Goal: Information Seeking & Learning: Learn about a topic

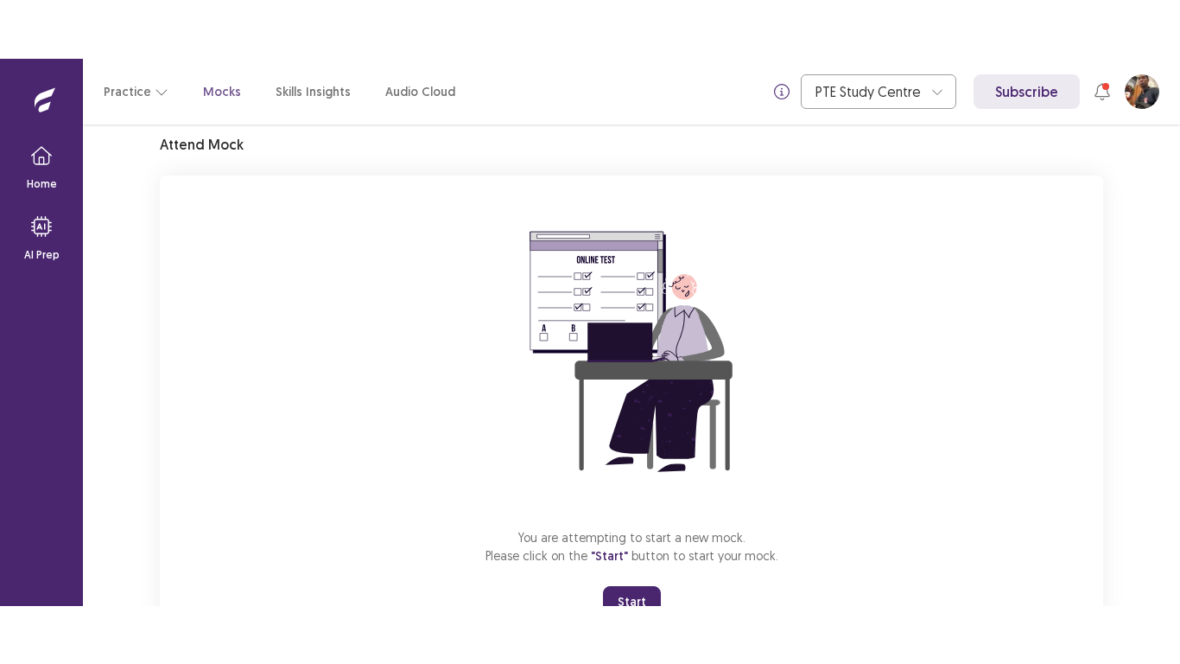
scroll to position [137, 0]
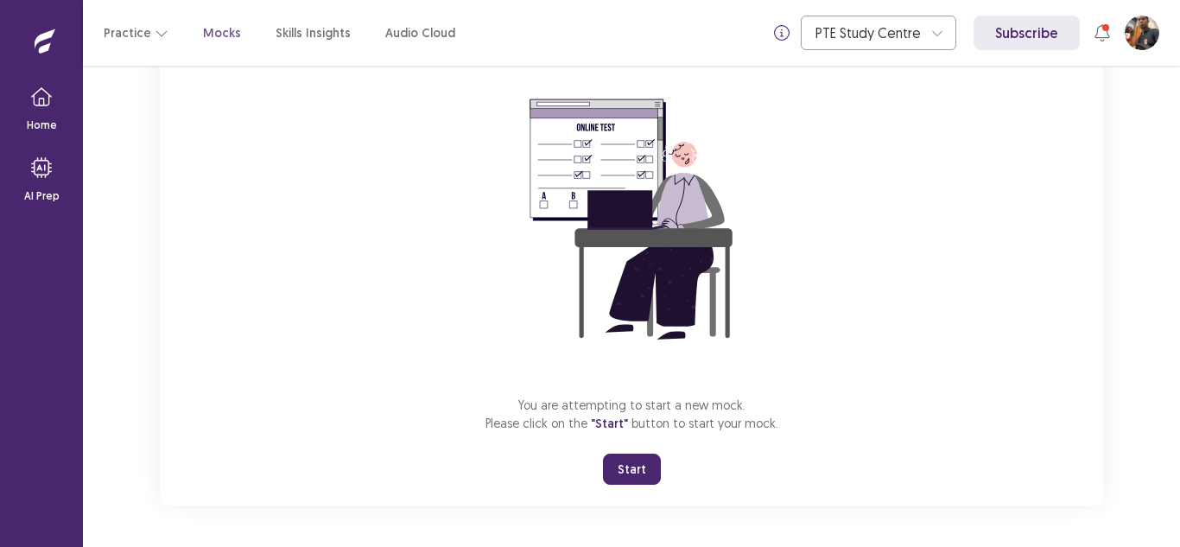
click at [634, 467] on button "Start" at bounding box center [632, 469] width 58 height 31
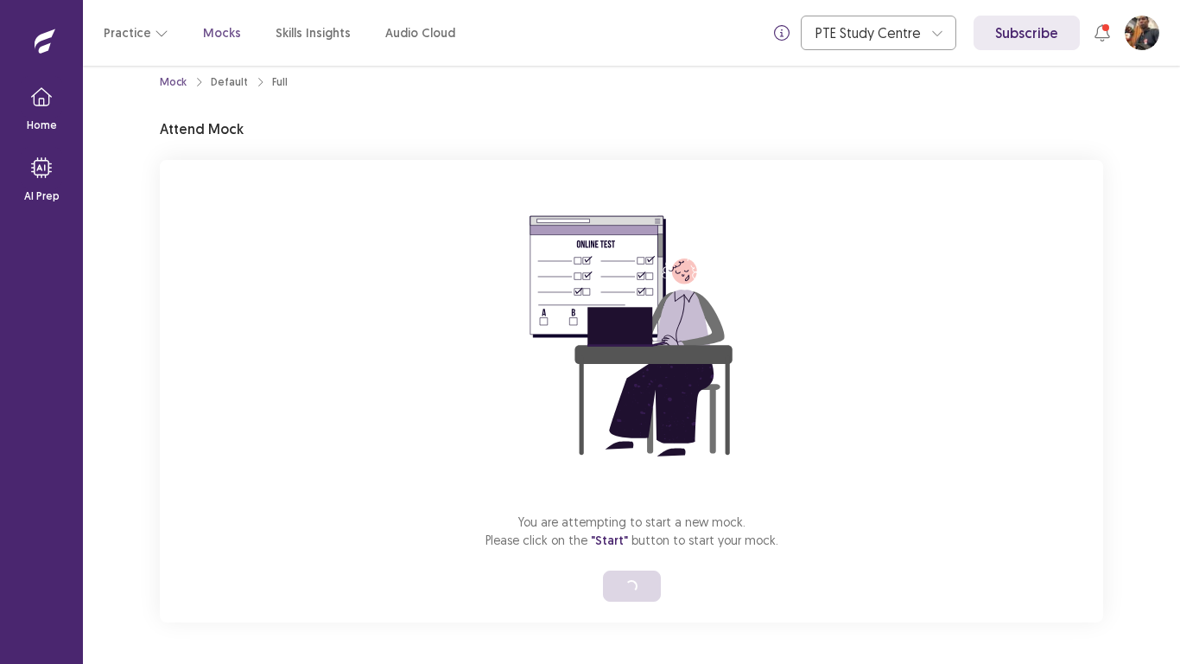
scroll to position [20, 0]
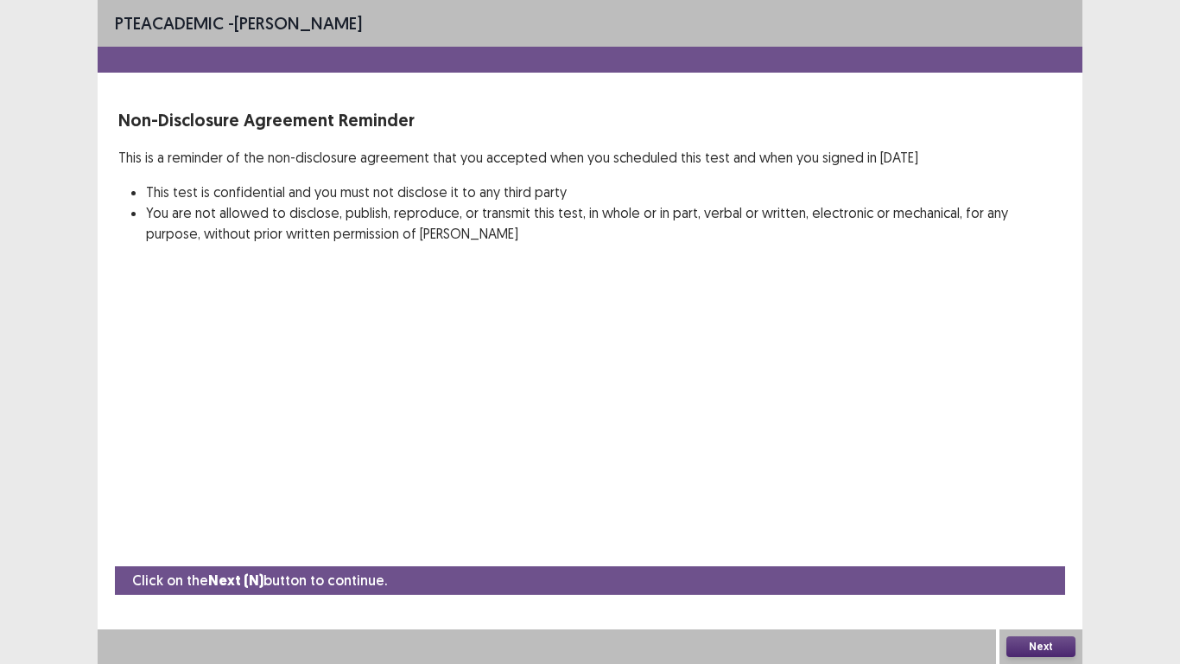
click at [1024, 546] on button "Next" at bounding box center [1041, 646] width 69 height 21
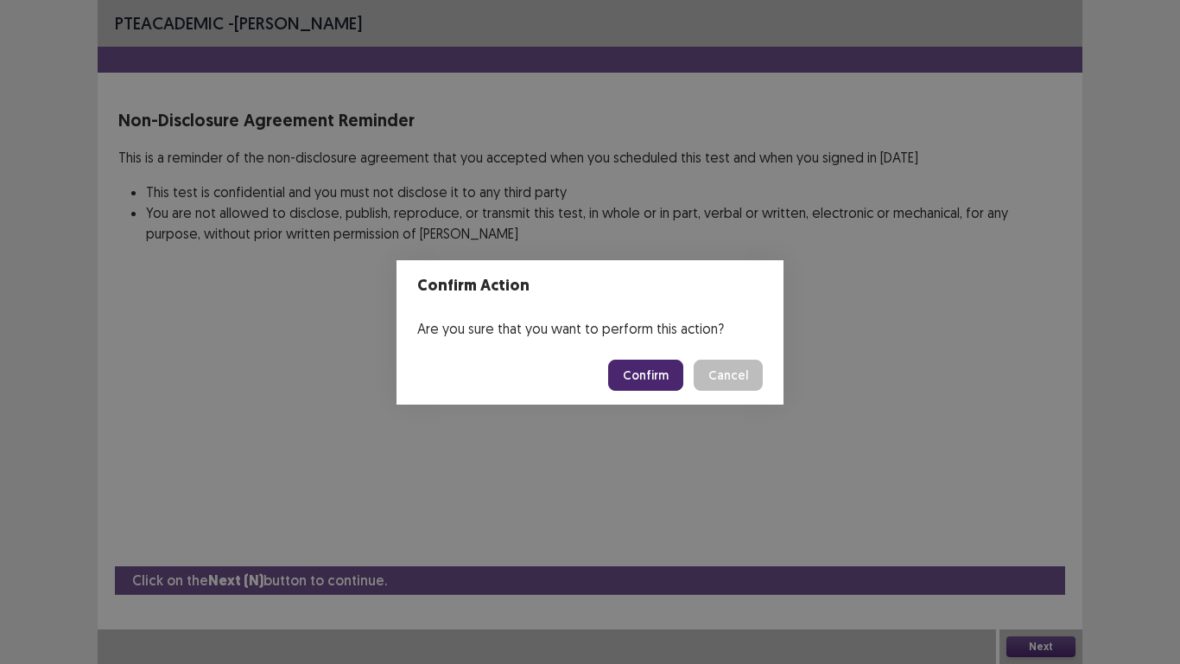
click at [622, 372] on button "Confirm" at bounding box center [645, 374] width 75 height 31
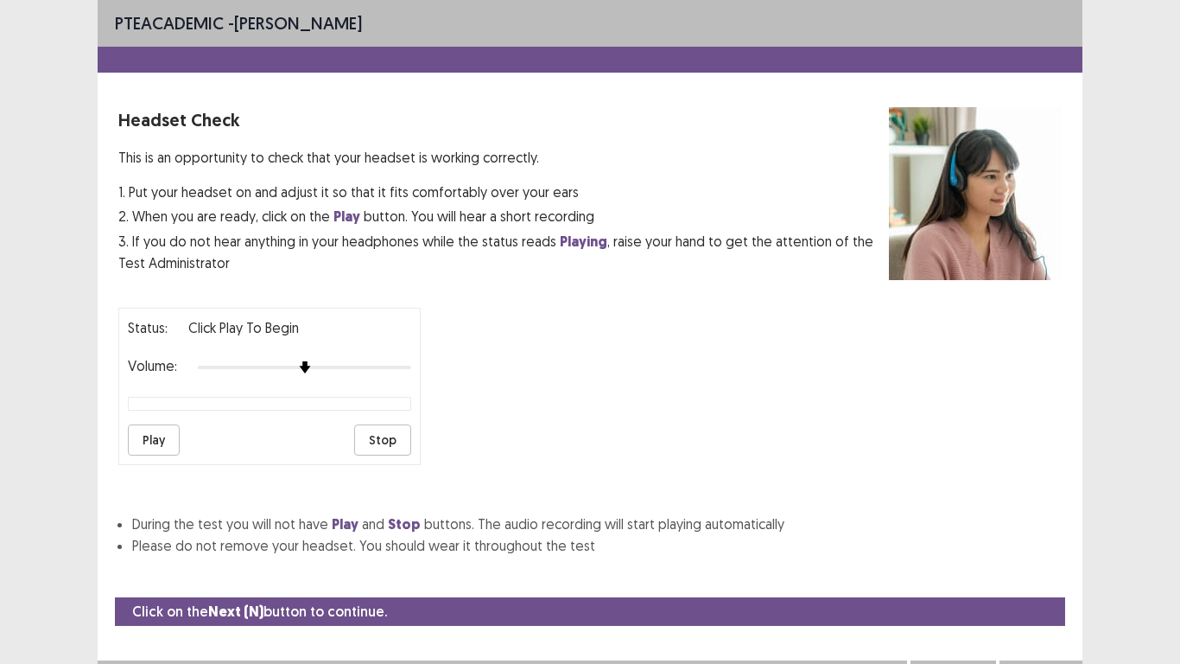
scroll to position [31, 0]
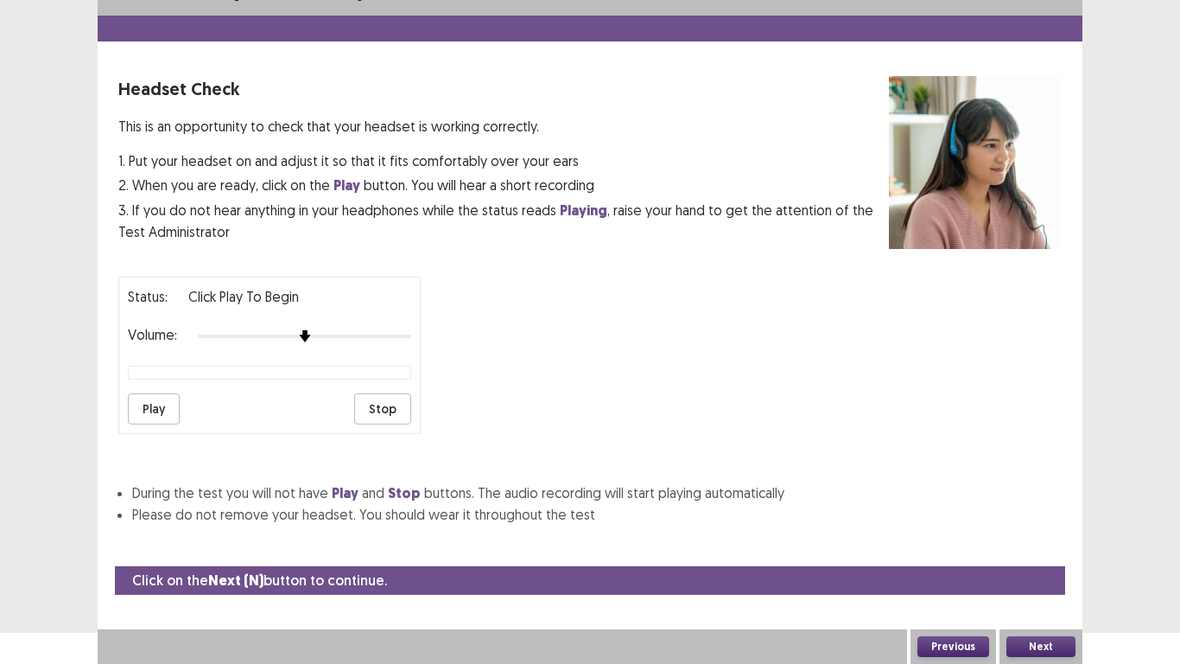
click at [388, 415] on button "Stop" at bounding box center [382, 408] width 57 height 31
click at [156, 404] on button "Play" at bounding box center [154, 408] width 52 height 31
click at [370, 337] on div at bounding box center [304, 336] width 213 height 14
click at [1057, 546] on button "Next" at bounding box center [1041, 646] width 69 height 21
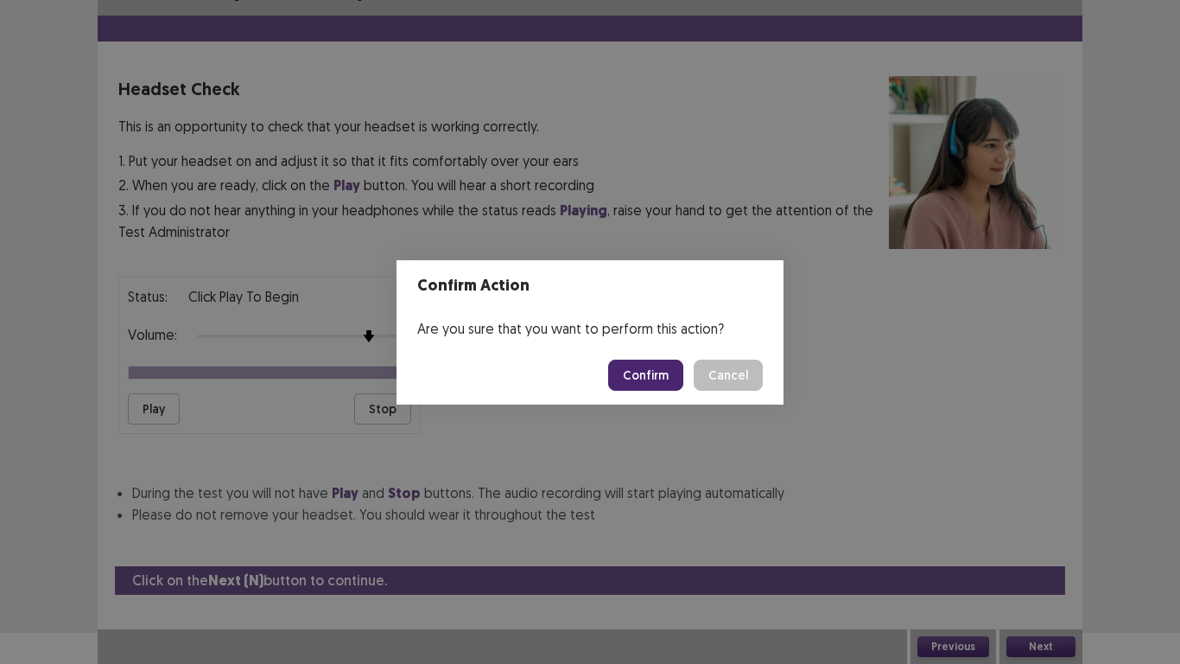
click at [629, 368] on button "Confirm" at bounding box center [645, 374] width 75 height 31
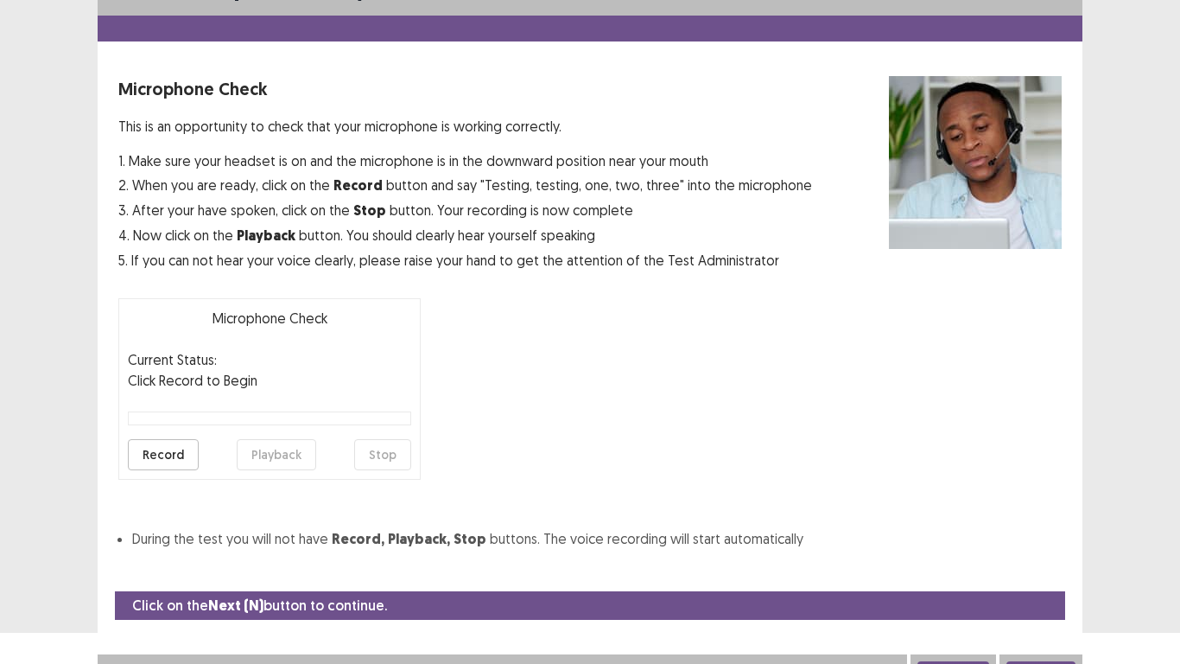
scroll to position [49, 0]
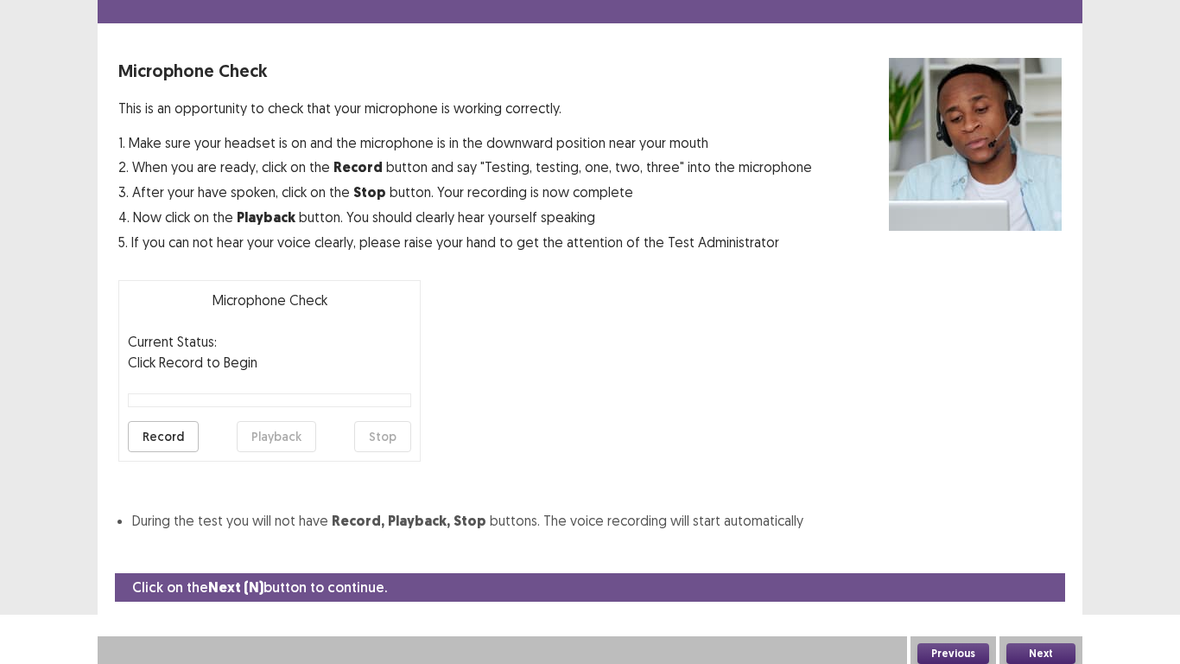
click at [156, 435] on button "Record" at bounding box center [163, 436] width 71 height 31
click at [375, 446] on button "Stop" at bounding box center [382, 436] width 57 height 31
click at [292, 430] on button "Playback" at bounding box center [276, 436] width 79 height 31
click at [1051, 546] on button "Next" at bounding box center [1041, 653] width 69 height 21
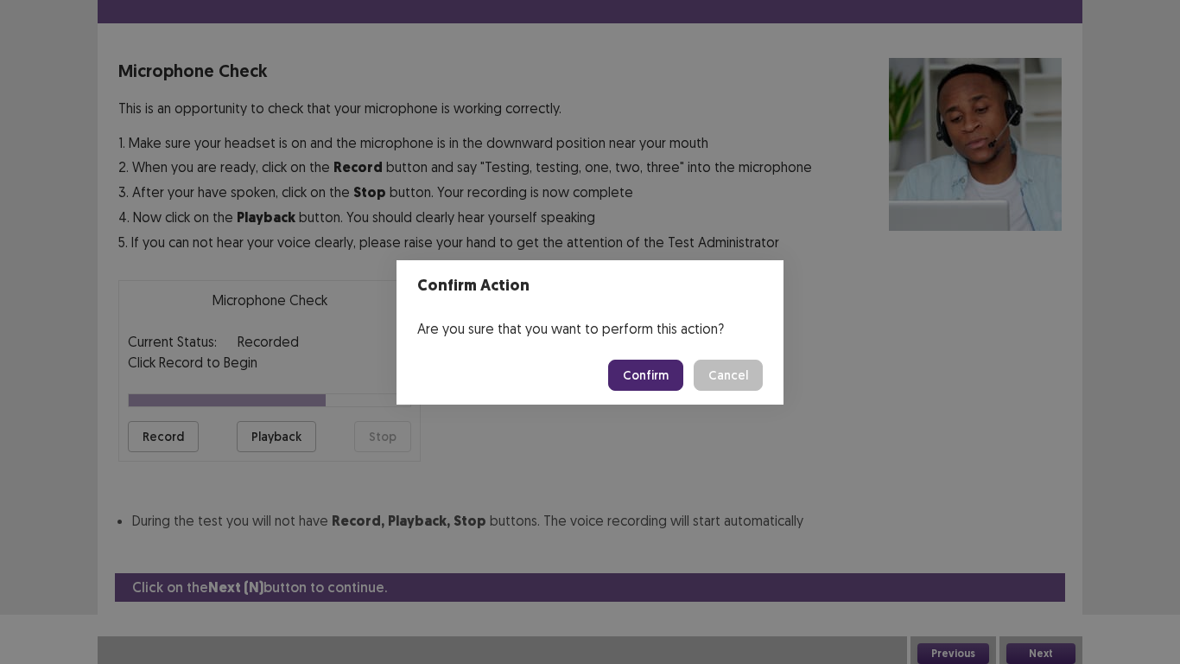
click at [666, 378] on button "Confirm" at bounding box center [645, 374] width 75 height 31
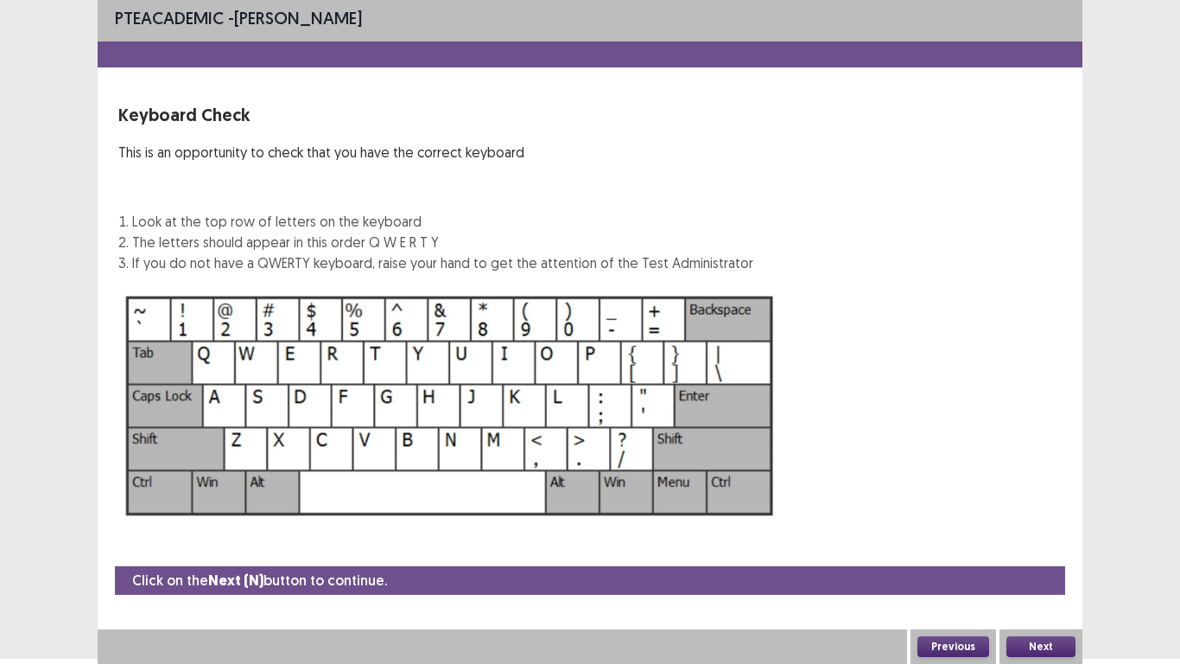
click at [1048, 546] on button "Next" at bounding box center [1041, 646] width 69 height 21
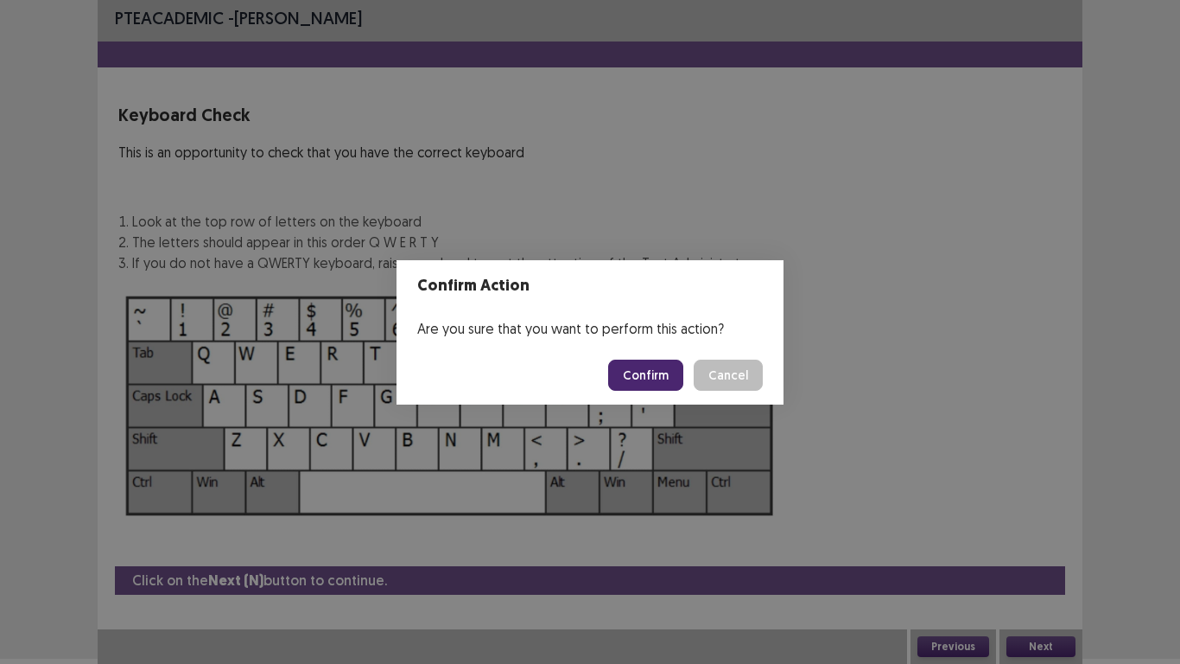
click at [639, 374] on button "Confirm" at bounding box center [645, 374] width 75 height 31
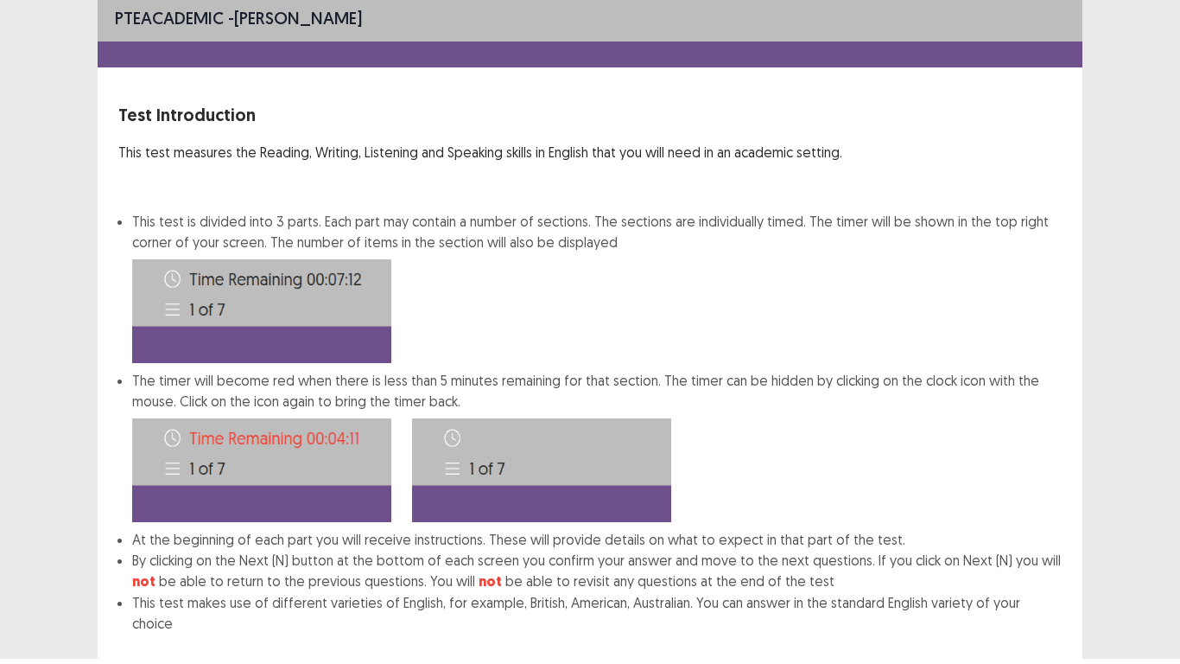
scroll to position [93, 0]
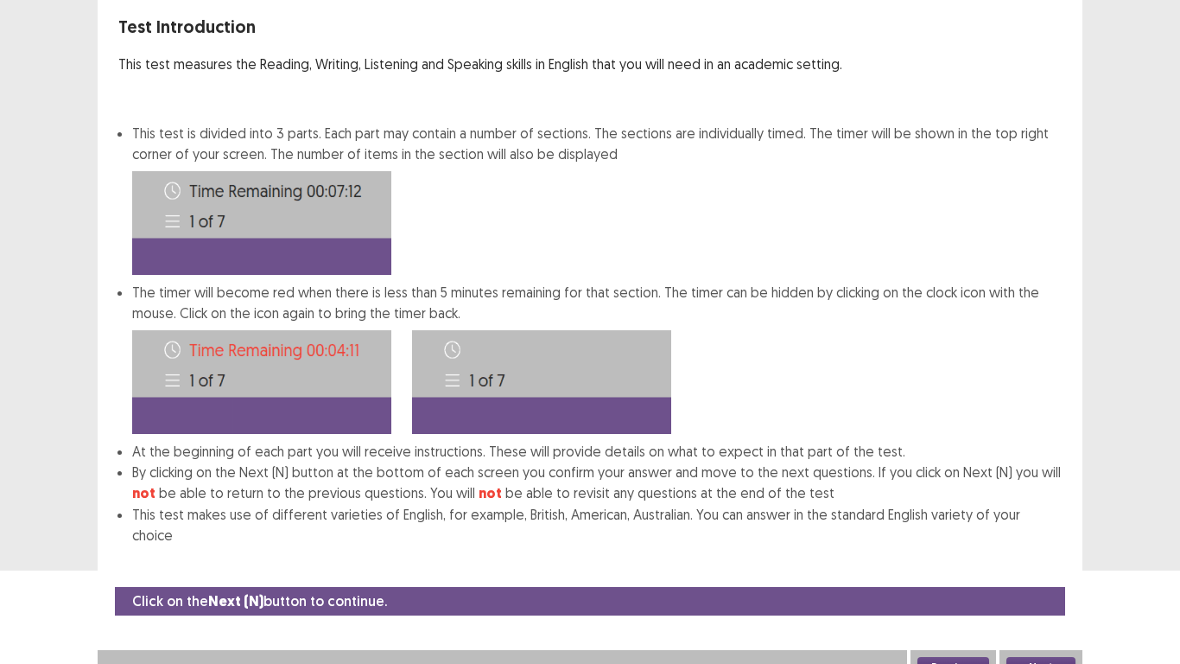
click at [1026, 546] on button "Next" at bounding box center [1041, 667] width 69 height 21
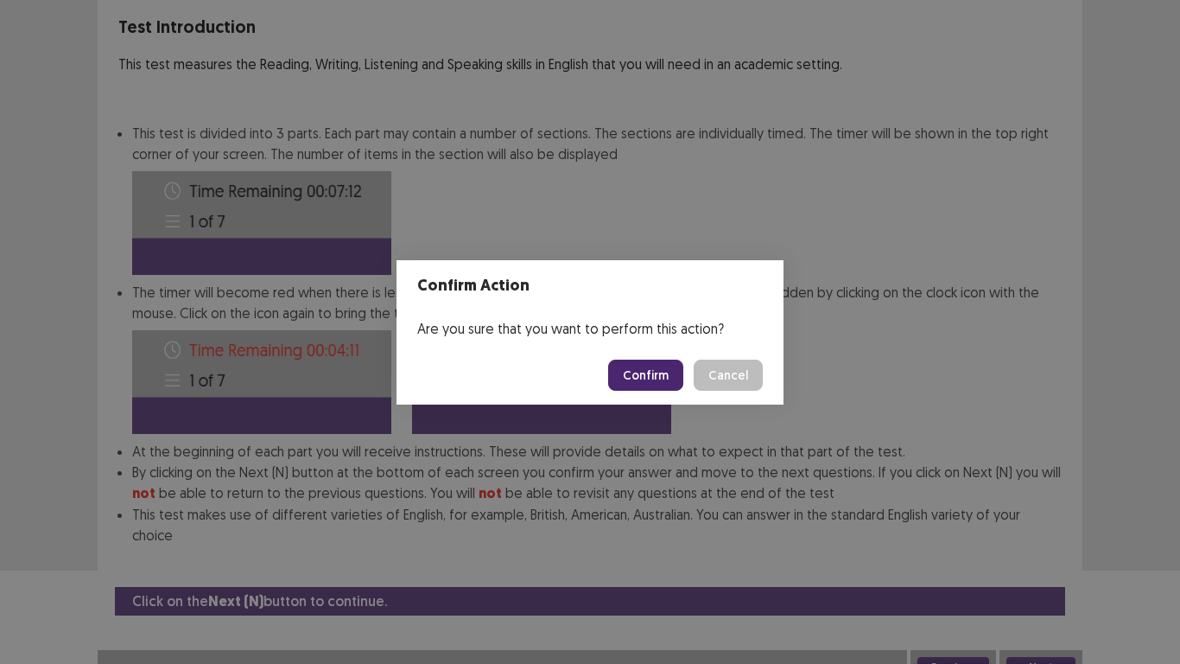
click at [647, 375] on button "Confirm" at bounding box center [645, 374] width 75 height 31
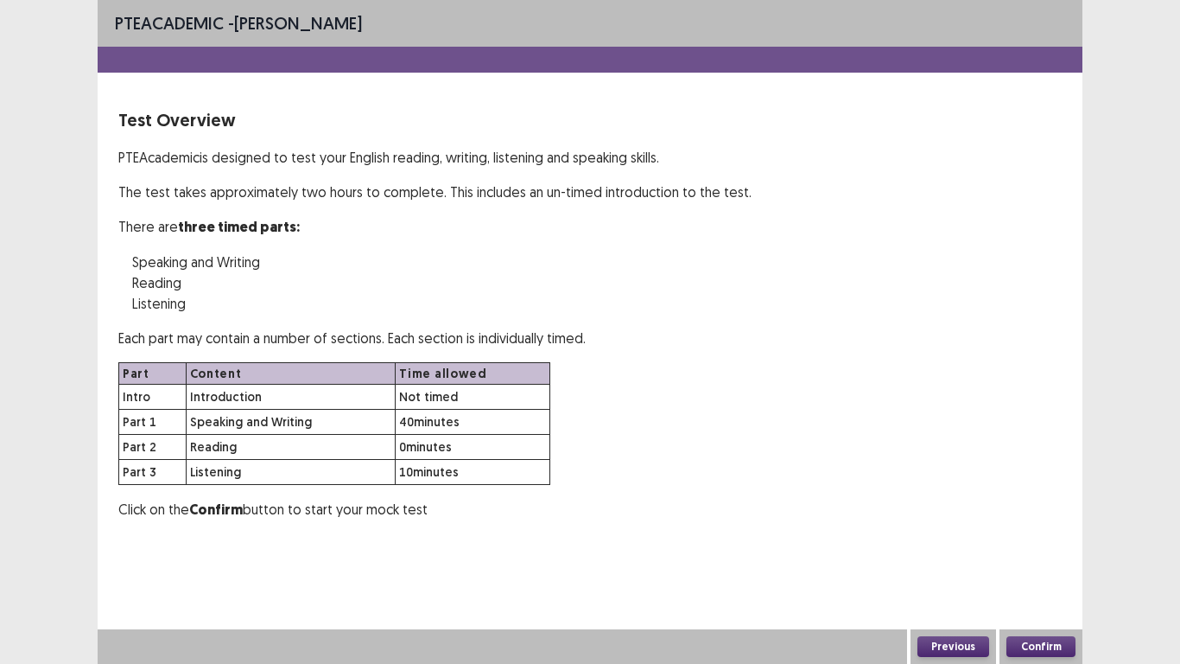
scroll to position [0, 0]
click at [1025, 546] on button "Confirm" at bounding box center [1041, 646] width 69 height 21
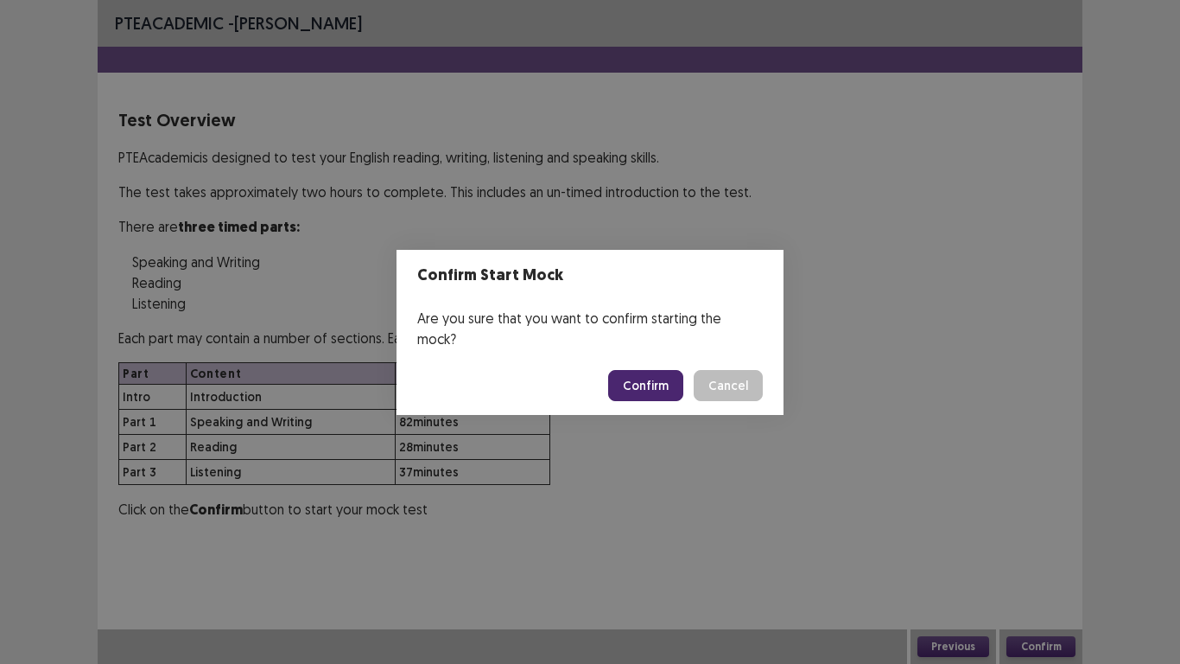
click at [657, 377] on button "Confirm" at bounding box center [645, 385] width 75 height 31
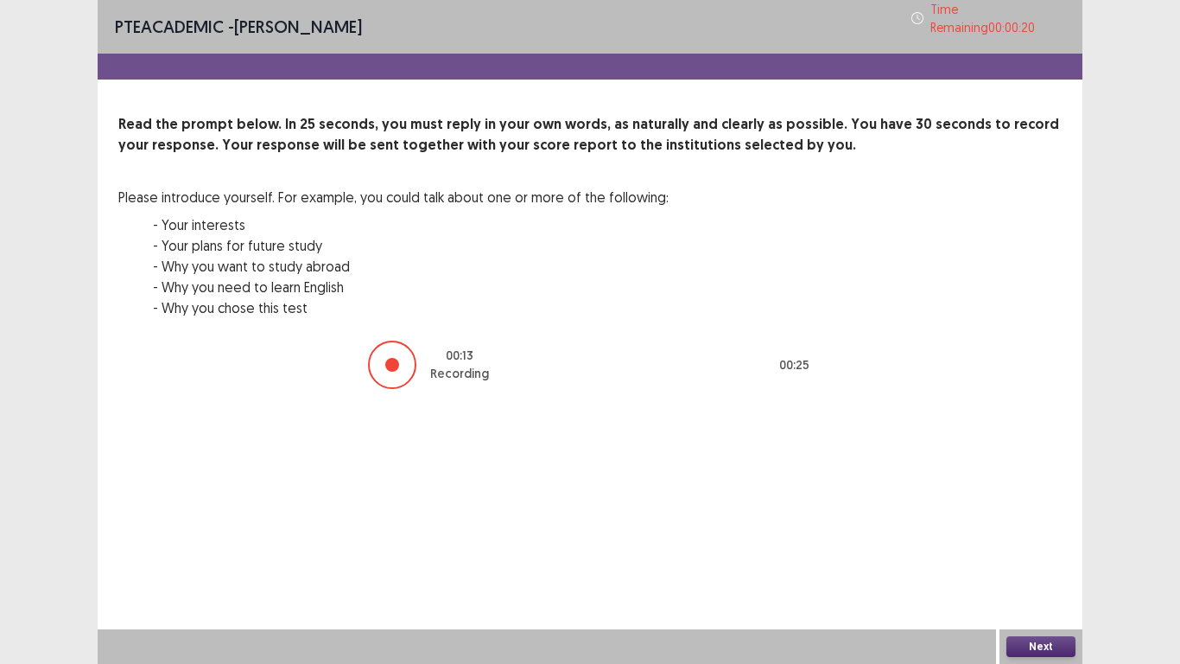
click at [1029, 546] on button "Next" at bounding box center [1041, 646] width 69 height 21
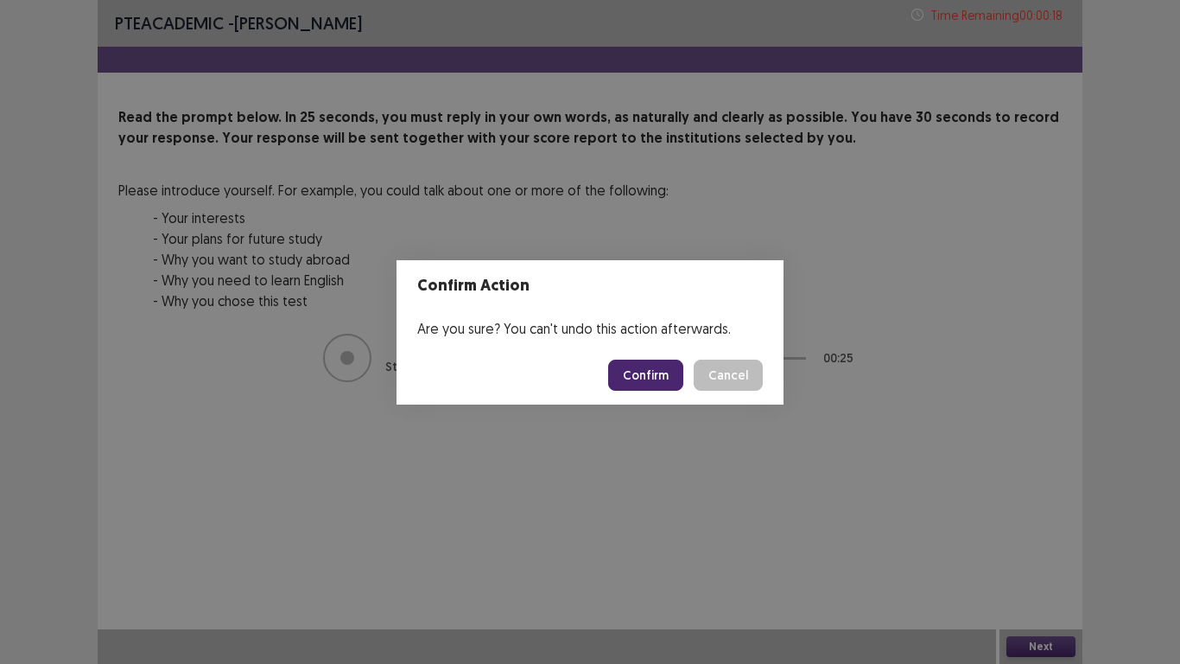
click at [650, 368] on button "Confirm" at bounding box center [645, 374] width 75 height 31
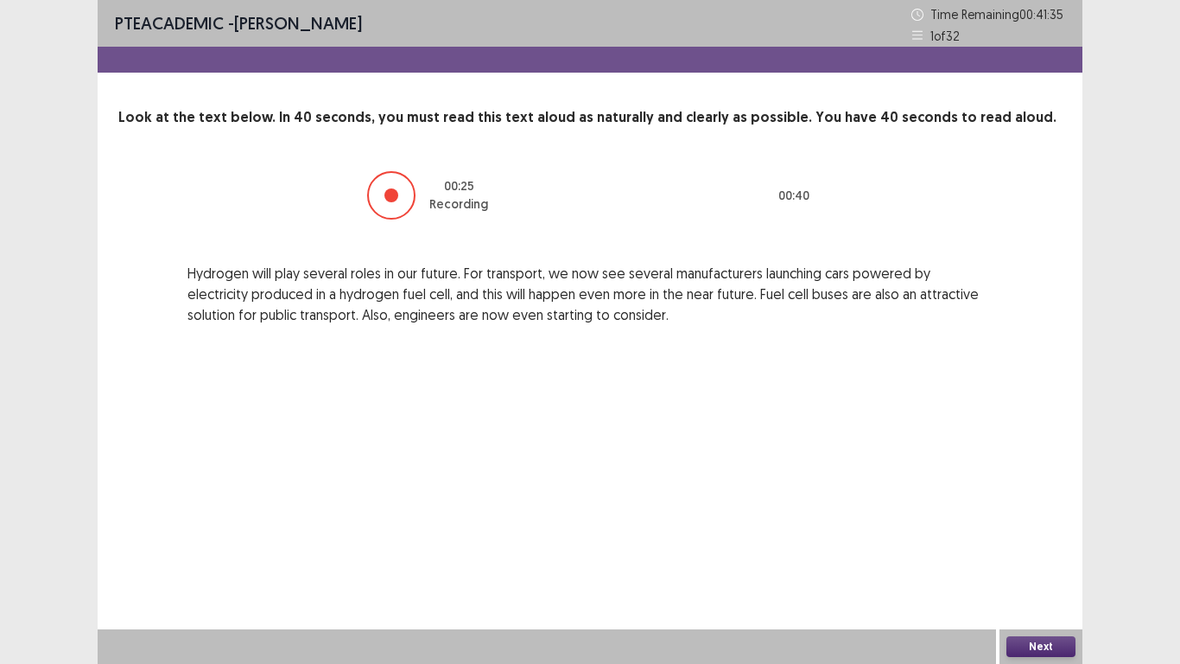
click at [1027, 546] on button "Next" at bounding box center [1041, 646] width 69 height 21
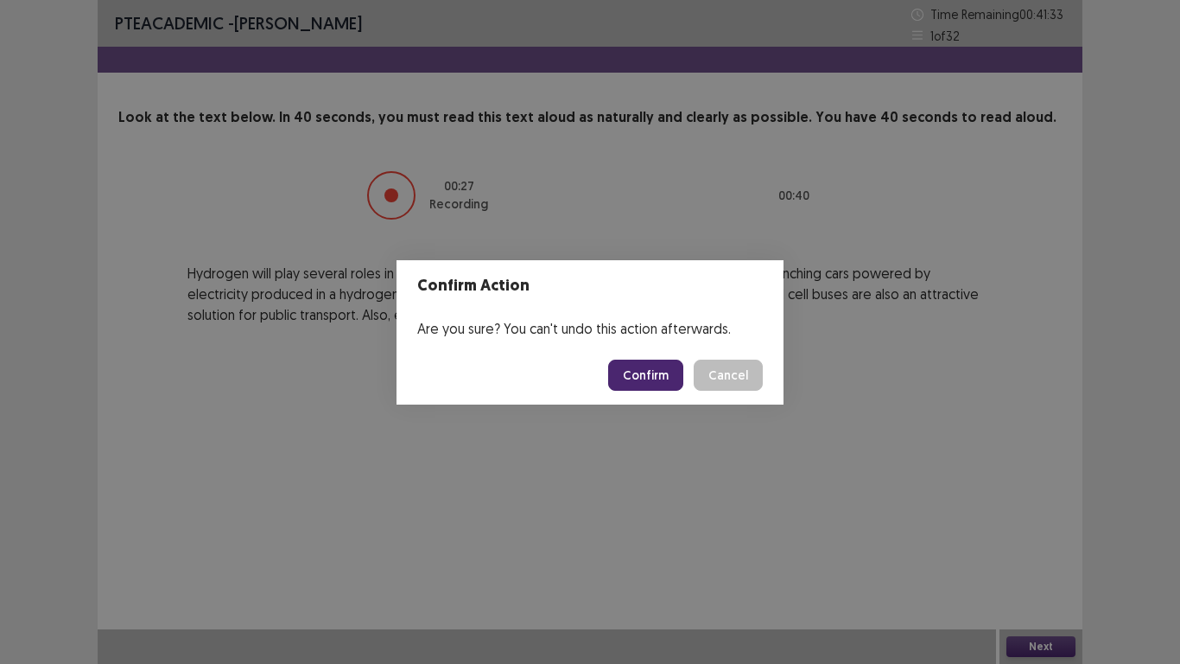
click at [644, 383] on button "Confirm" at bounding box center [645, 374] width 75 height 31
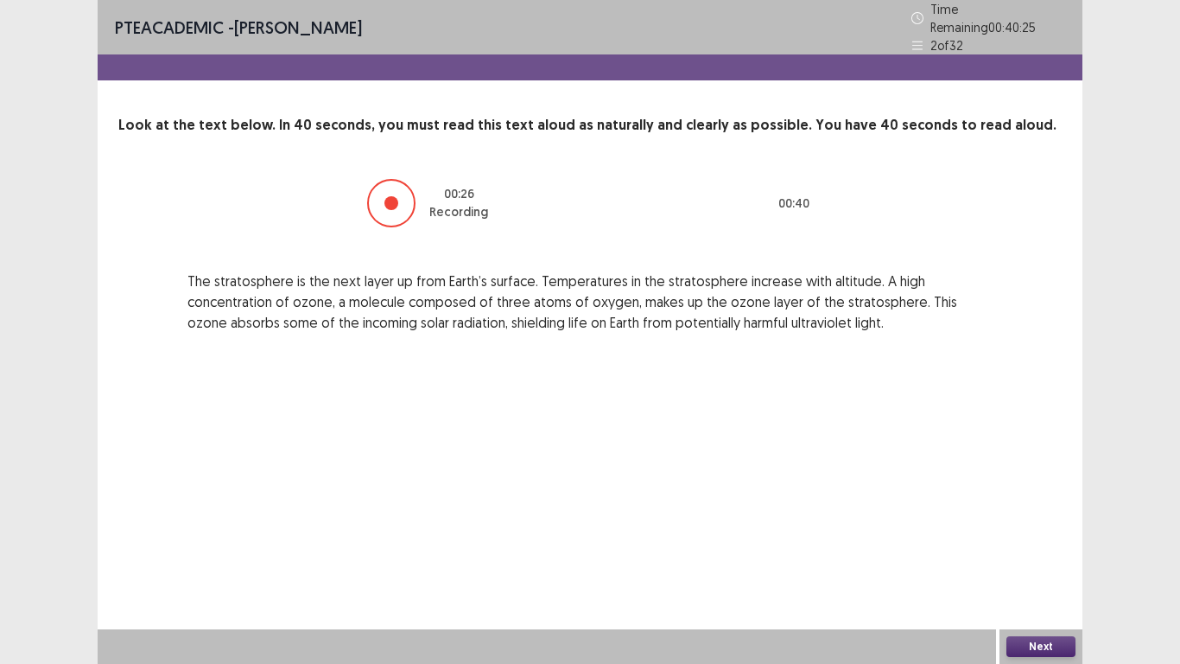
click at [1034, 546] on div "Next" at bounding box center [1041, 646] width 83 height 35
click at [1028, 546] on button "Next" at bounding box center [1041, 646] width 69 height 21
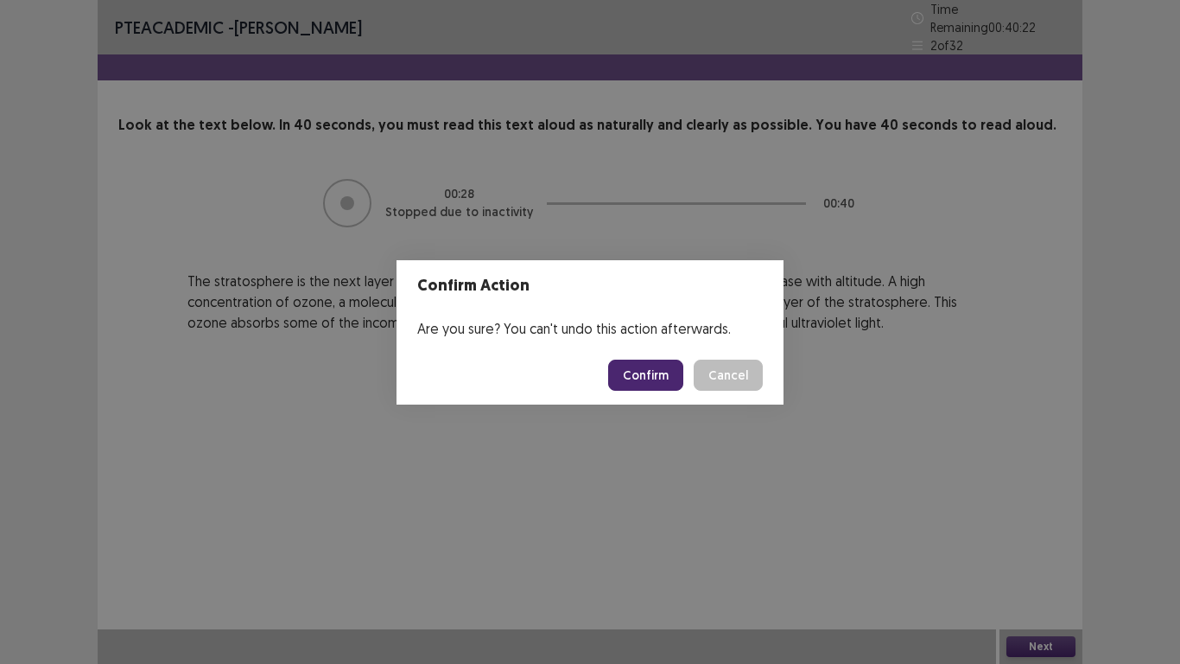
click at [634, 372] on button "Confirm" at bounding box center [645, 374] width 75 height 31
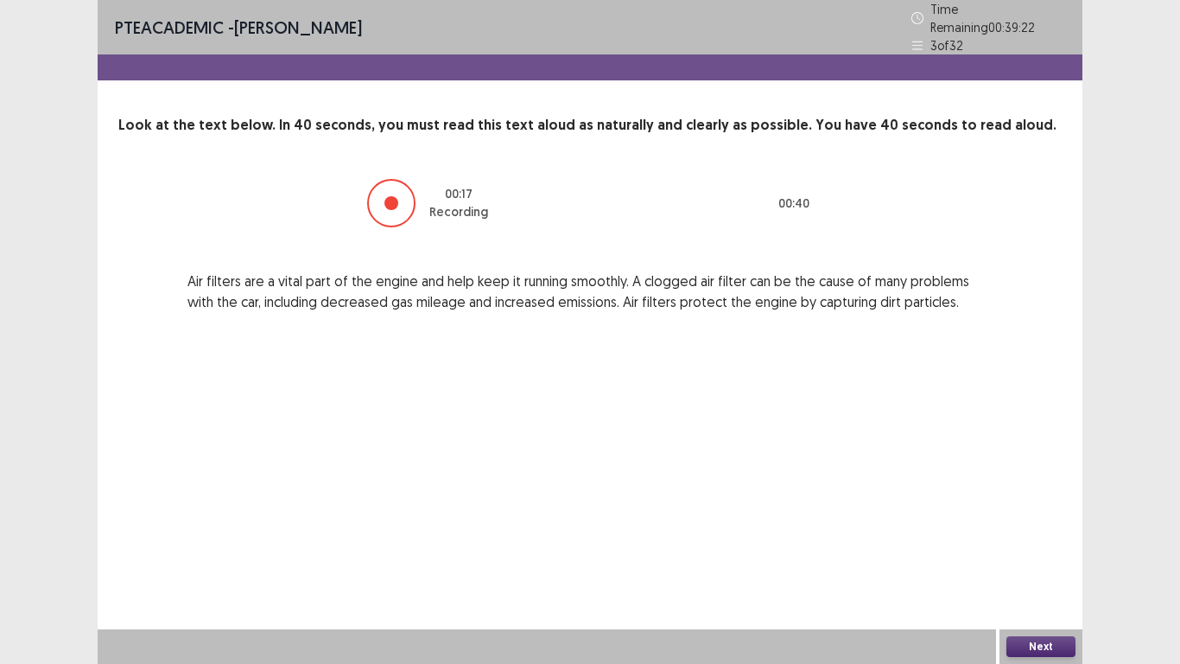
click at [1027, 546] on button "Next" at bounding box center [1041, 646] width 69 height 21
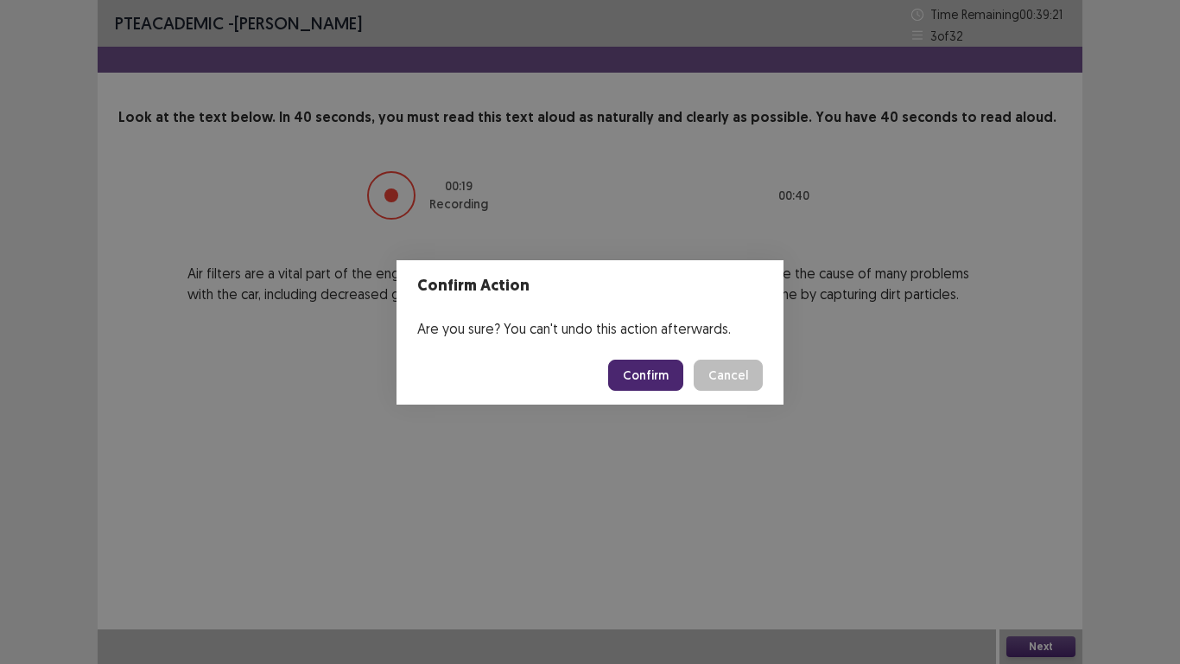
click at [634, 374] on button "Confirm" at bounding box center [645, 374] width 75 height 31
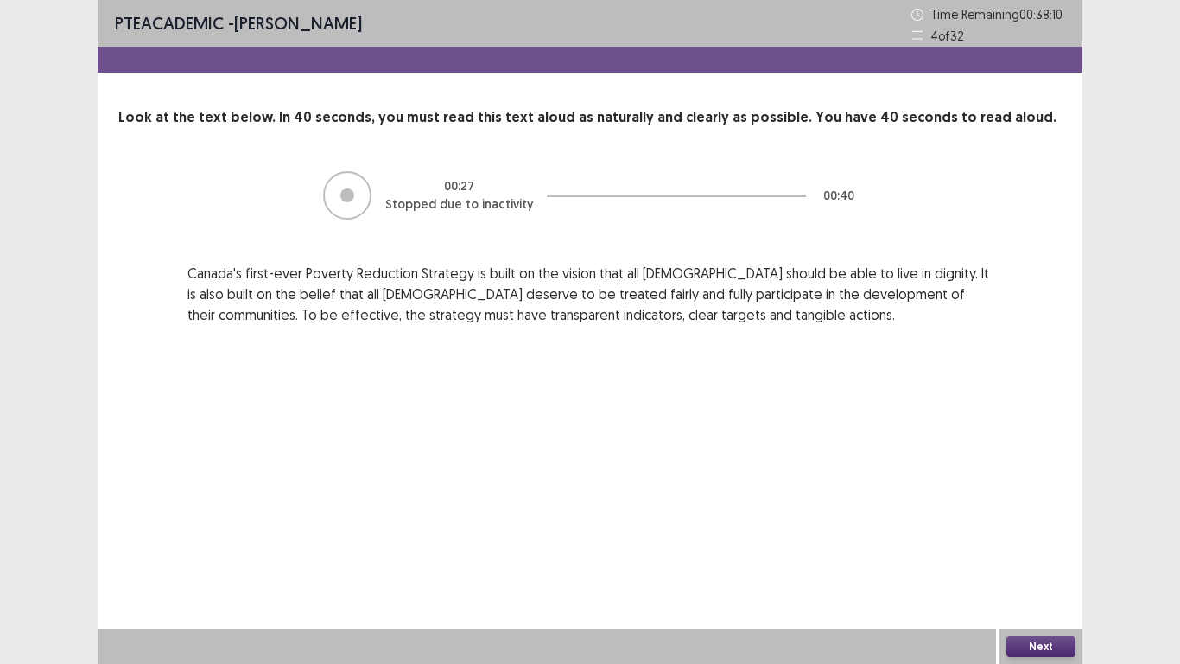
click at [1043, 546] on button "Next" at bounding box center [1041, 646] width 69 height 21
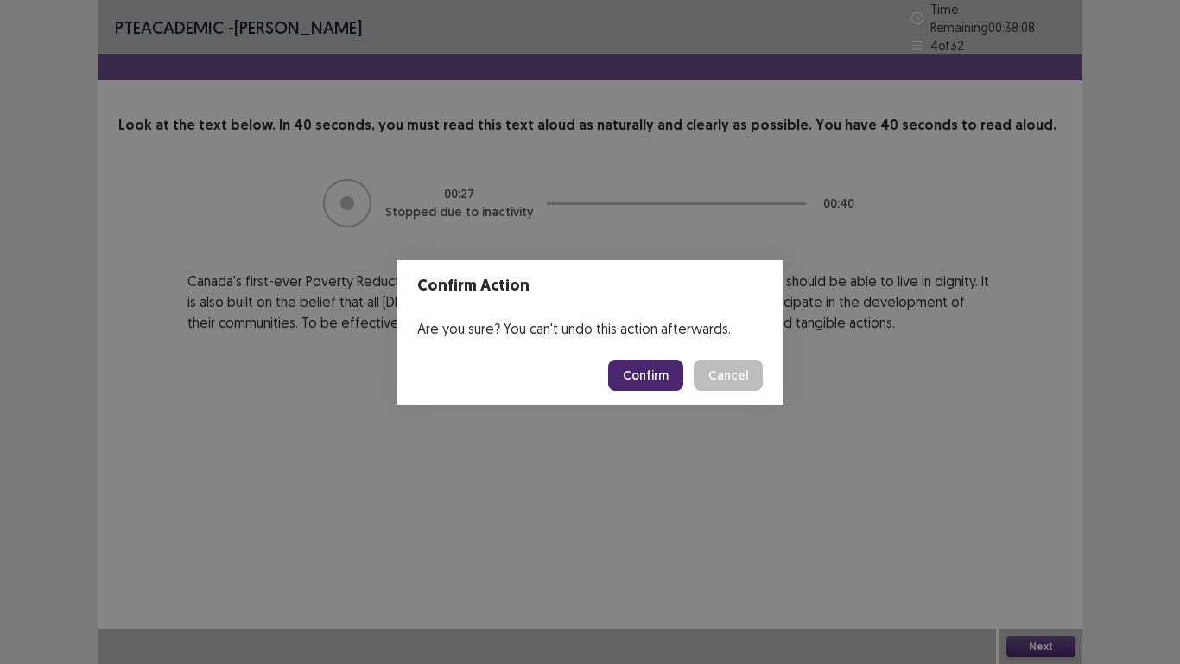
click at [646, 371] on button "Confirm" at bounding box center [645, 374] width 75 height 31
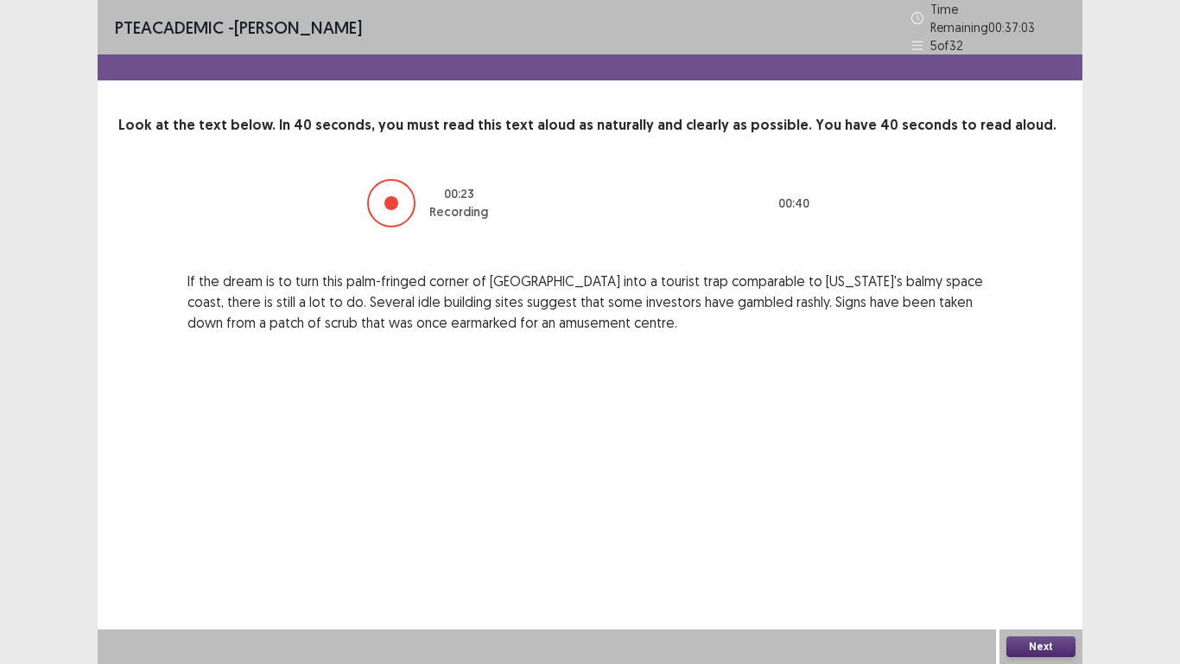
click at [1062, 546] on button "Next" at bounding box center [1041, 646] width 69 height 21
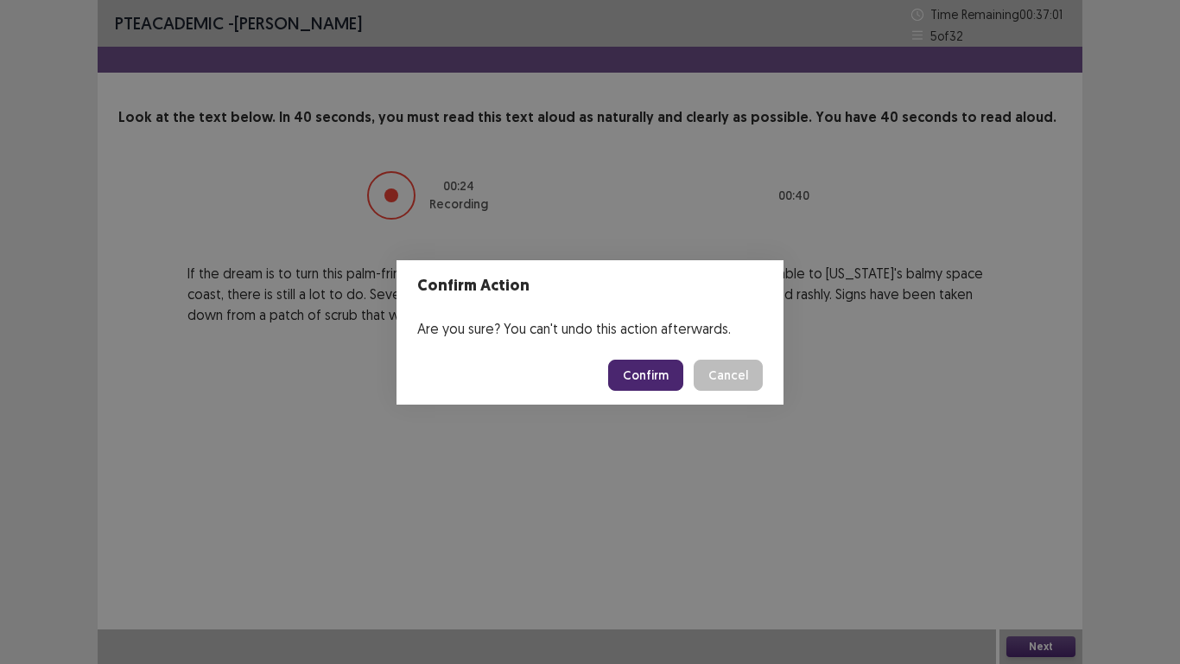
click at [632, 379] on button "Confirm" at bounding box center [645, 374] width 75 height 31
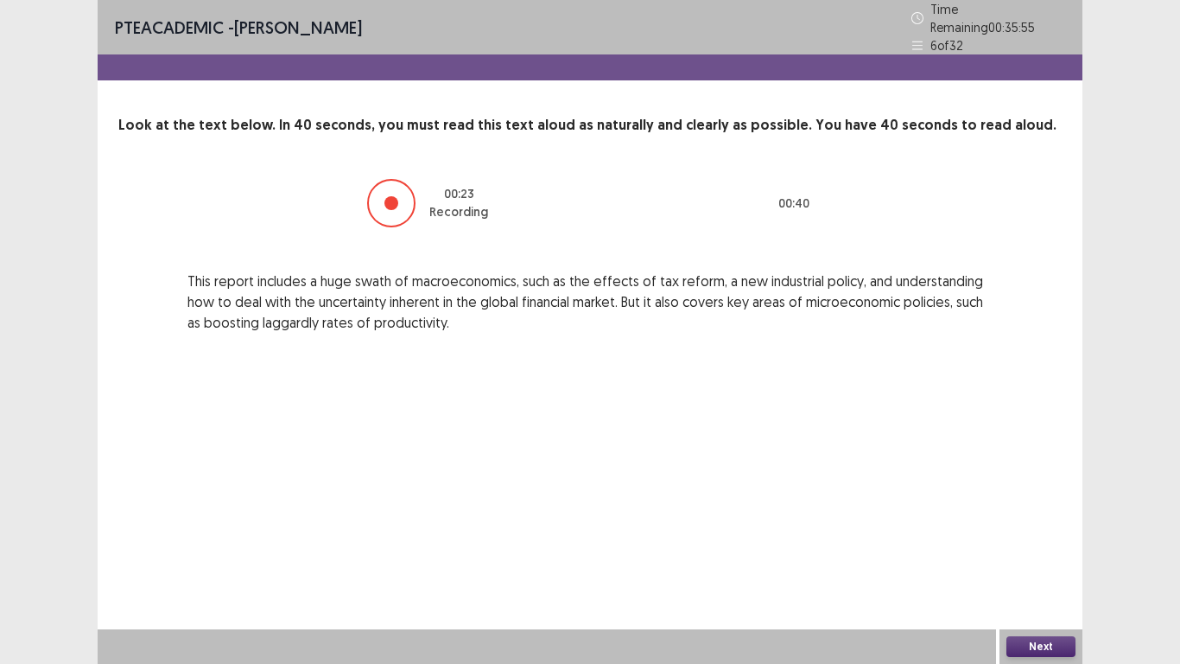
click at [1060, 546] on button "Next" at bounding box center [1041, 646] width 69 height 21
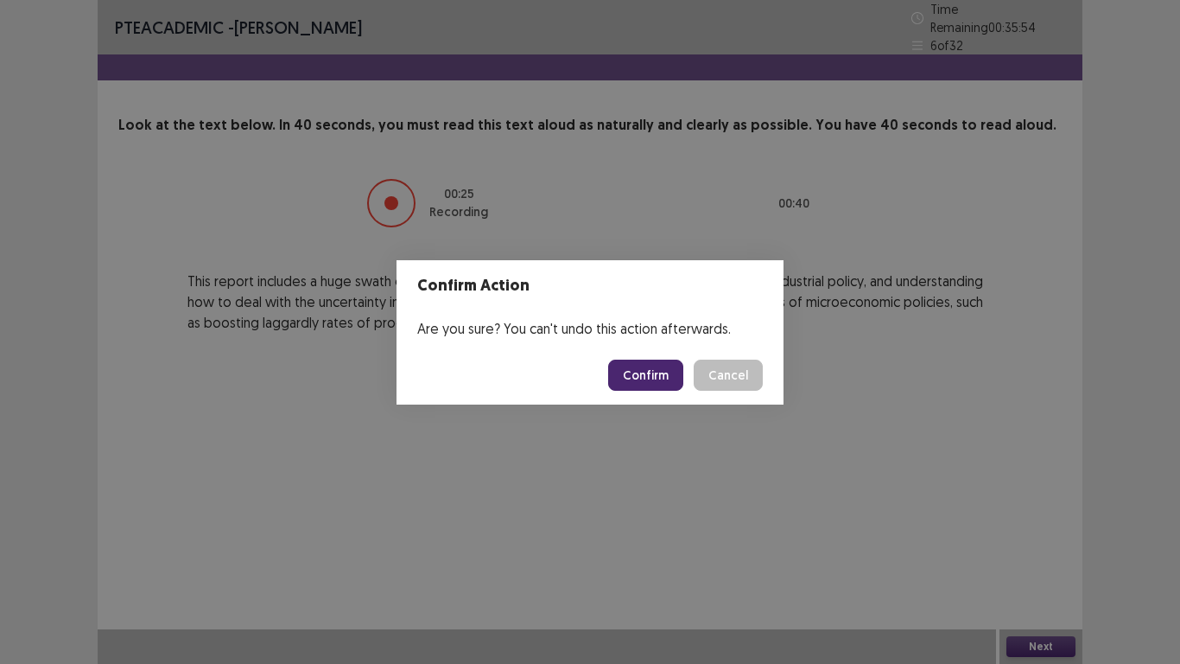
click at [657, 386] on button "Confirm" at bounding box center [645, 374] width 75 height 31
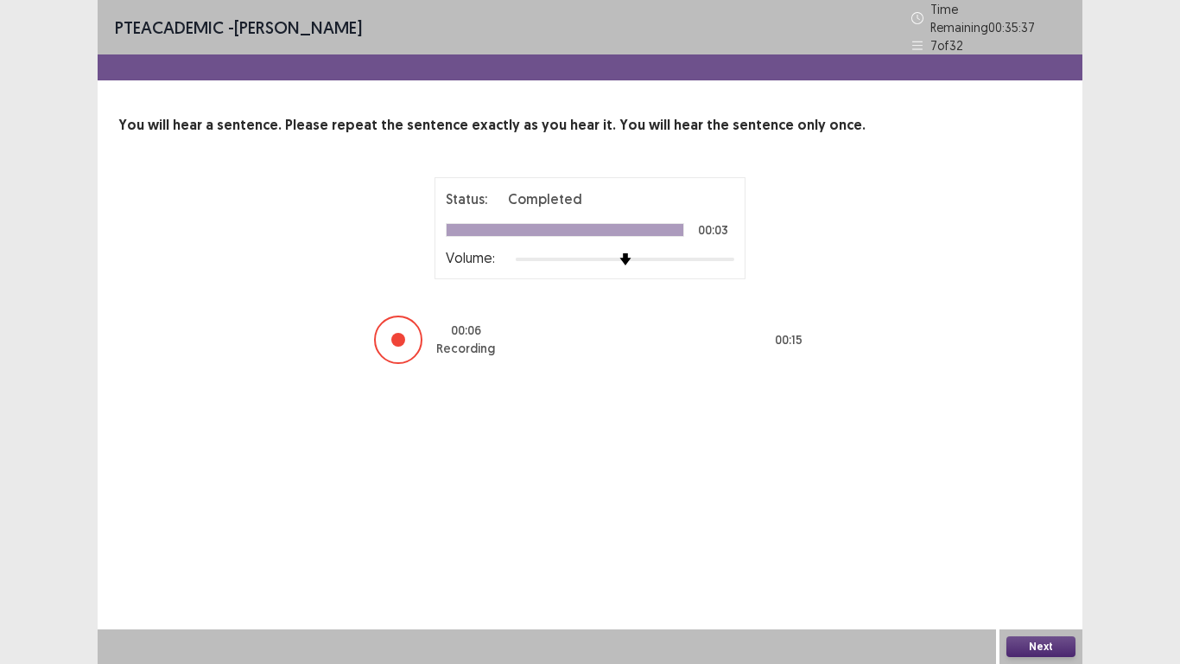
click at [1043, 546] on button "Next" at bounding box center [1041, 646] width 69 height 21
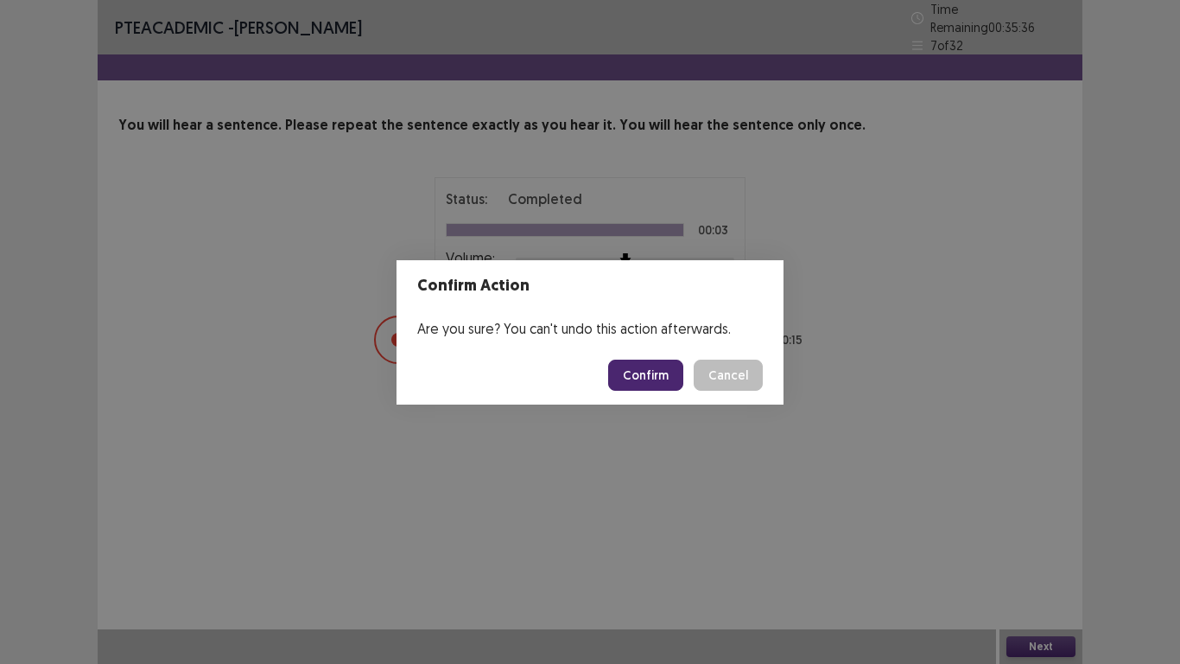
click at [634, 376] on button "Confirm" at bounding box center [645, 374] width 75 height 31
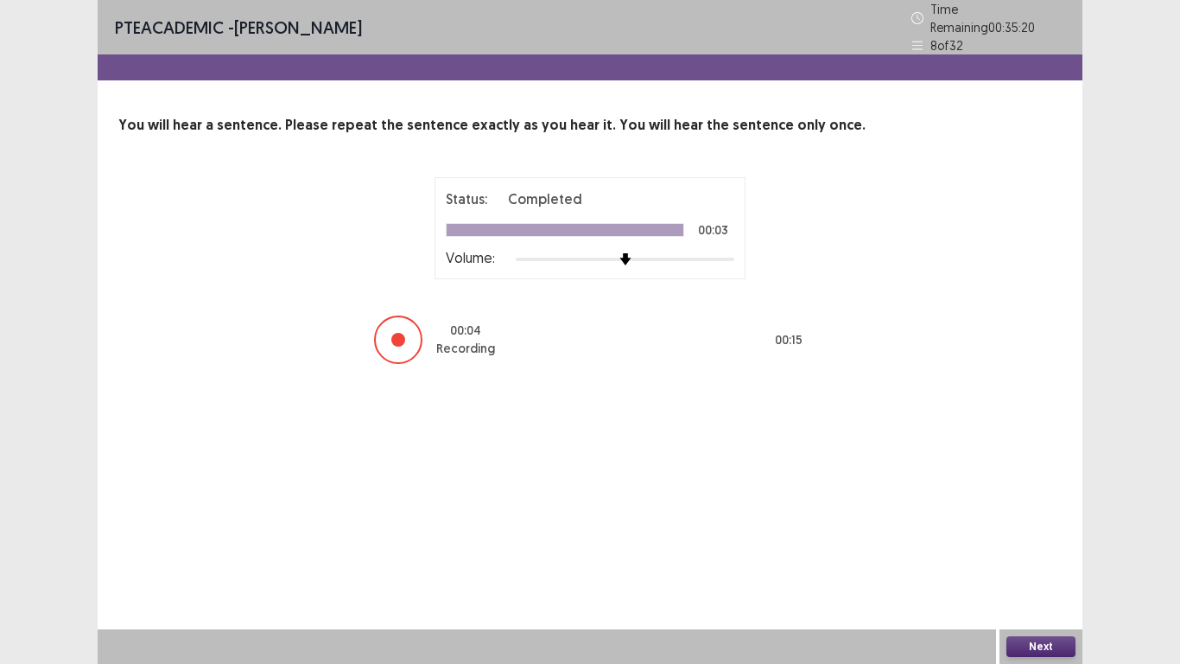
click at [1060, 546] on button "Next" at bounding box center [1041, 646] width 69 height 21
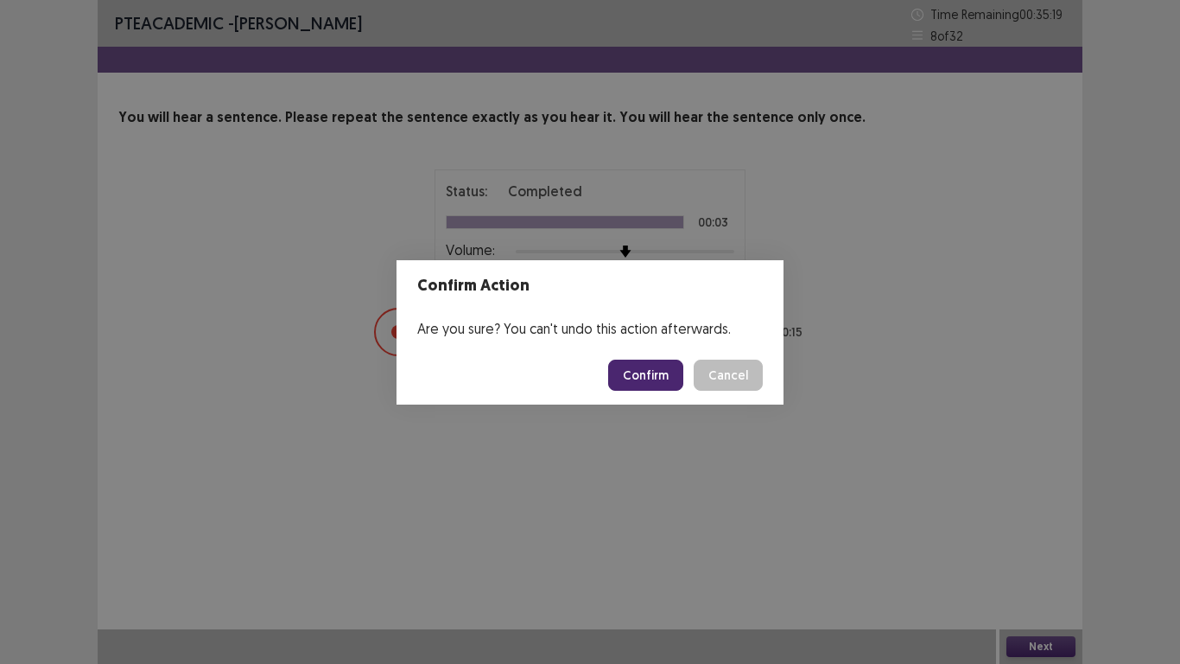
click at [628, 366] on button "Confirm" at bounding box center [645, 374] width 75 height 31
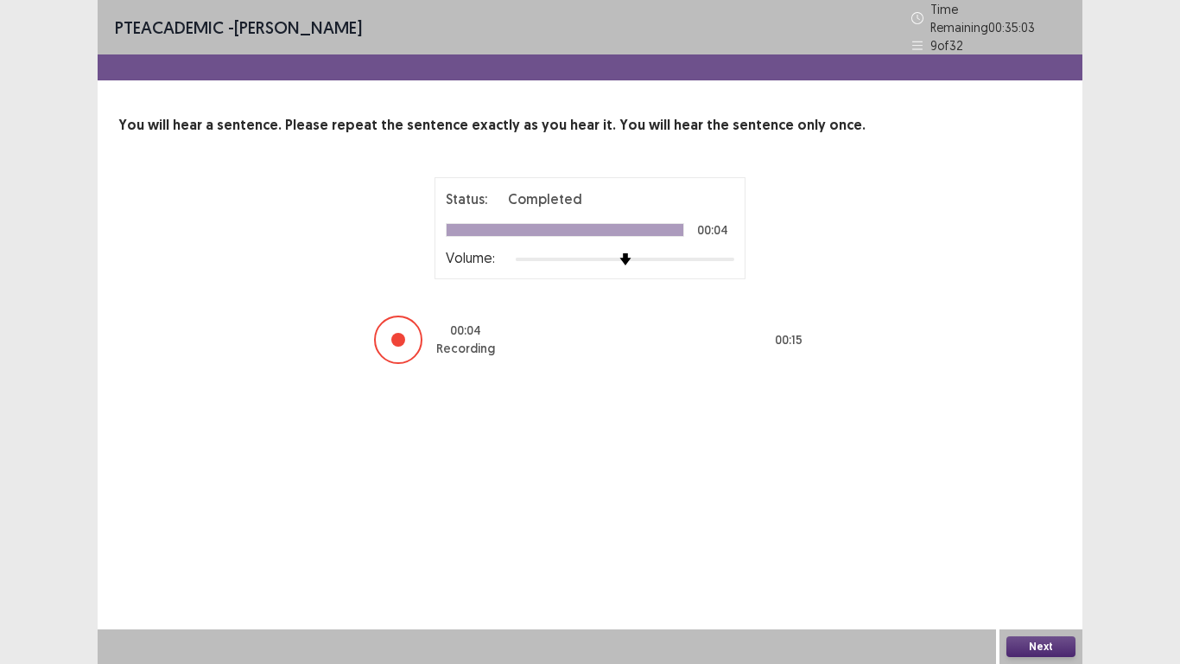
click at [1036, 546] on button "Next" at bounding box center [1041, 646] width 69 height 21
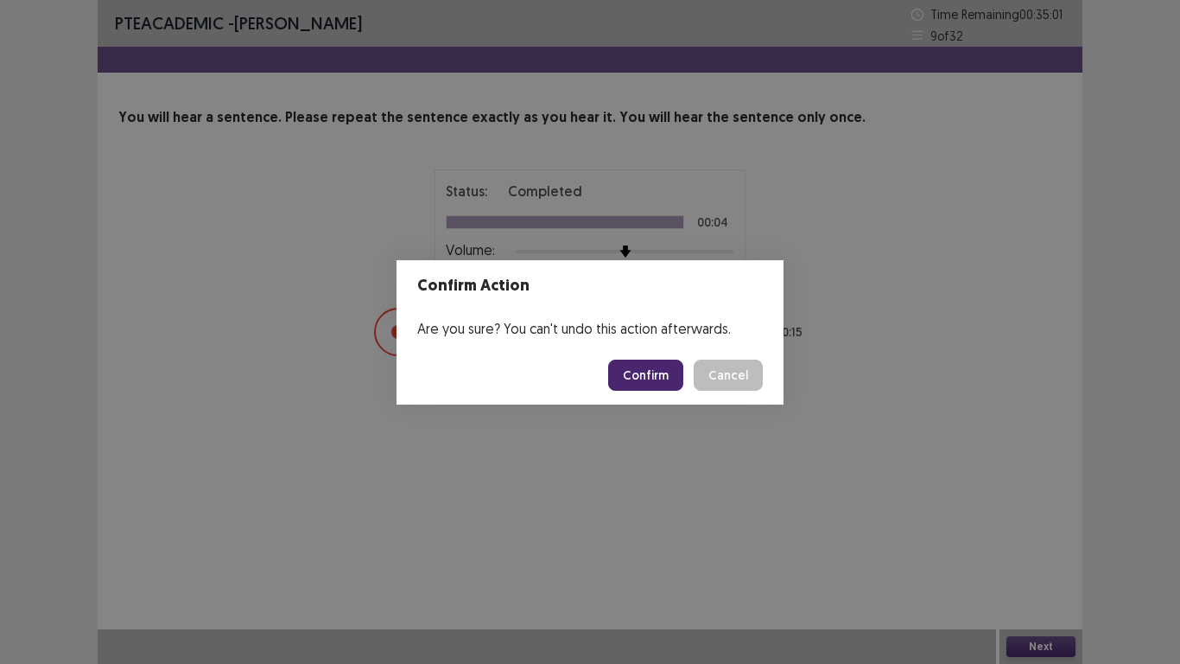
click at [625, 370] on button "Confirm" at bounding box center [645, 374] width 75 height 31
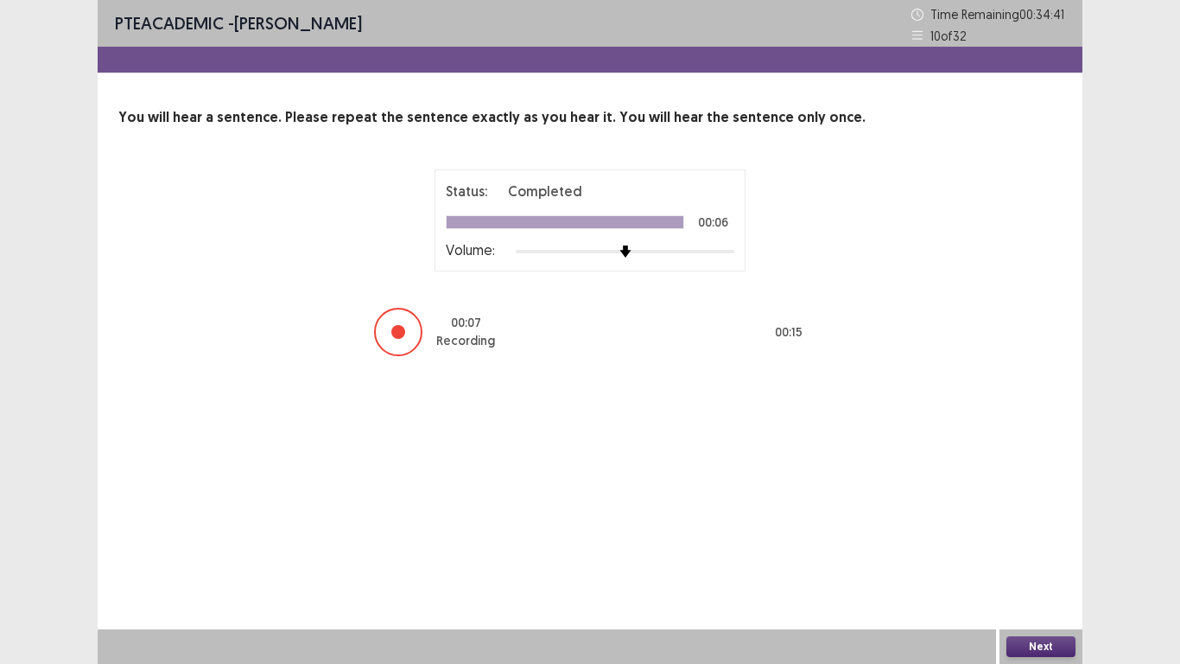
click at [1054, 546] on button "Next" at bounding box center [1041, 646] width 69 height 21
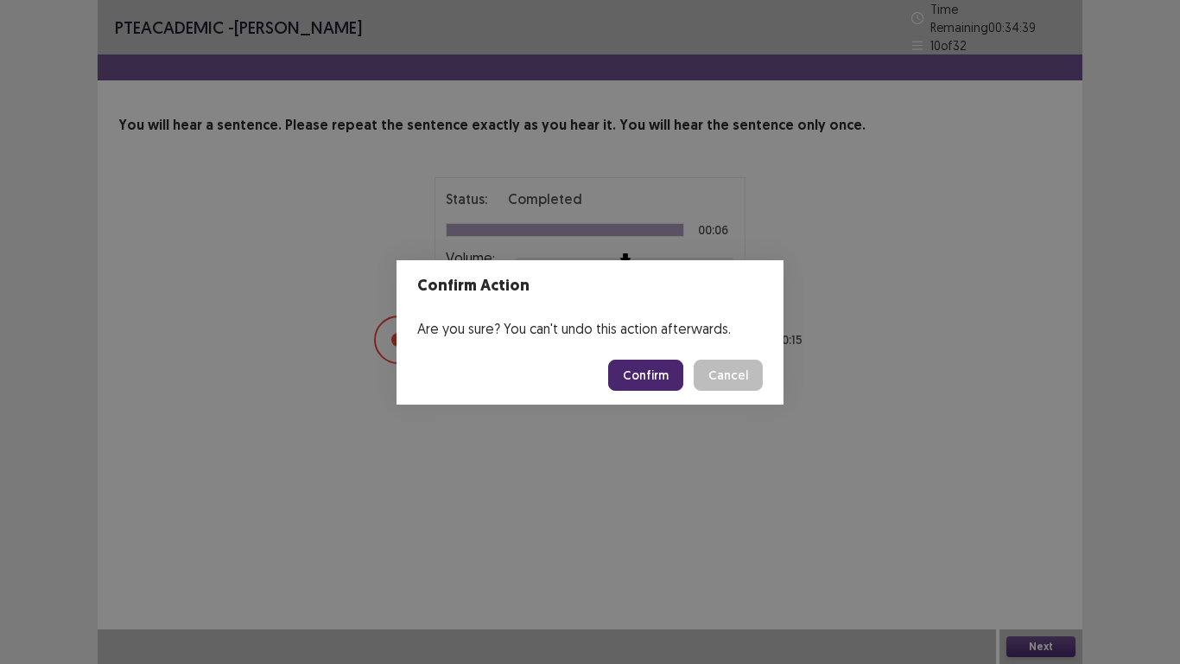
click at [631, 371] on button "Confirm" at bounding box center [645, 374] width 75 height 31
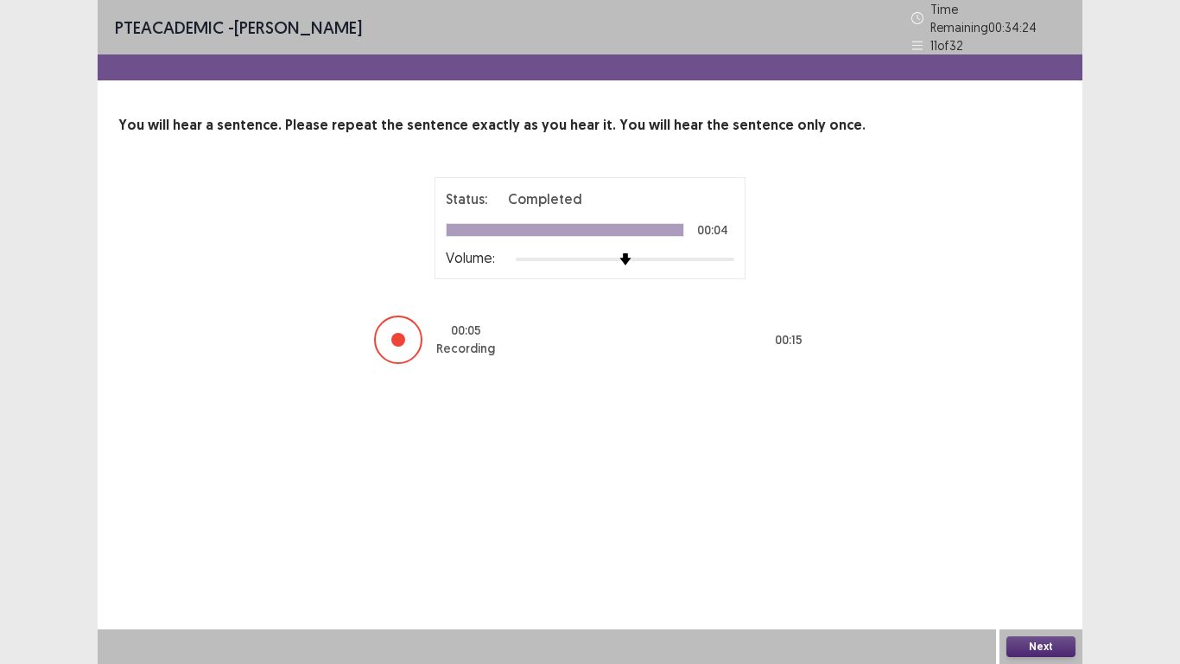
click at [1051, 546] on button "Next" at bounding box center [1041, 646] width 69 height 21
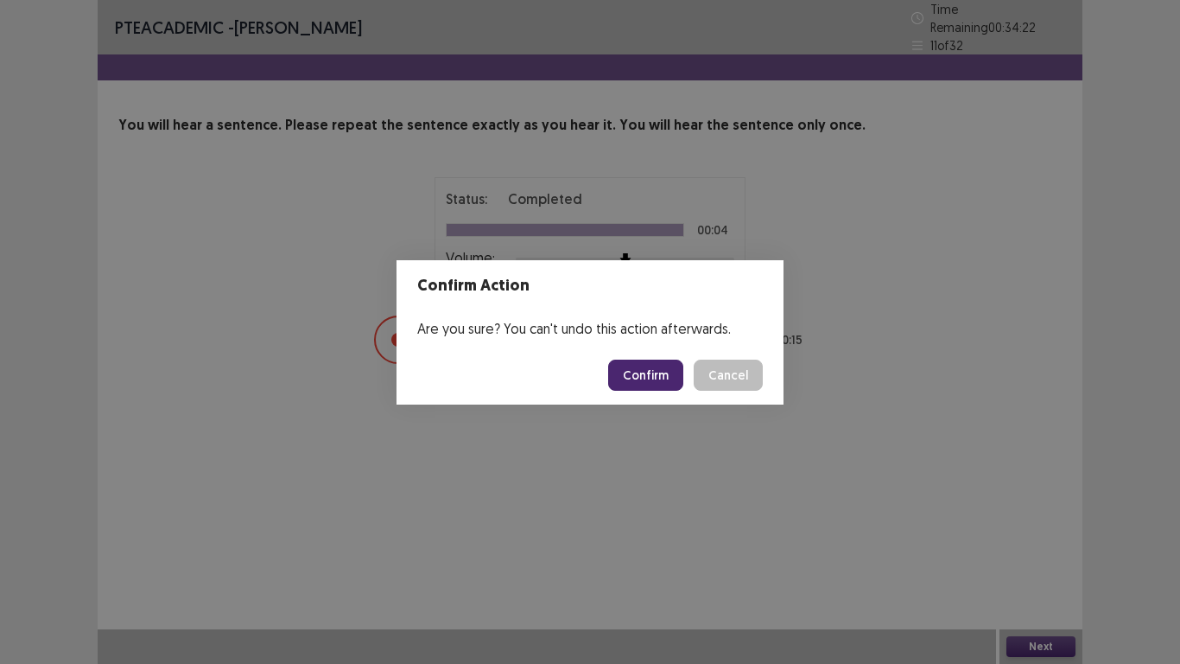
click at [657, 385] on button "Confirm" at bounding box center [645, 374] width 75 height 31
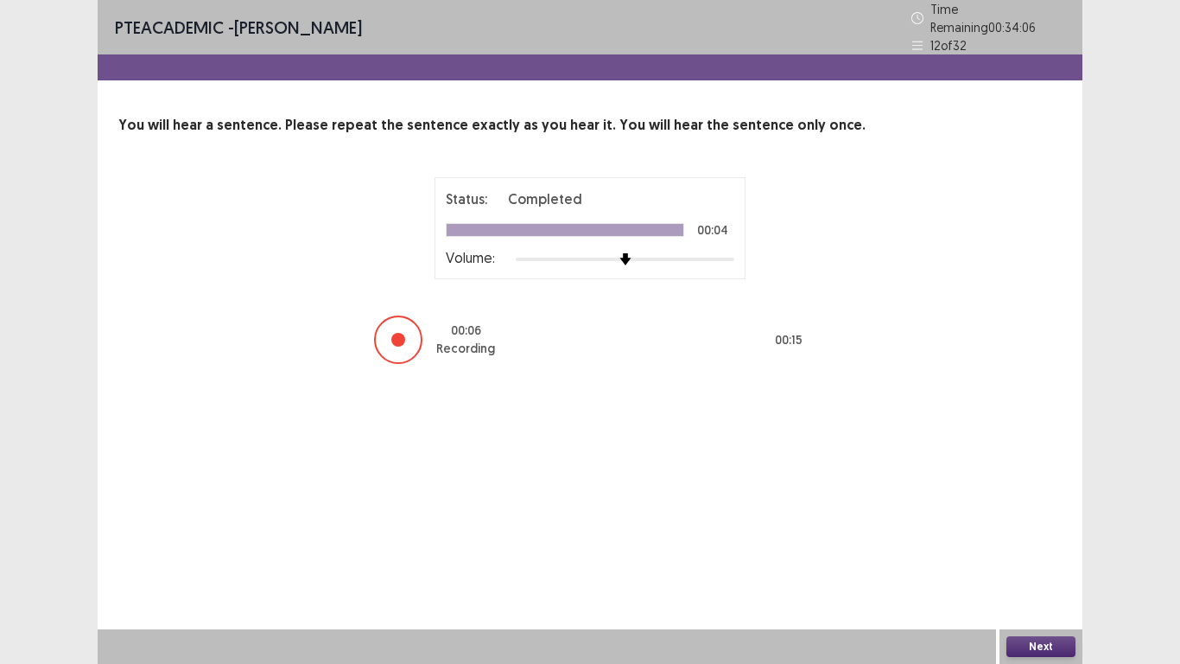
click at [1035, 546] on button "Next" at bounding box center [1041, 646] width 69 height 21
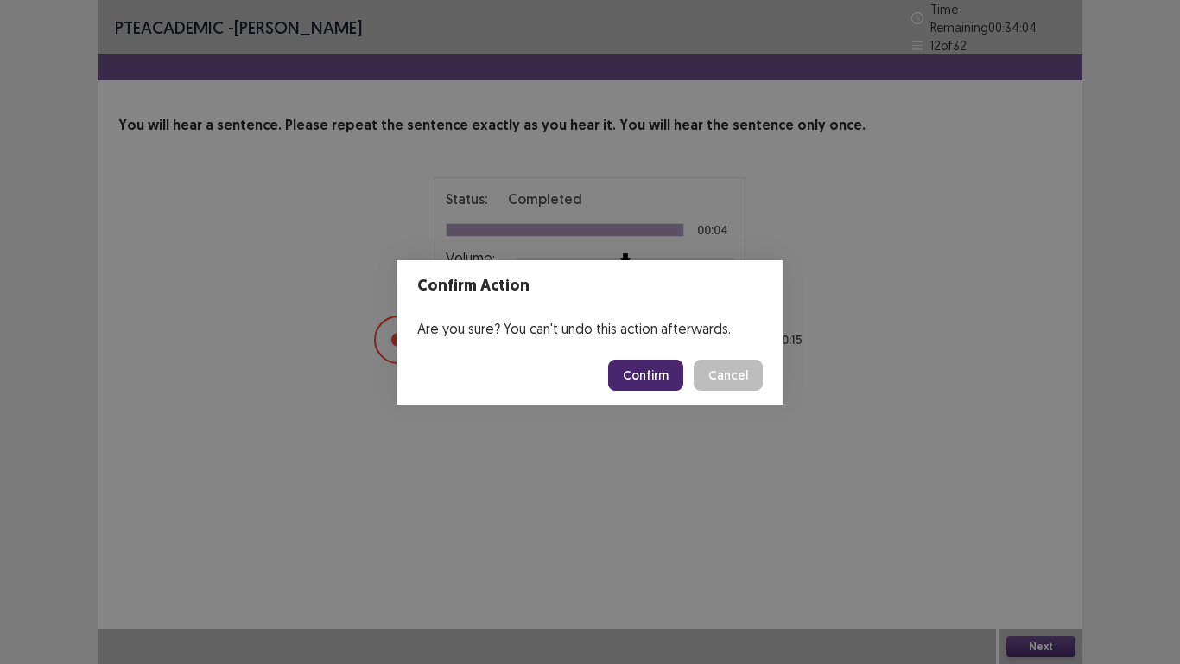
click at [637, 376] on button "Confirm" at bounding box center [645, 374] width 75 height 31
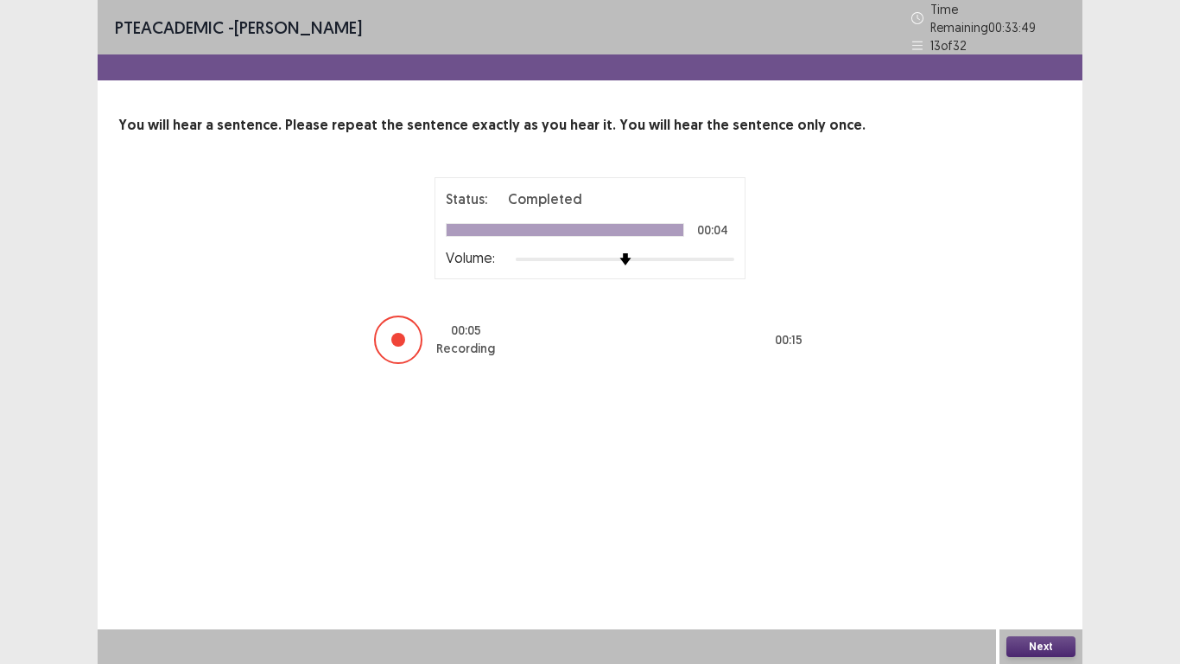
click at [1027, 546] on button "Next" at bounding box center [1041, 646] width 69 height 21
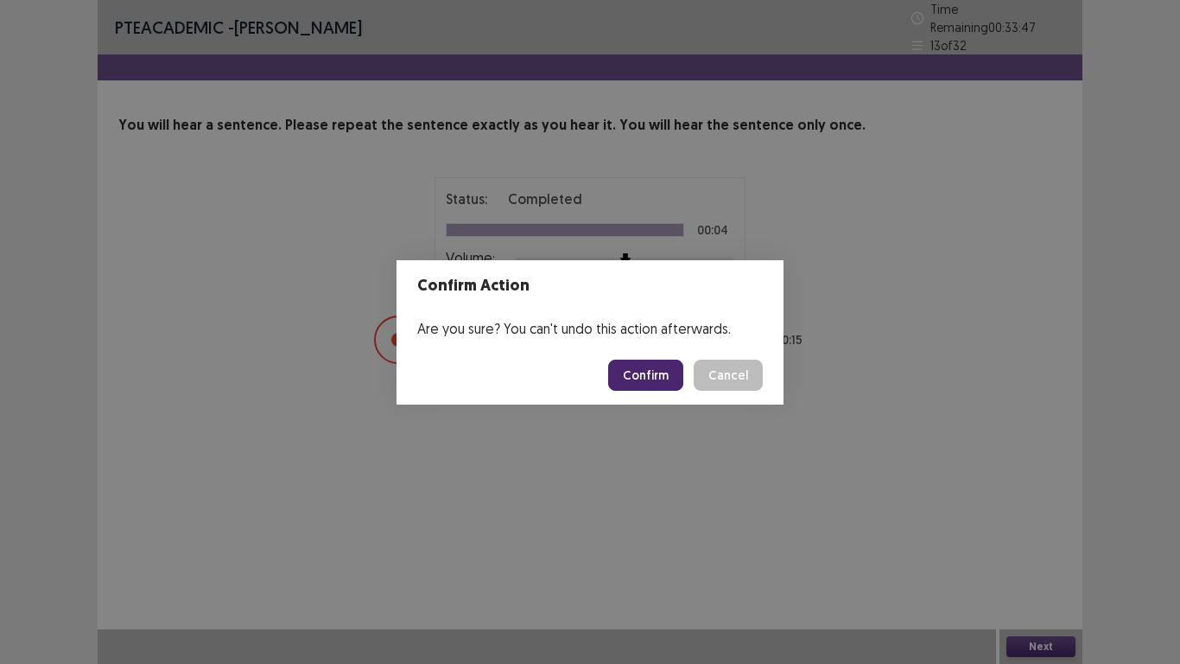
click at [643, 385] on button "Confirm" at bounding box center [645, 374] width 75 height 31
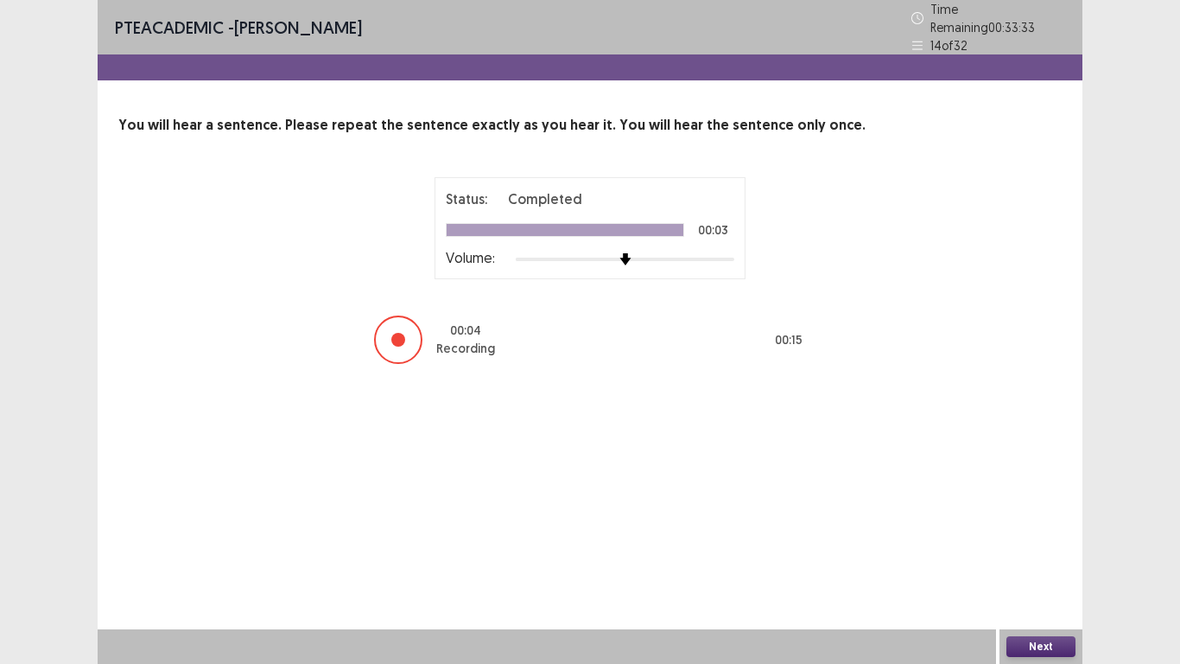
click at [1027, 546] on button "Next" at bounding box center [1041, 646] width 69 height 21
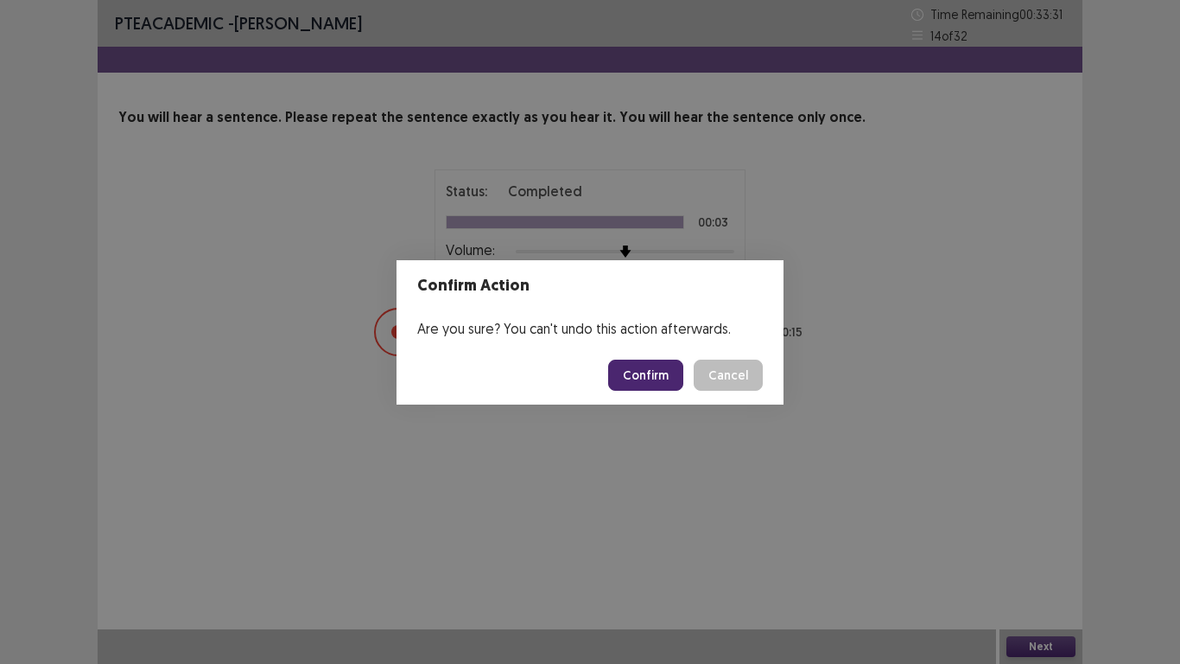
click at [645, 374] on button "Confirm" at bounding box center [645, 374] width 75 height 31
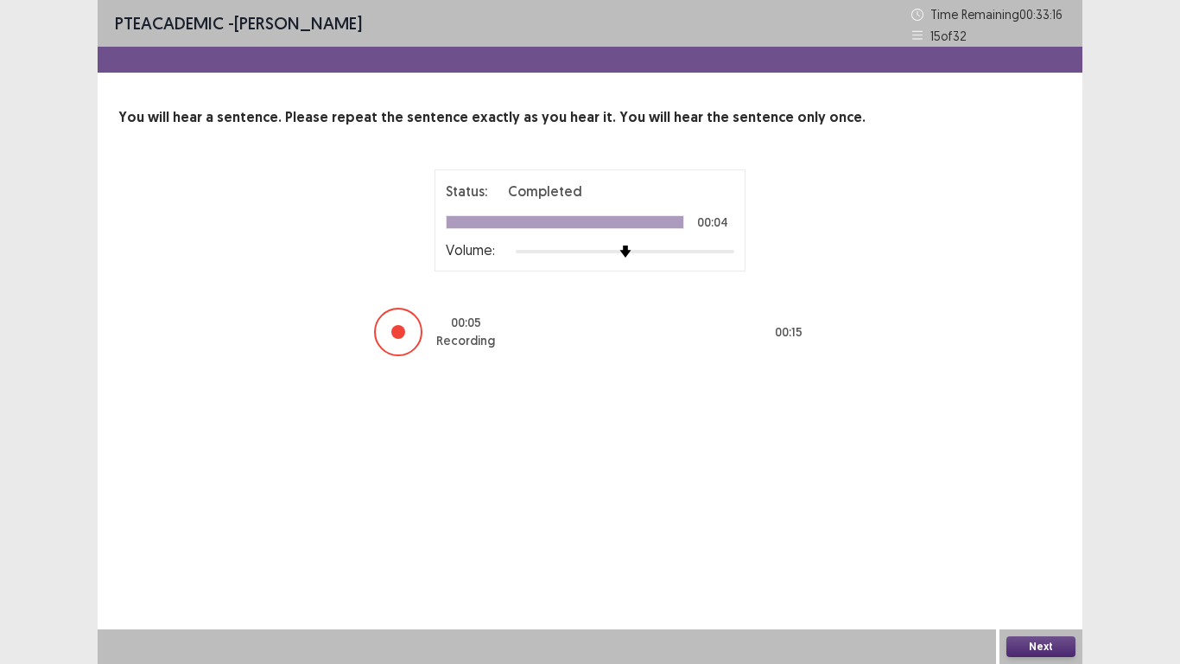
click at [1022, 546] on button "Next" at bounding box center [1041, 646] width 69 height 21
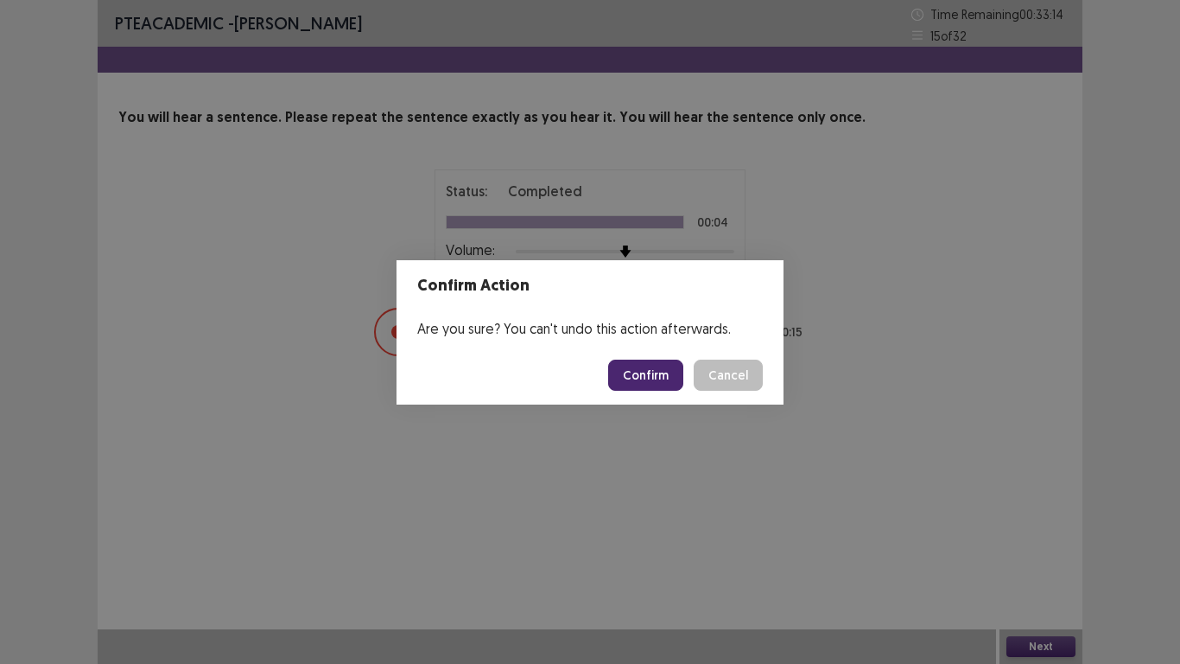
click at [660, 378] on button "Confirm" at bounding box center [645, 374] width 75 height 31
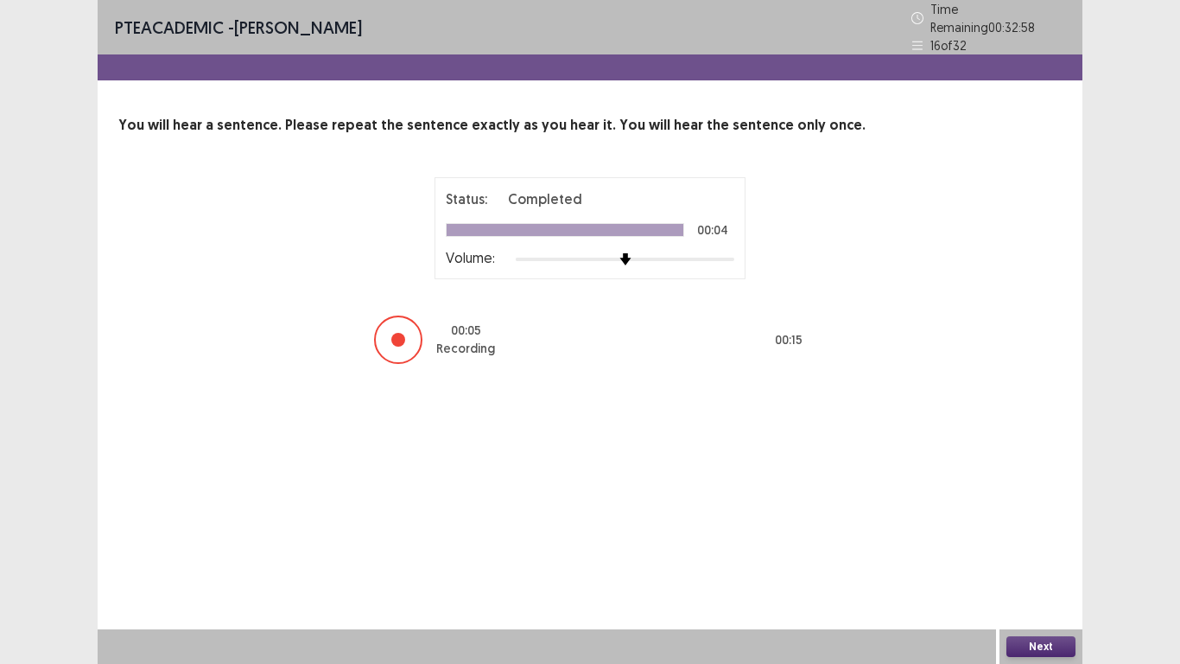
click at [1061, 546] on button "Next" at bounding box center [1041, 646] width 69 height 21
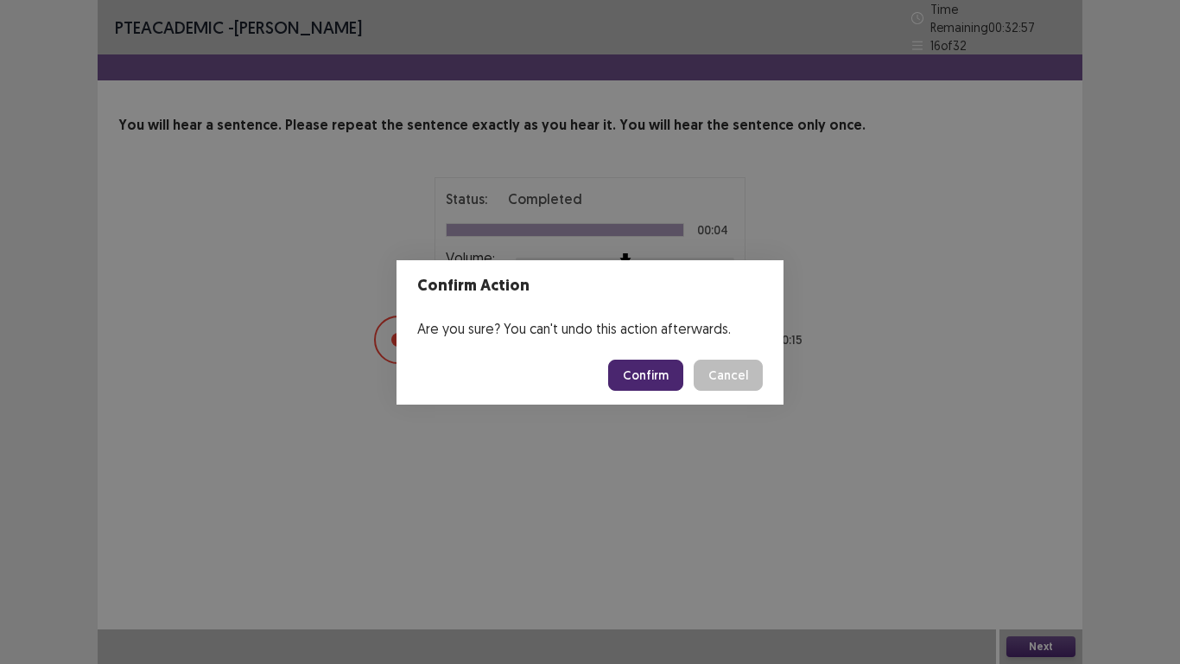
click at [639, 386] on button "Confirm" at bounding box center [645, 374] width 75 height 31
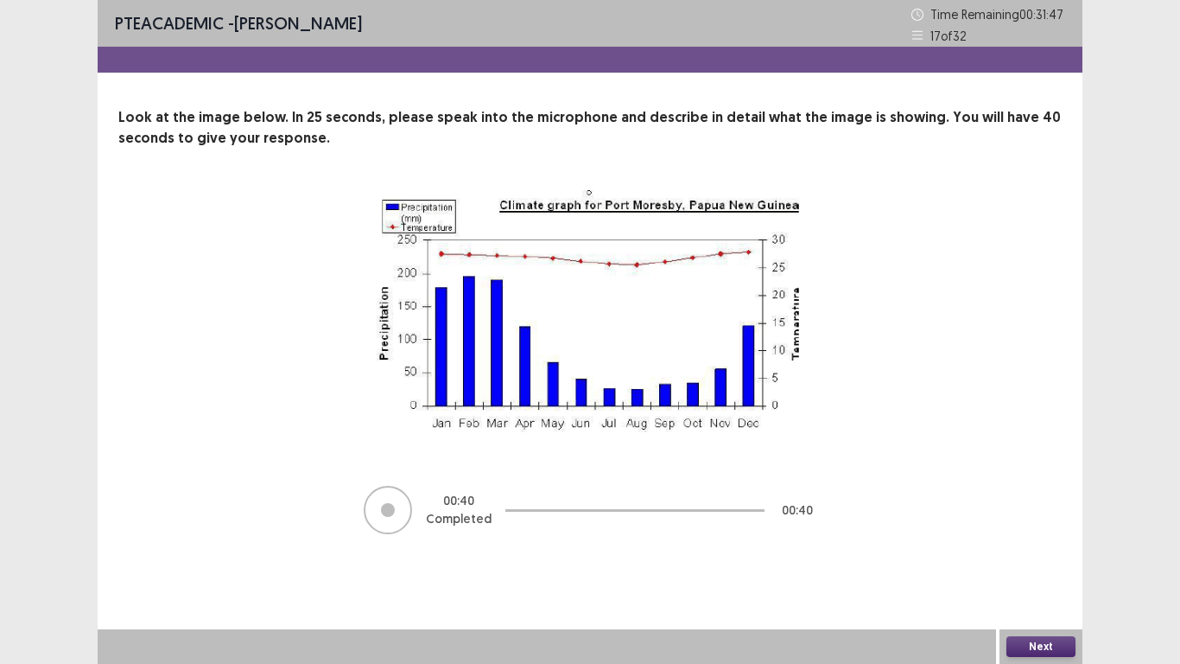
click at [1035, 546] on button "Next" at bounding box center [1041, 646] width 69 height 21
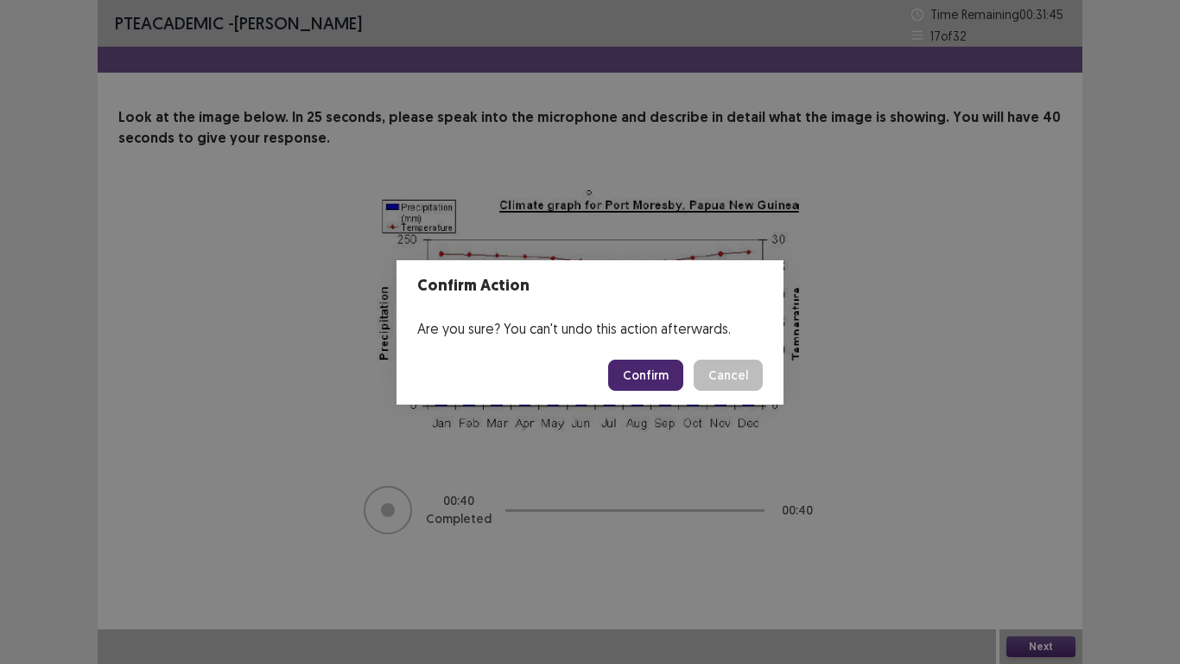
click at [640, 389] on button "Confirm" at bounding box center [645, 374] width 75 height 31
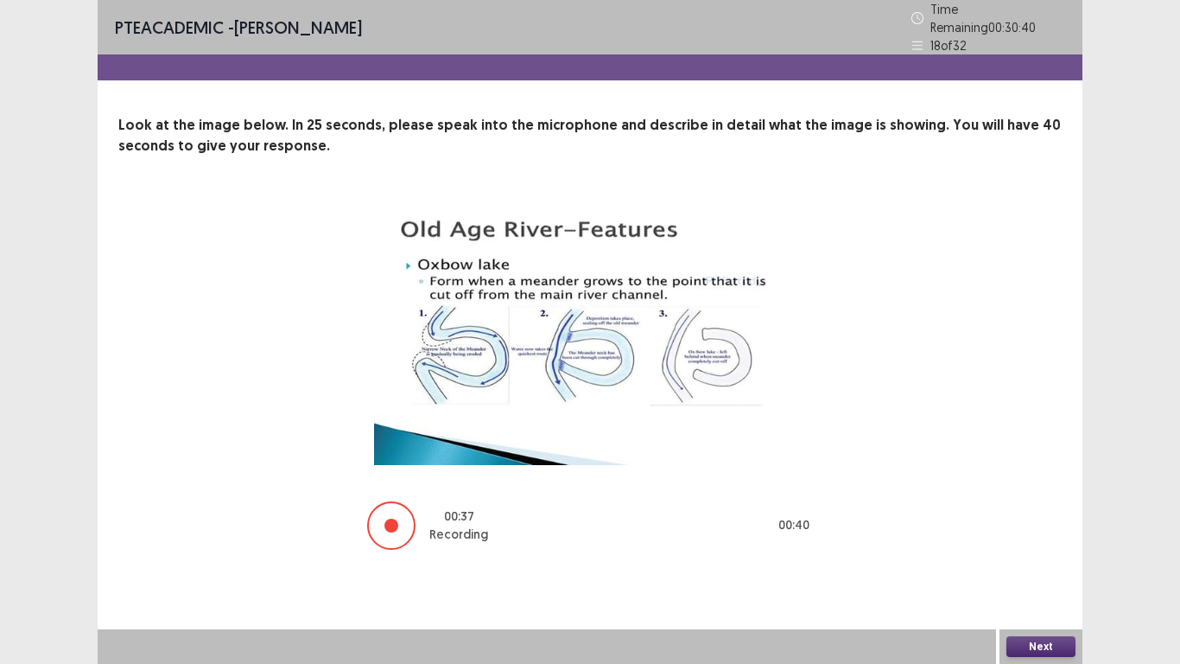
click at [1046, 546] on button "Next" at bounding box center [1041, 646] width 69 height 21
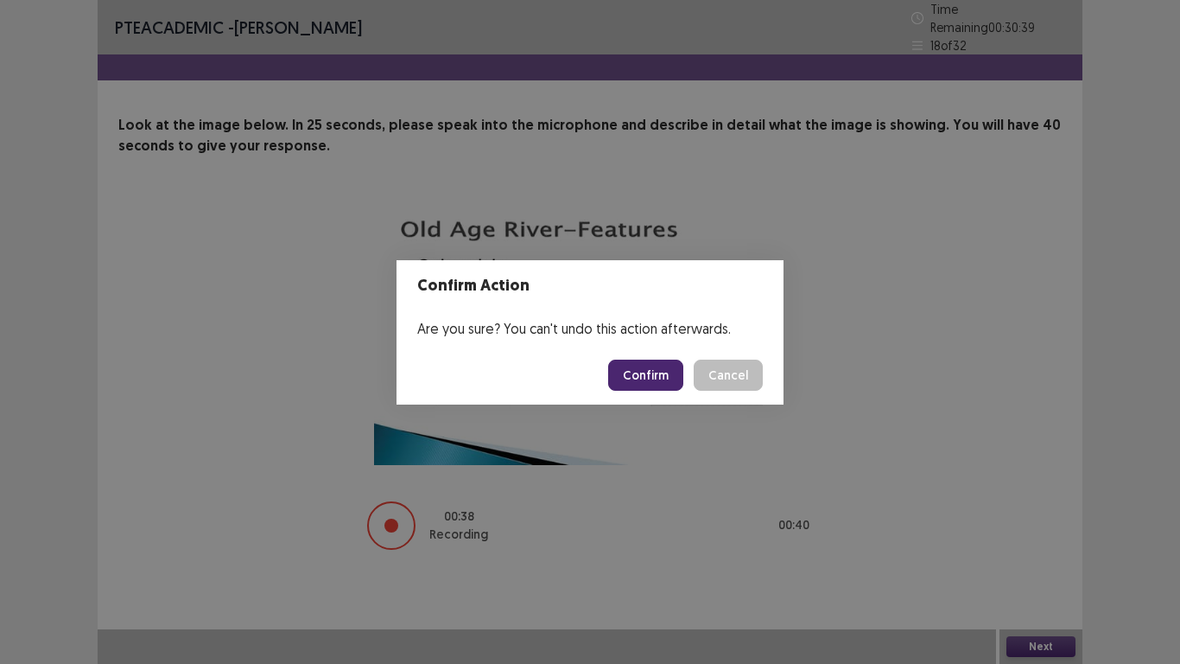
click at [664, 368] on button "Confirm" at bounding box center [645, 374] width 75 height 31
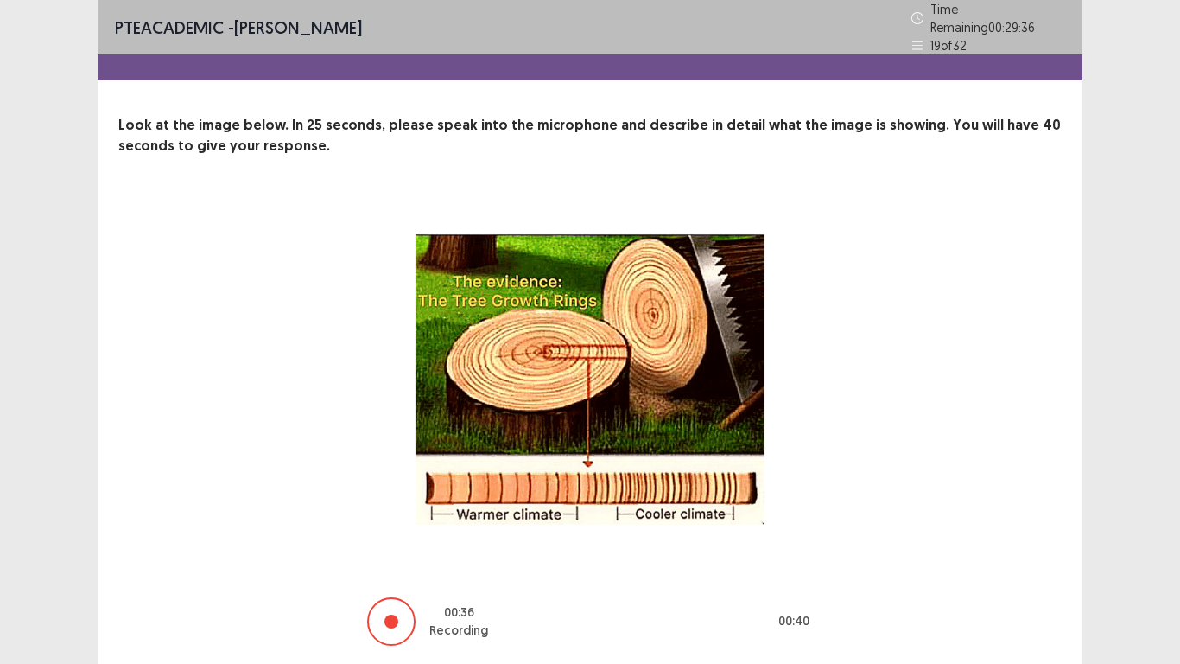
scroll to position [52, 0]
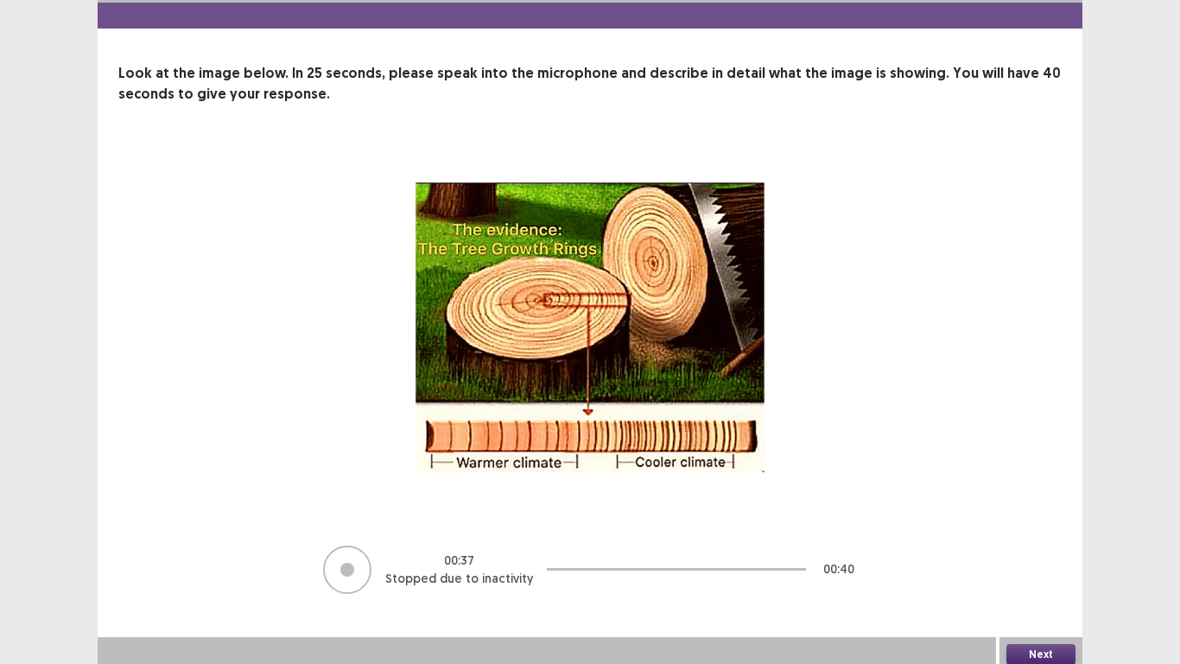
click at [1054, 546] on button "Next" at bounding box center [1041, 654] width 69 height 21
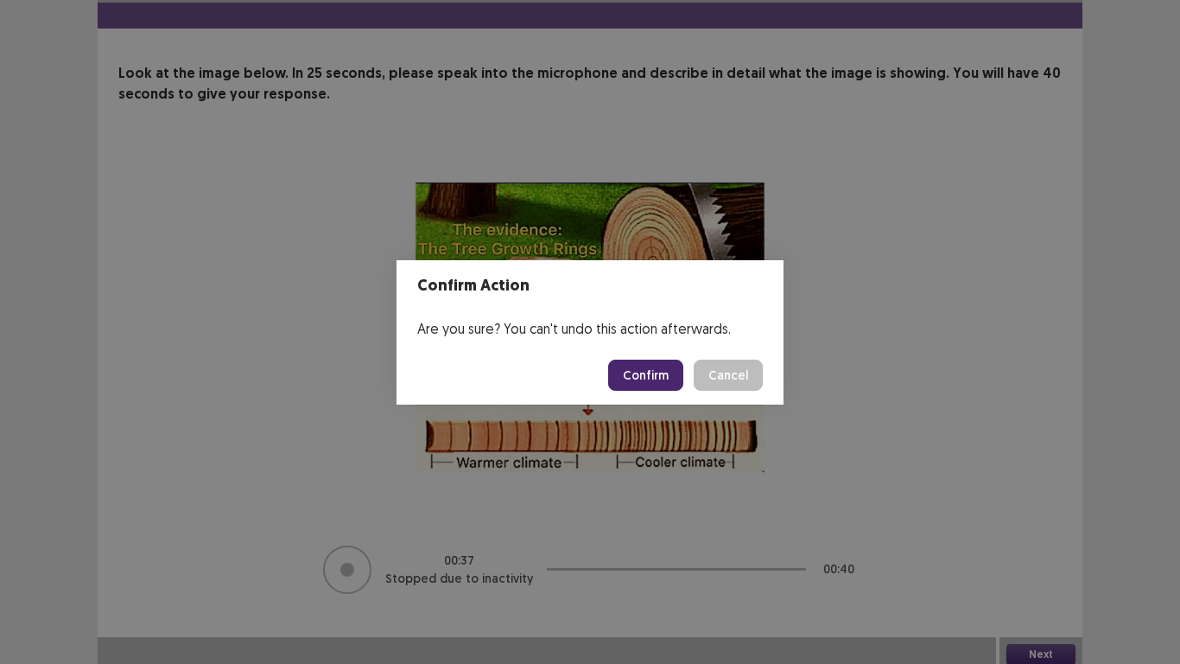
click at [635, 372] on button "Confirm" at bounding box center [645, 374] width 75 height 31
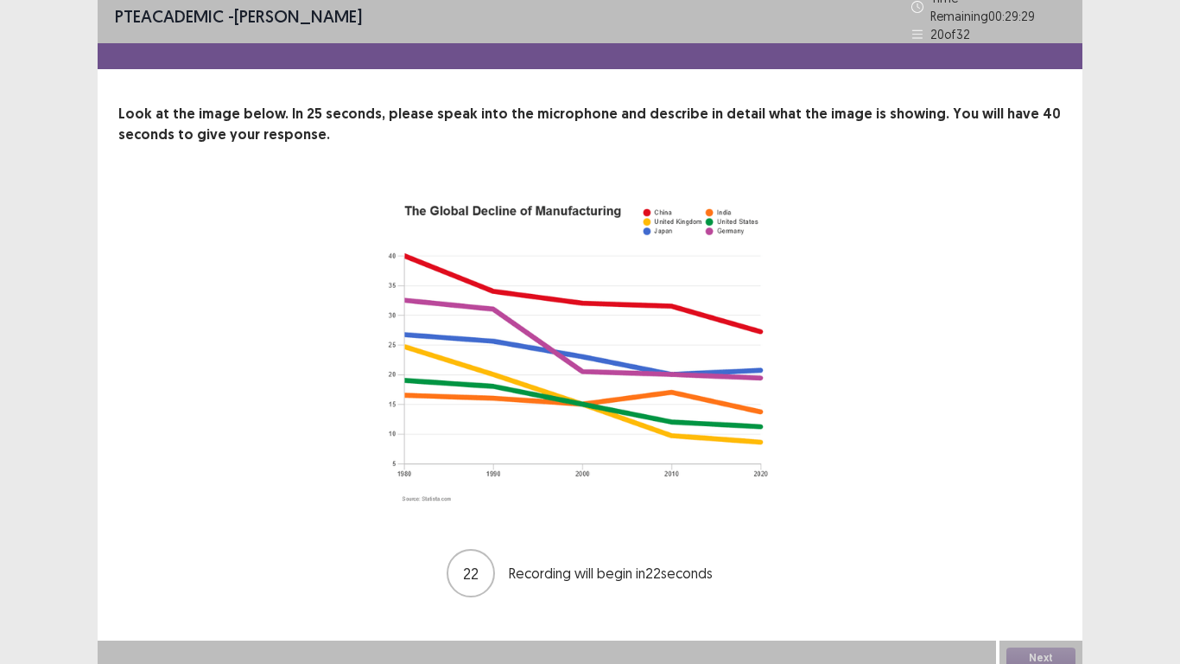
scroll to position [15, 0]
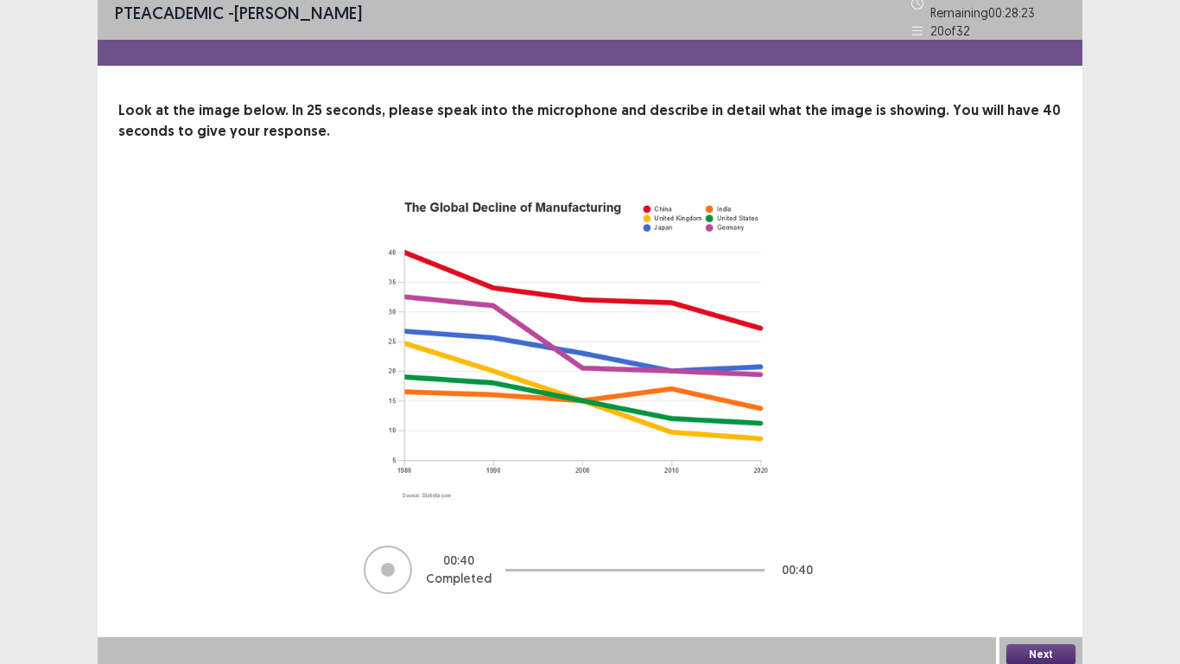
click at [1052, 546] on button "Next" at bounding box center [1041, 654] width 69 height 21
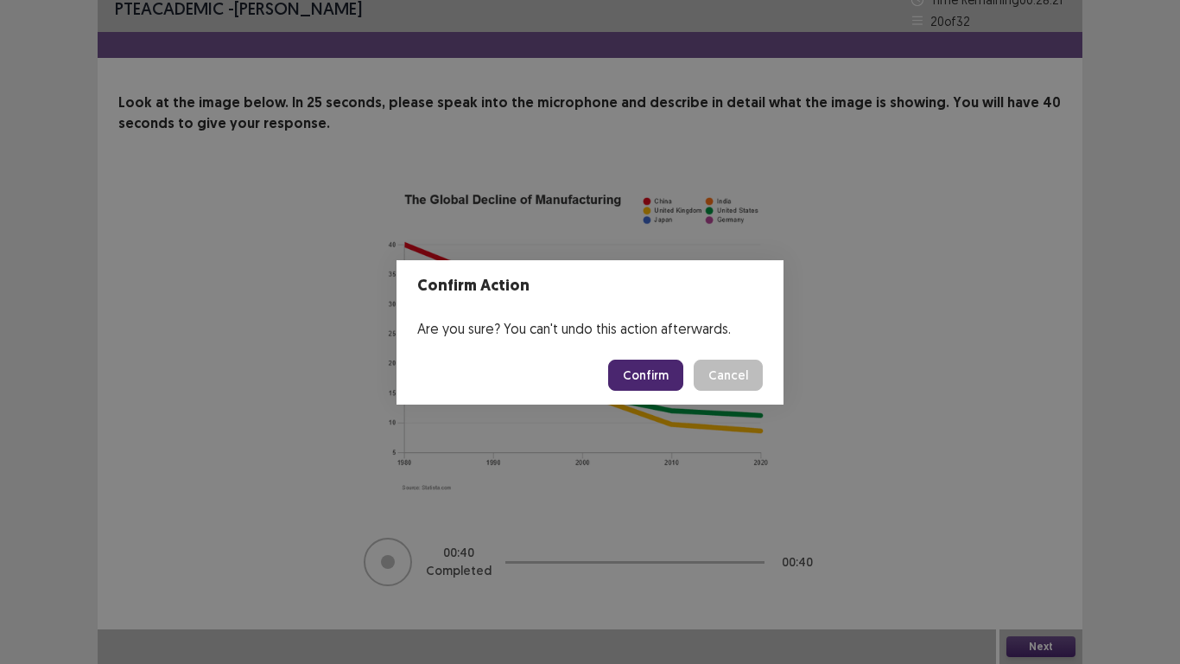
click at [652, 362] on button "Confirm" at bounding box center [645, 374] width 75 height 31
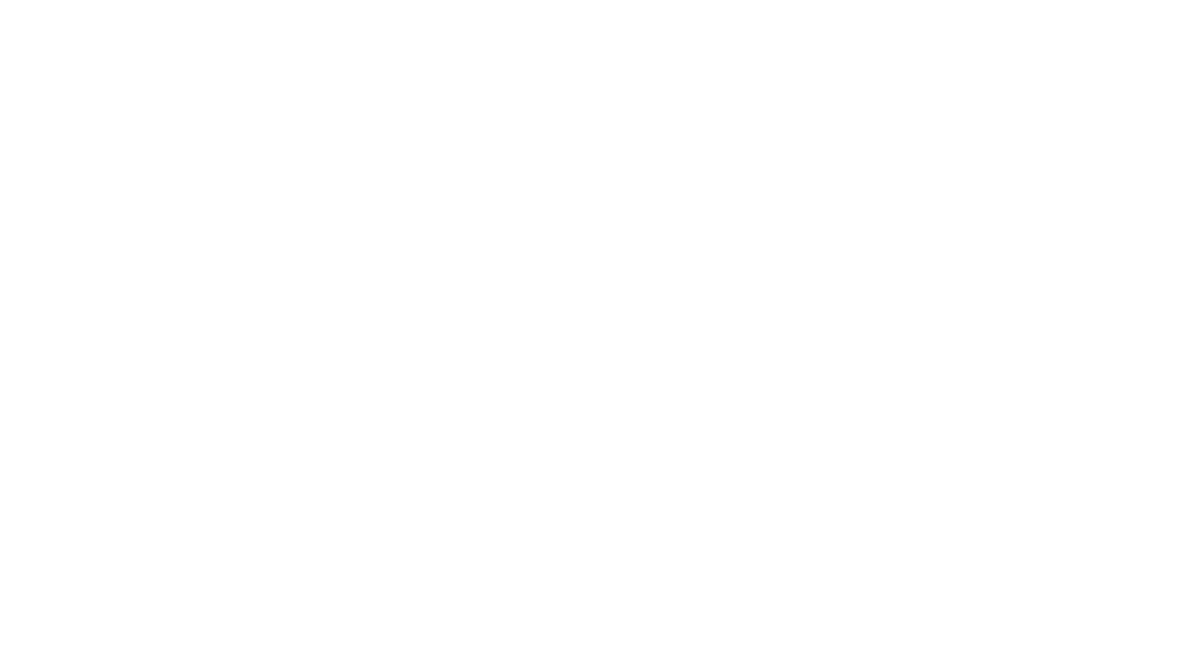
scroll to position [0, 0]
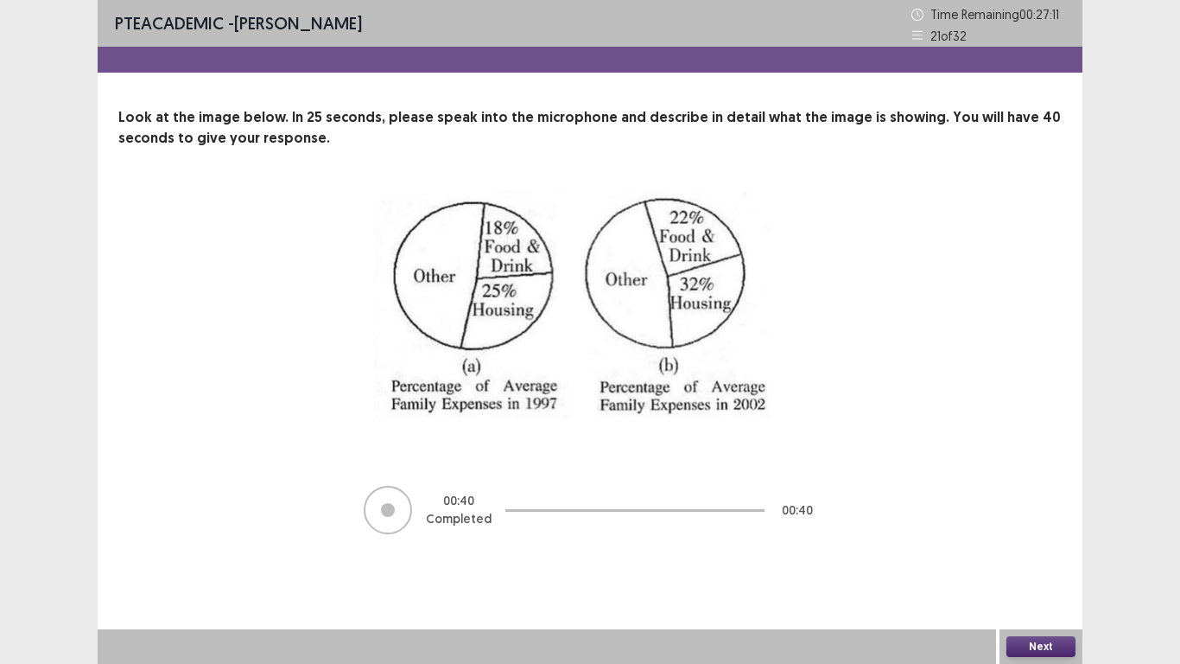
click at [1047, 546] on button "Next" at bounding box center [1041, 646] width 69 height 21
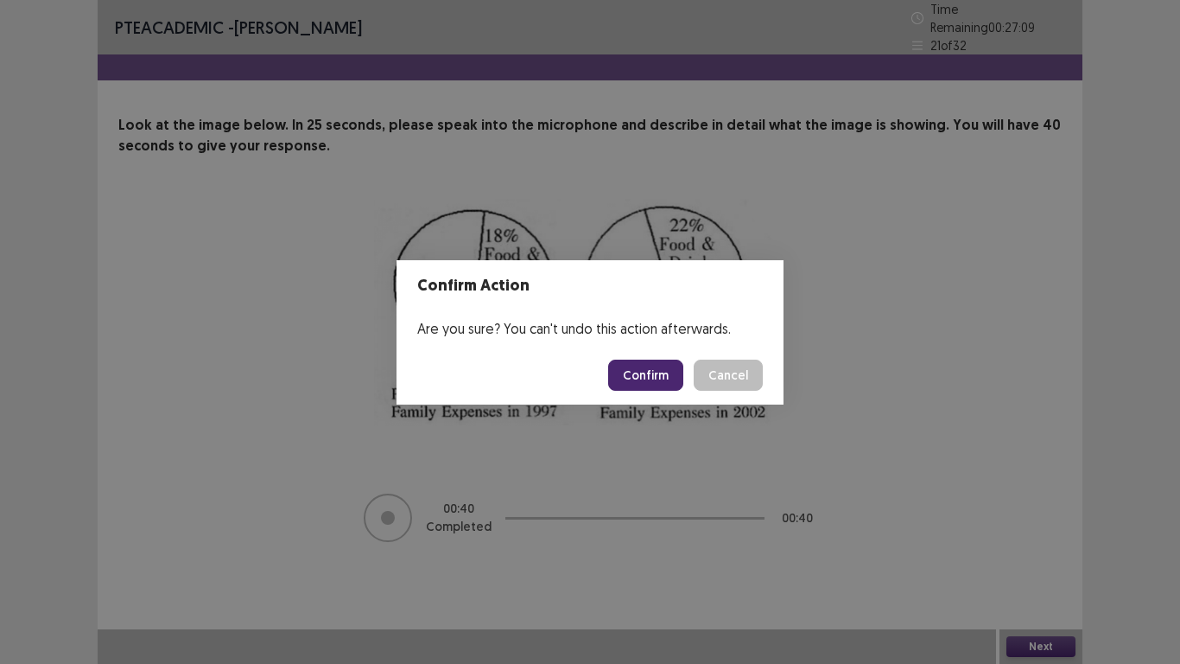
click at [626, 376] on button "Confirm" at bounding box center [645, 374] width 75 height 31
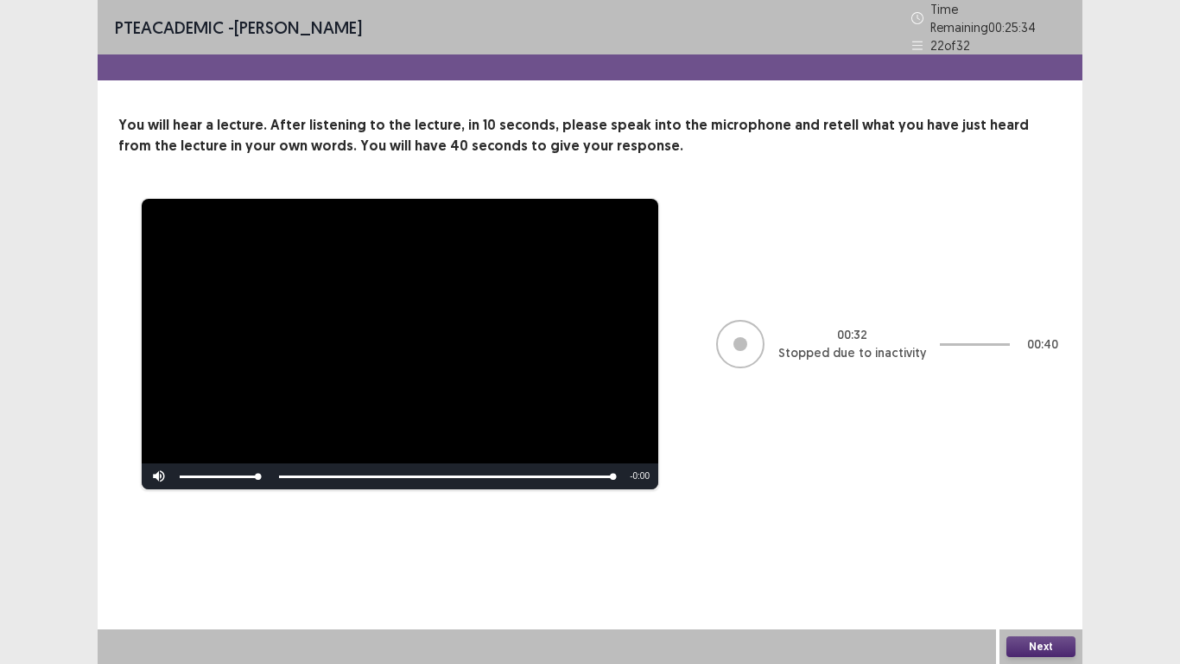
click at [1026, 546] on button "Next" at bounding box center [1041, 646] width 69 height 21
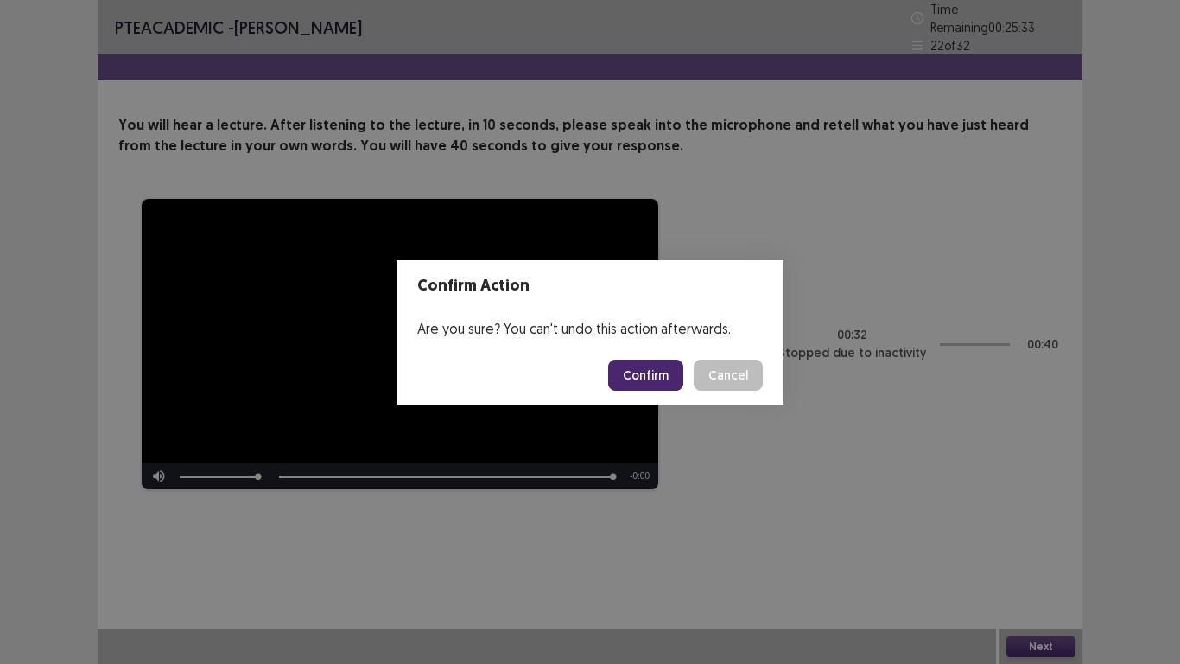
click at [659, 369] on button "Confirm" at bounding box center [645, 374] width 75 height 31
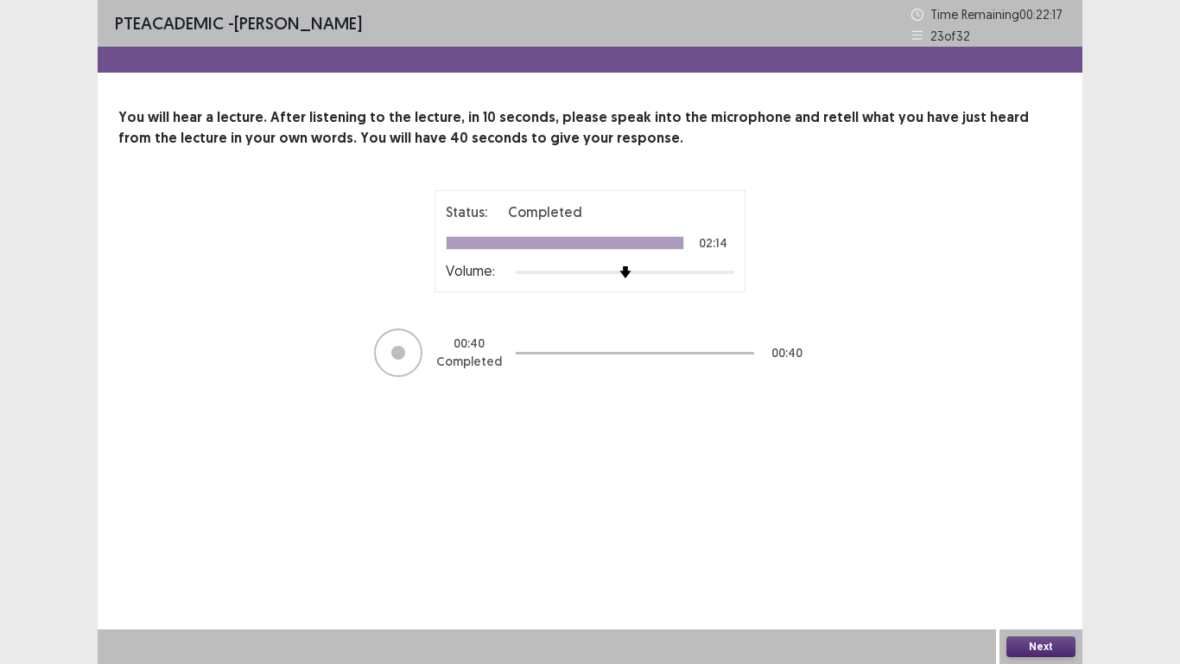
click at [1055, 546] on button "Next" at bounding box center [1041, 646] width 69 height 21
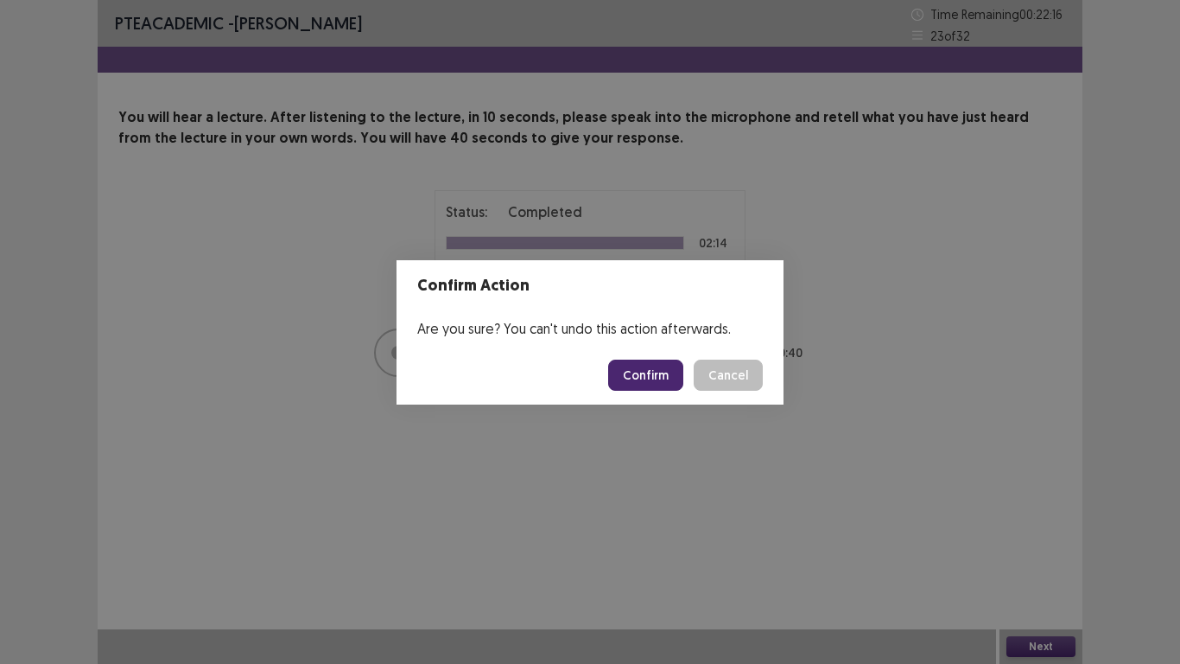
click at [671, 377] on button "Confirm" at bounding box center [645, 374] width 75 height 31
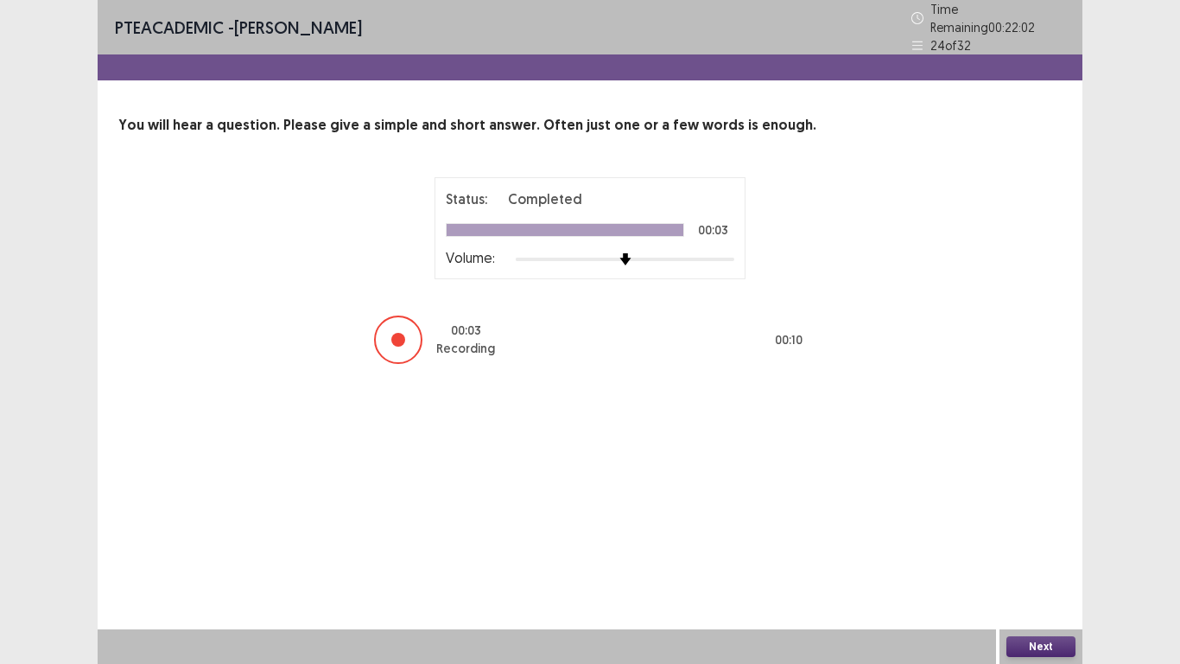
click at [1023, 546] on button "Next" at bounding box center [1041, 646] width 69 height 21
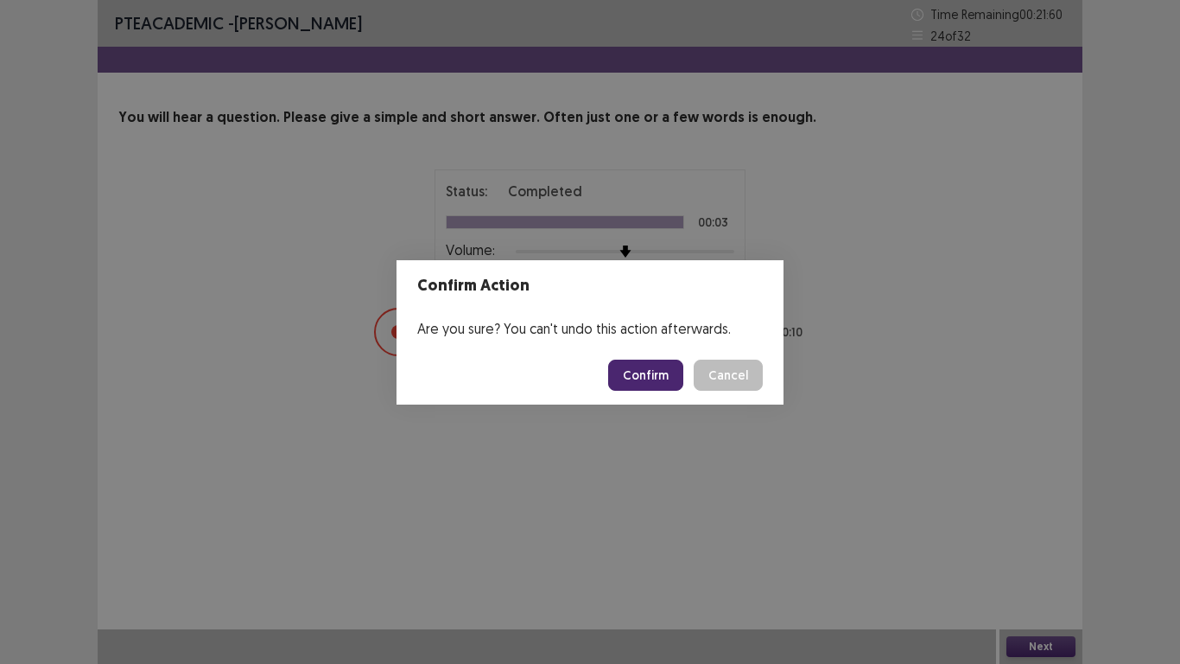
click at [653, 380] on button "Confirm" at bounding box center [645, 374] width 75 height 31
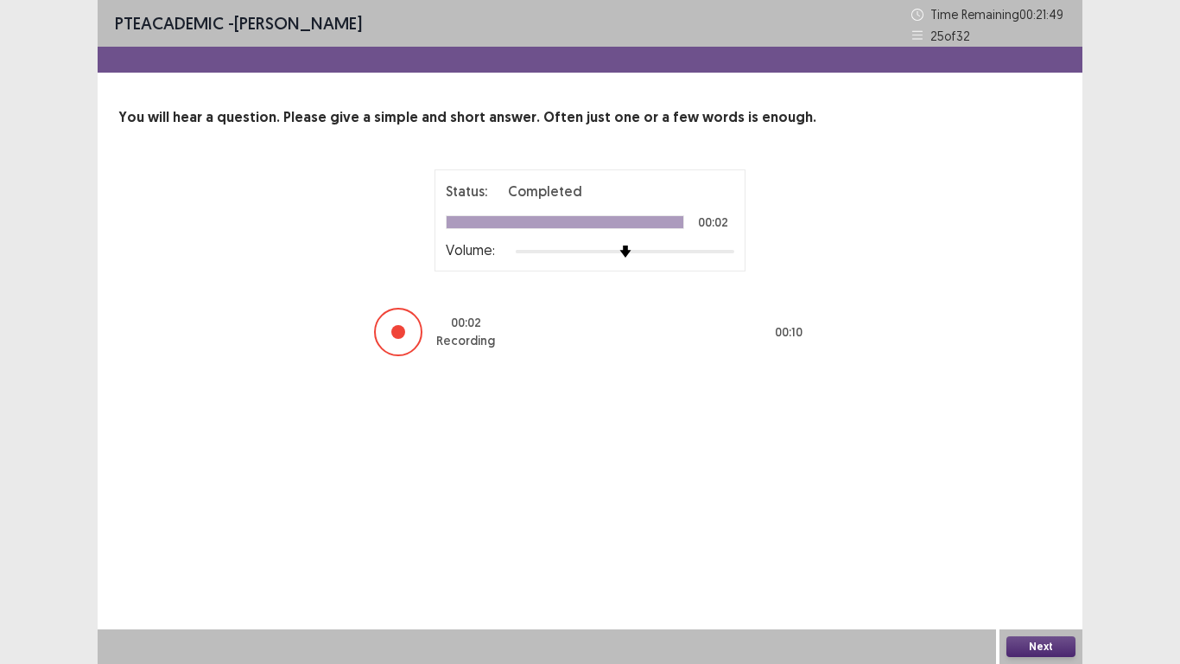
click at [1069, 546] on button "Next" at bounding box center [1041, 646] width 69 height 21
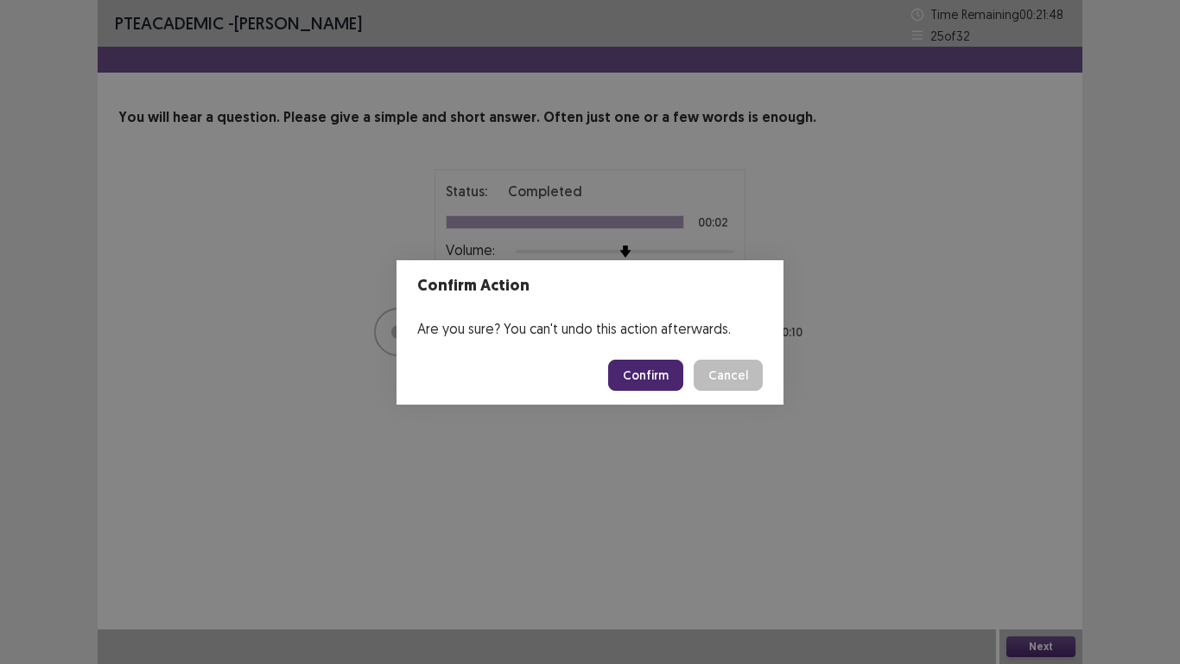
click at [657, 376] on button "Confirm" at bounding box center [645, 374] width 75 height 31
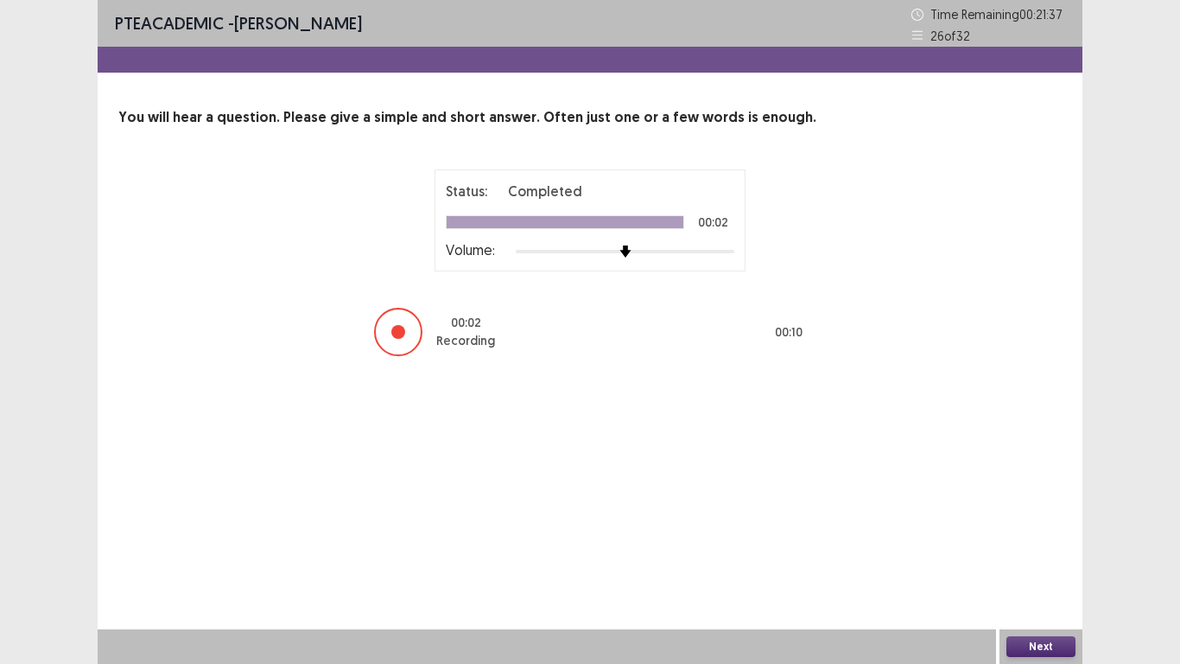
click at [1066, 546] on button "Next" at bounding box center [1041, 646] width 69 height 21
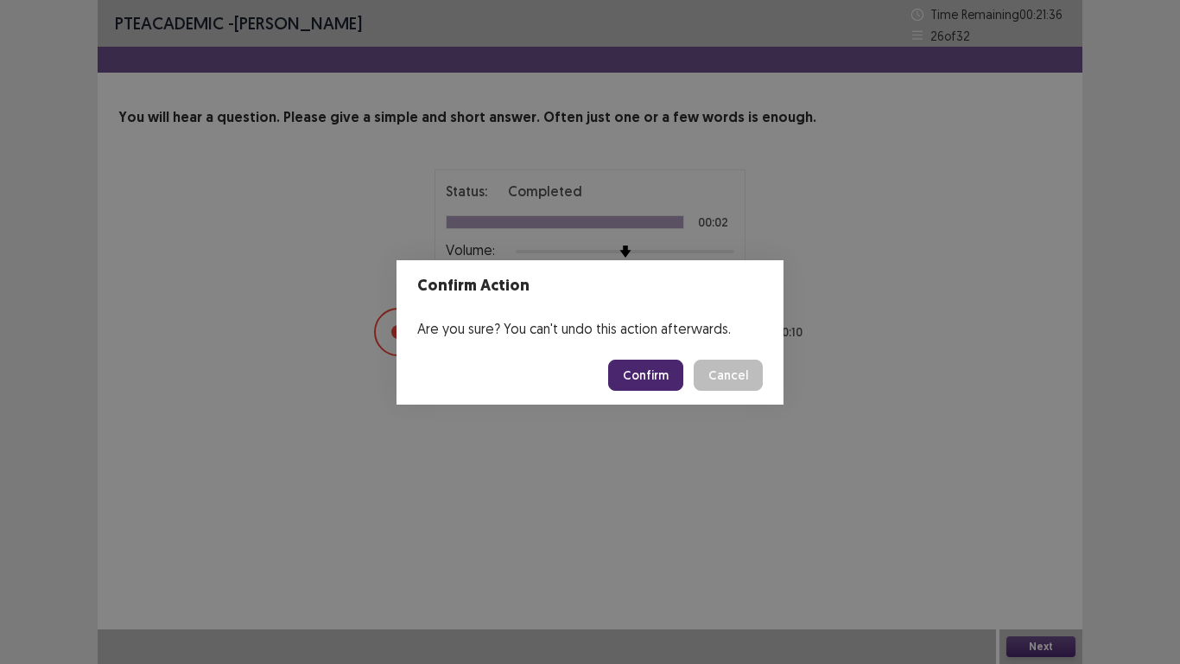
click at [658, 372] on button "Confirm" at bounding box center [645, 374] width 75 height 31
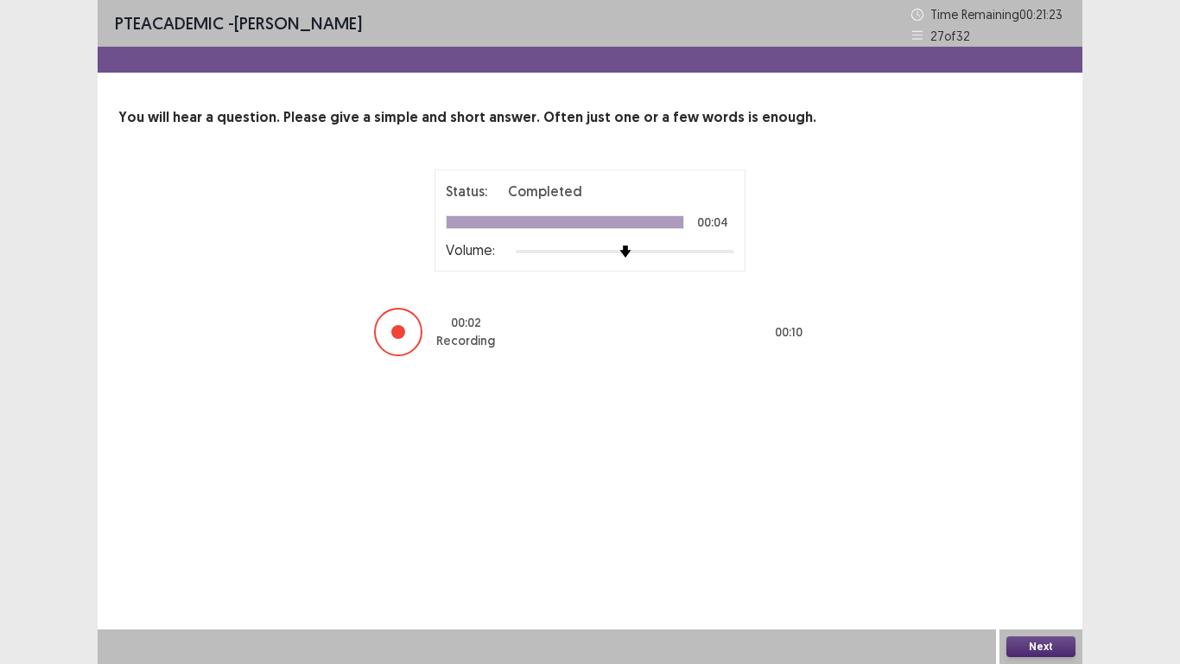
click at [1041, 546] on button "Next" at bounding box center [1041, 646] width 69 height 21
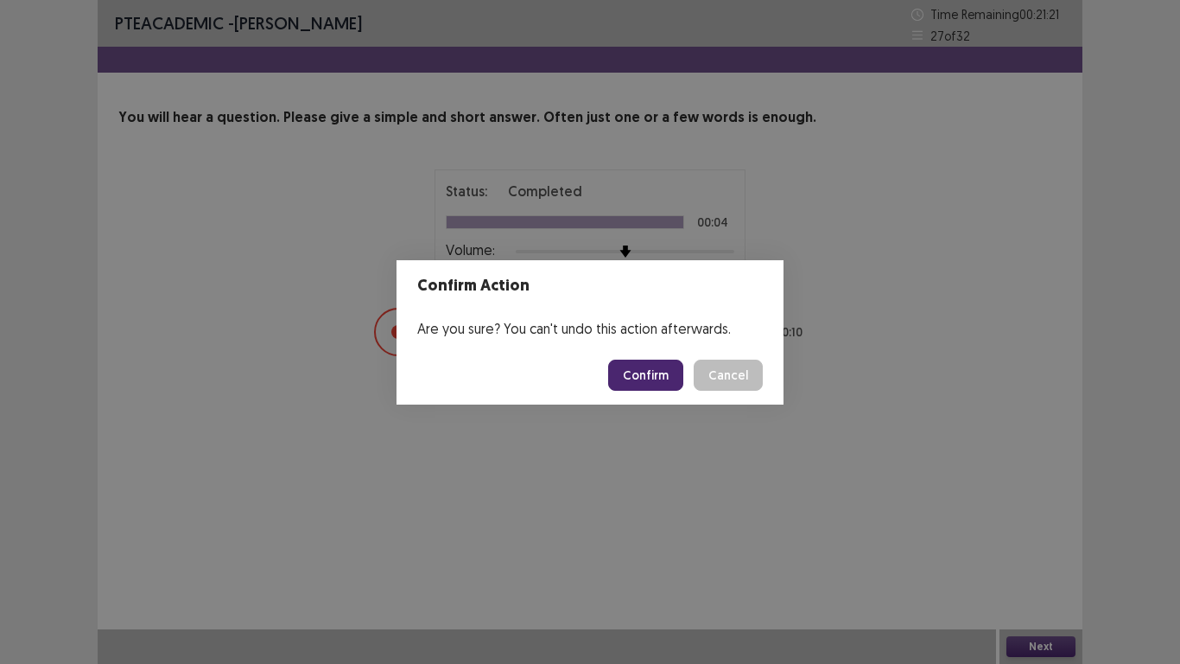
click at [650, 374] on button "Confirm" at bounding box center [645, 374] width 75 height 31
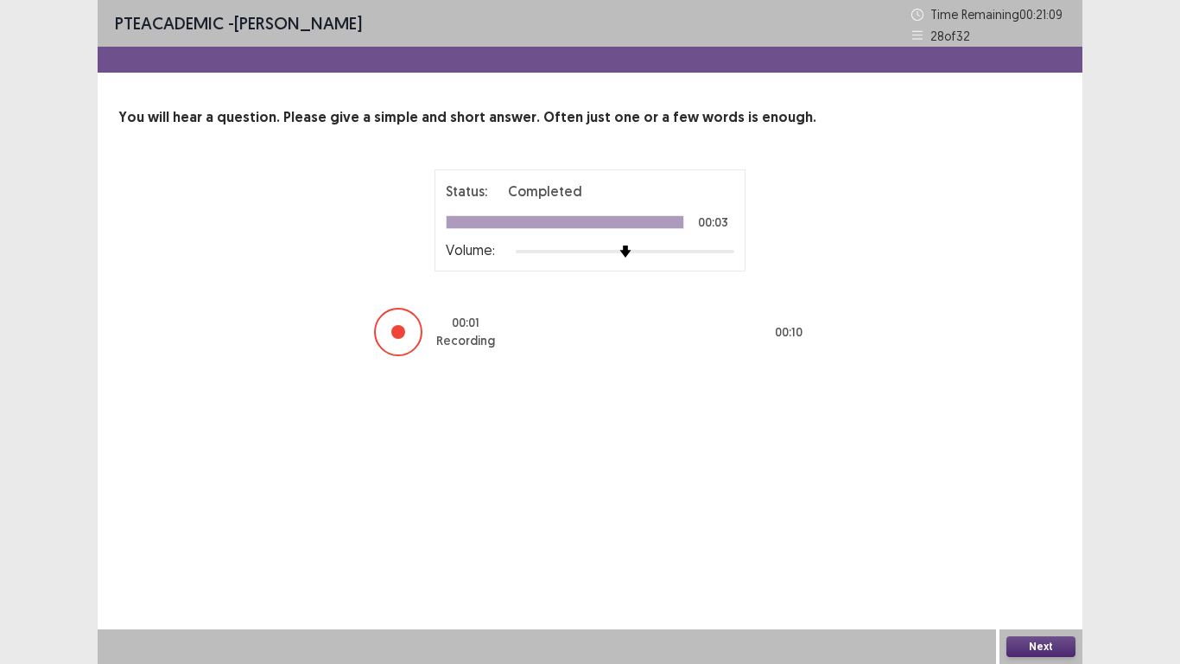
click at [1027, 546] on button "Next" at bounding box center [1041, 646] width 69 height 21
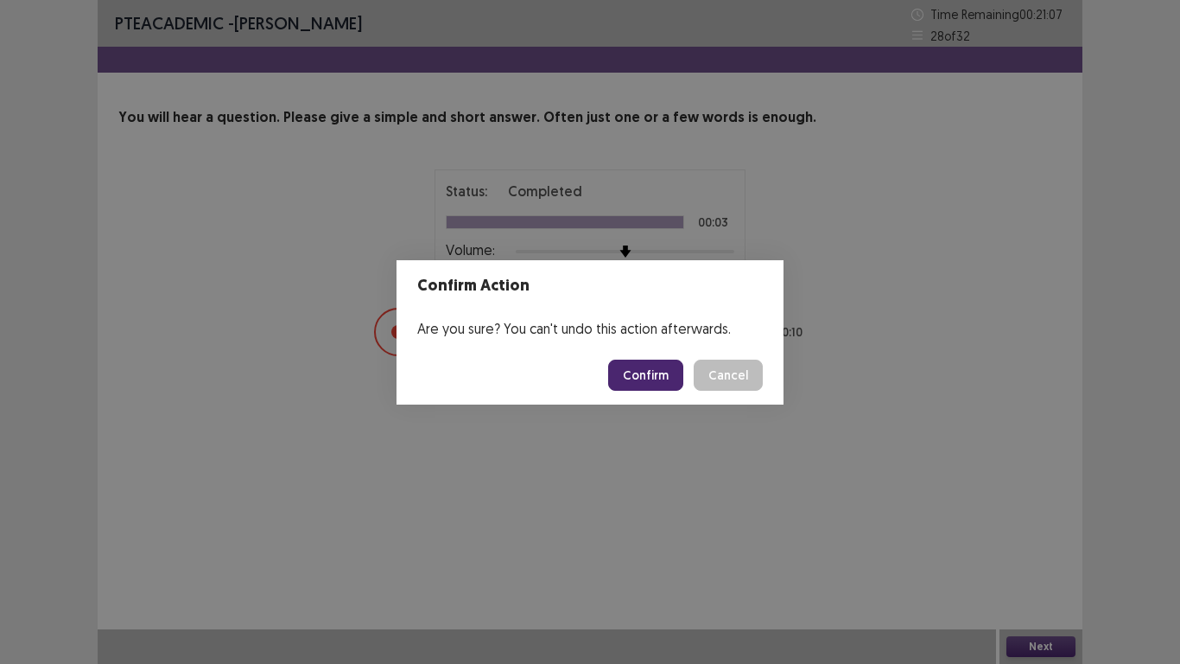
click at [644, 375] on button "Confirm" at bounding box center [645, 374] width 75 height 31
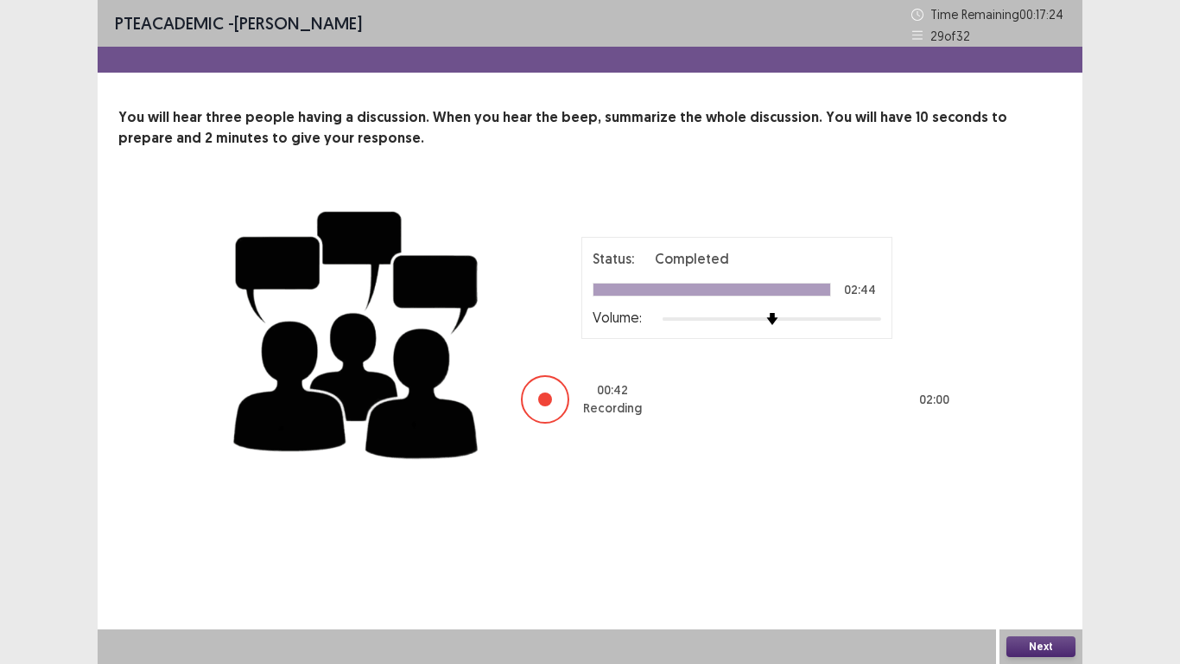
click at [1059, 546] on button "Next" at bounding box center [1041, 646] width 69 height 21
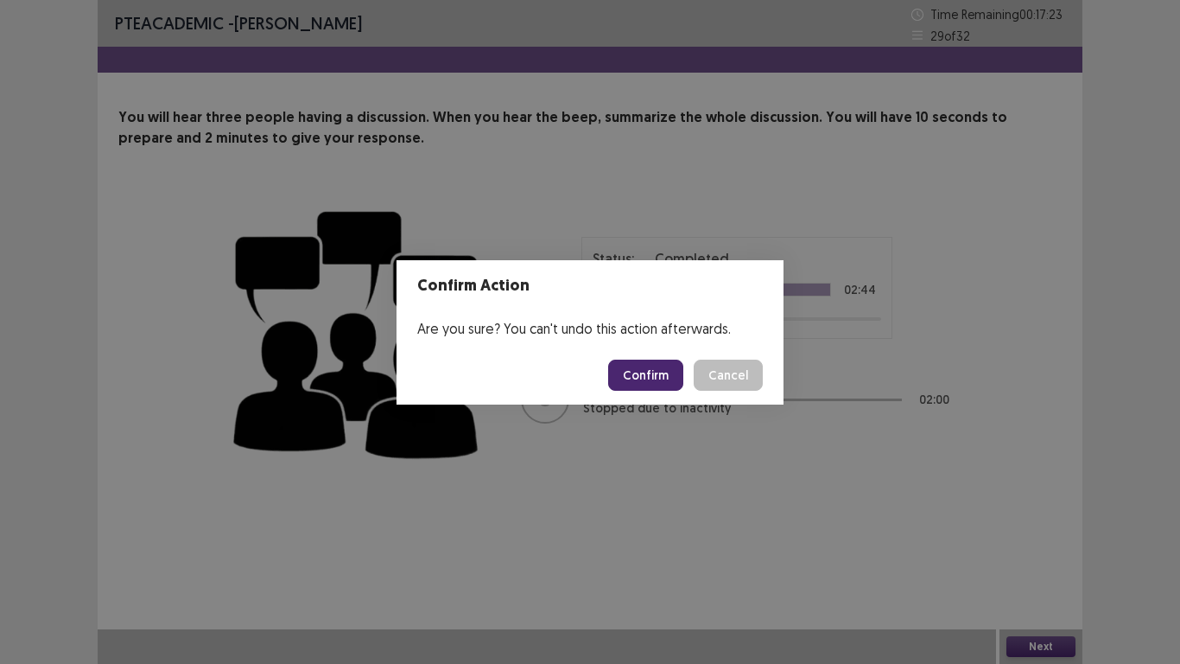
click at [656, 370] on button "Confirm" at bounding box center [645, 374] width 75 height 31
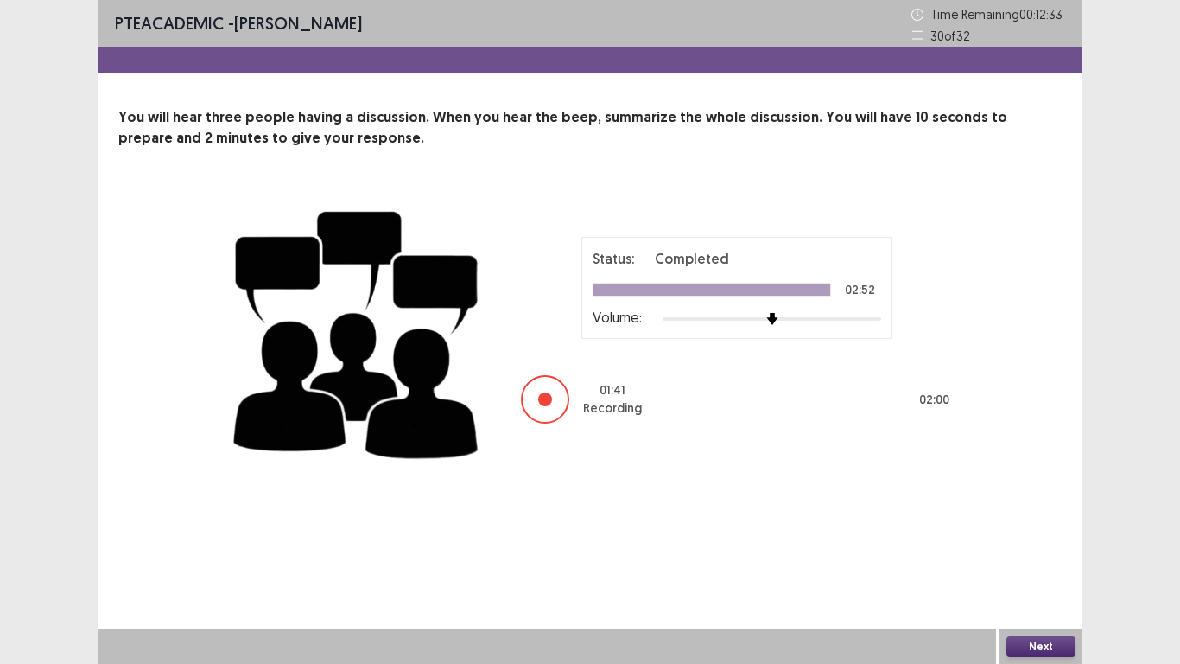
click at [1047, 546] on button "Next" at bounding box center [1041, 646] width 69 height 21
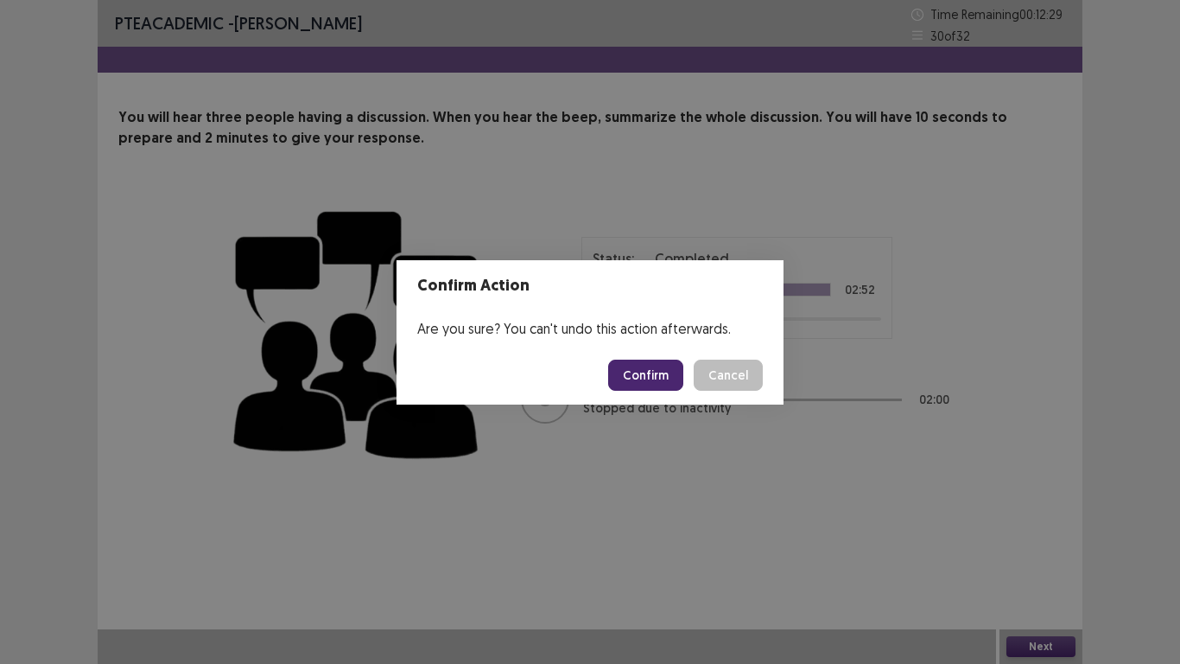
click at [665, 381] on button "Confirm" at bounding box center [645, 374] width 75 height 31
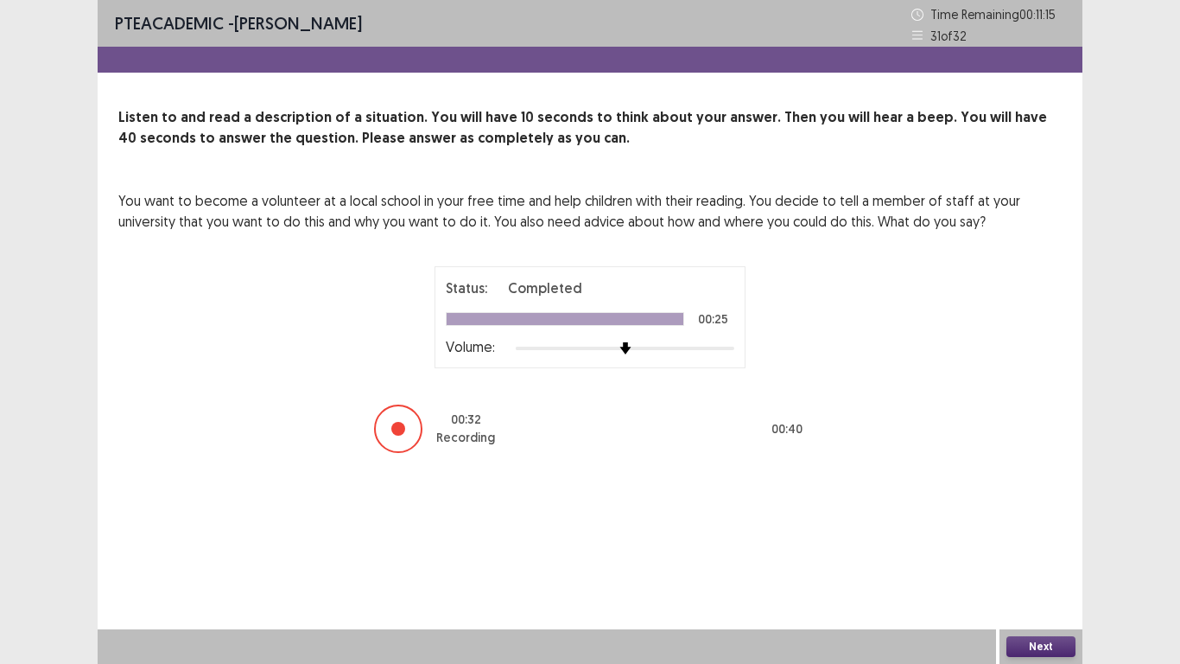
click at [1028, 546] on button "Next" at bounding box center [1041, 646] width 69 height 21
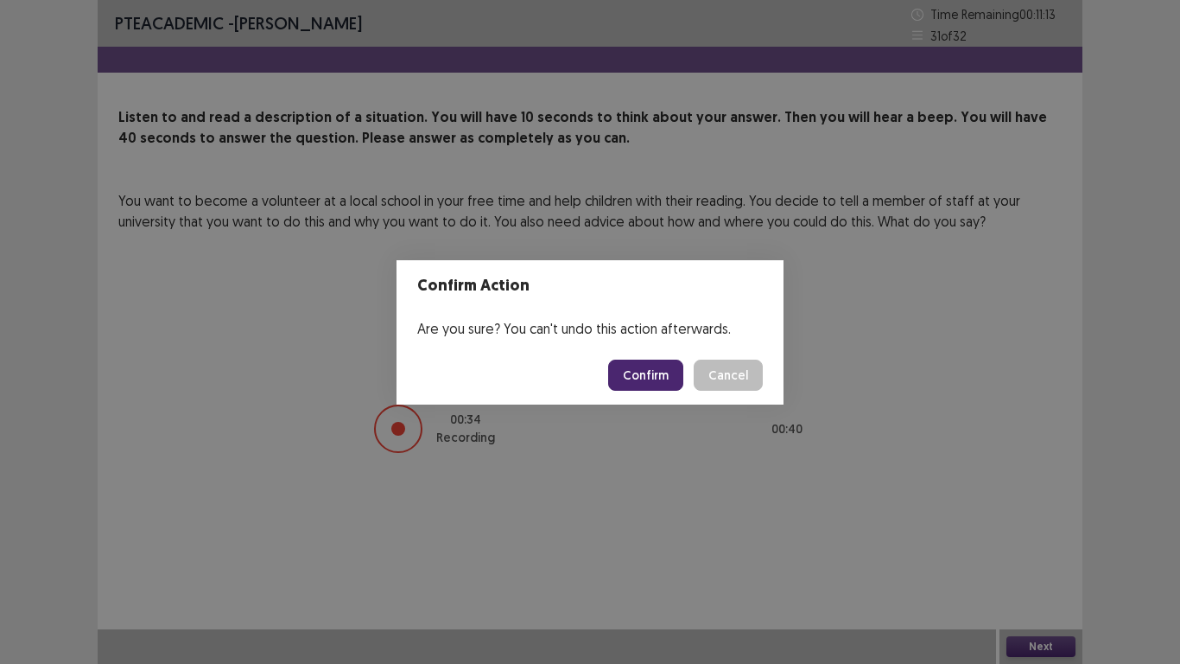
click at [644, 381] on button "Confirm" at bounding box center [645, 374] width 75 height 31
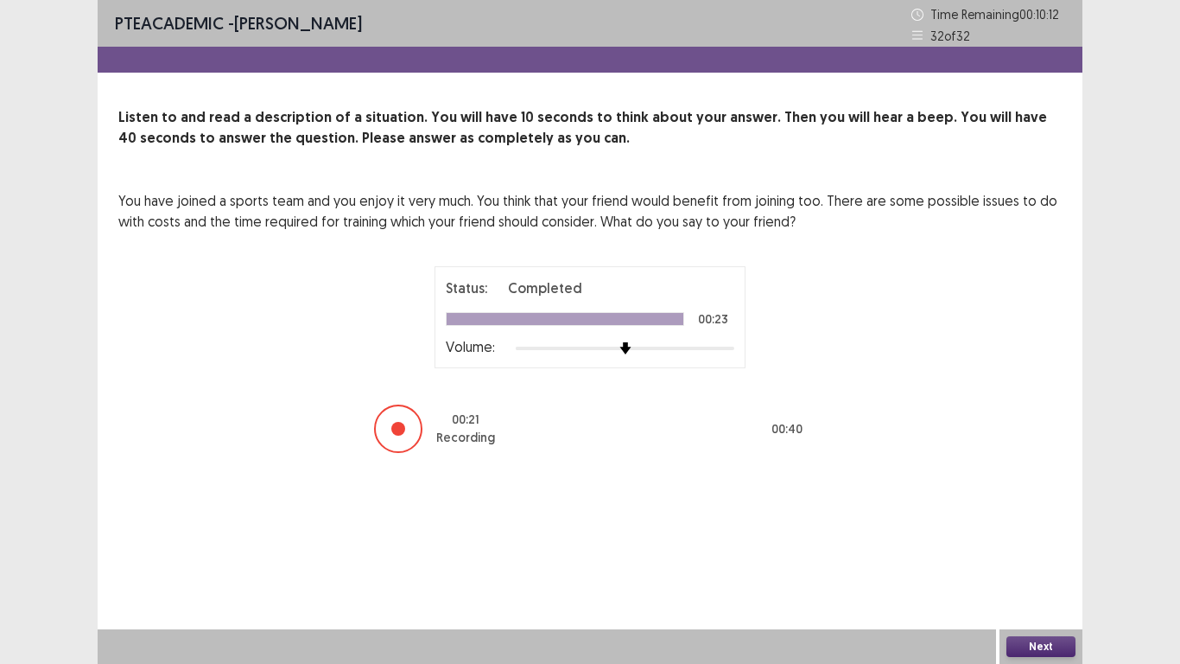
click at [1060, 546] on button "Next" at bounding box center [1041, 646] width 69 height 21
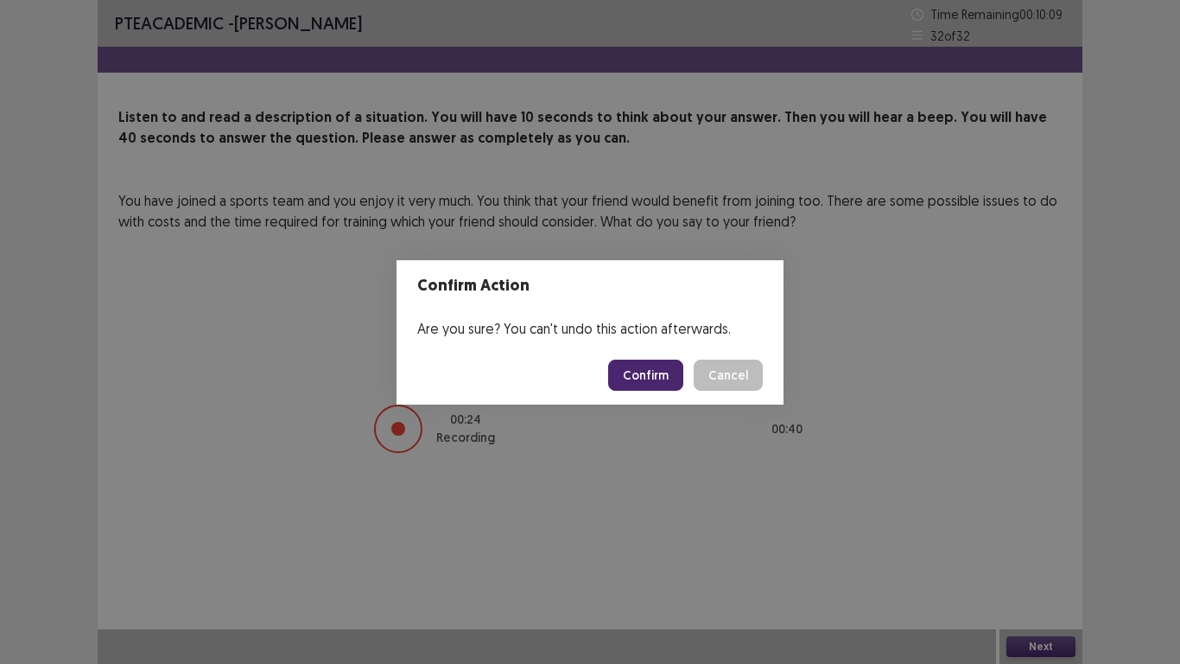
click at [647, 375] on button "Confirm" at bounding box center [645, 374] width 75 height 31
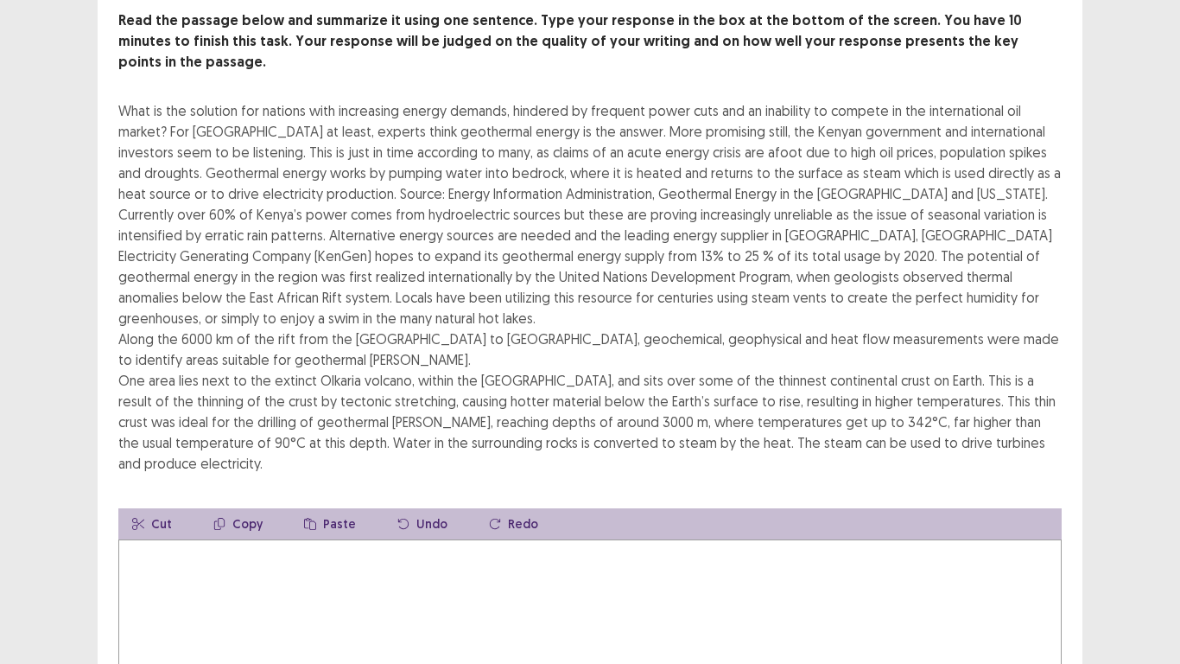
scroll to position [76, 0]
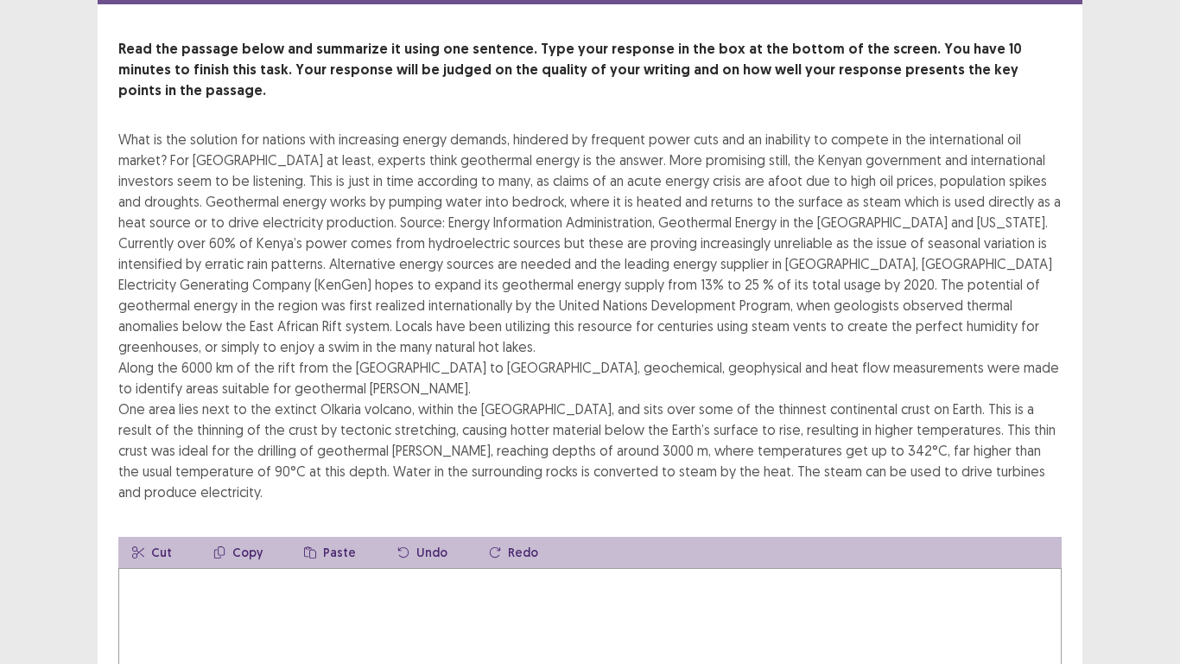
click at [177, 546] on textarea at bounding box center [590, 663] width 944 height 190
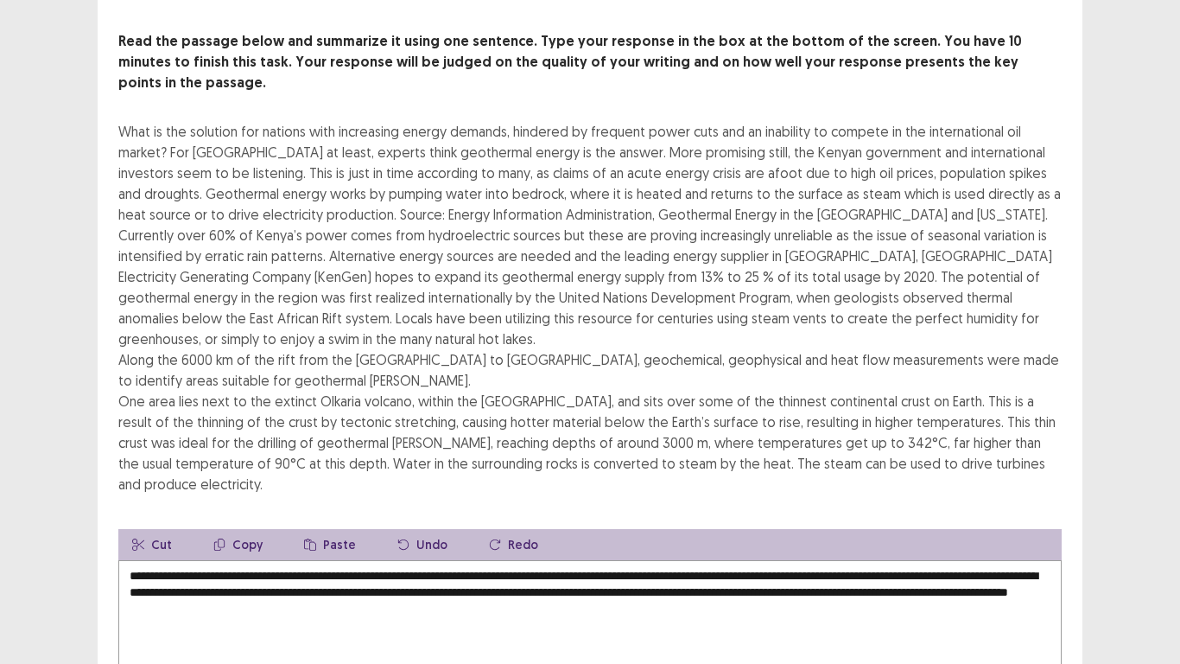
type textarea "**********"
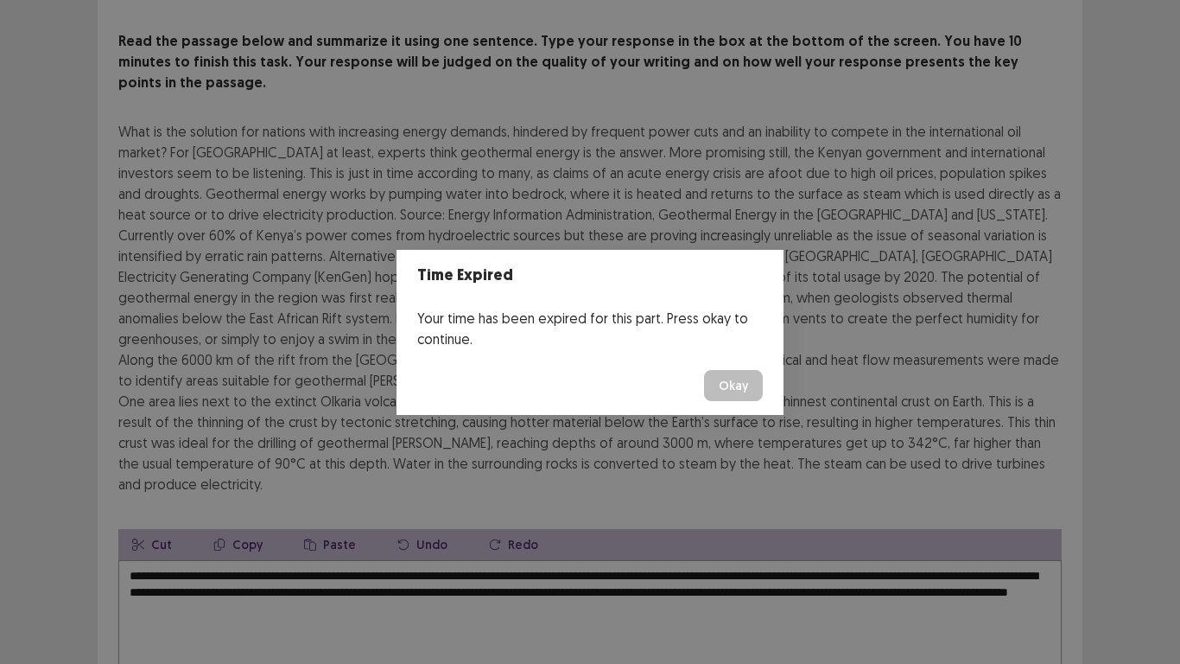
click at [735, 392] on button "Okay" at bounding box center [733, 385] width 59 height 31
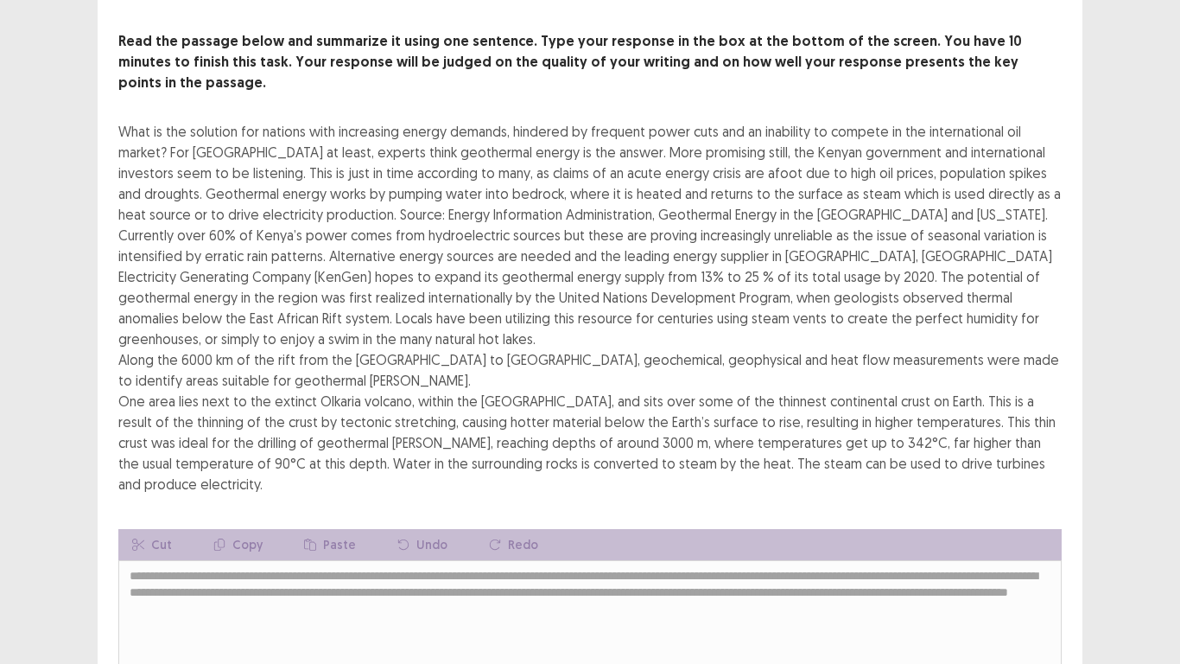
scroll to position [249, 0]
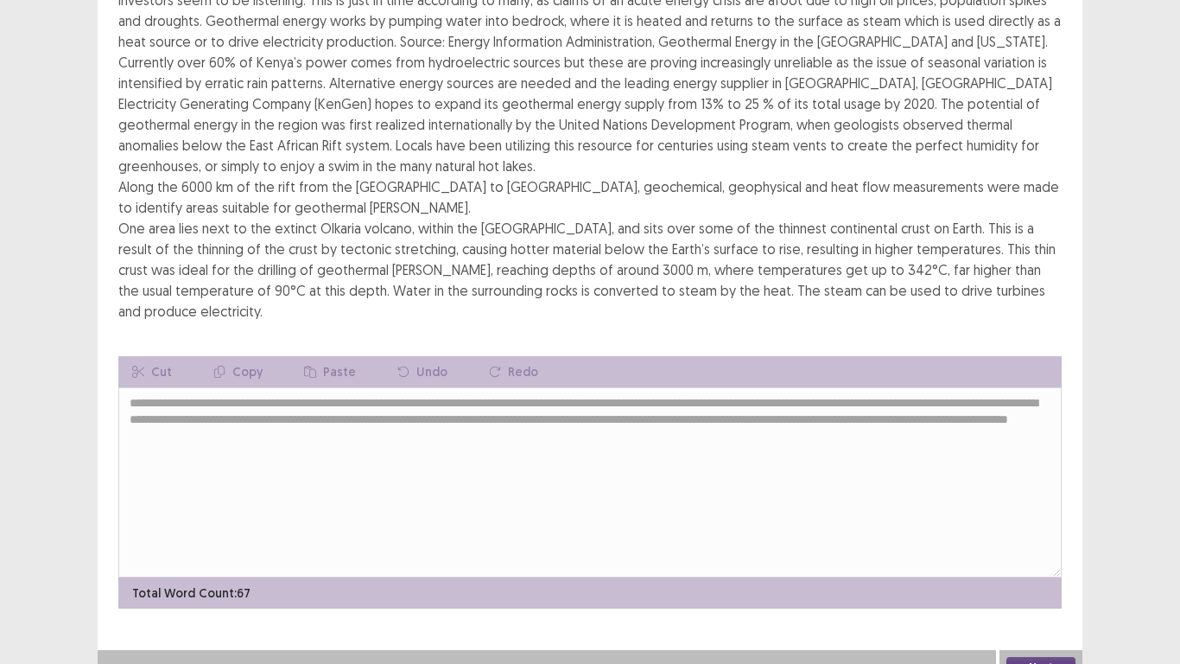
click at [1057, 546] on button "Next" at bounding box center [1041, 667] width 69 height 21
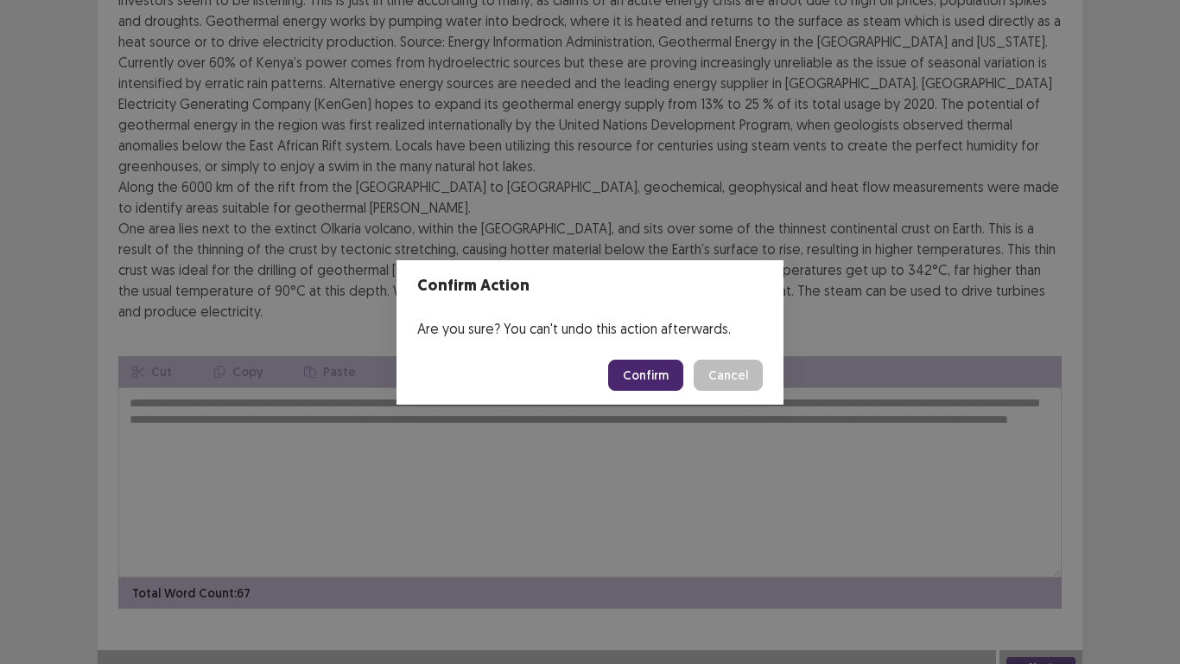
click at [652, 379] on button "Confirm" at bounding box center [645, 374] width 75 height 31
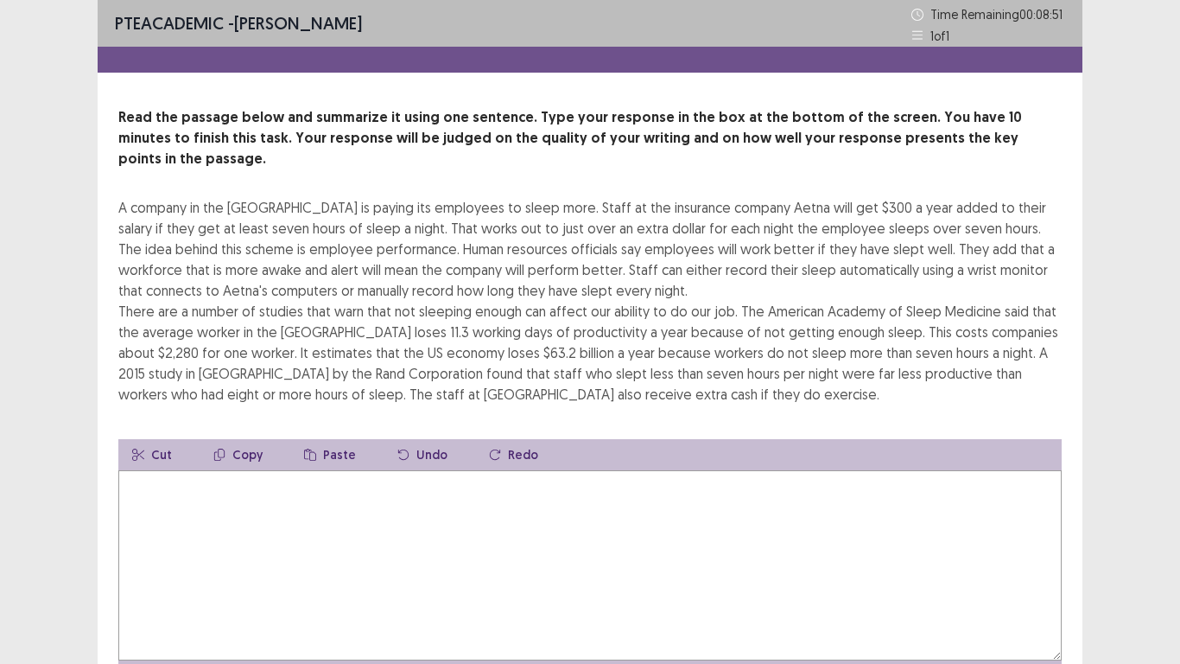
scroll to position [83, 0]
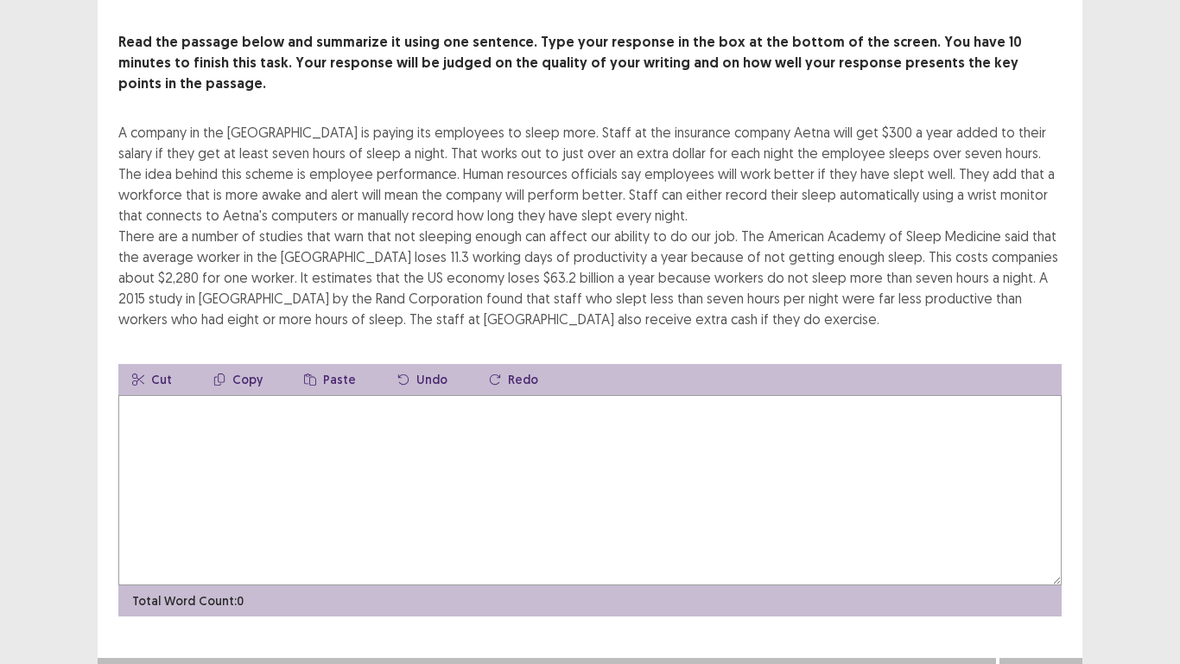
click at [226, 404] on textarea at bounding box center [590, 490] width 944 height 190
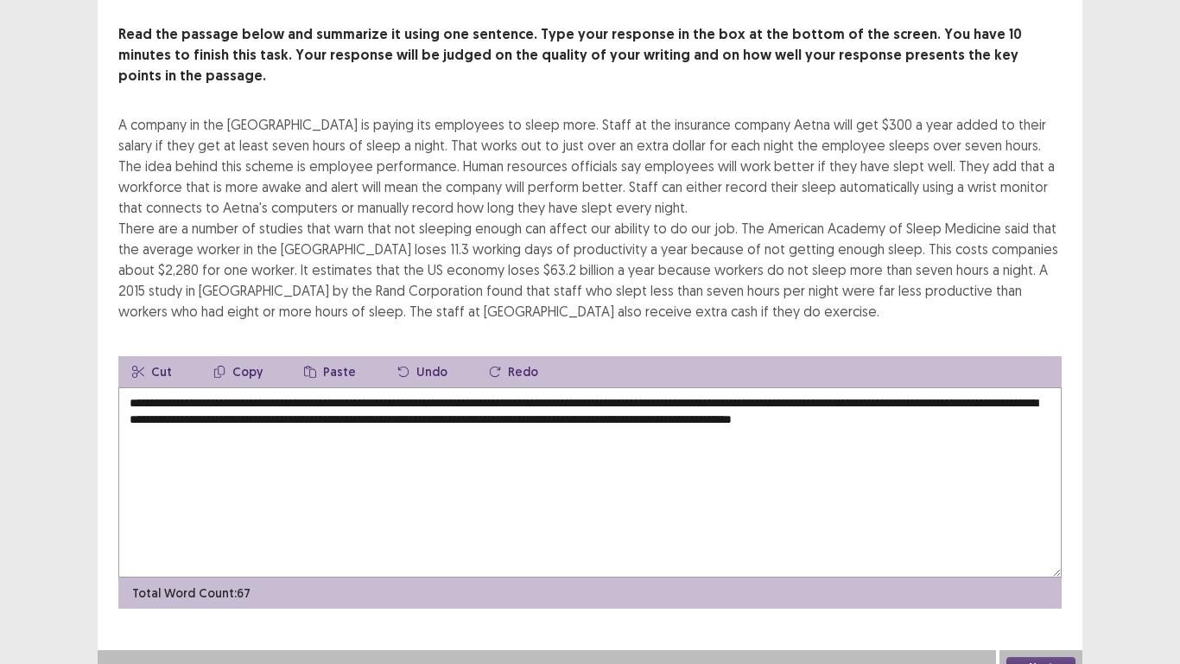
type textarea "**********"
click at [1022, 546] on button "Next" at bounding box center [1041, 667] width 69 height 21
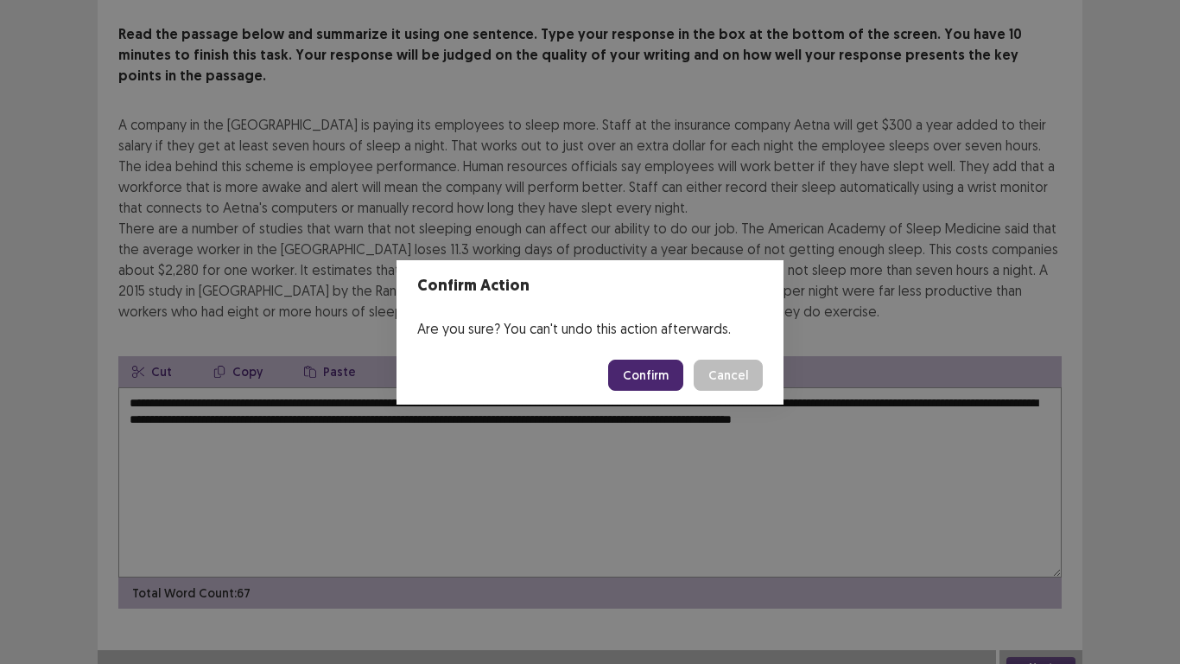
click at [658, 375] on button "Confirm" at bounding box center [645, 374] width 75 height 31
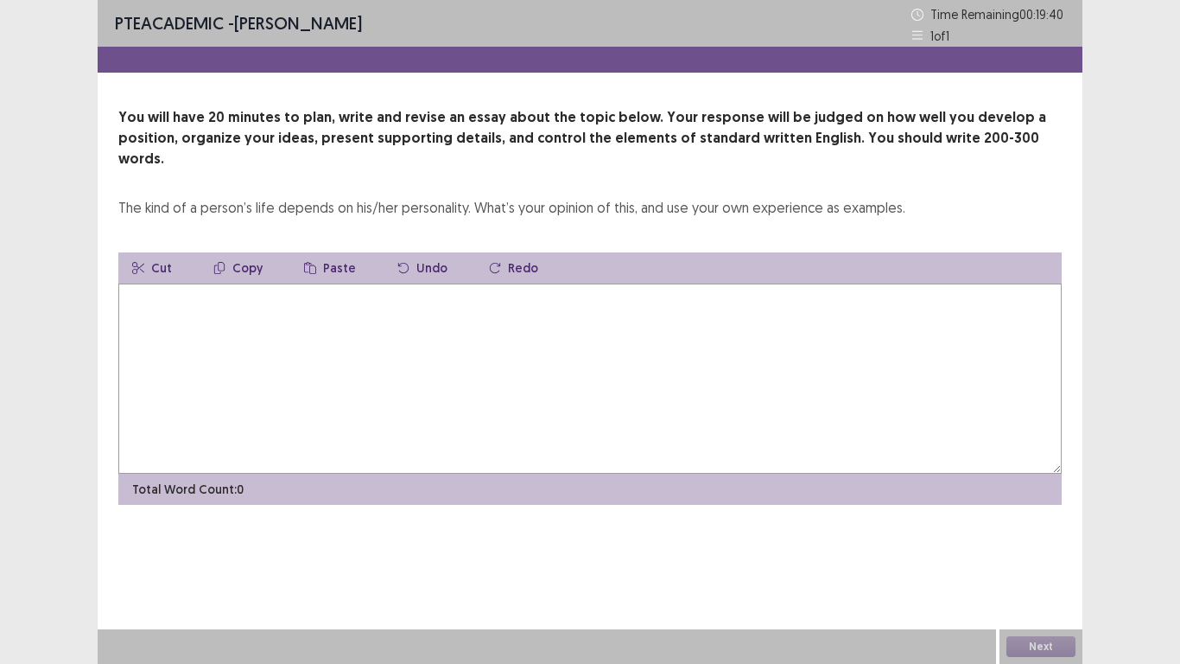
click at [197, 283] on textarea at bounding box center [590, 378] width 944 height 190
click at [171, 306] on textarea at bounding box center [590, 378] width 944 height 190
type textarea "*"
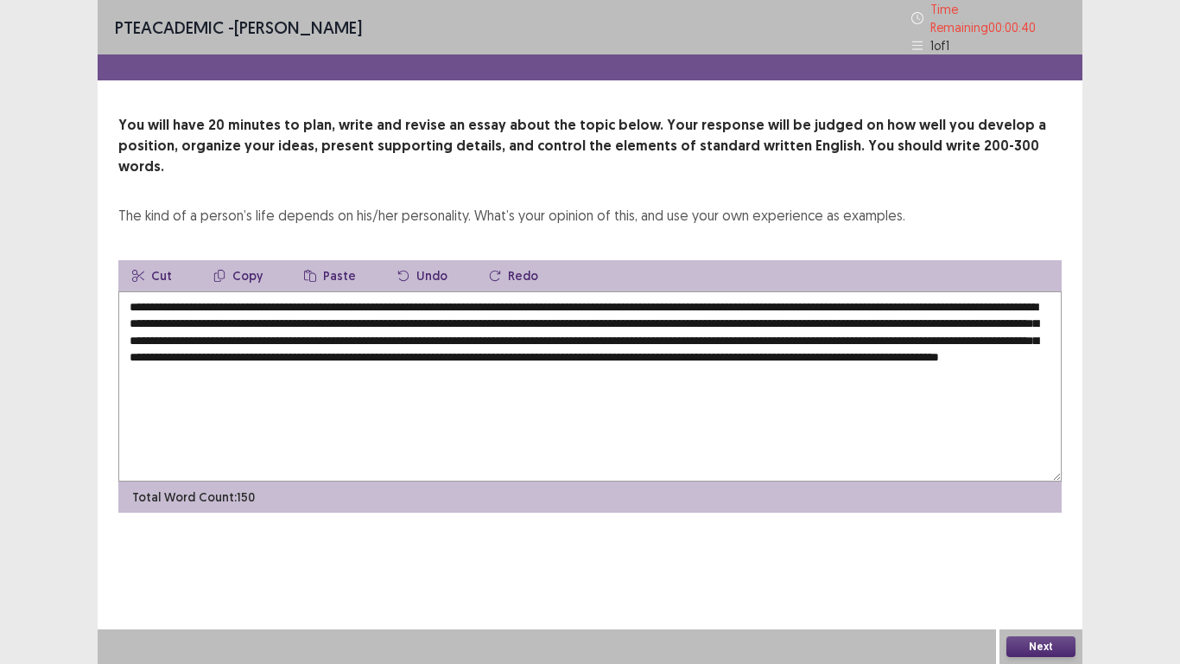
type textarea "**********"
click at [1039, 546] on button "Next" at bounding box center [1041, 646] width 69 height 21
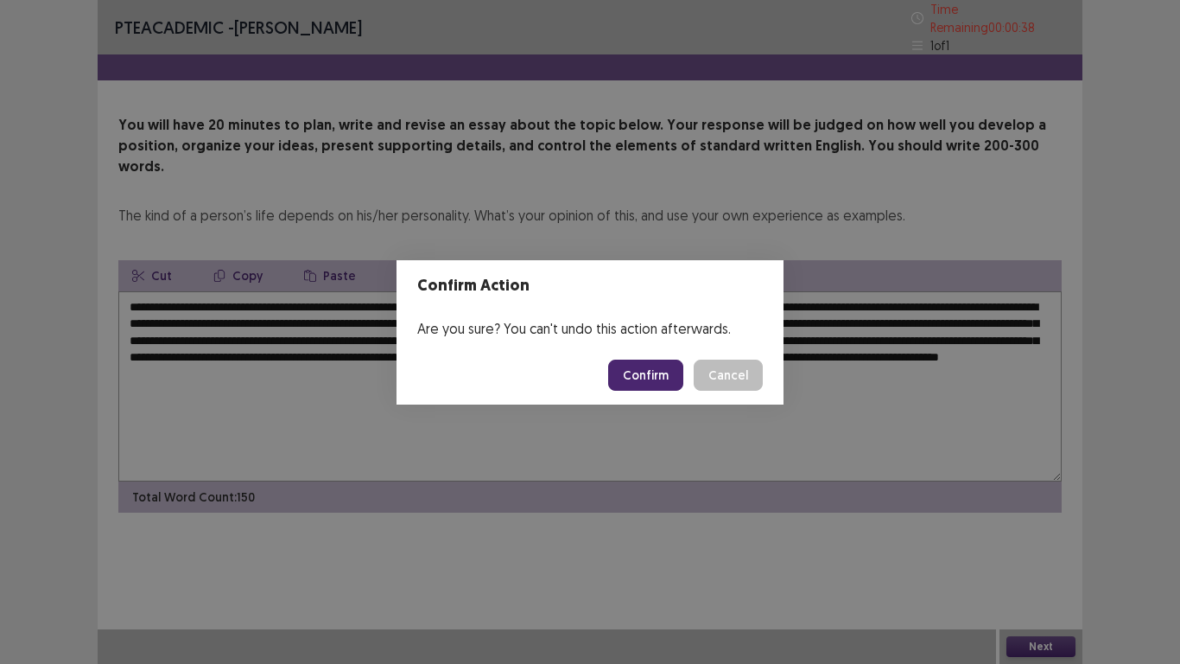
click at [658, 379] on button "Confirm" at bounding box center [645, 374] width 75 height 31
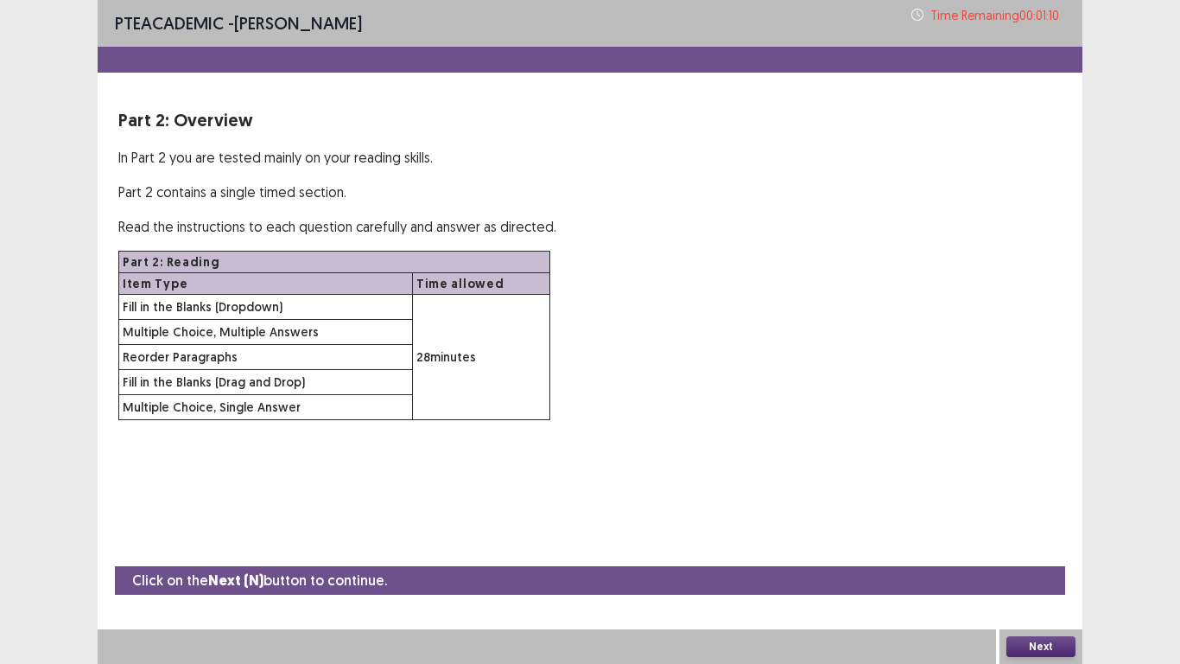
click at [1030, 546] on button "Next" at bounding box center [1041, 646] width 69 height 21
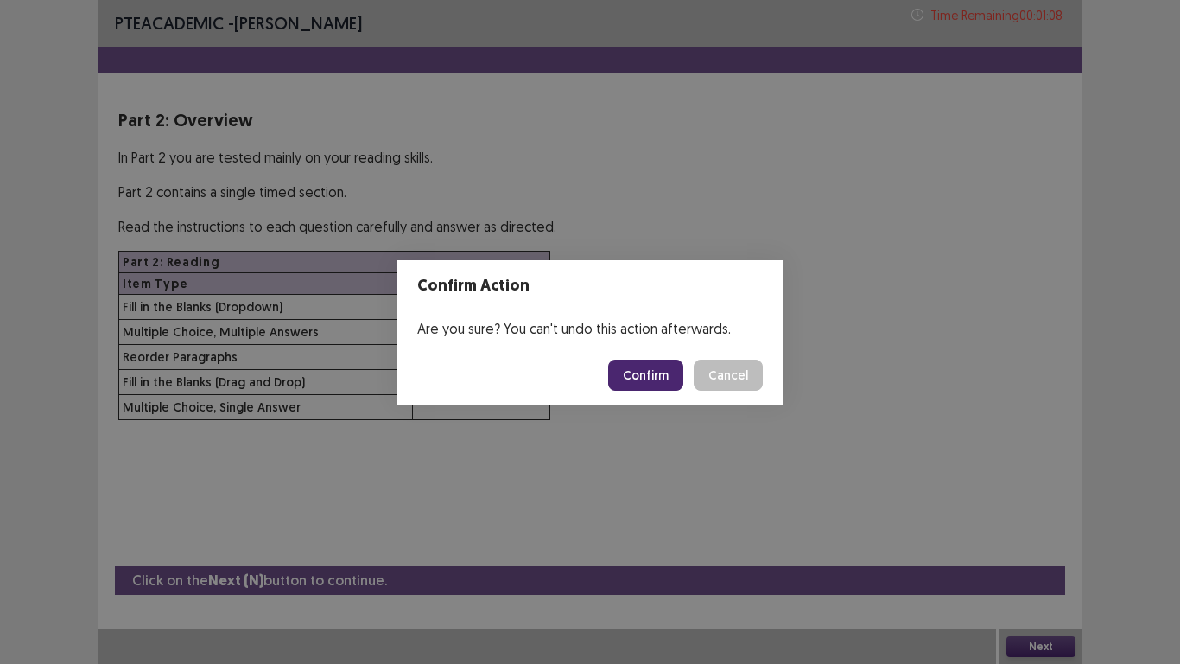
click at [648, 379] on button "Confirm" at bounding box center [645, 374] width 75 height 31
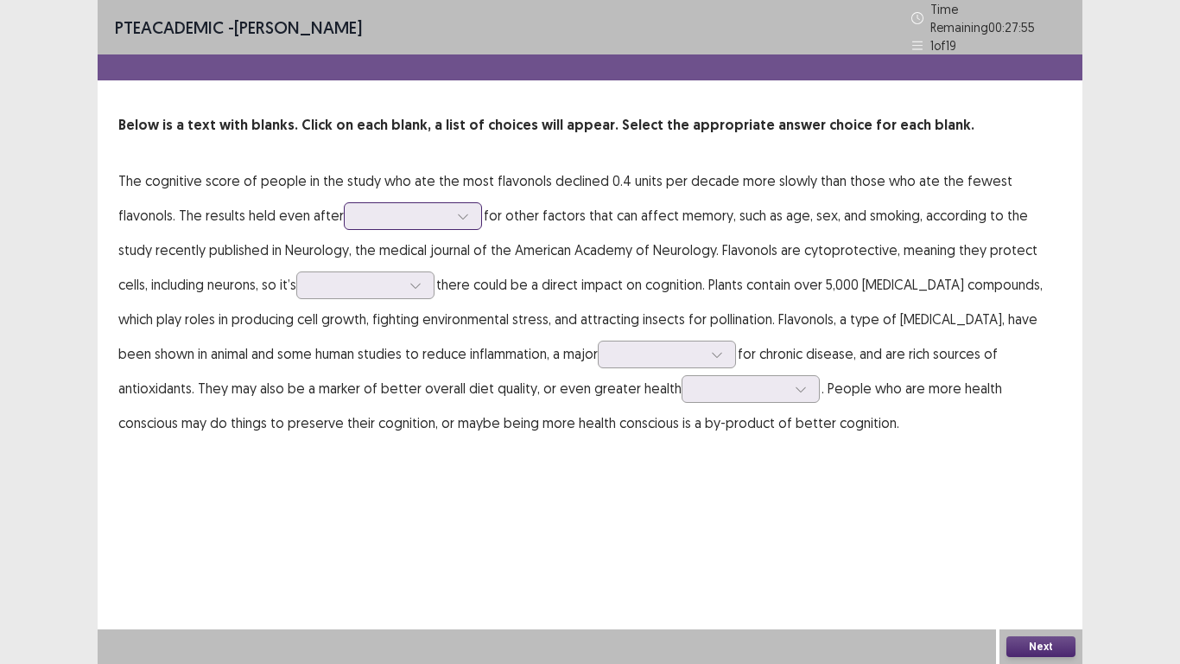
click at [450, 216] on div at bounding box center [463, 216] width 26 height 26
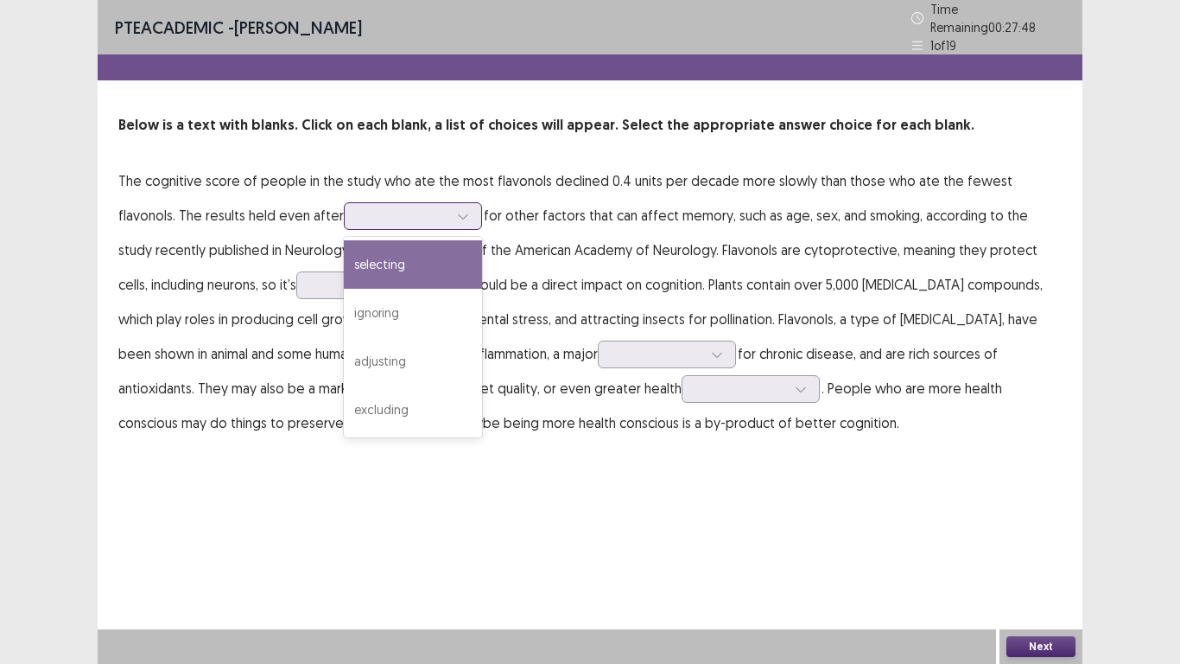
click at [372, 266] on div "selecting" at bounding box center [413, 264] width 138 height 48
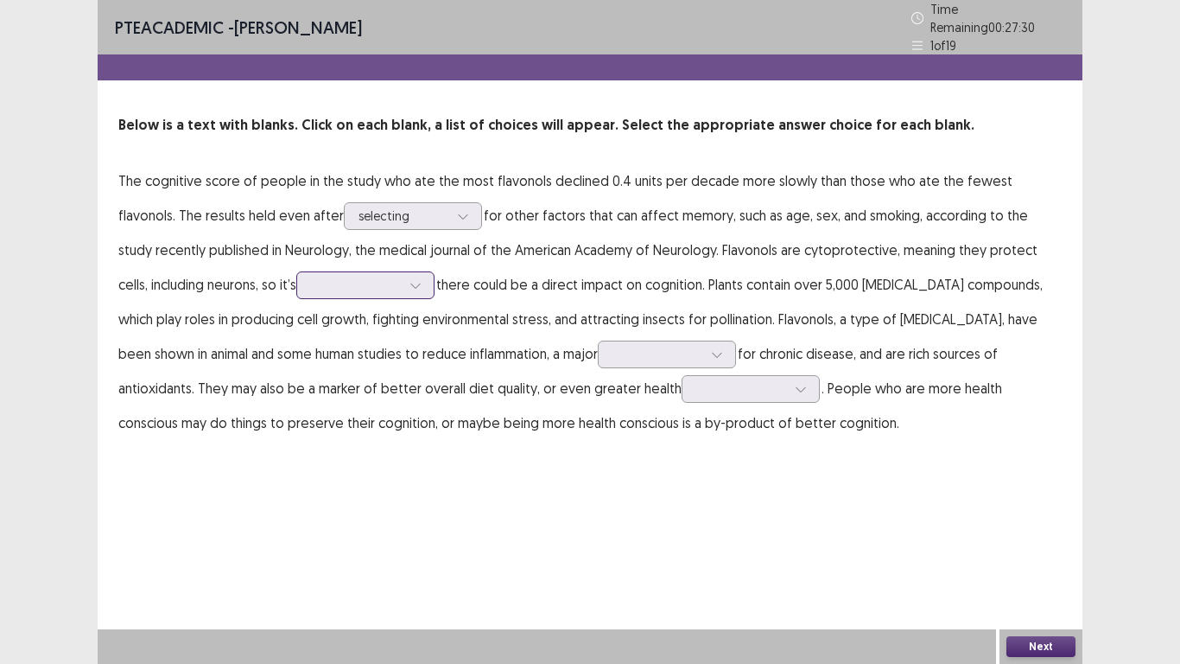
click at [410, 283] on icon at bounding box center [416, 285] width 12 height 12
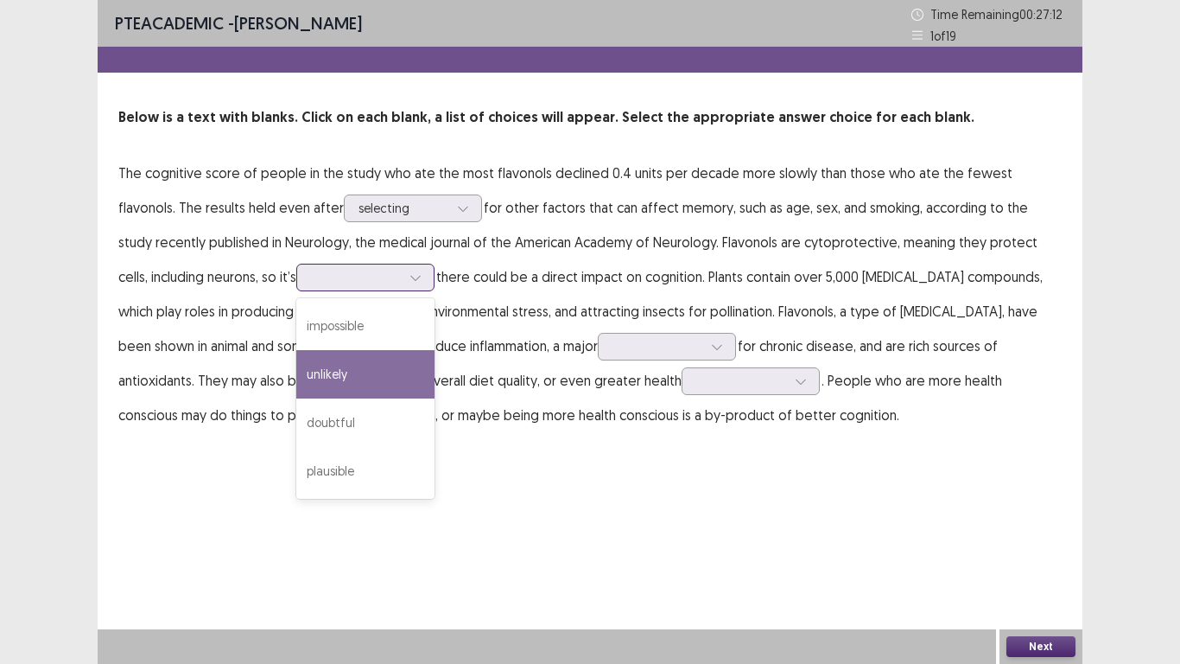
click at [296, 375] on div "unlikely" at bounding box center [365, 374] width 138 height 48
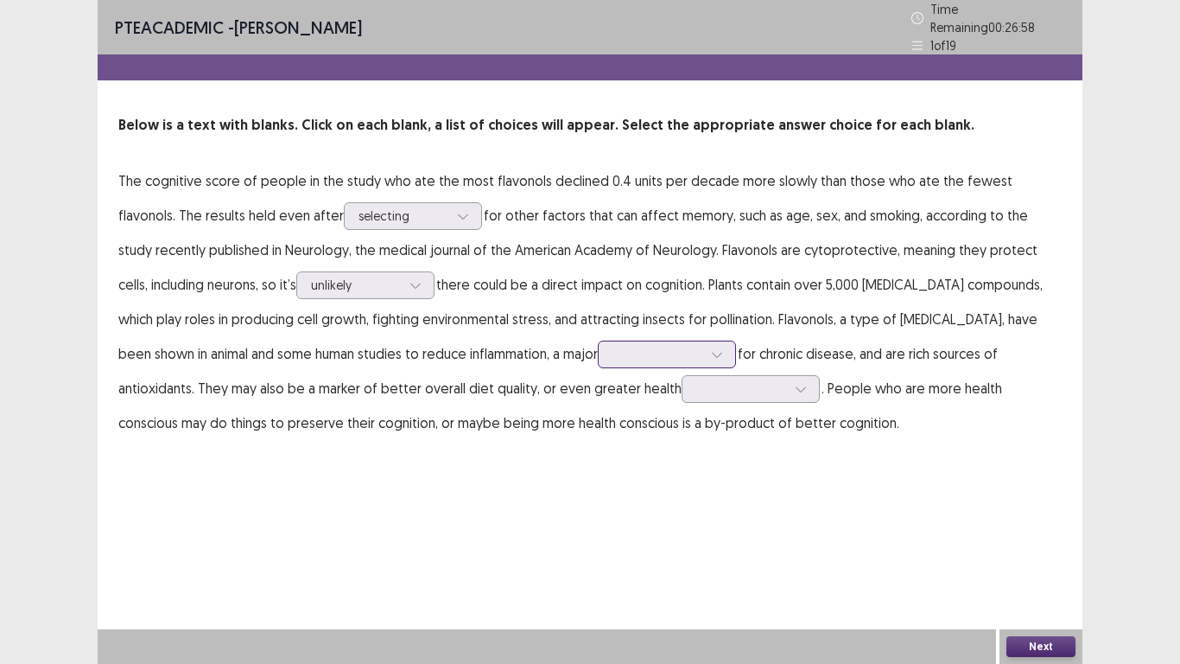
click at [711, 348] on icon at bounding box center [717, 354] width 12 height 12
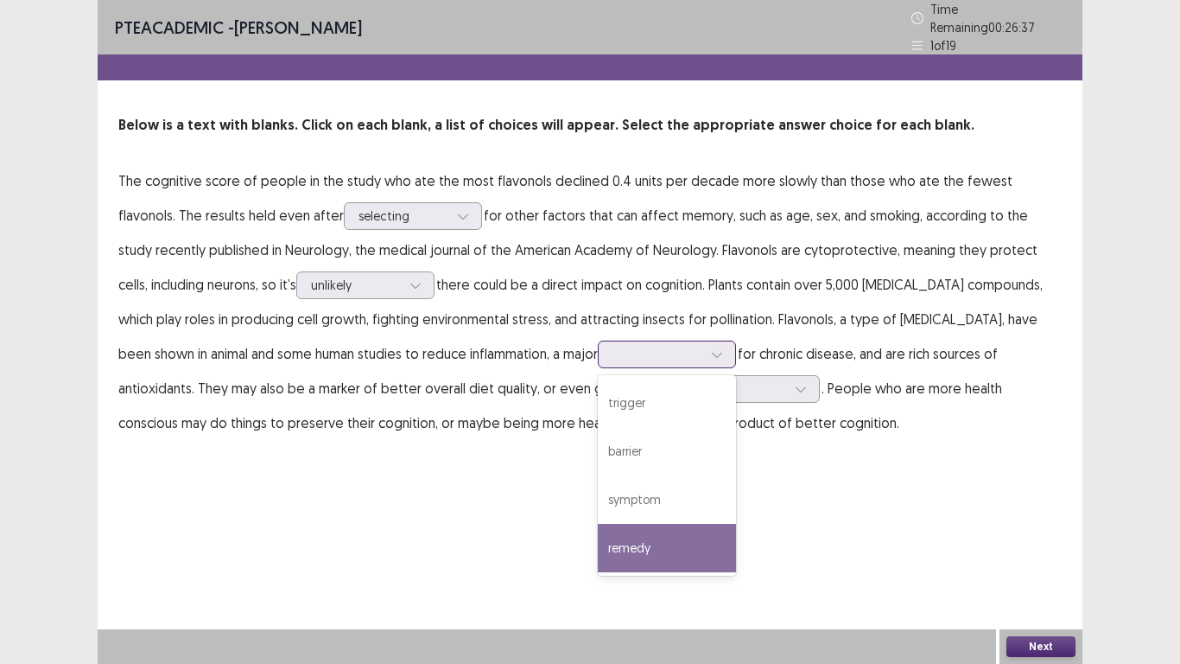
click at [598, 546] on div "remedy" at bounding box center [667, 548] width 138 height 48
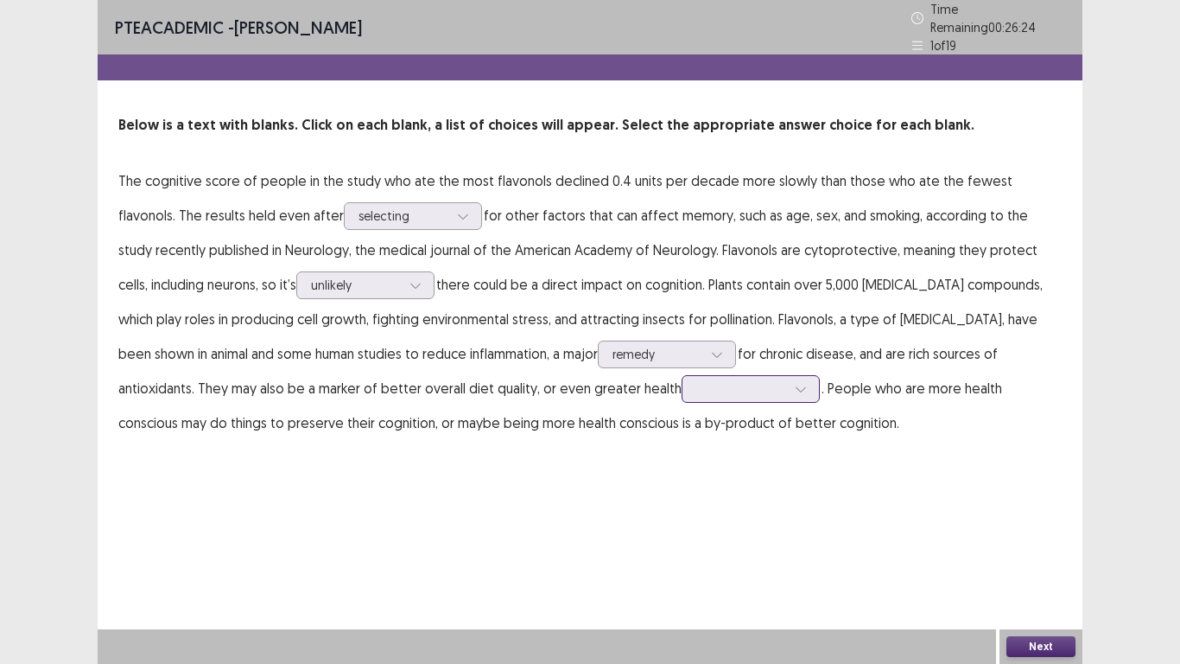
click at [795, 386] on icon at bounding box center [801, 389] width 12 height 12
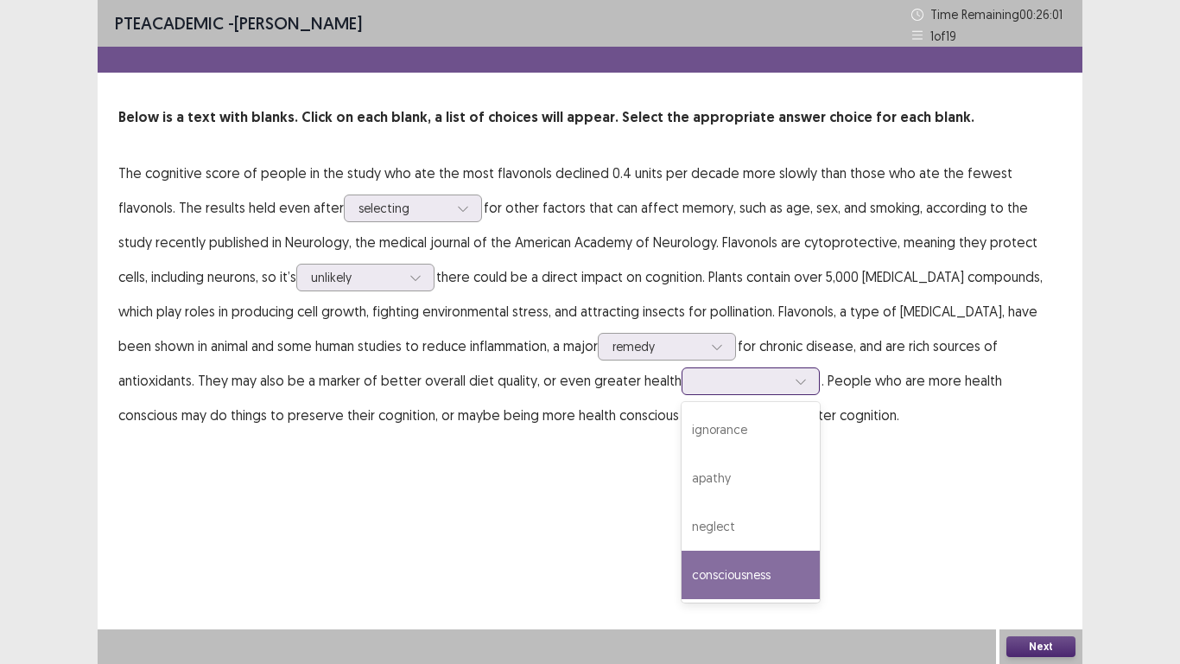
click at [682, 546] on div "consciousness" at bounding box center [751, 574] width 138 height 48
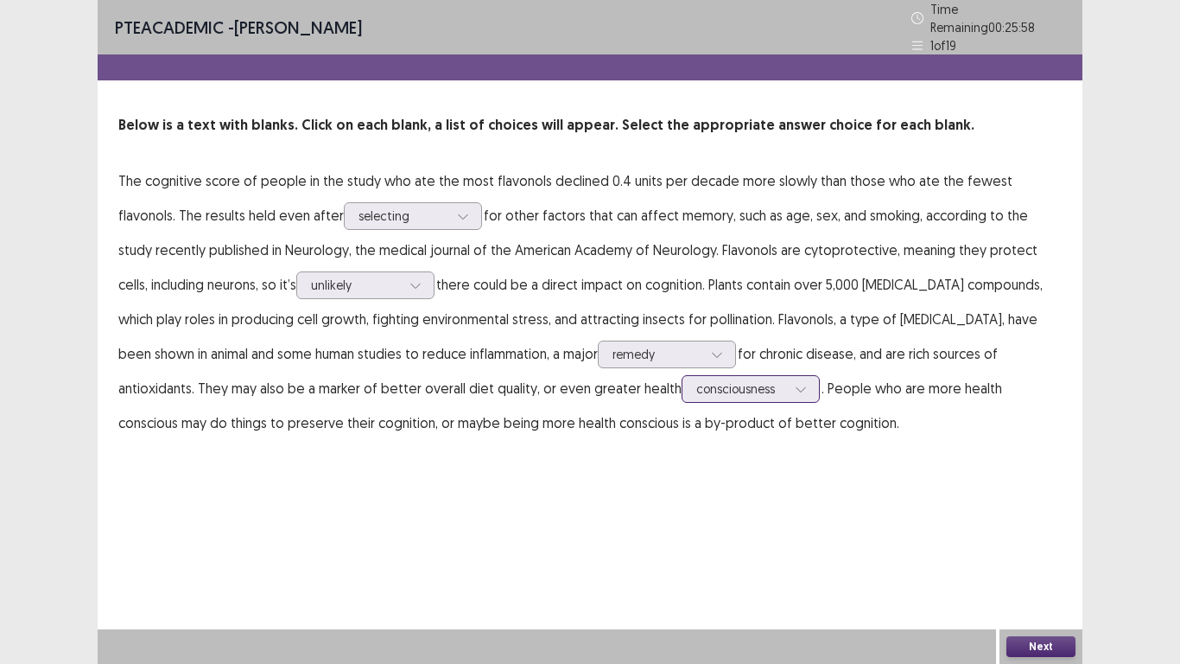
click at [796, 387] on icon at bounding box center [801, 389] width 10 height 5
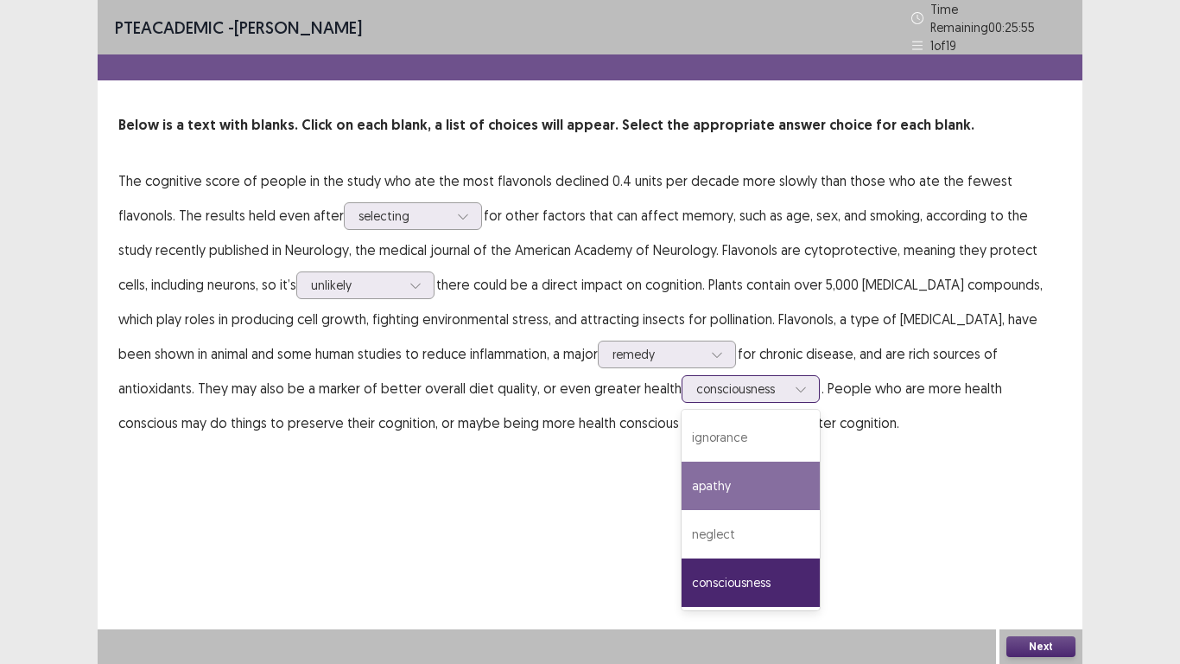
click at [682, 468] on div "apathy" at bounding box center [751, 485] width 138 height 48
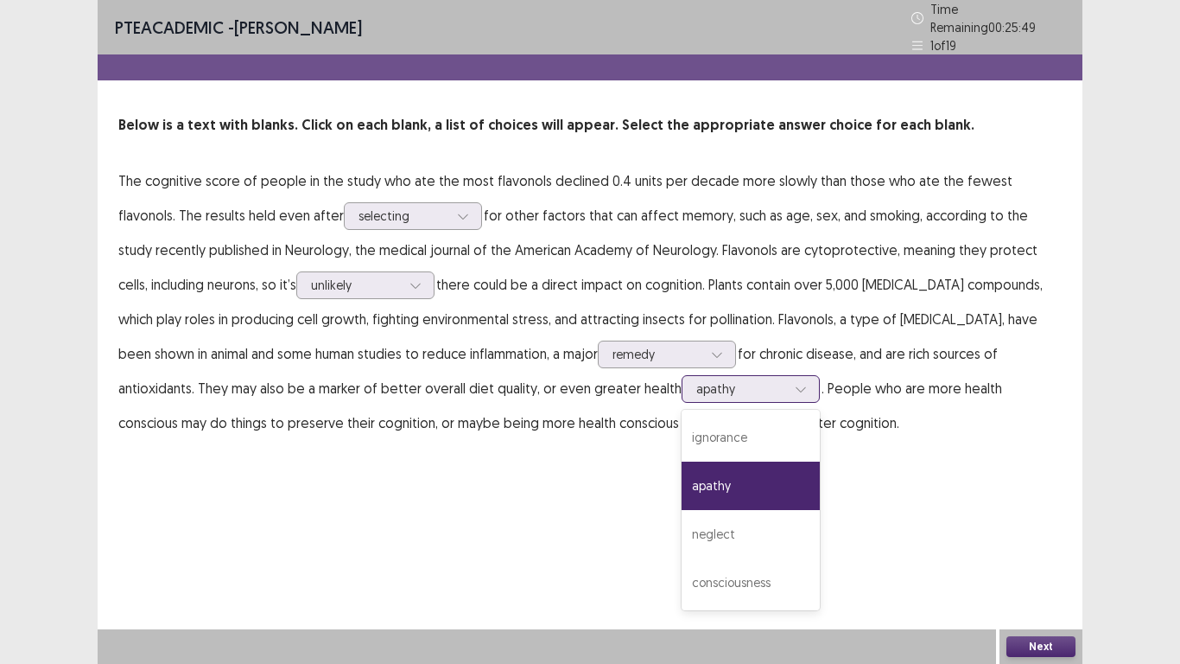
click at [795, 383] on icon at bounding box center [801, 389] width 12 height 12
click at [682, 546] on div "consciousness" at bounding box center [751, 582] width 138 height 48
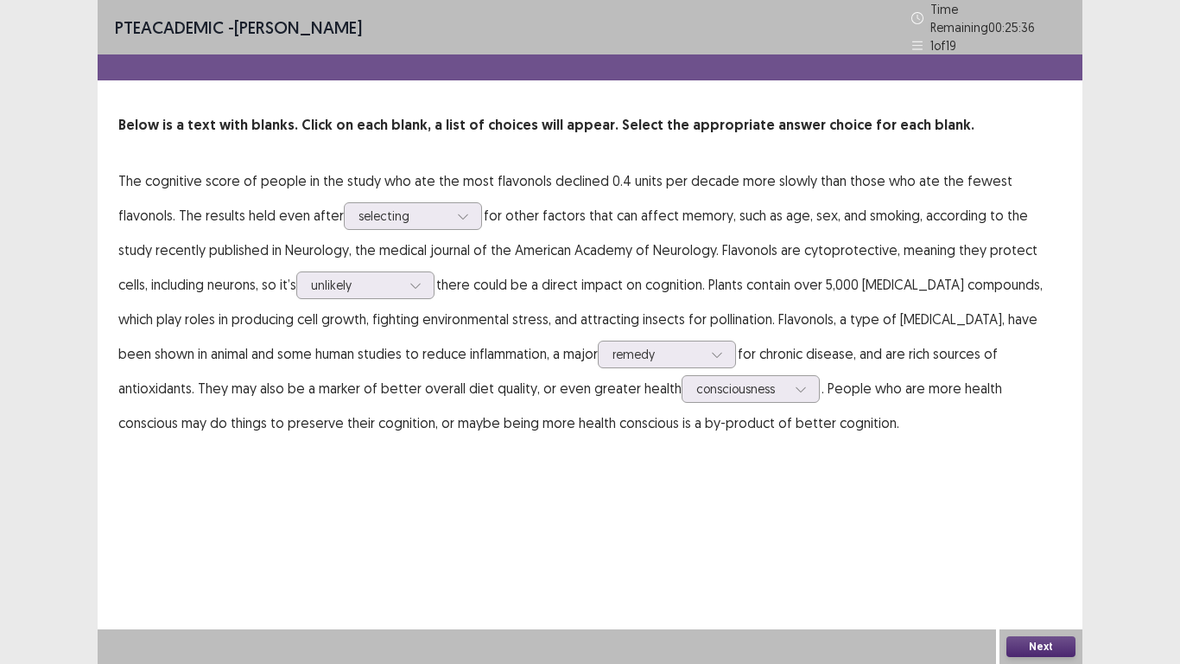
click at [1050, 546] on button "Next" at bounding box center [1041, 646] width 69 height 21
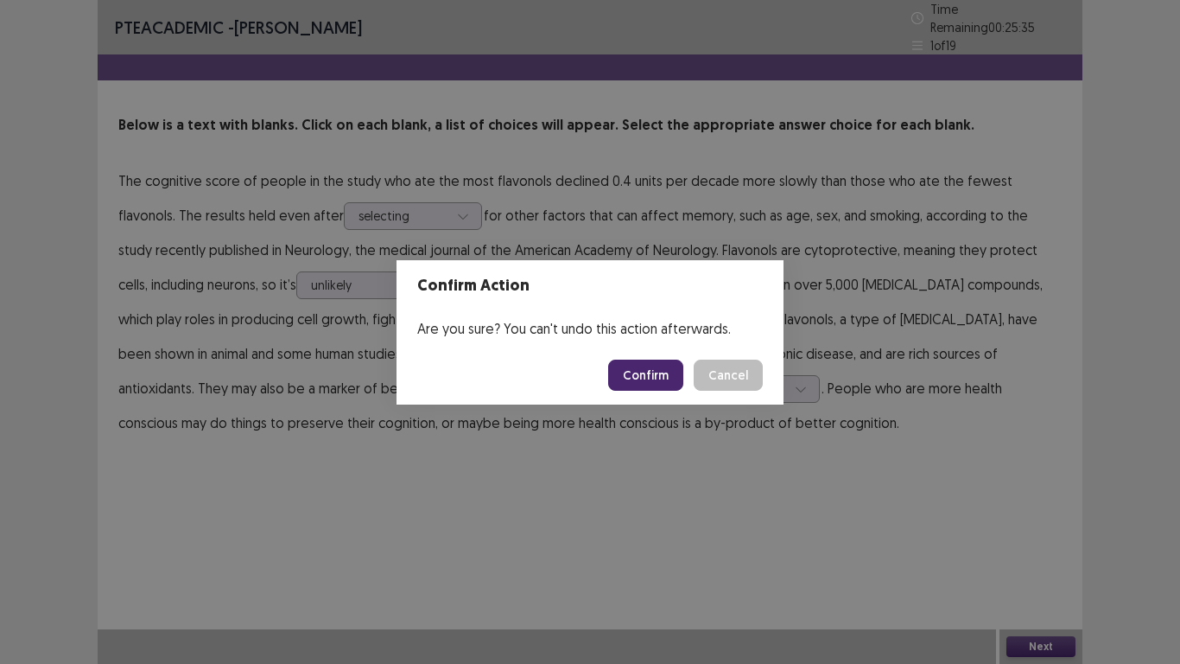
click at [638, 380] on button "Confirm" at bounding box center [645, 374] width 75 height 31
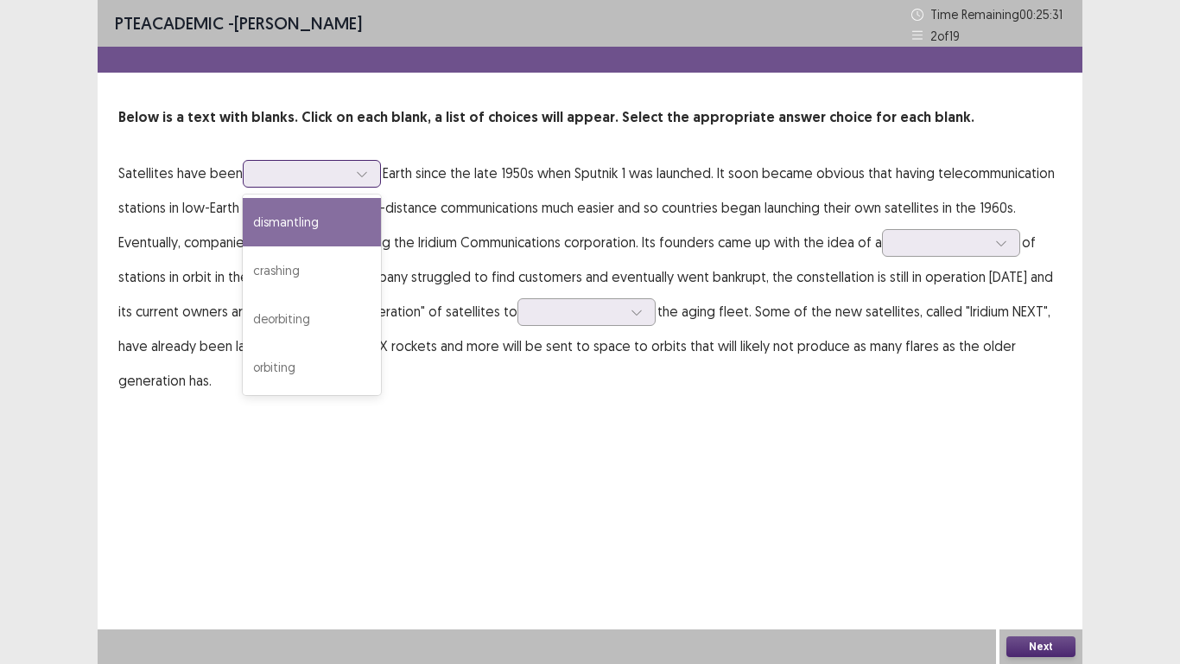
click at [358, 181] on div at bounding box center [362, 174] width 26 height 26
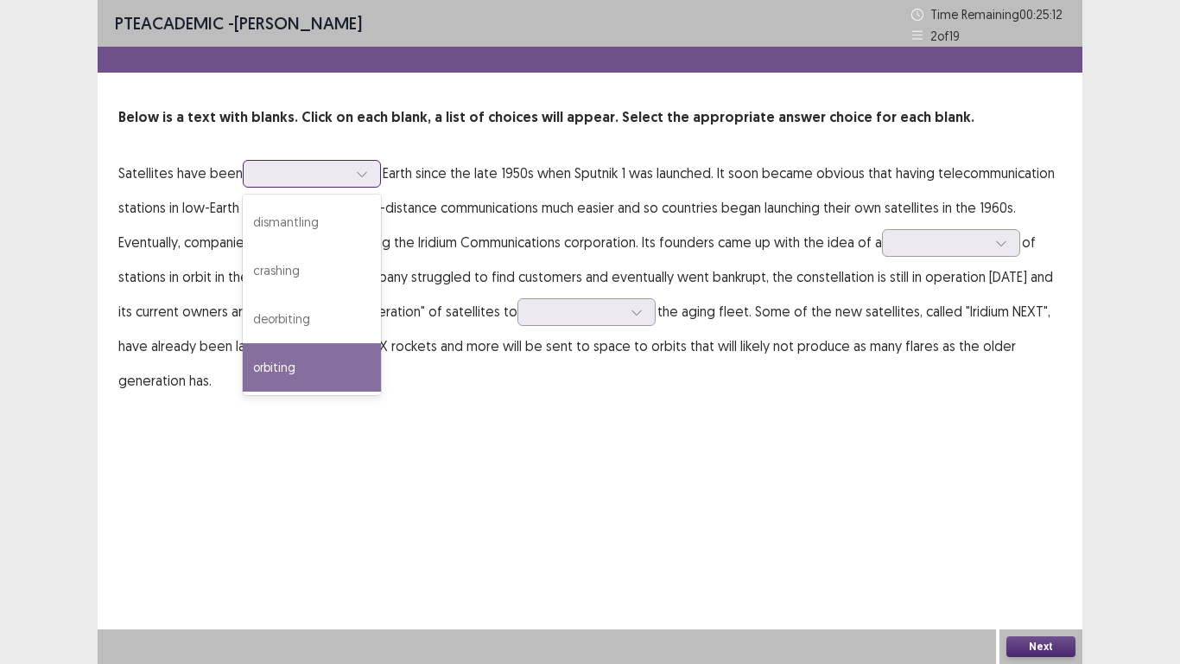
click at [299, 366] on div "orbiting" at bounding box center [312, 367] width 138 height 48
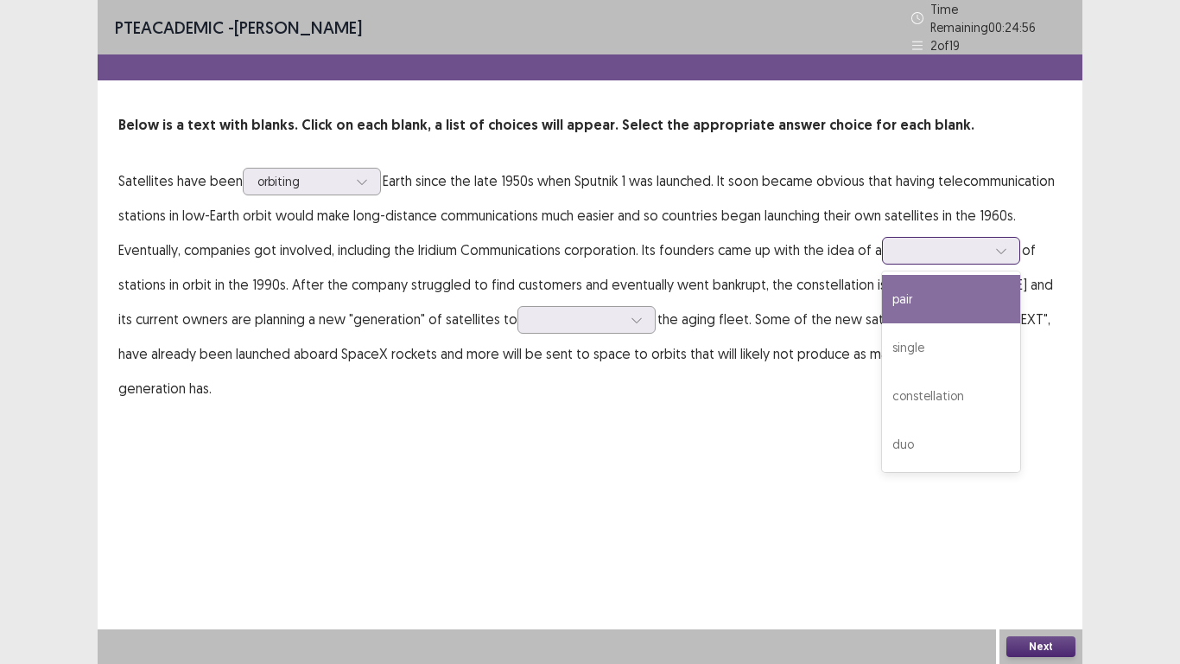
click at [1008, 246] on icon at bounding box center [1001, 251] width 12 height 12
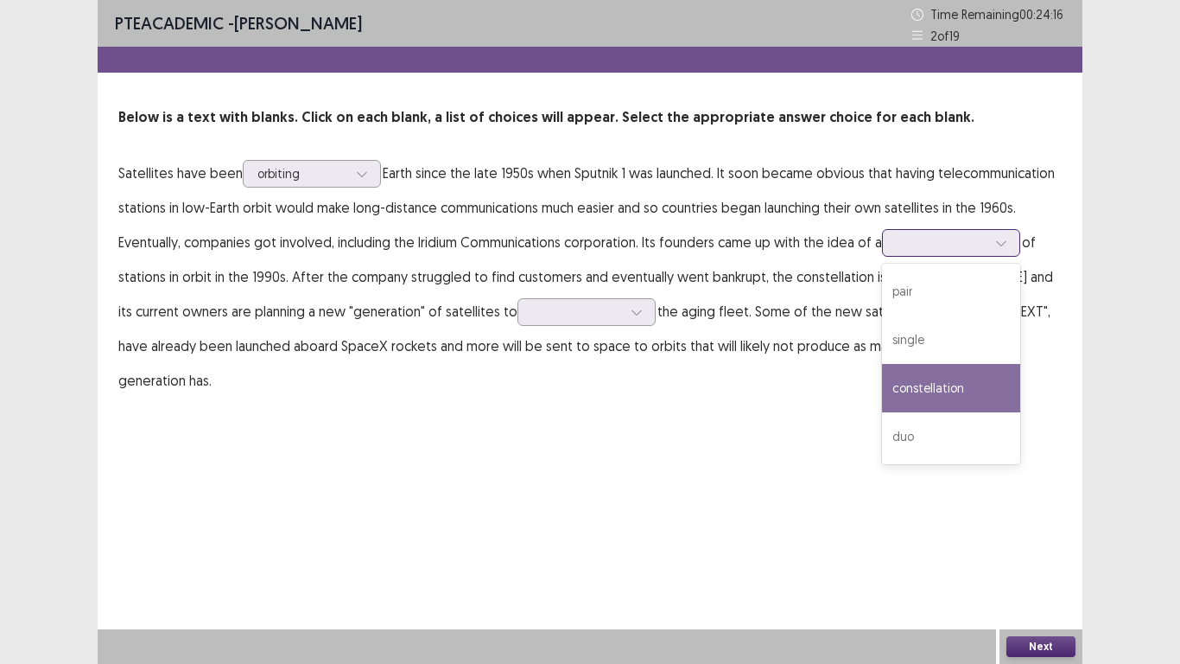
click at [927, 378] on div "constellation" at bounding box center [951, 388] width 138 height 48
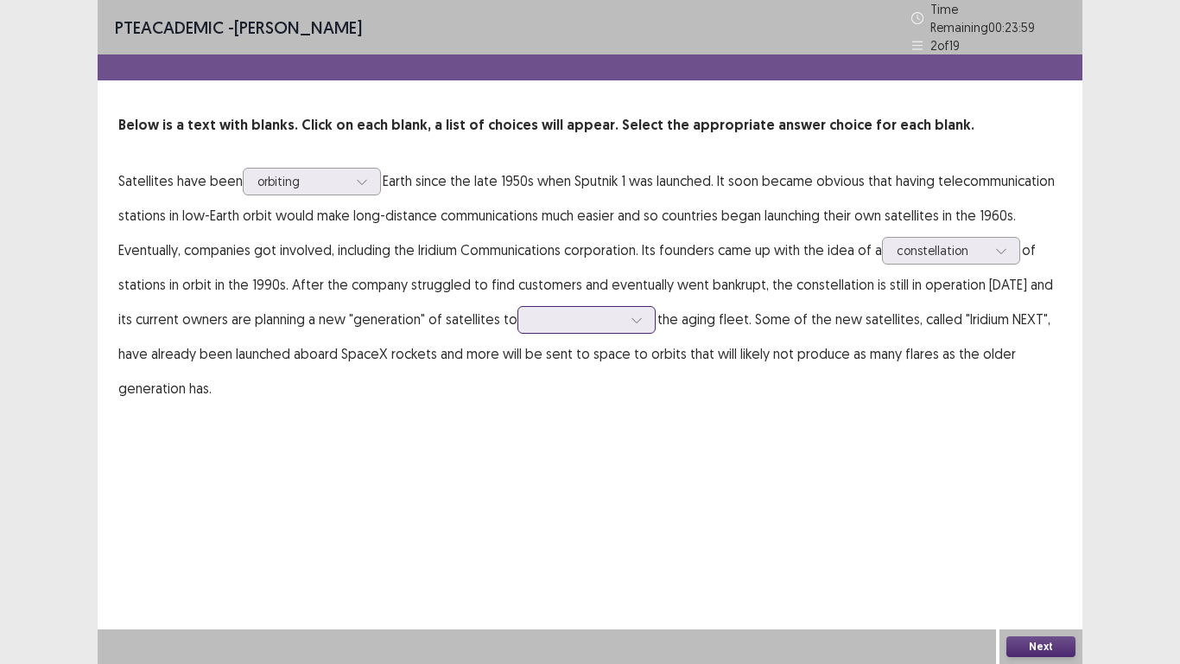
click at [626, 322] on div at bounding box center [637, 320] width 26 height 26
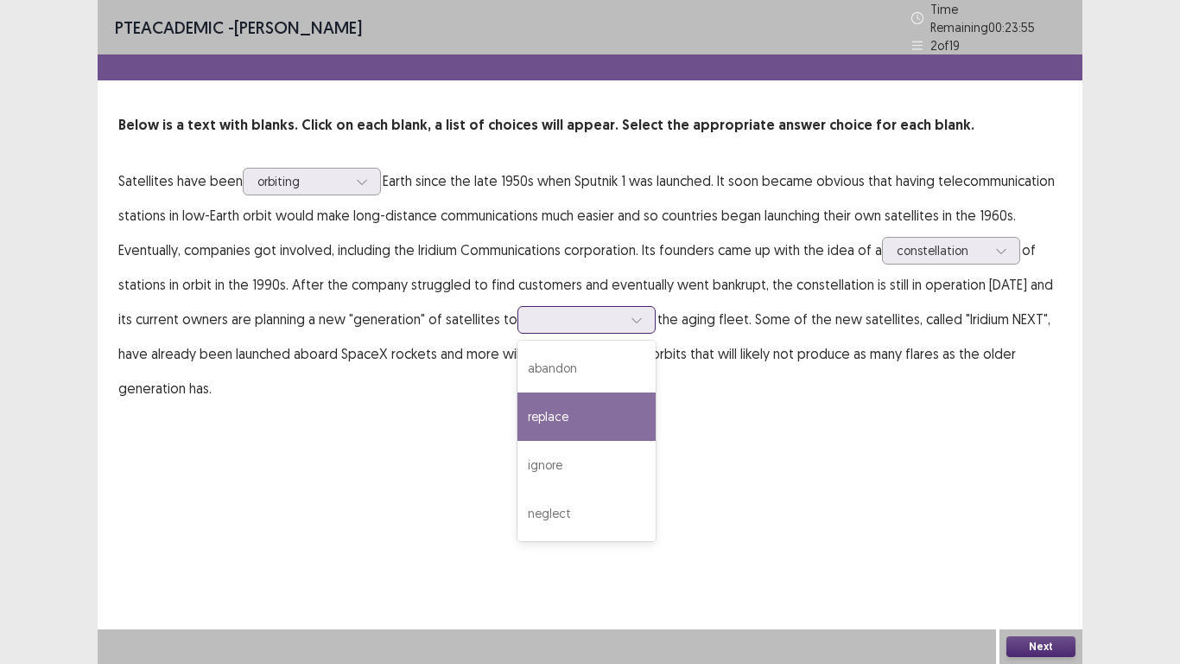
click at [546, 421] on div "replace" at bounding box center [587, 416] width 138 height 48
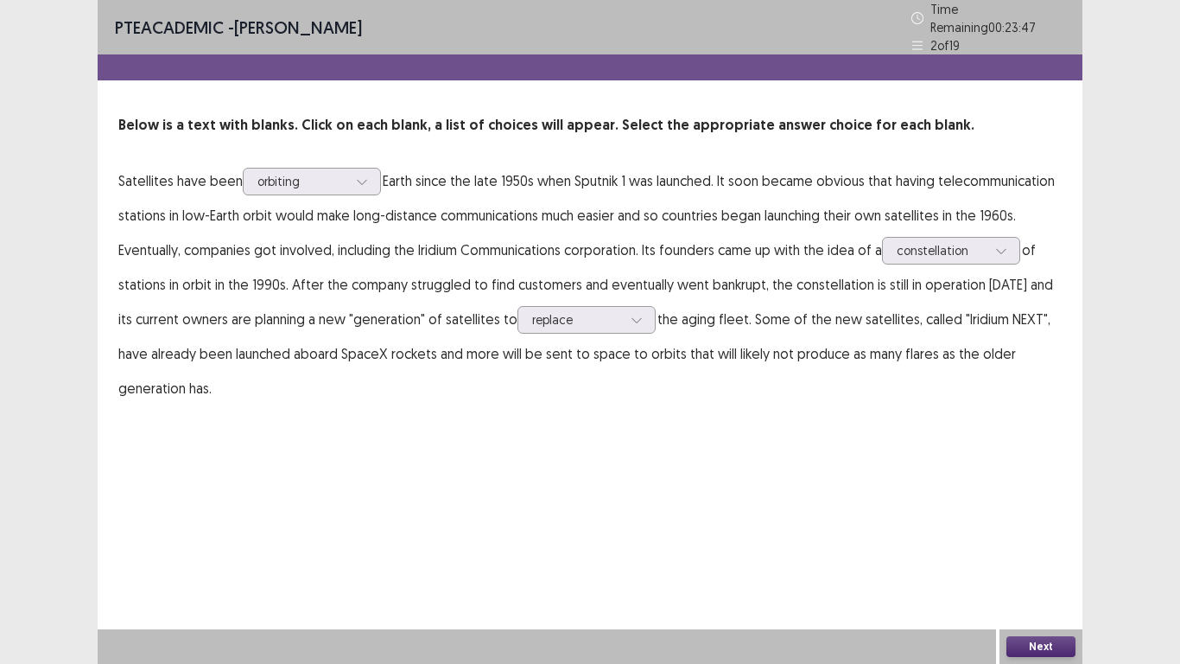
click at [1010, 546] on button "Next" at bounding box center [1041, 646] width 69 height 21
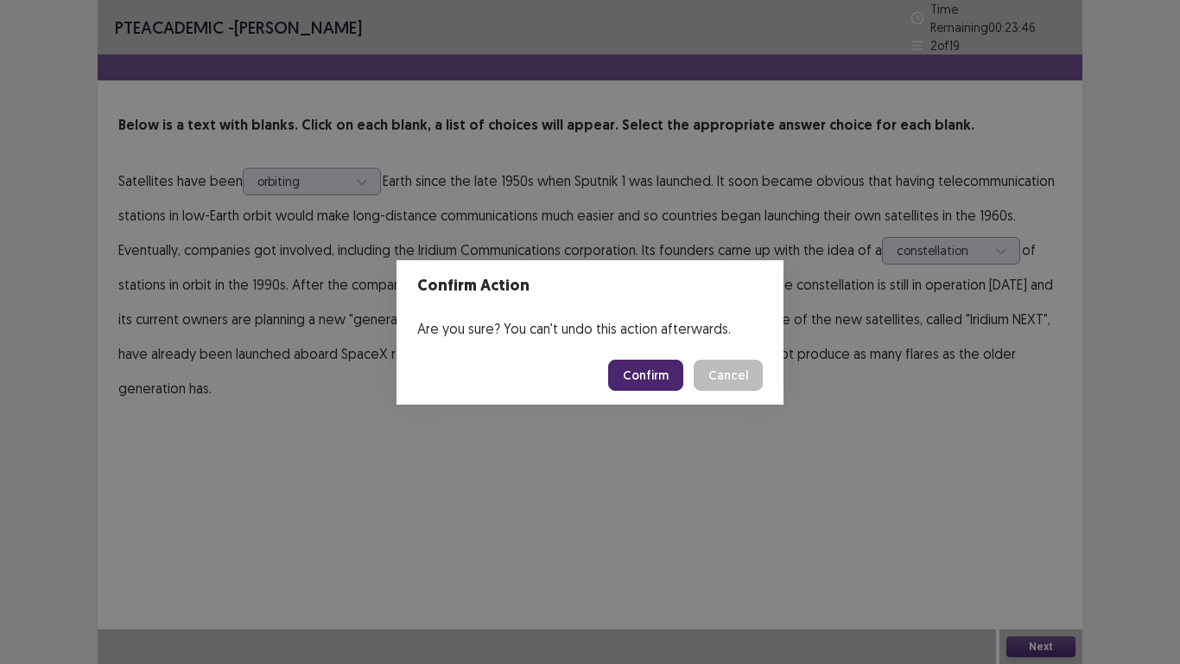
click at [649, 385] on button "Confirm" at bounding box center [645, 374] width 75 height 31
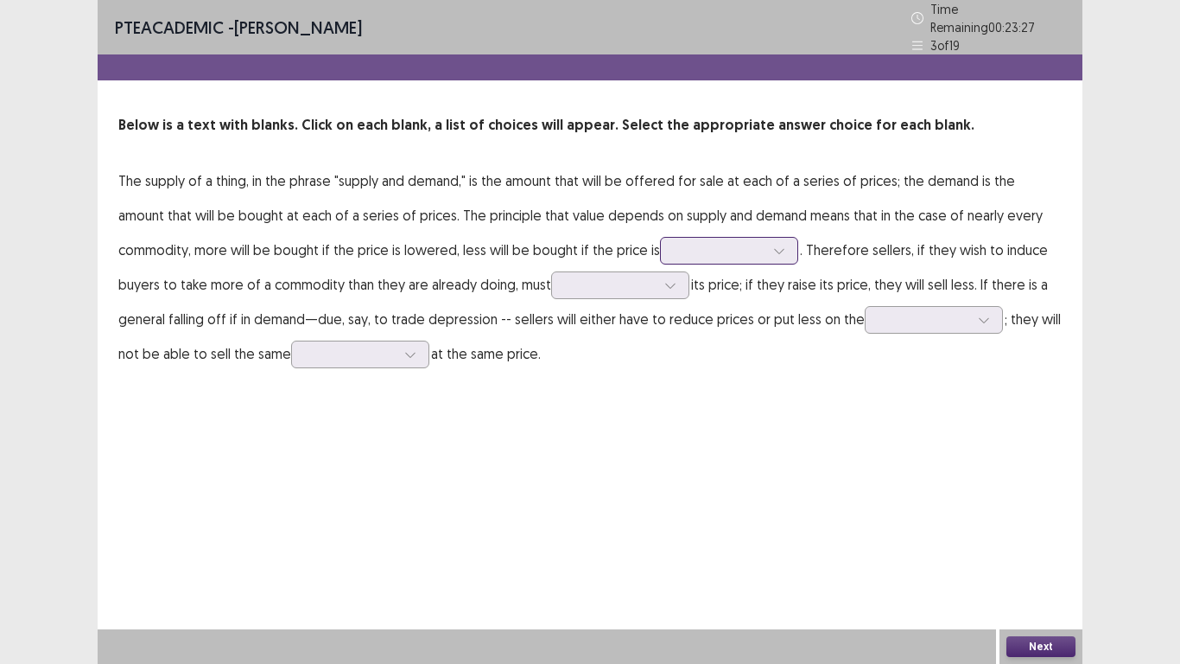
click at [698, 256] on div at bounding box center [729, 251] width 138 height 28
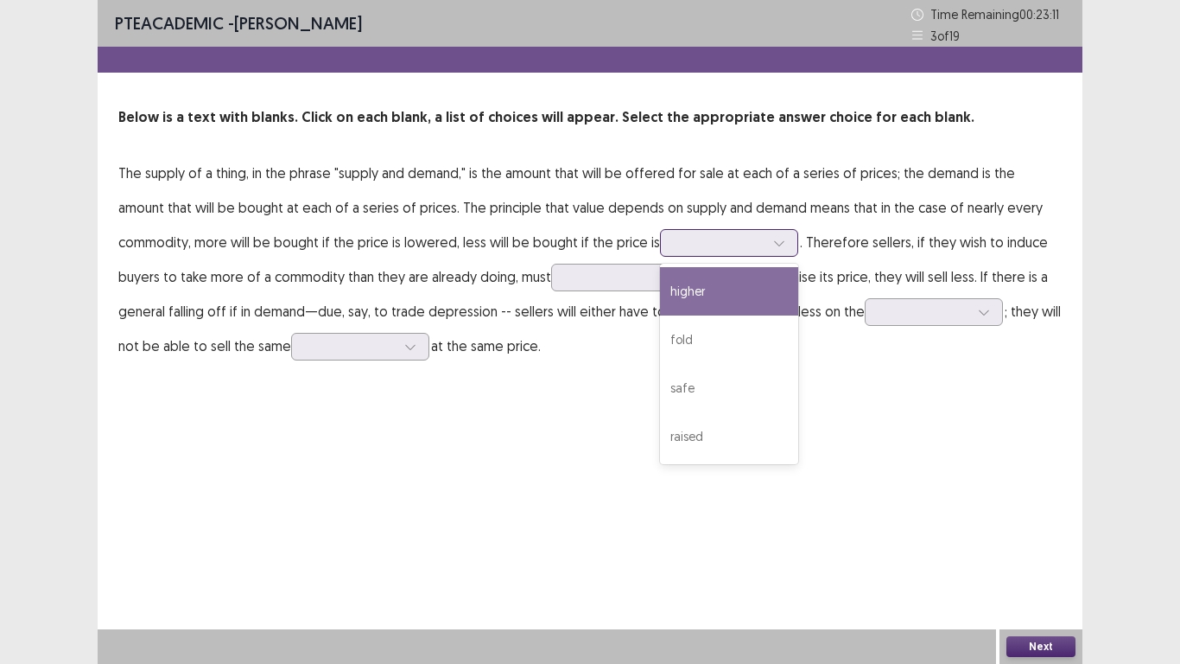
click at [660, 281] on div "higher" at bounding box center [729, 291] width 138 height 48
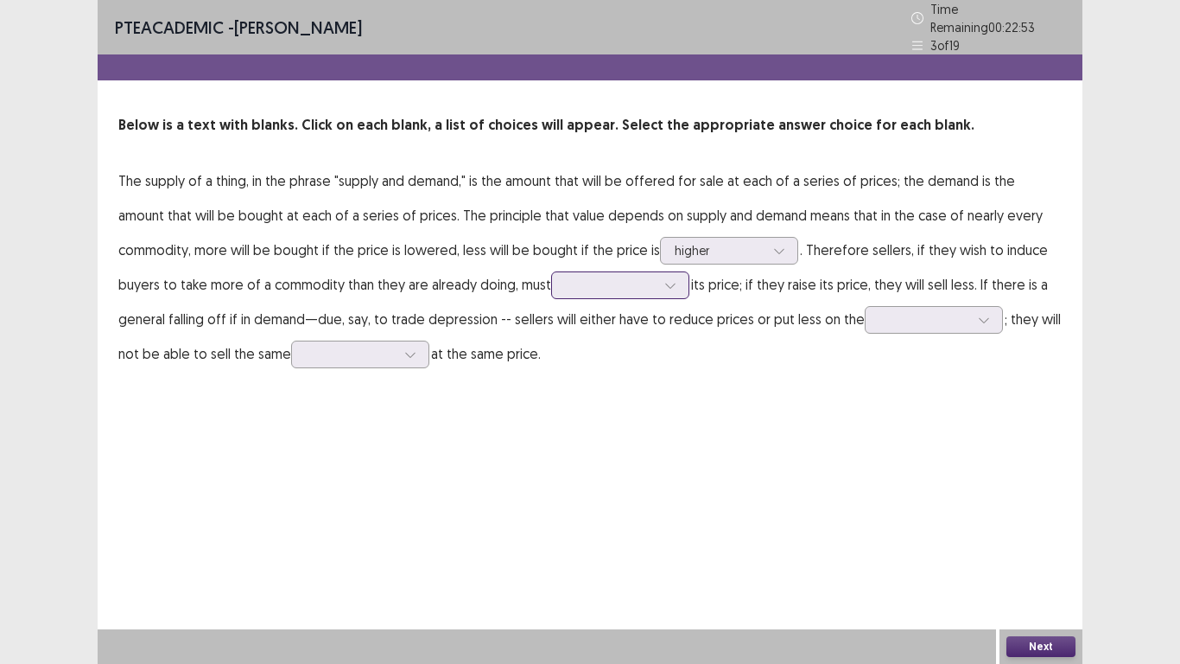
click at [658, 280] on div at bounding box center [671, 285] width 26 height 26
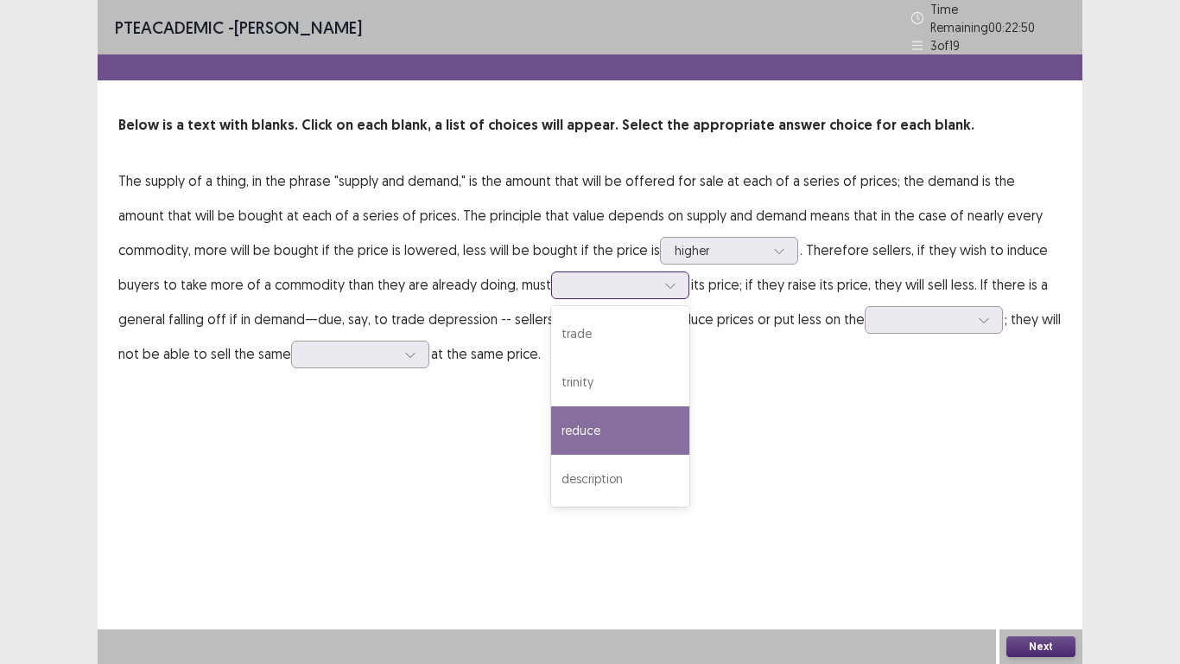
click at [551, 407] on div "reduce" at bounding box center [620, 430] width 138 height 48
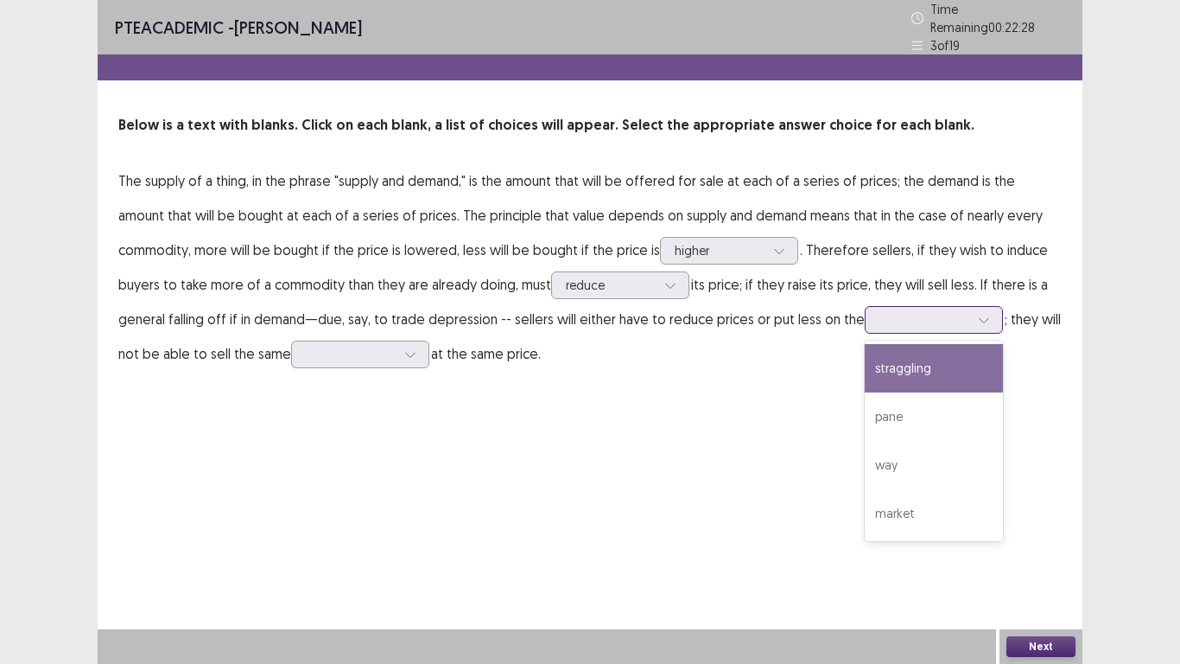
click at [971, 313] on div at bounding box center [984, 320] width 26 height 26
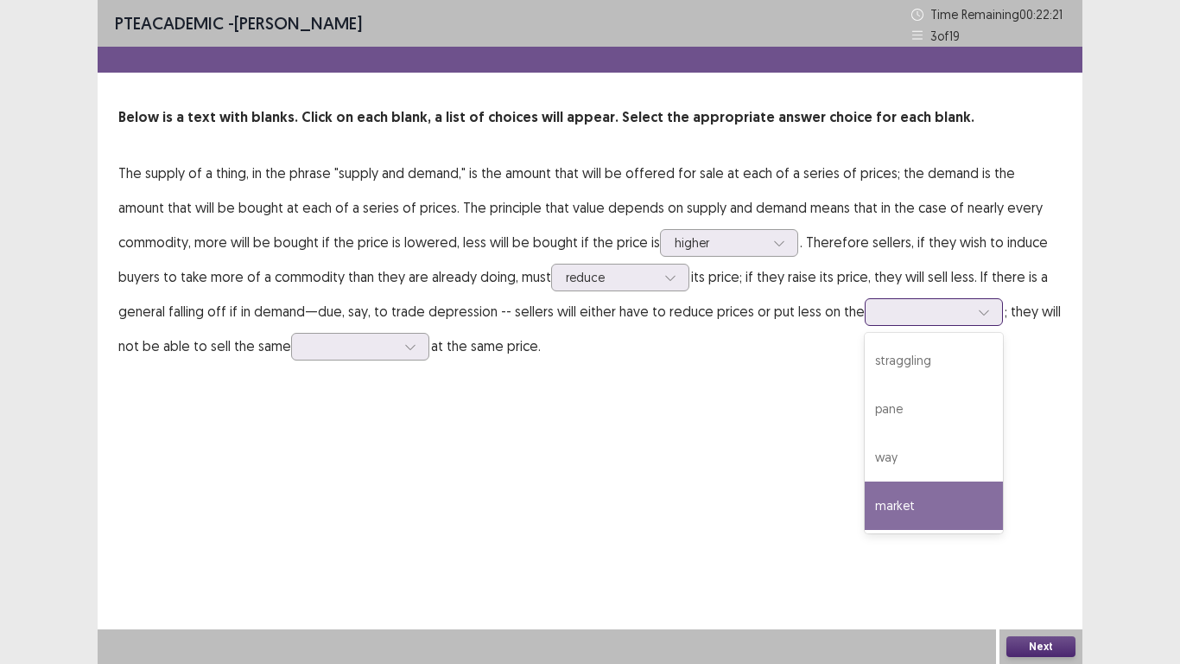
click at [865, 501] on div "market" at bounding box center [934, 505] width 138 height 48
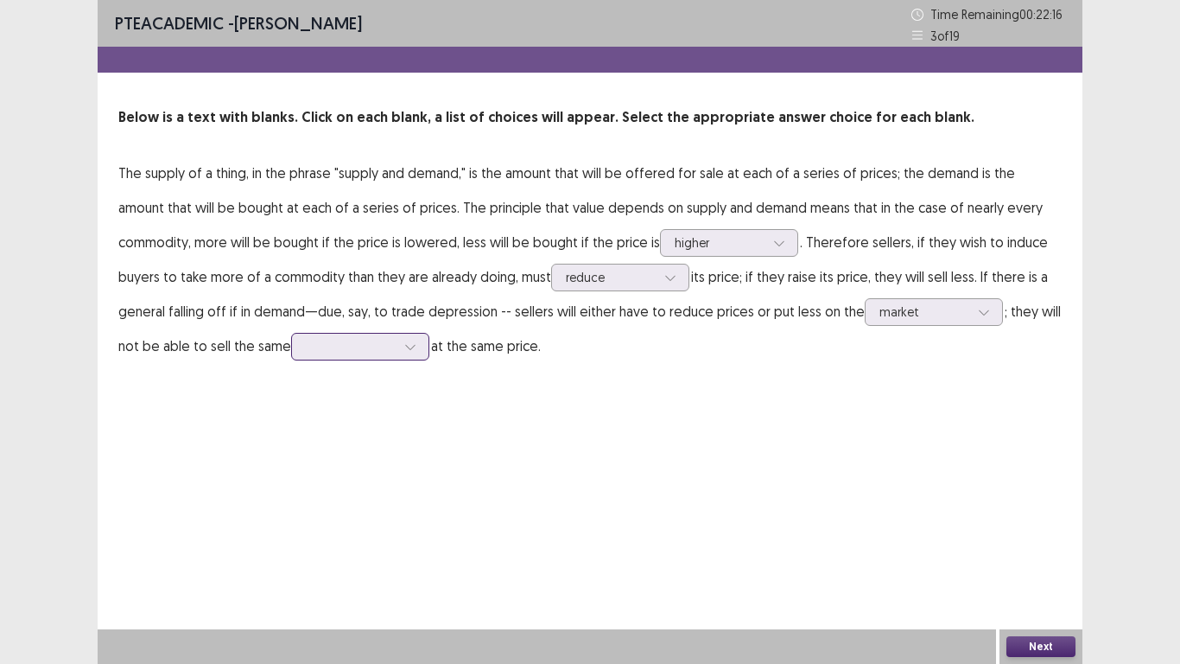
click at [397, 346] on div at bounding box center [410, 347] width 26 height 26
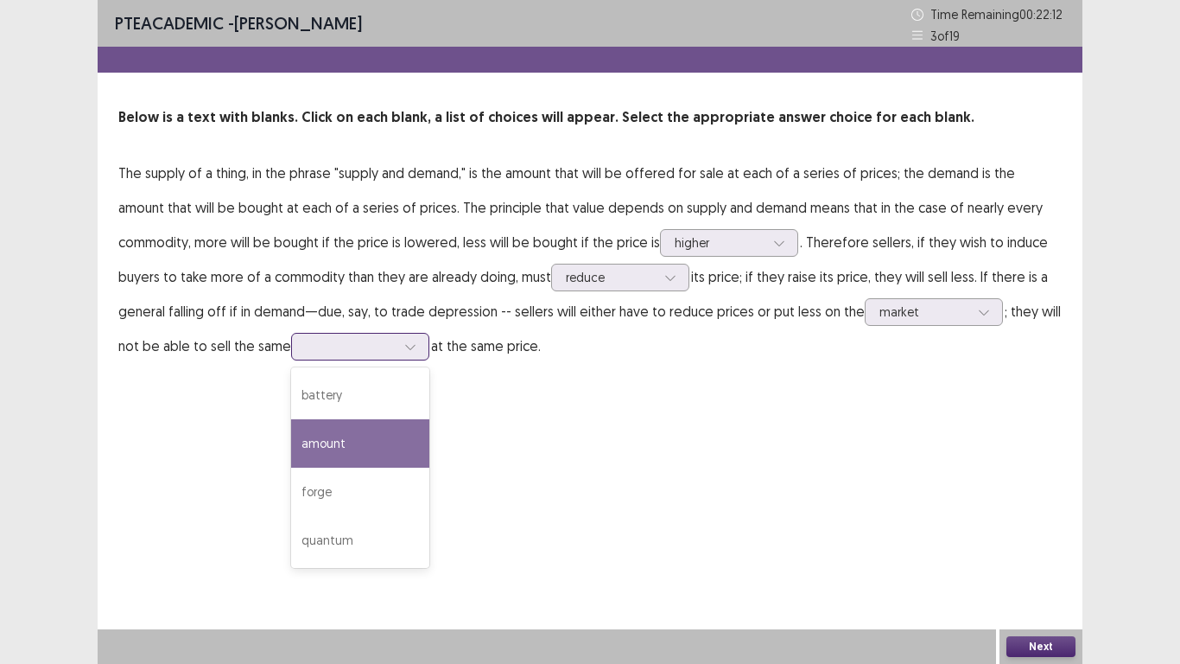
click at [291, 447] on div "amount" at bounding box center [360, 443] width 138 height 48
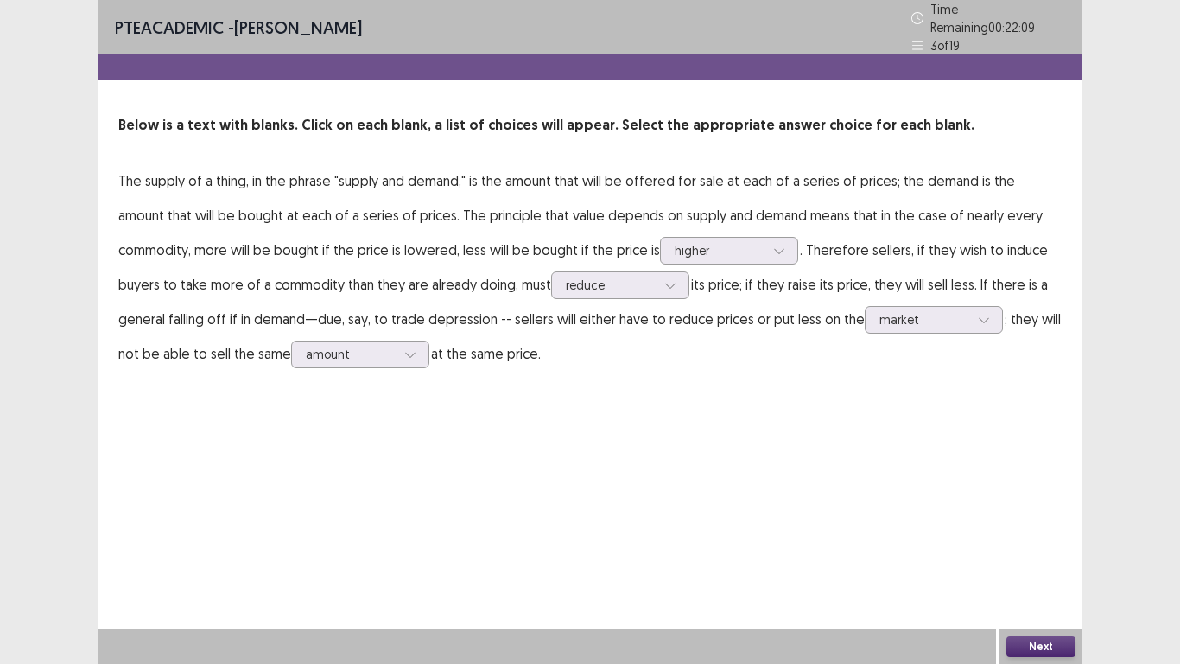
click at [1048, 546] on button "Next" at bounding box center [1041, 646] width 69 height 21
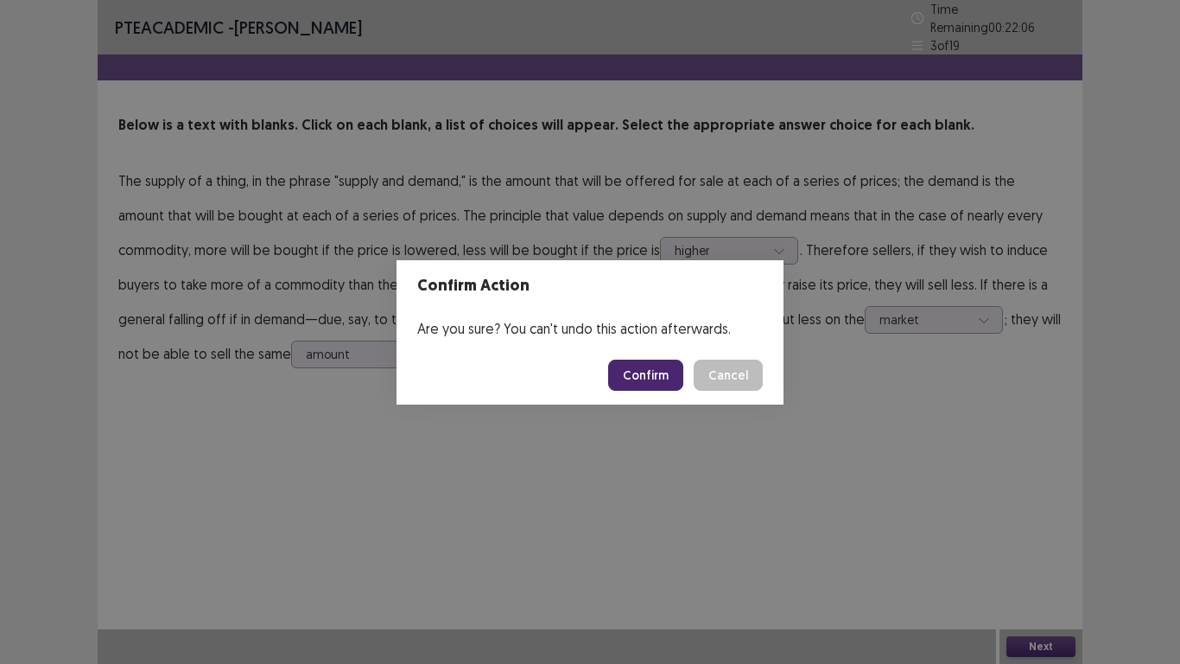
click at [645, 370] on button "Confirm" at bounding box center [645, 374] width 75 height 31
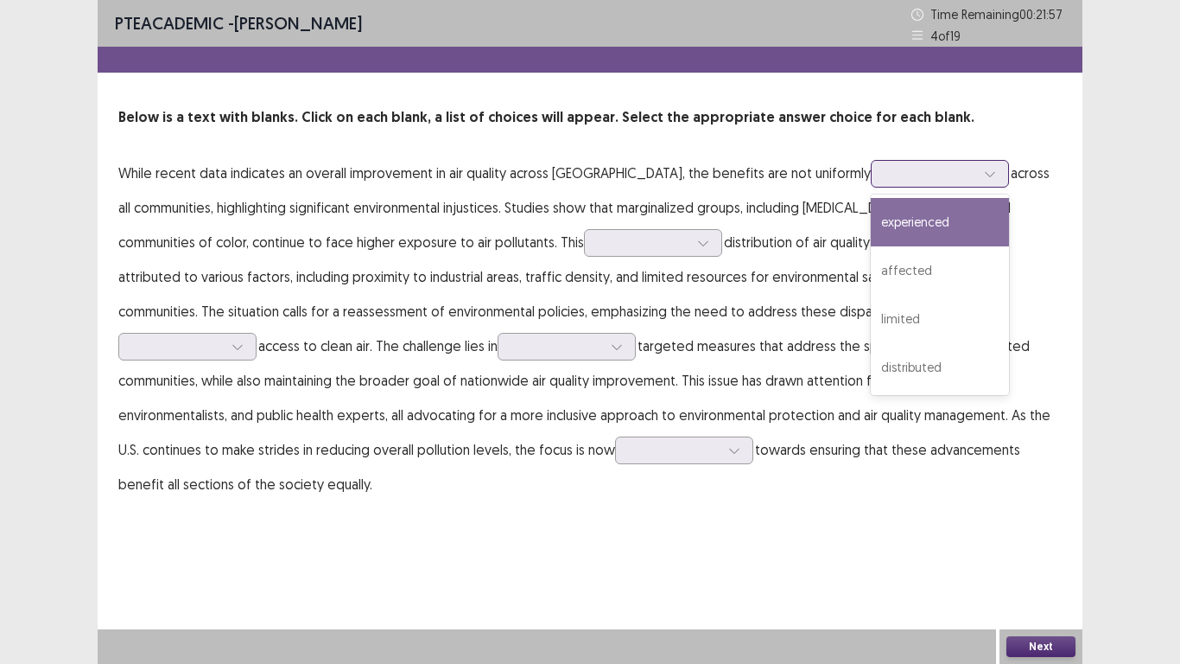
click at [977, 180] on div at bounding box center [990, 174] width 26 height 26
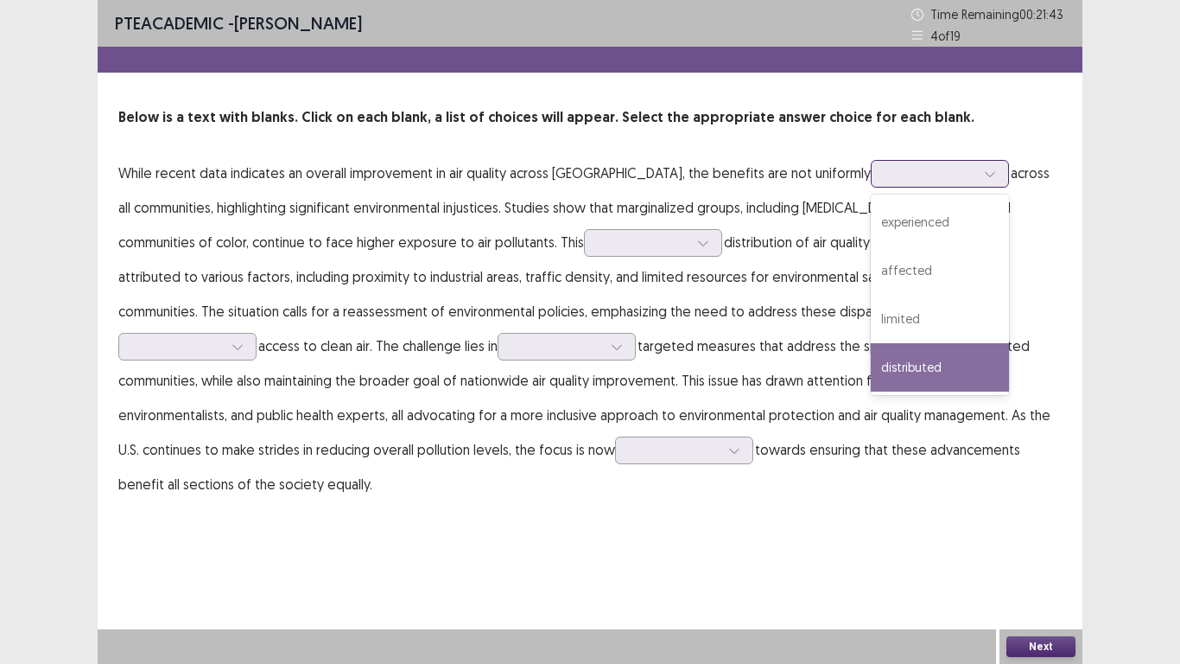
click at [871, 363] on div "distributed" at bounding box center [940, 367] width 138 height 48
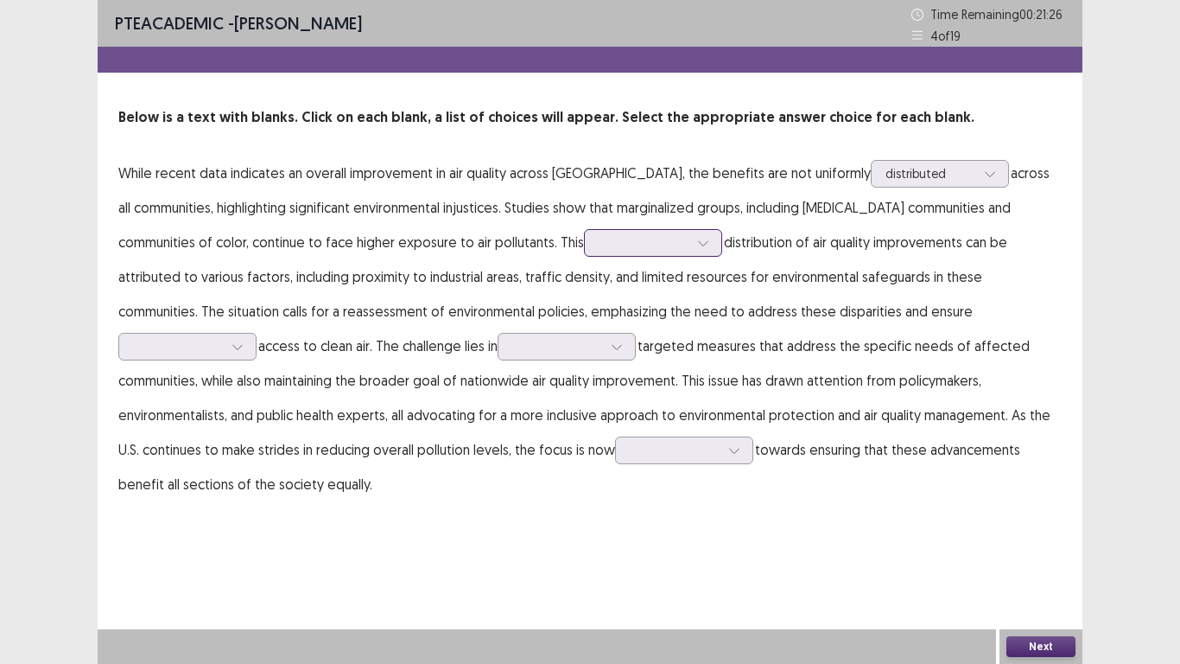
click at [697, 242] on icon at bounding box center [703, 243] width 12 height 12
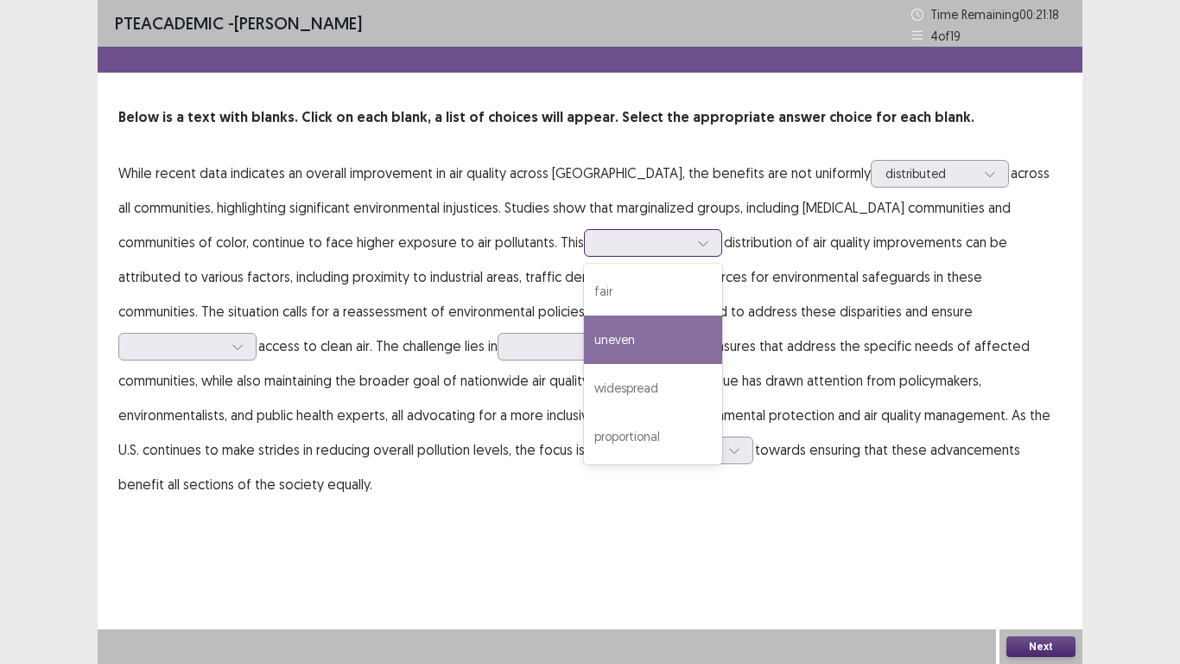
click at [584, 332] on div "uneven" at bounding box center [653, 339] width 138 height 48
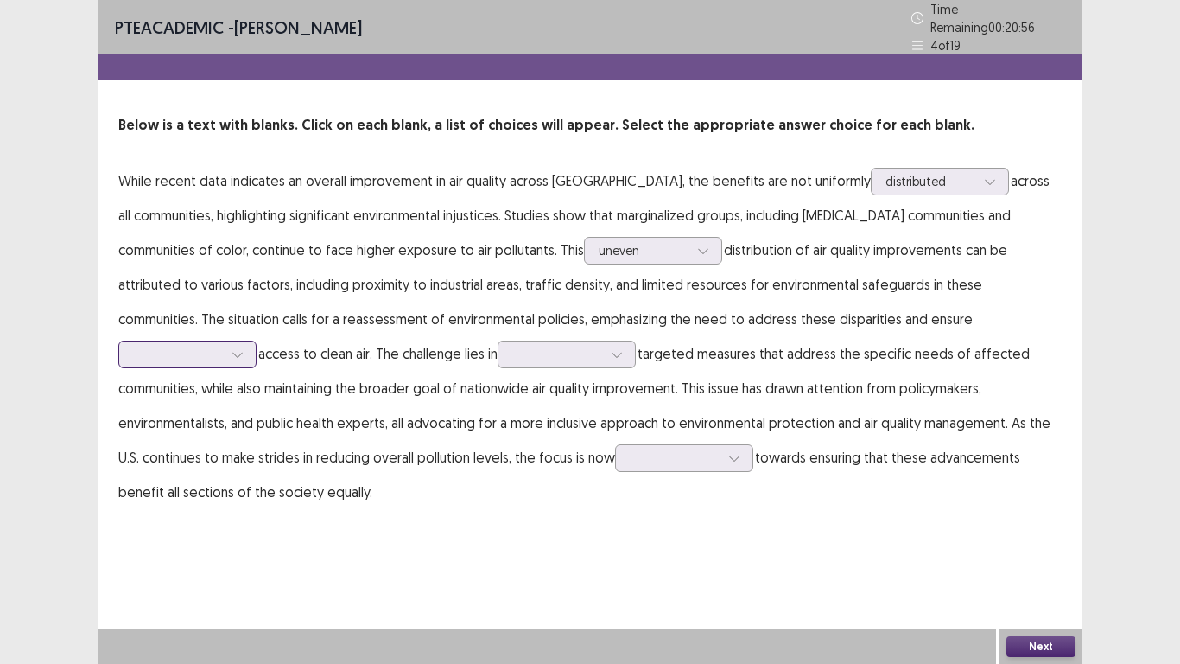
click at [244, 348] on icon at bounding box center [238, 354] width 12 height 12
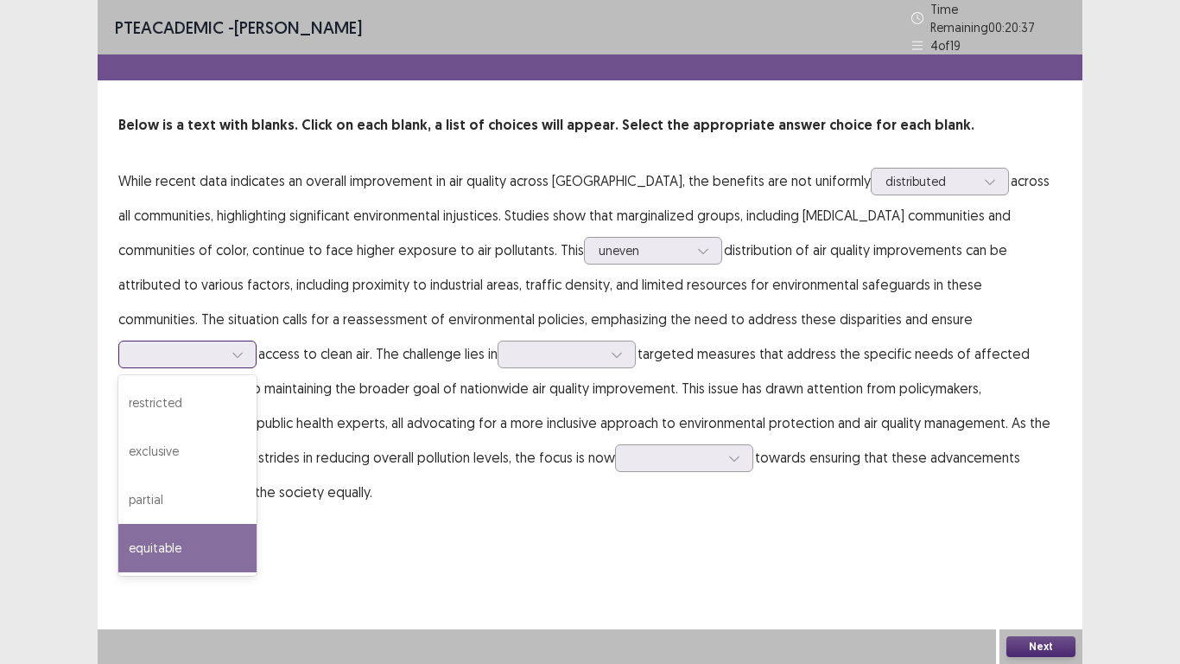
click at [257, 524] on div "equitable" at bounding box center [187, 548] width 138 height 48
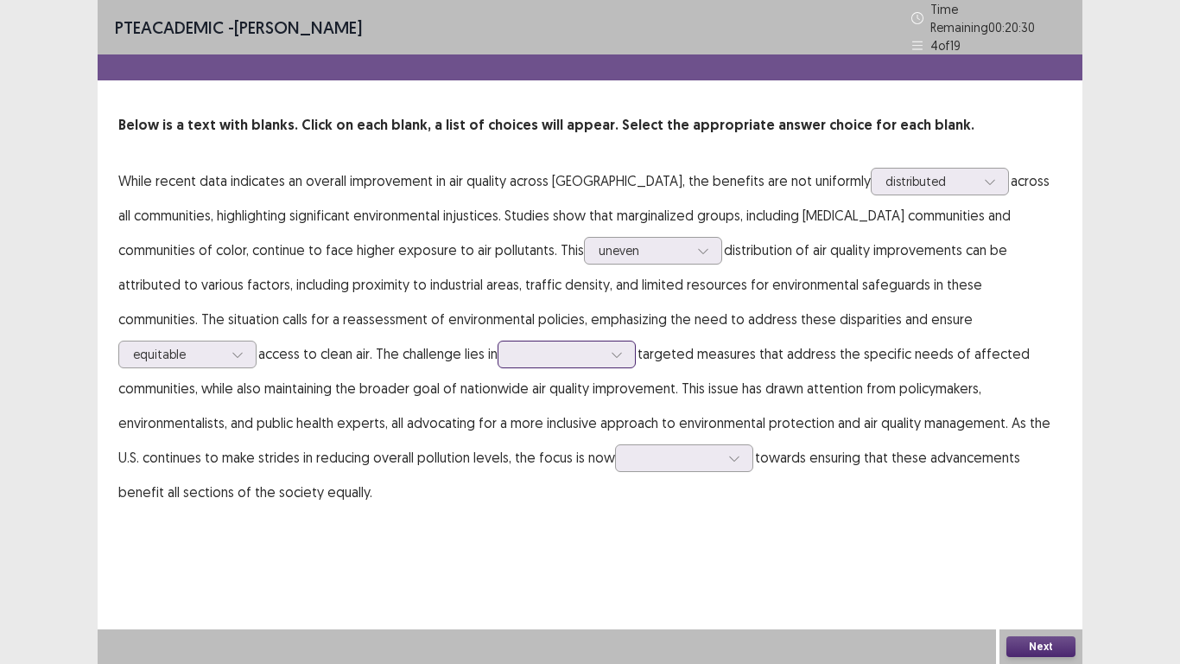
click at [498, 359] on div at bounding box center [567, 354] width 138 height 28
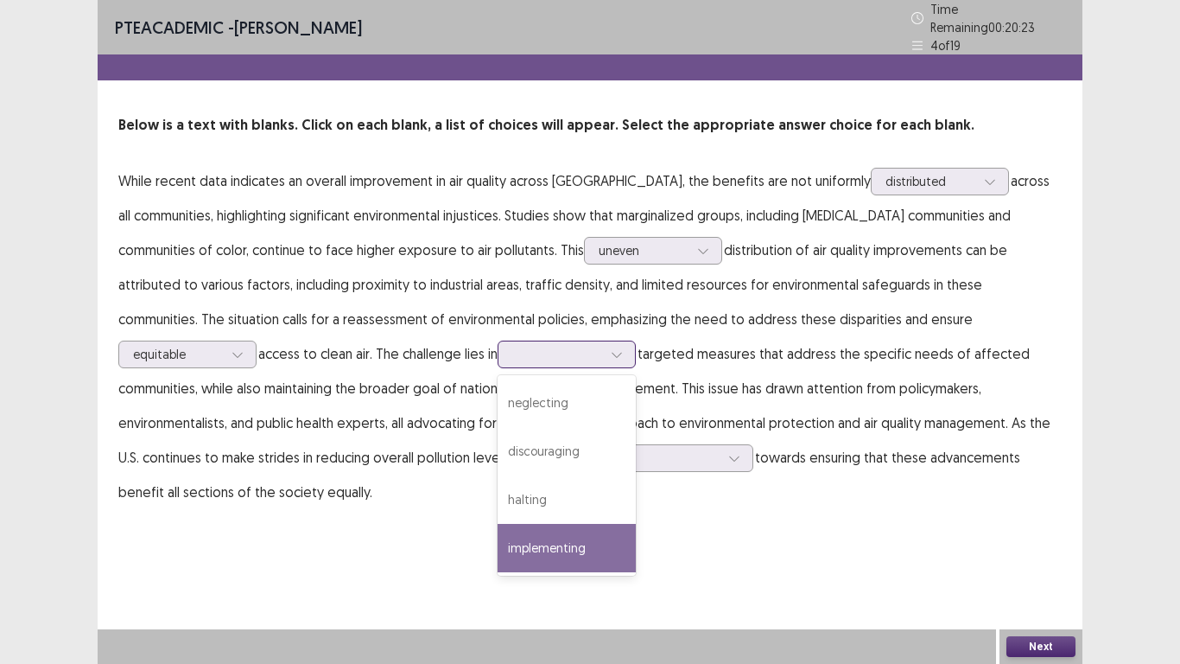
click at [498, 524] on div "implementing" at bounding box center [567, 548] width 138 height 48
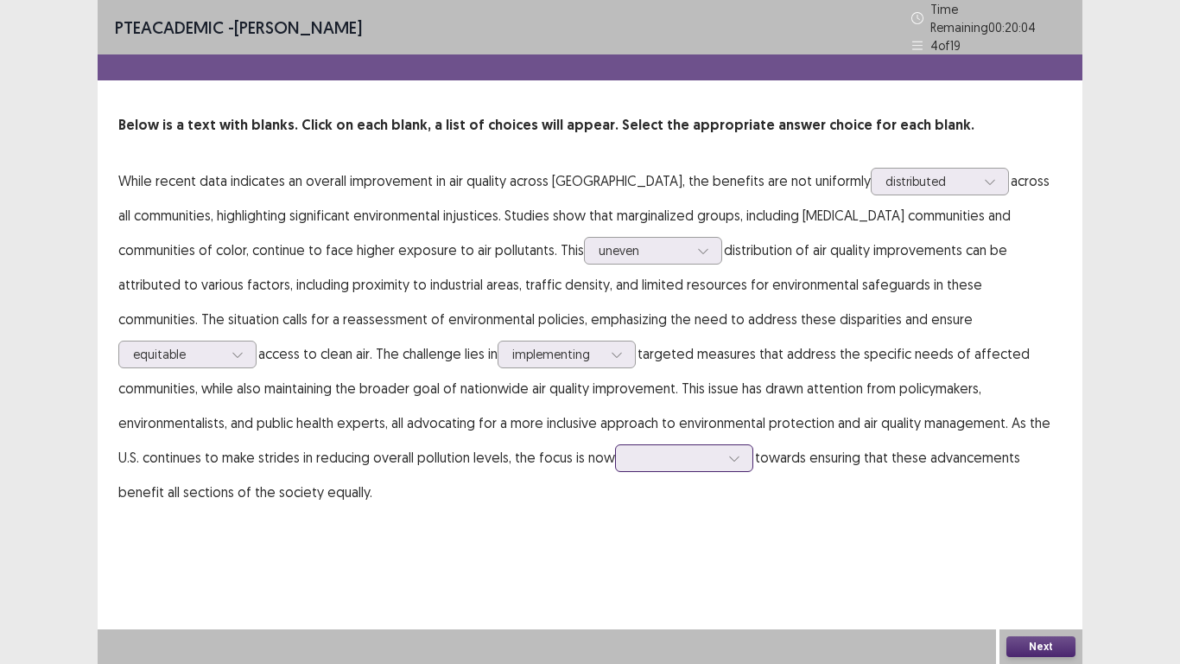
click at [722, 454] on div at bounding box center [735, 458] width 26 height 26
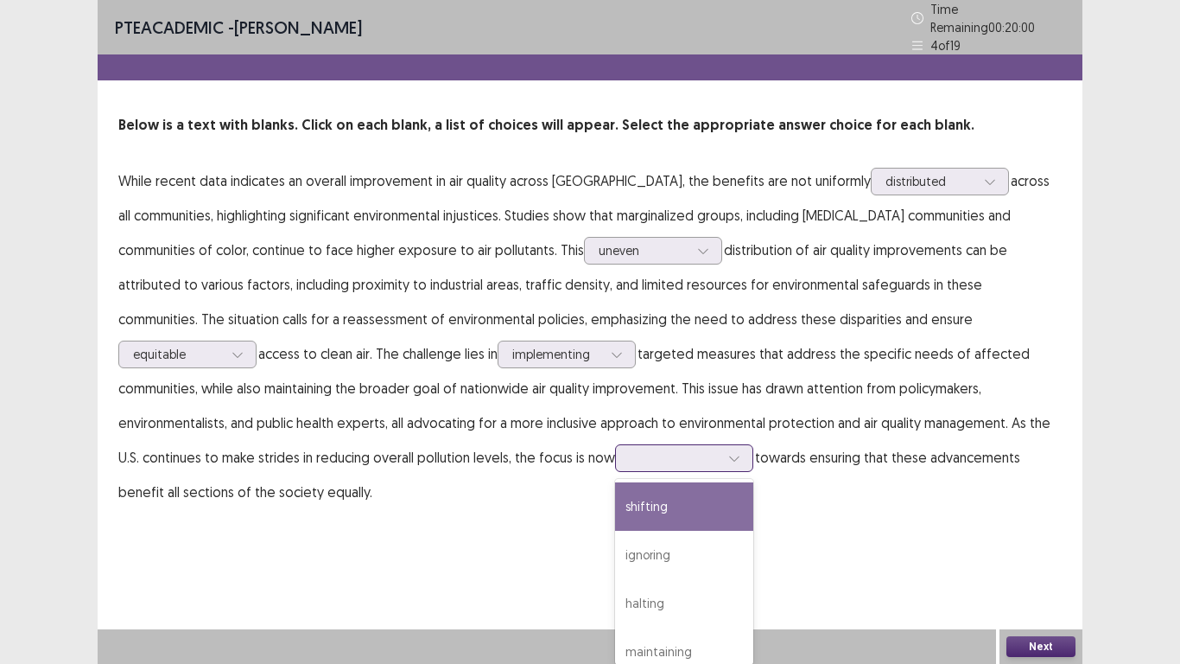
click at [615, 517] on div "shifting" at bounding box center [684, 506] width 138 height 48
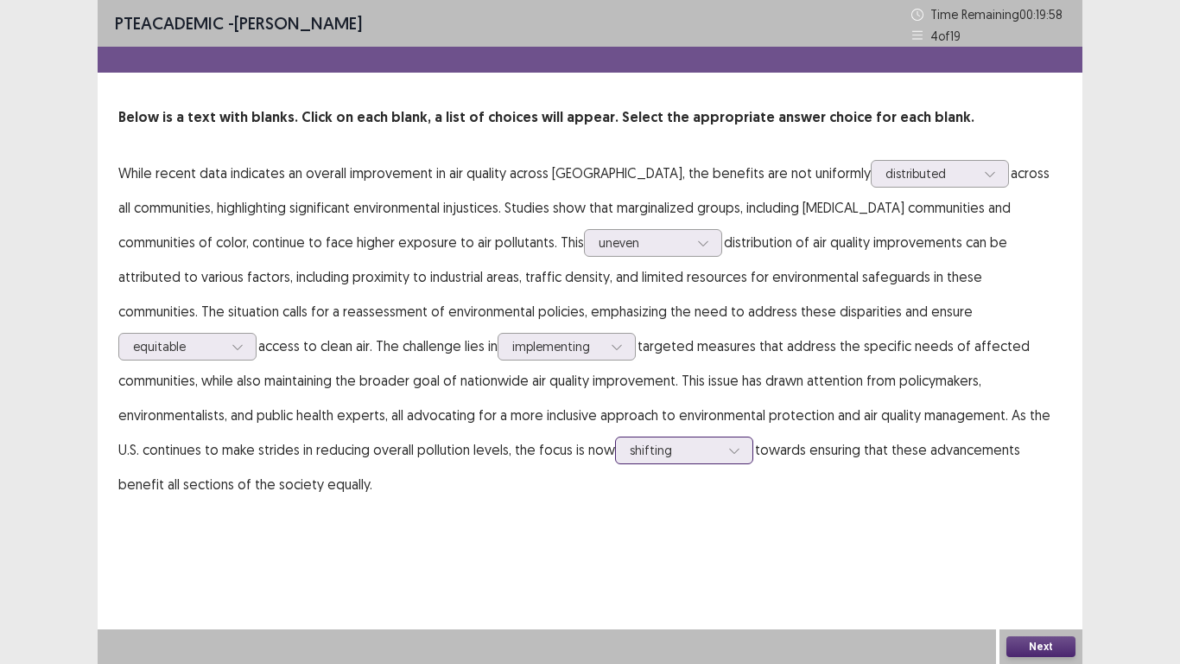
click at [728, 450] on icon at bounding box center [734, 450] width 12 height 12
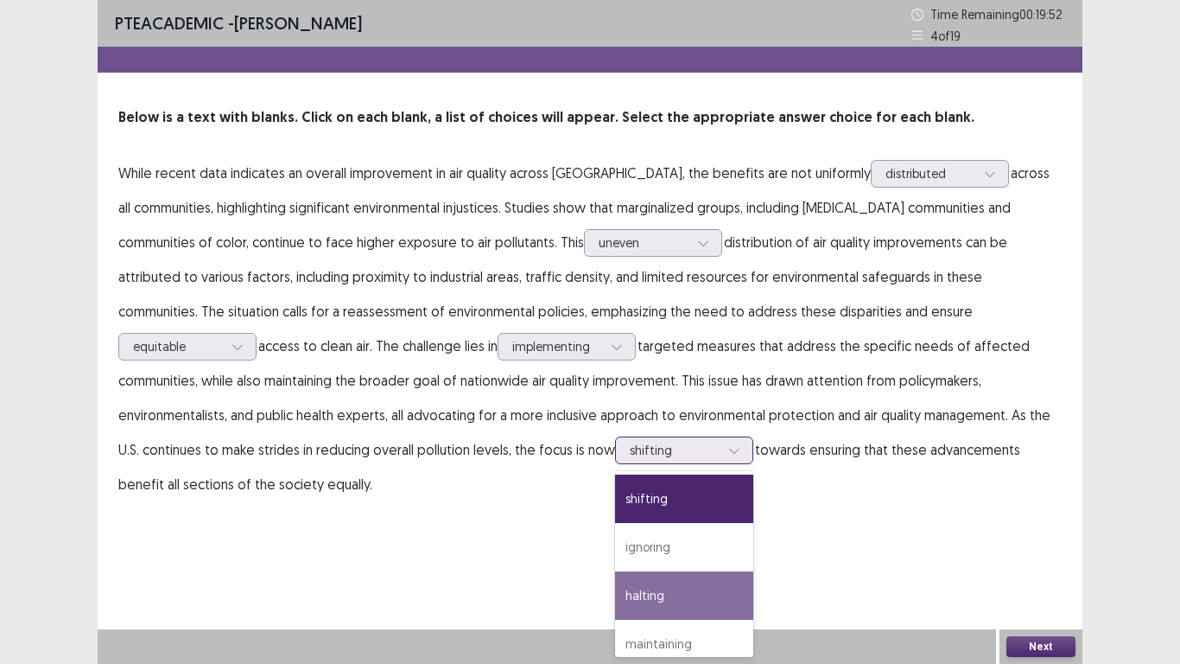
click at [615, 546] on div "halting" at bounding box center [684, 595] width 138 height 48
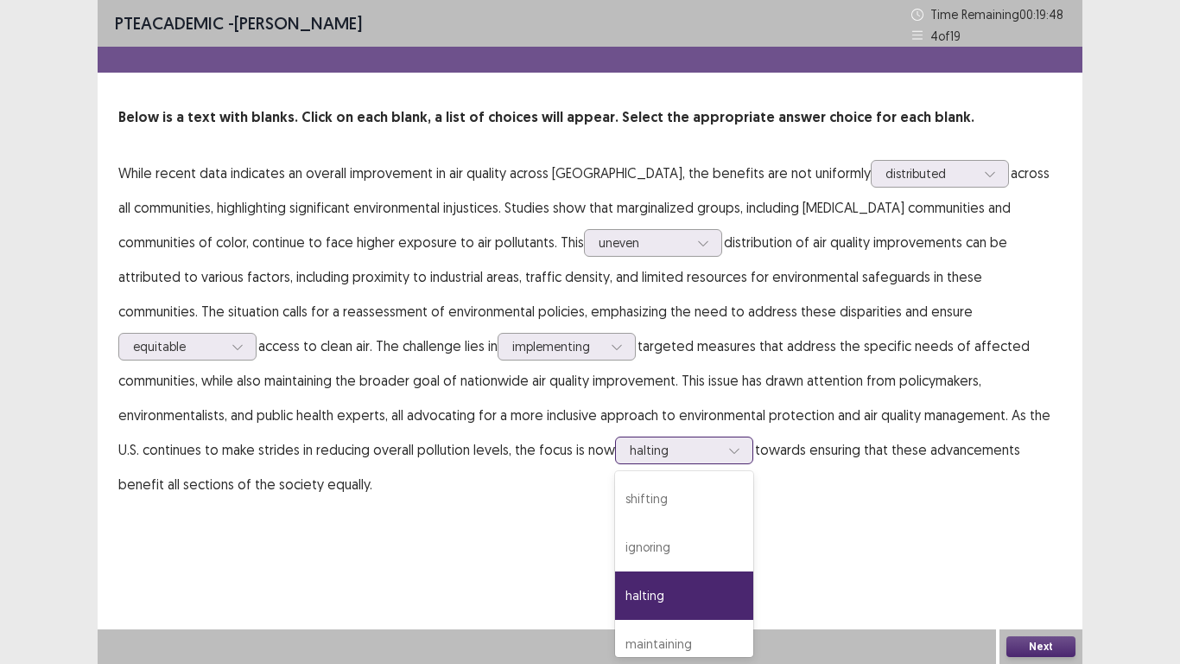
click at [722, 454] on div at bounding box center [735, 450] width 26 height 26
click at [615, 495] on div "shifting" at bounding box center [684, 498] width 138 height 48
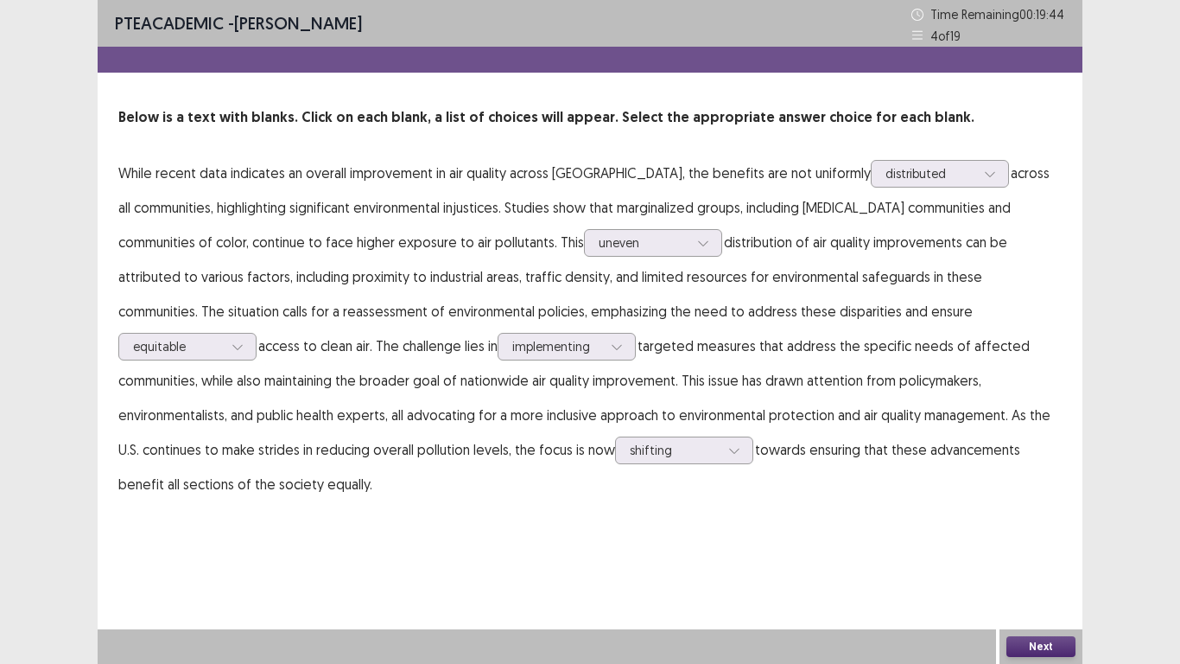
click at [1015, 546] on button "Next" at bounding box center [1041, 646] width 69 height 21
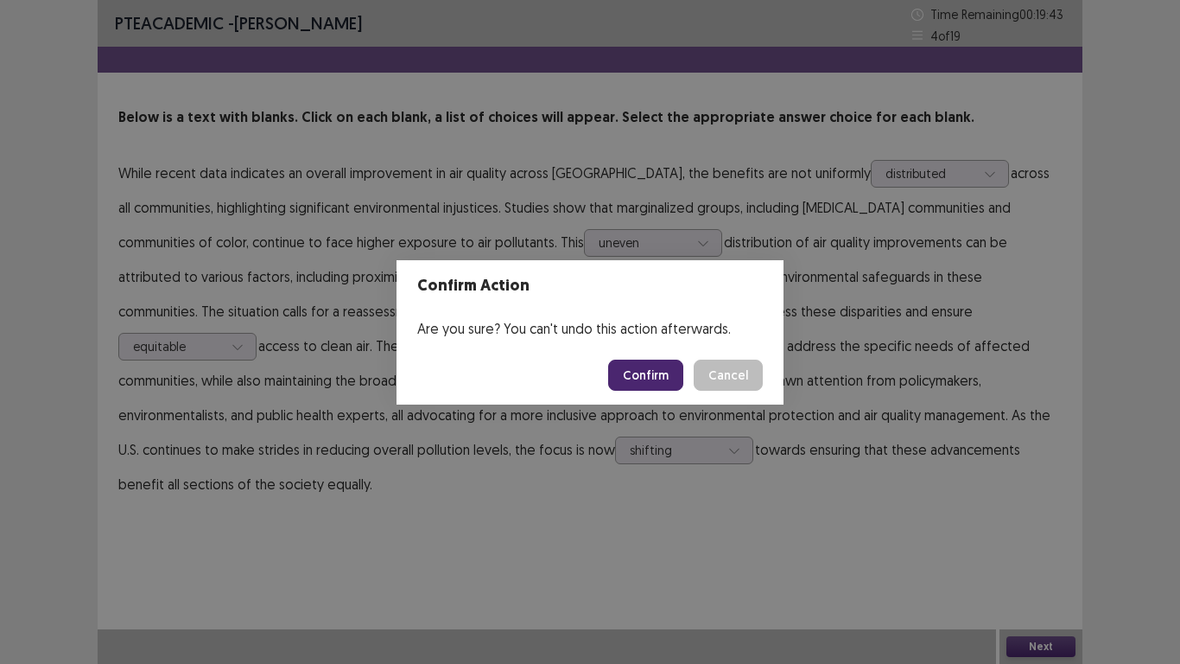
click at [638, 375] on button "Confirm" at bounding box center [645, 374] width 75 height 31
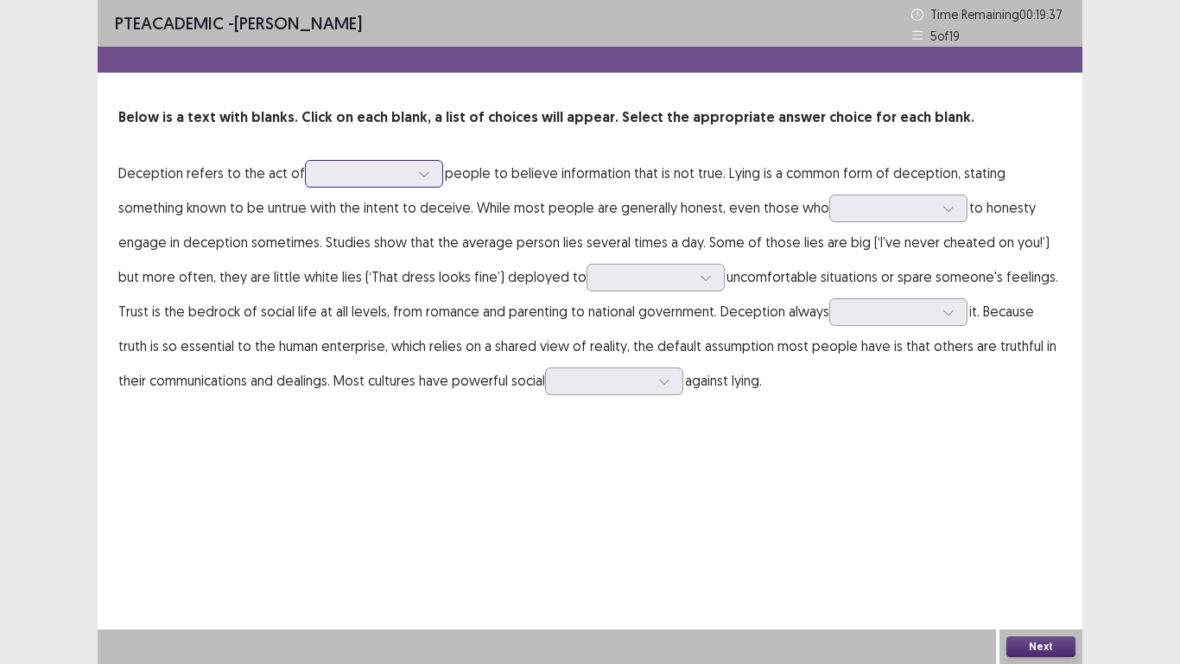
click at [425, 175] on div at bounding box center [424, 174] width 26 height 26
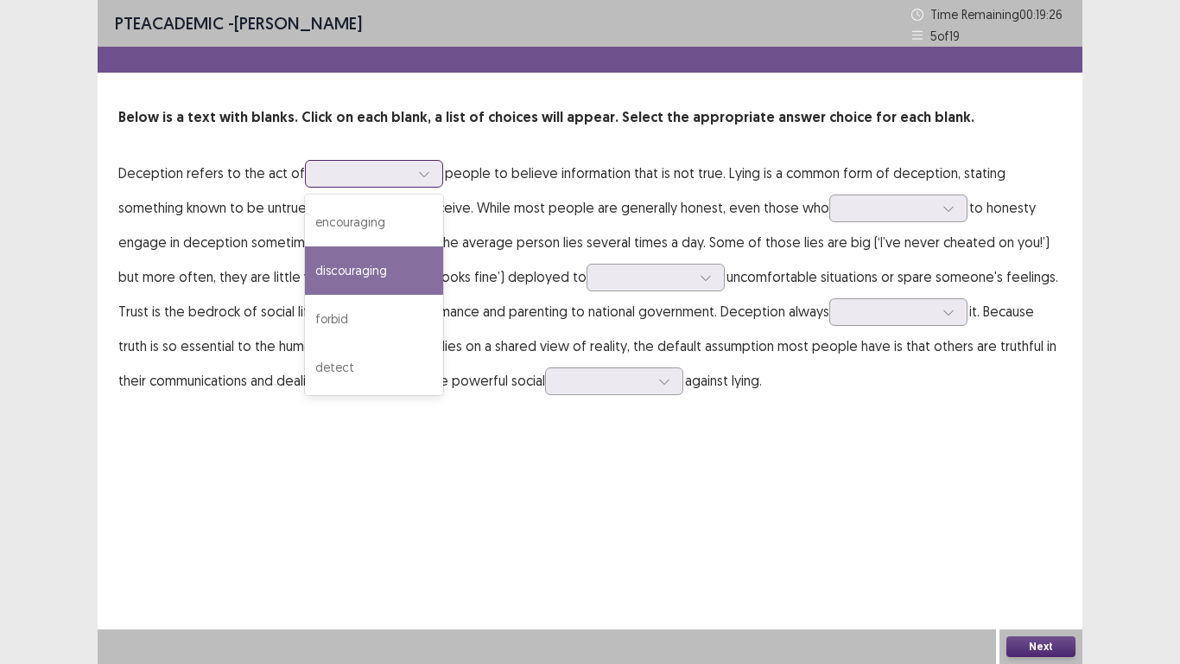
click at [381, 267] on div "discouraging" at bounding box center [374, 270] width 138 height 48
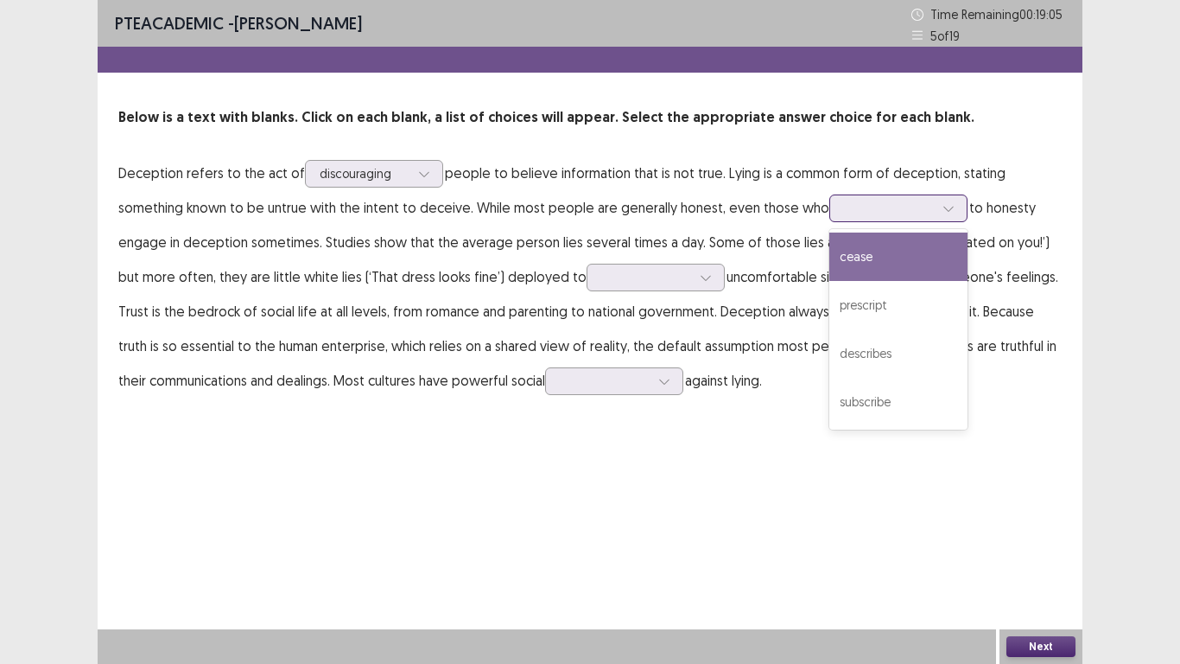
click at [943, 211] on icon at bounding box center [949, 208] width 12 height 12
click at [830, 270] on div "cease" at bounding box center [899, 256] width 138 height 48
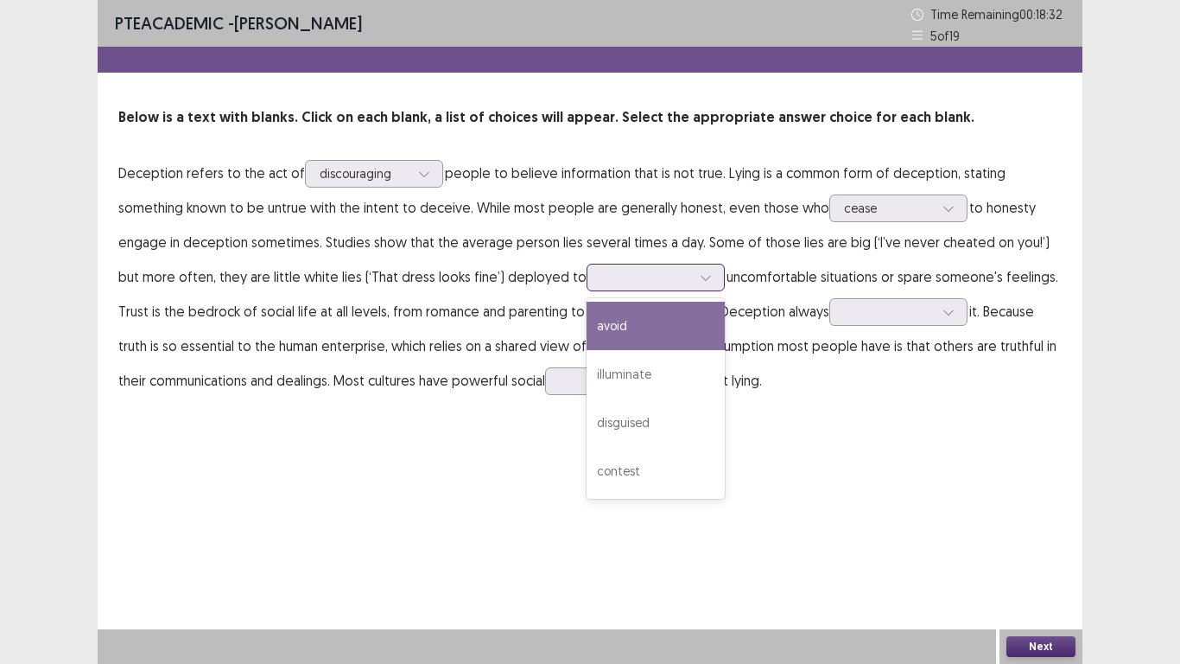
click at [693, 284] on div at bounding box center [706, 277] width 26 height 26
click at [587, 327] on div "avoid" at bounding box center [656, 326] width 138 height 48
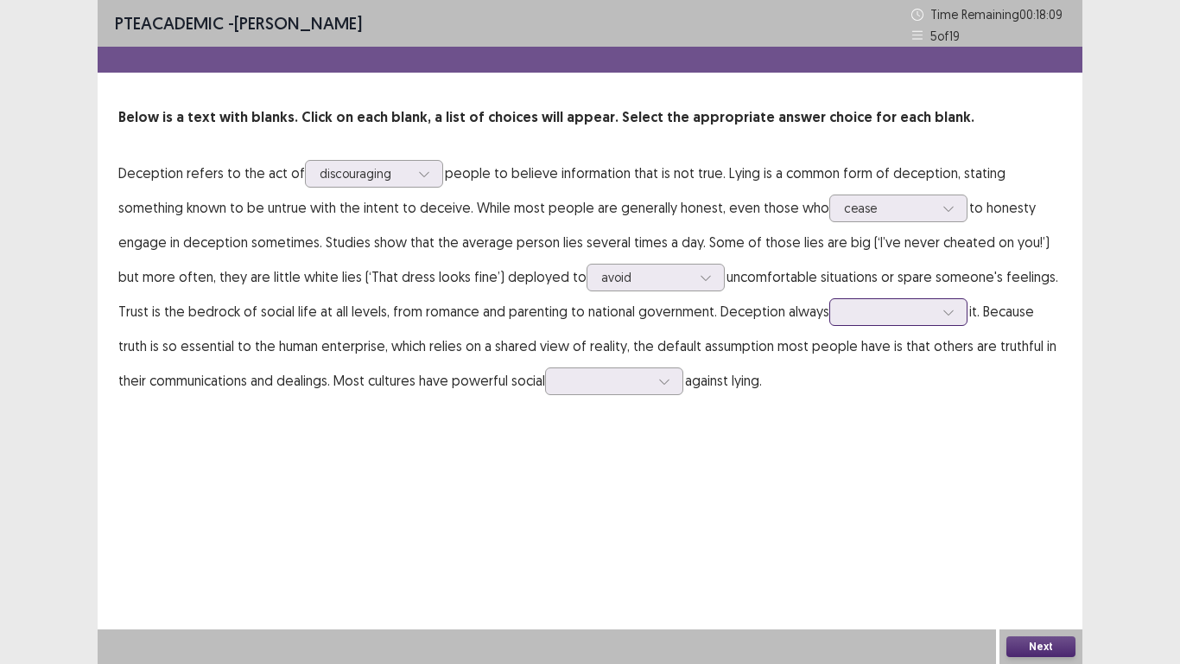
click at [936, 319] on div at bounding box center [949, 312] width 26 height 26
click at [830, 360] on div "plucks" at bounding box center [899, 360] width 138 height 48
click at [658, 385] on icon at bounding box center [664, 381] width 12 height 12
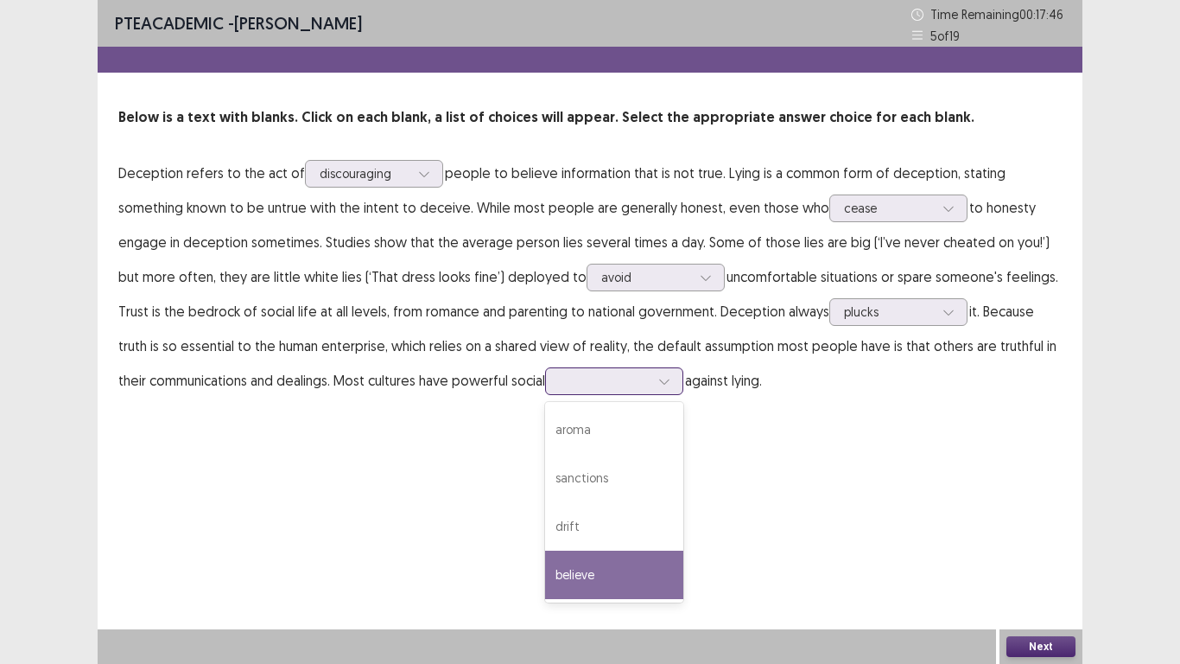
click at [569, 546] on div "believe" at bounding box center [614, 574] width 138 height 48
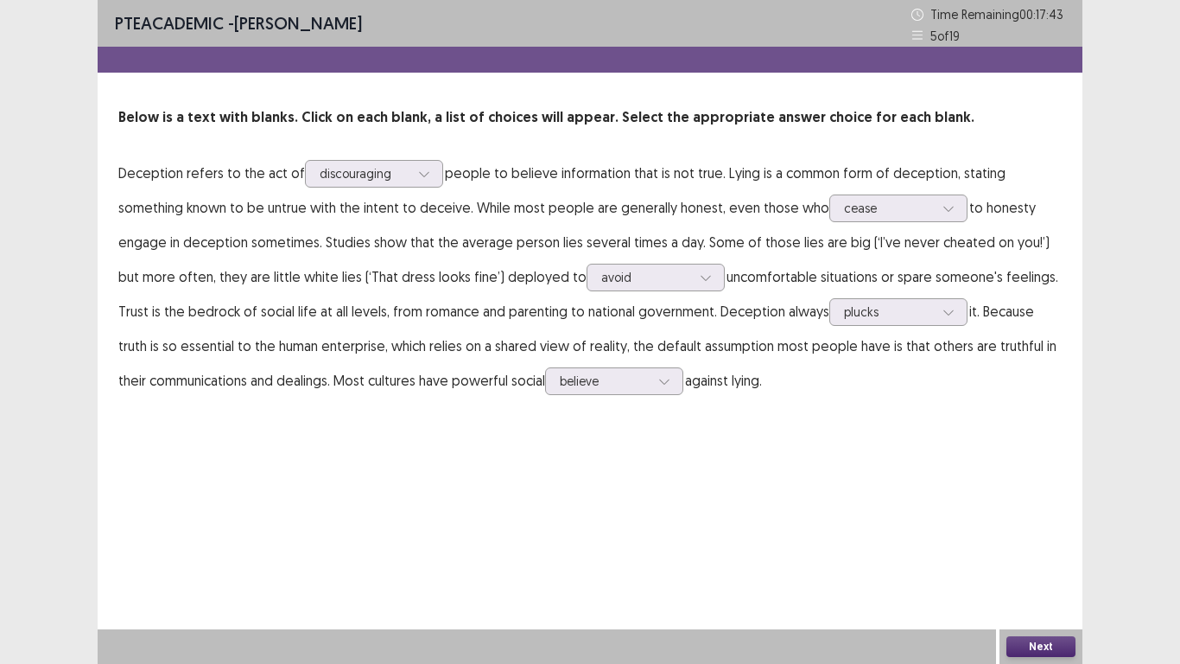
click at [1056, 546] on button "Next" at bounding box center [1041, 646] width 69 height 21
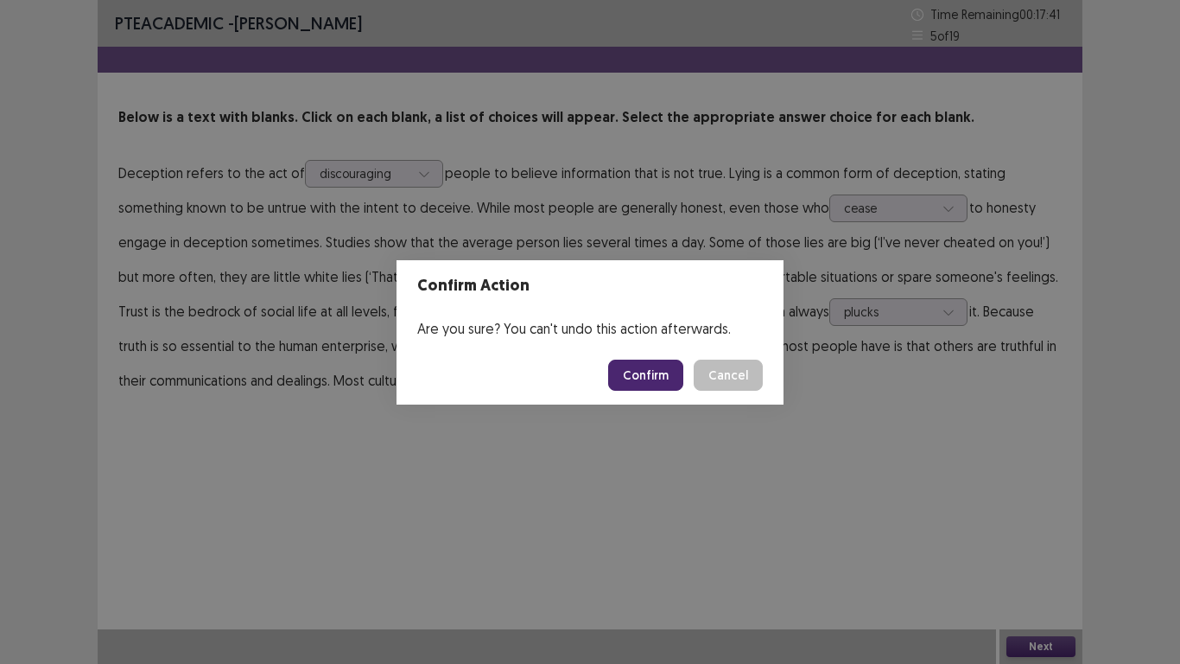
click at [640, 364] on button "Confirm" at bounding box center [645, 374] width 75 height 31
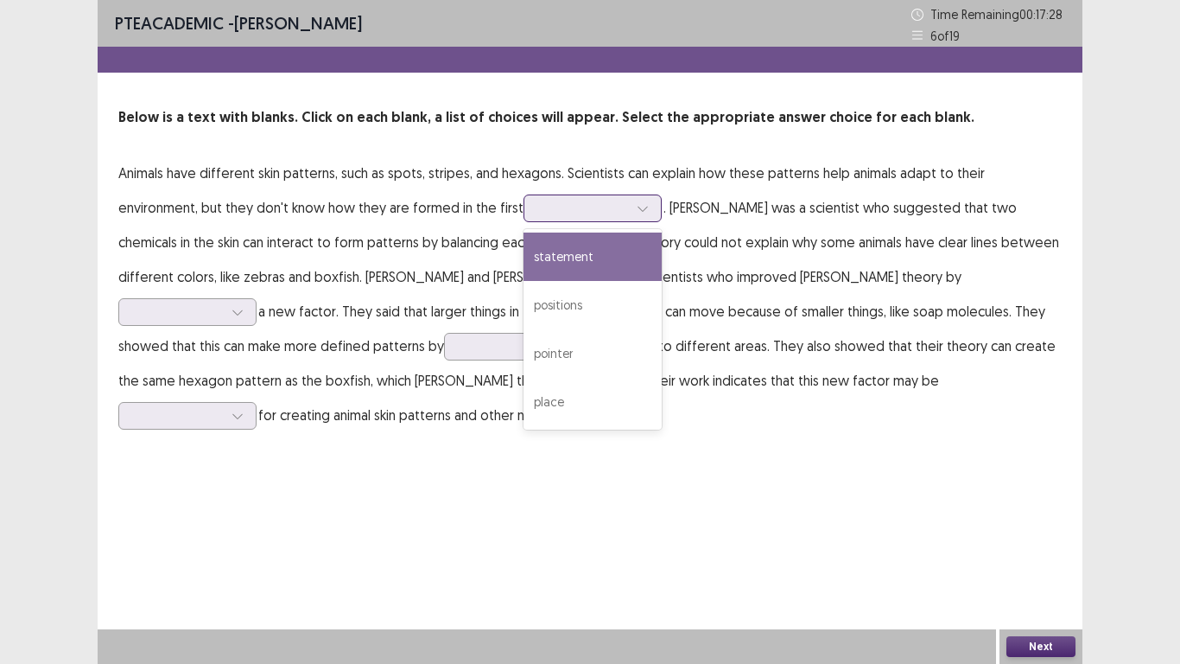
click at [630, 202] on div at bounding box center [643, 208] width 26 height 26
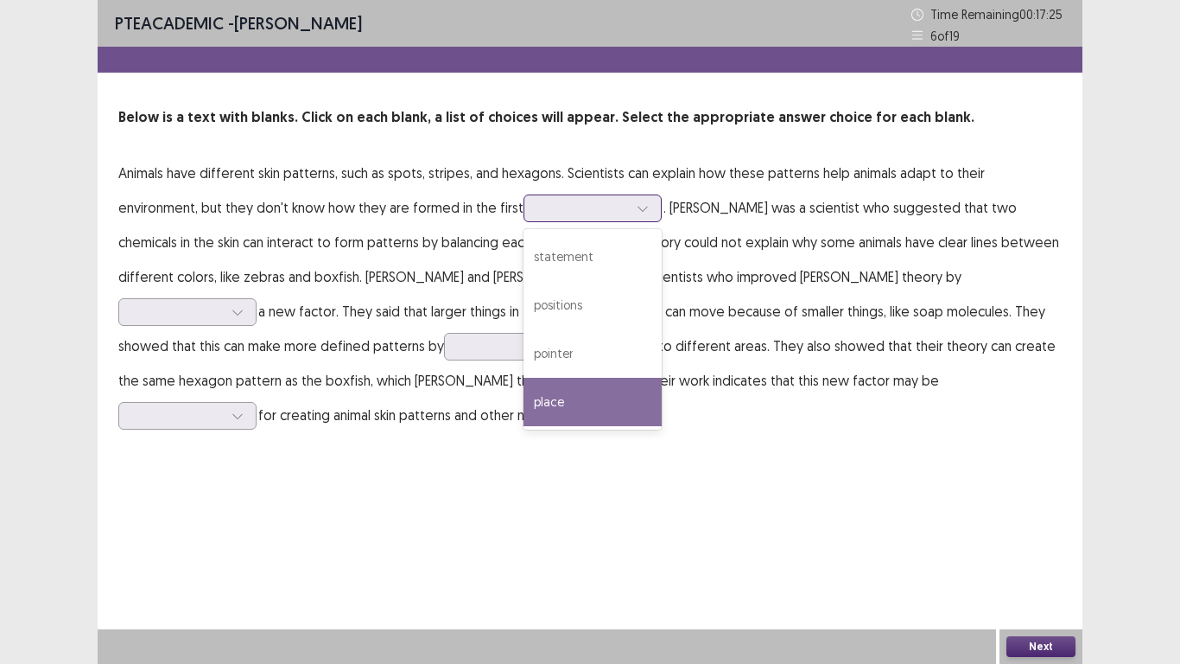
click at [524, 403] on div "place" at bounding box center [593, 402] width 138 height 48
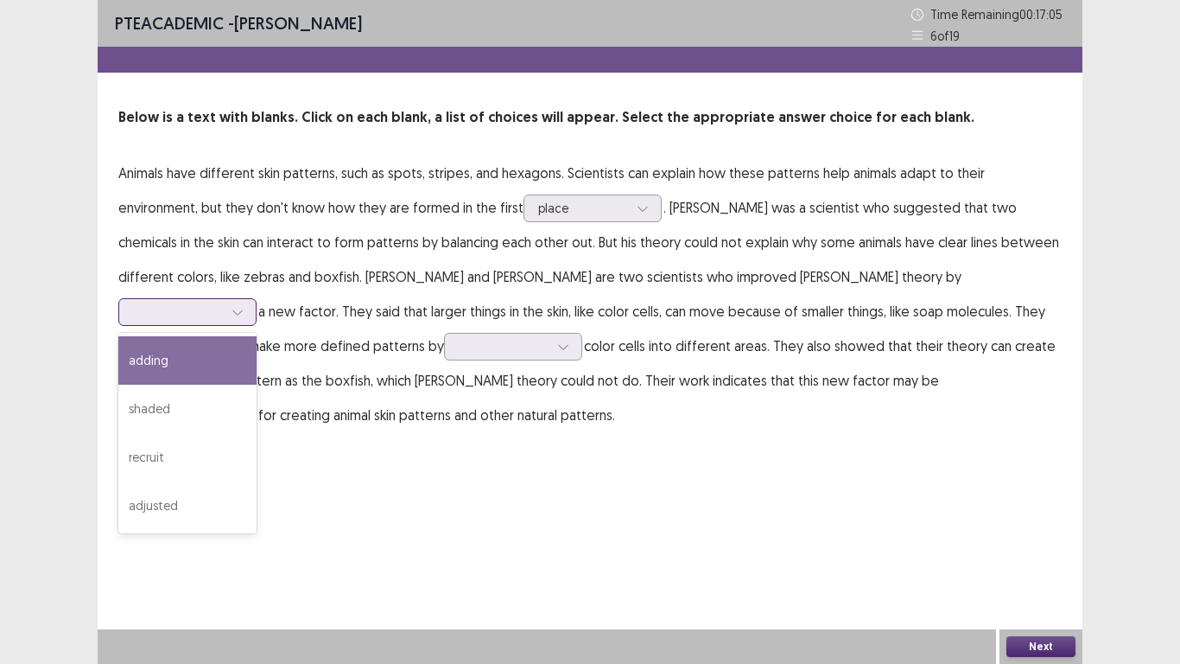
click at [244, 306] on icon at bounding box center [238, 312] width 12 height 12
click at [257, 336] on div "adding" at bounding box center [187, 360] width 138 height 48
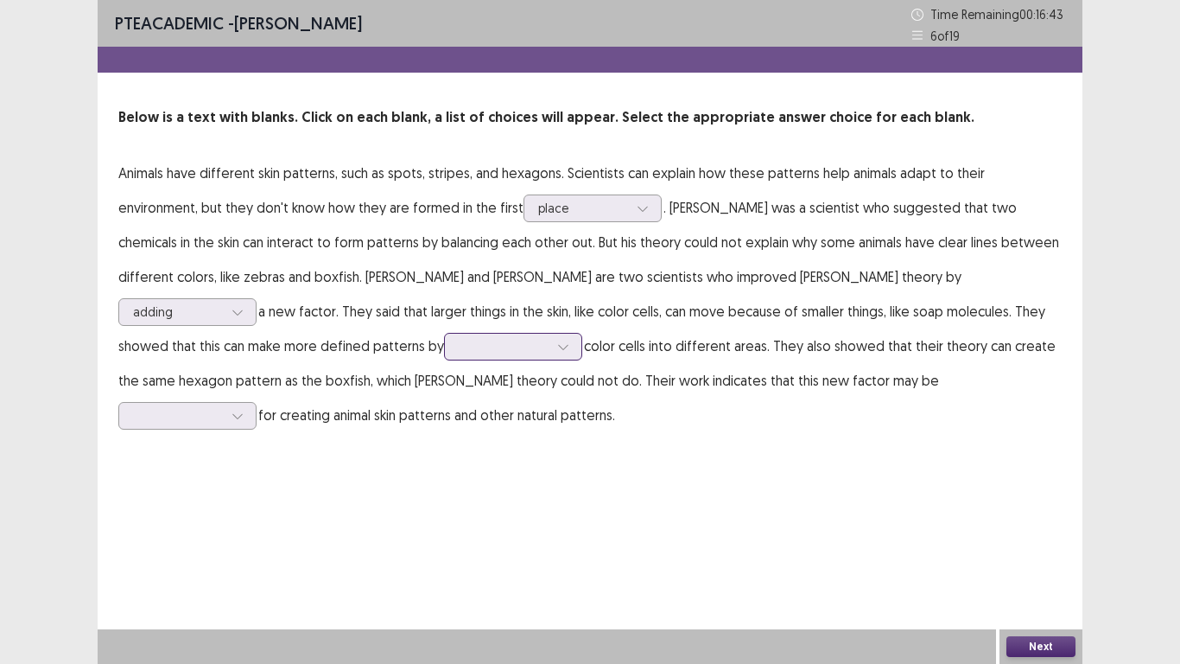
click at [557, 347] on icon at bounding box center [563, 346] width 12 height 12
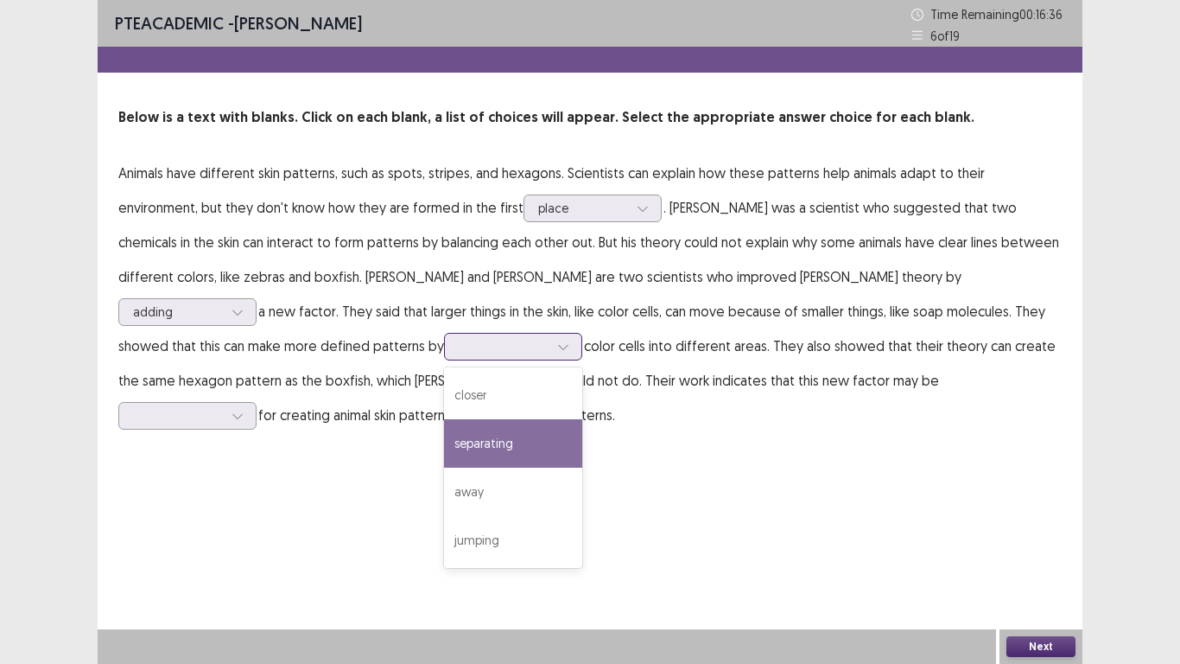
click at [444, 441] on div "separating" at bounding box center [513, 443] width 138 height 48
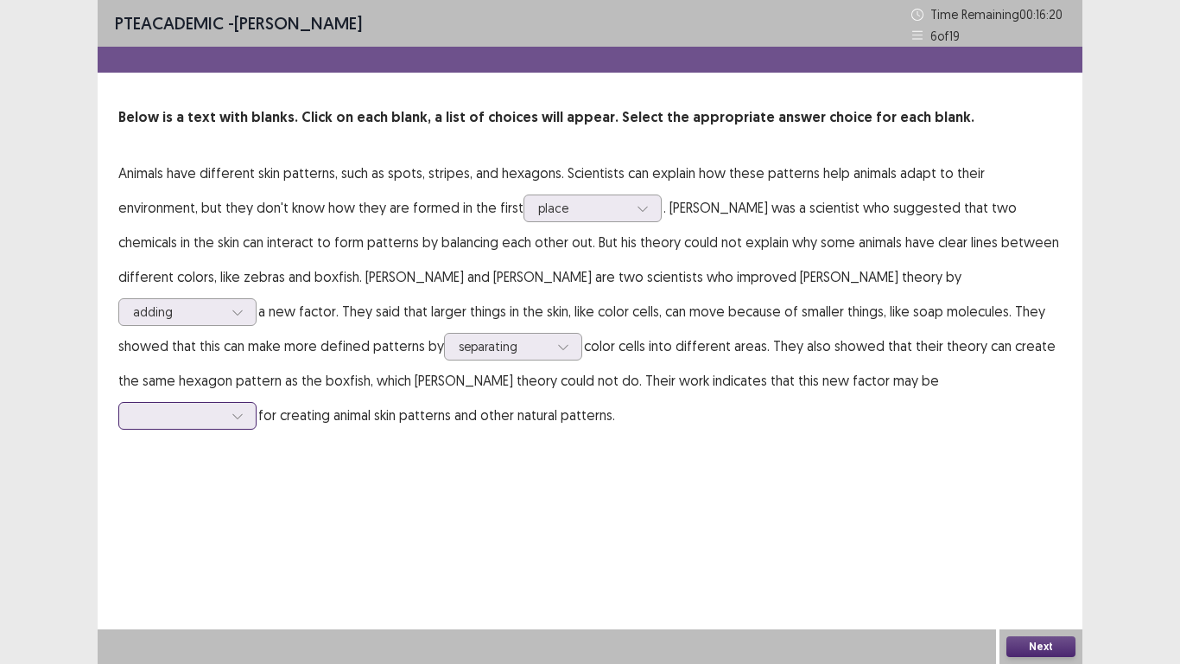
click at [251, 403] on div at bounding box center [238, 416] width 26 height 26
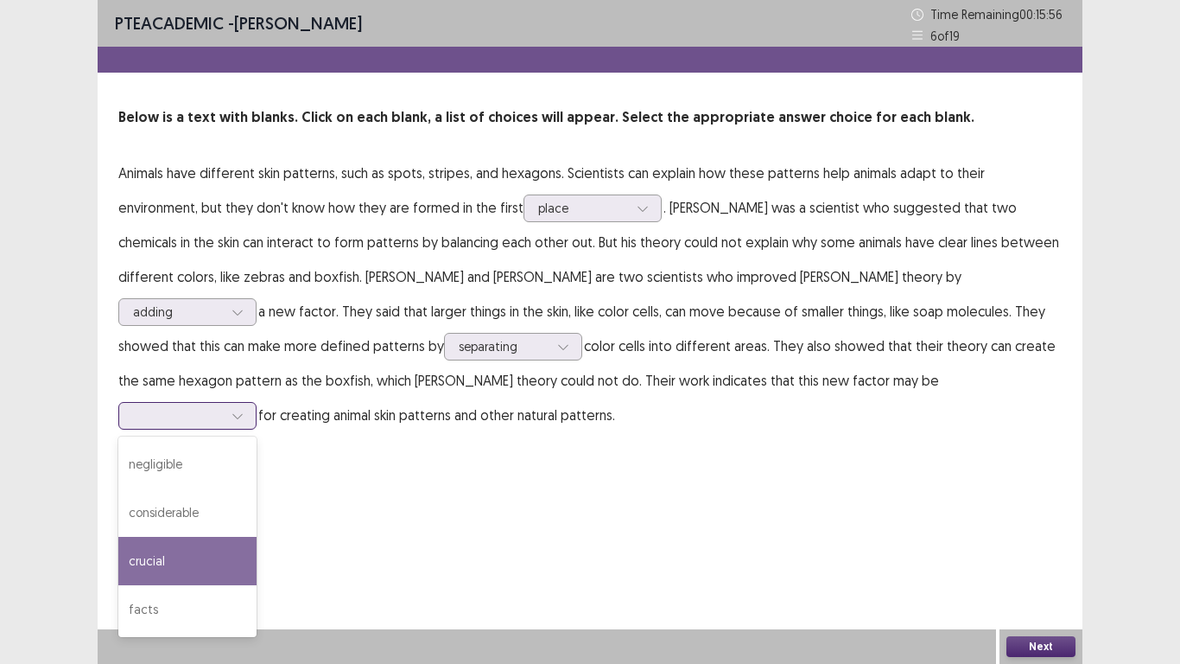
click at [257, 537] on div "crucial" at bounding box center [187, 561] width 138 height 48
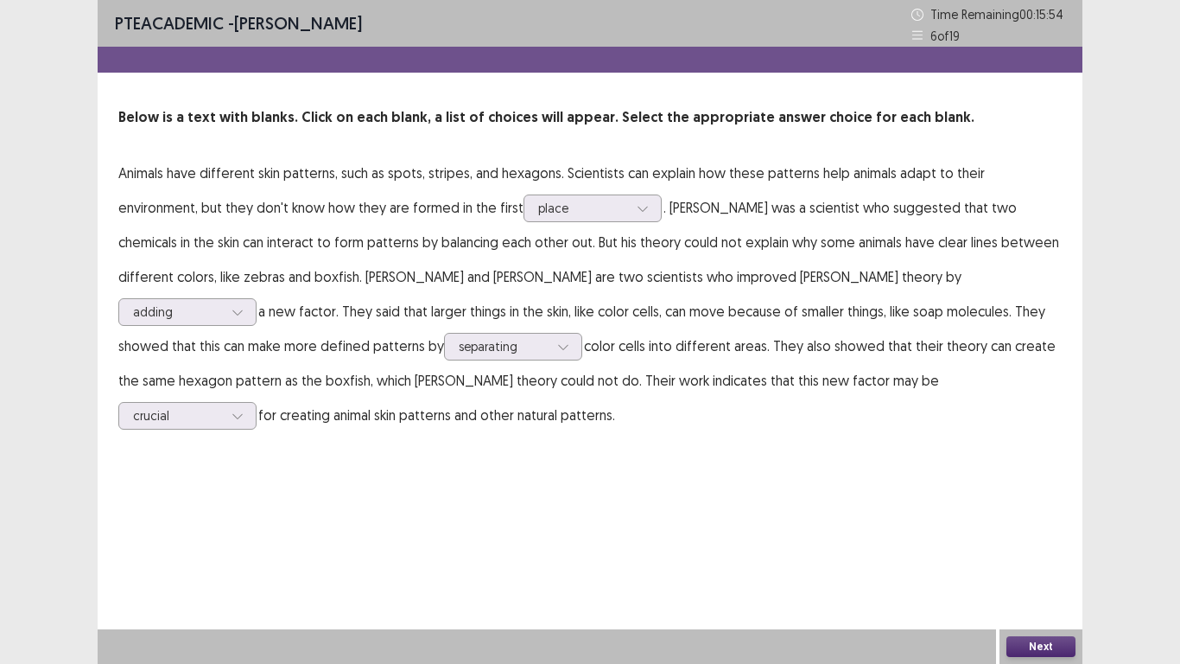
click at [1032, 546] on button "Next" at bounding box center [1041, 646] width 69 height 21
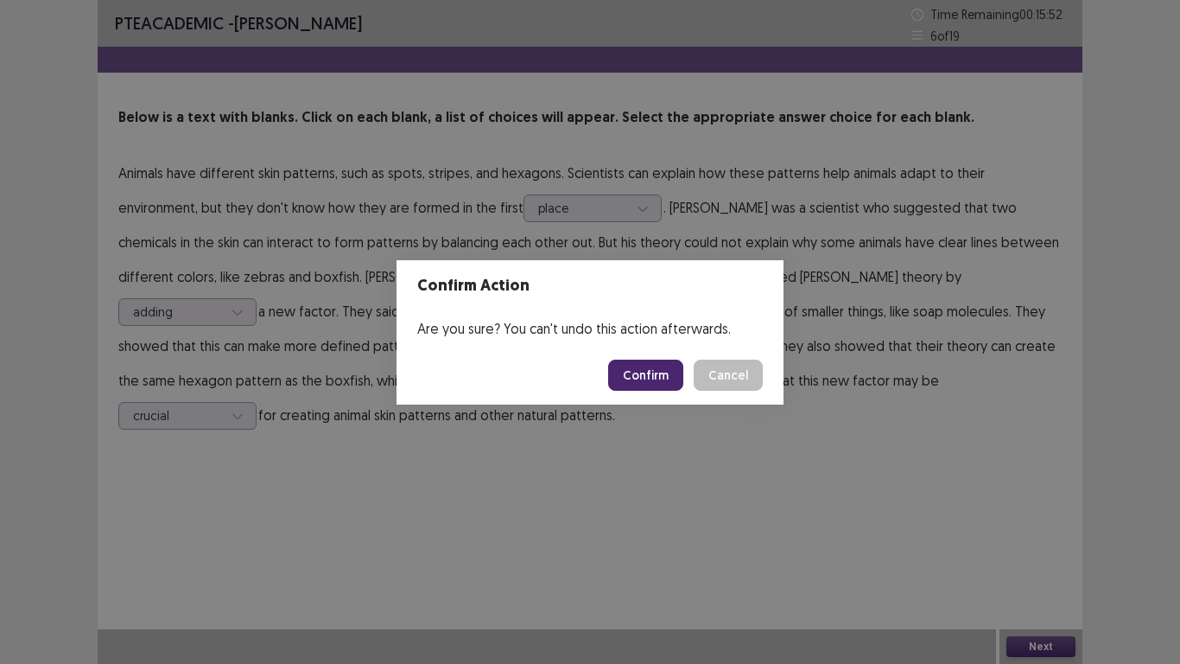
click at [642, 385] on button "Confirm" at bounding box center [645, 374] width 75 height 31
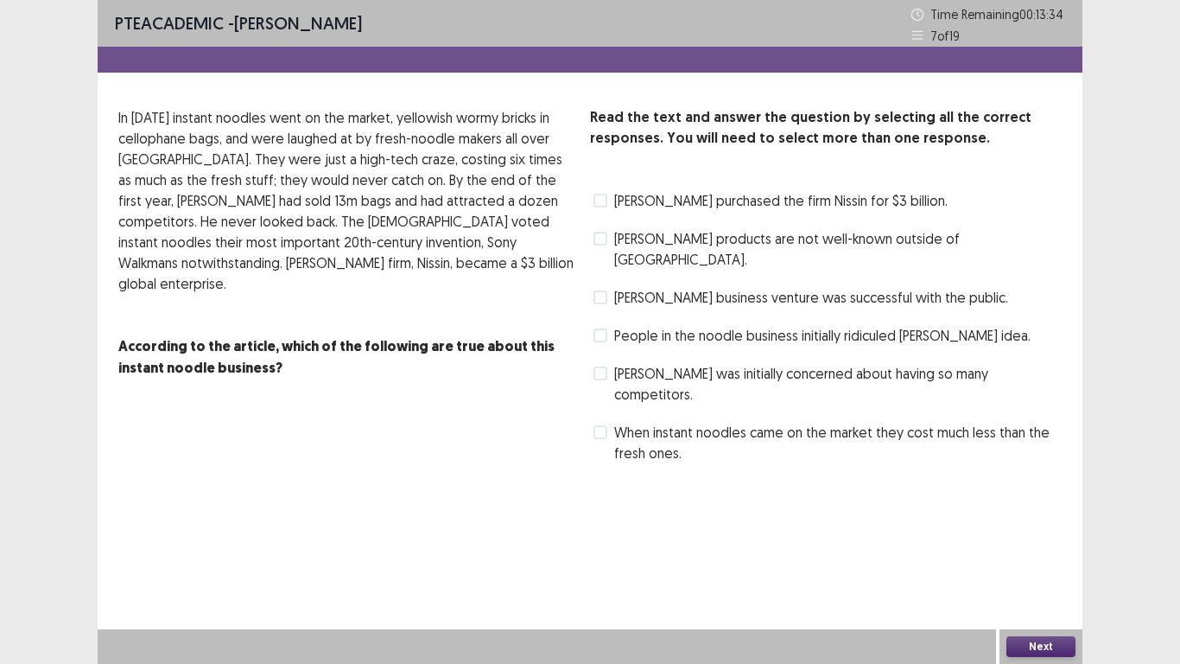
click at [623, 325] on span "People in the noodle business initially ridiculed [PERSON_NAME] idea." at bounding box center [822, 335] width 417 height 21
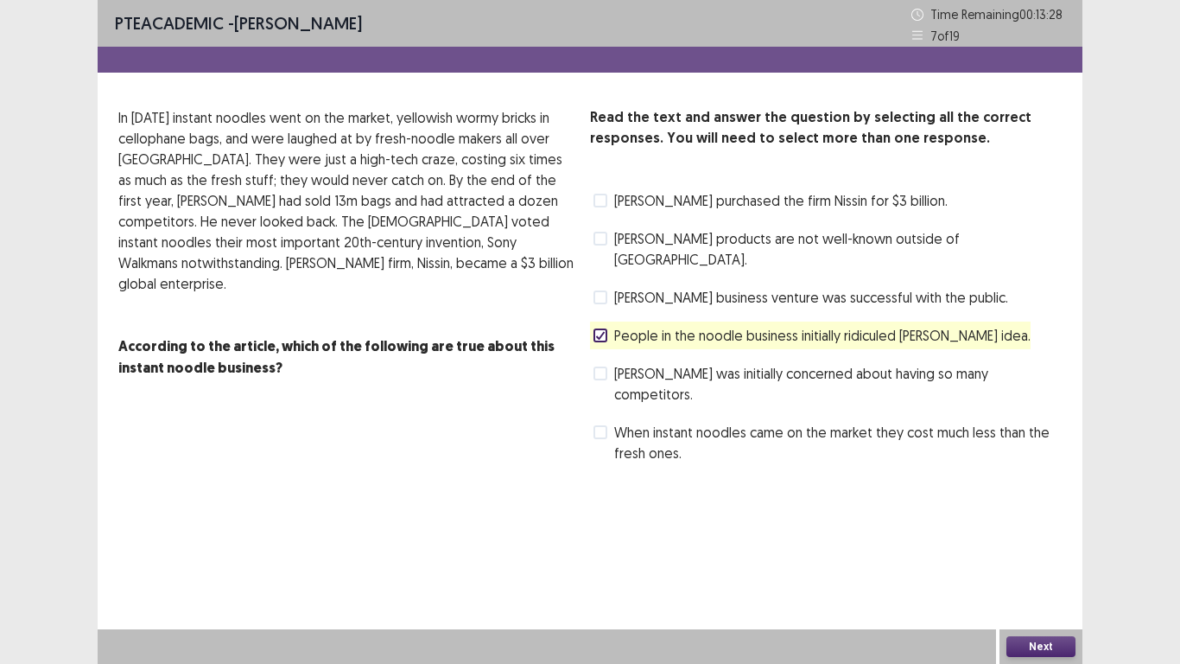
click at [602, 290] on span at bounding box center [601, 297] width 14 height 14
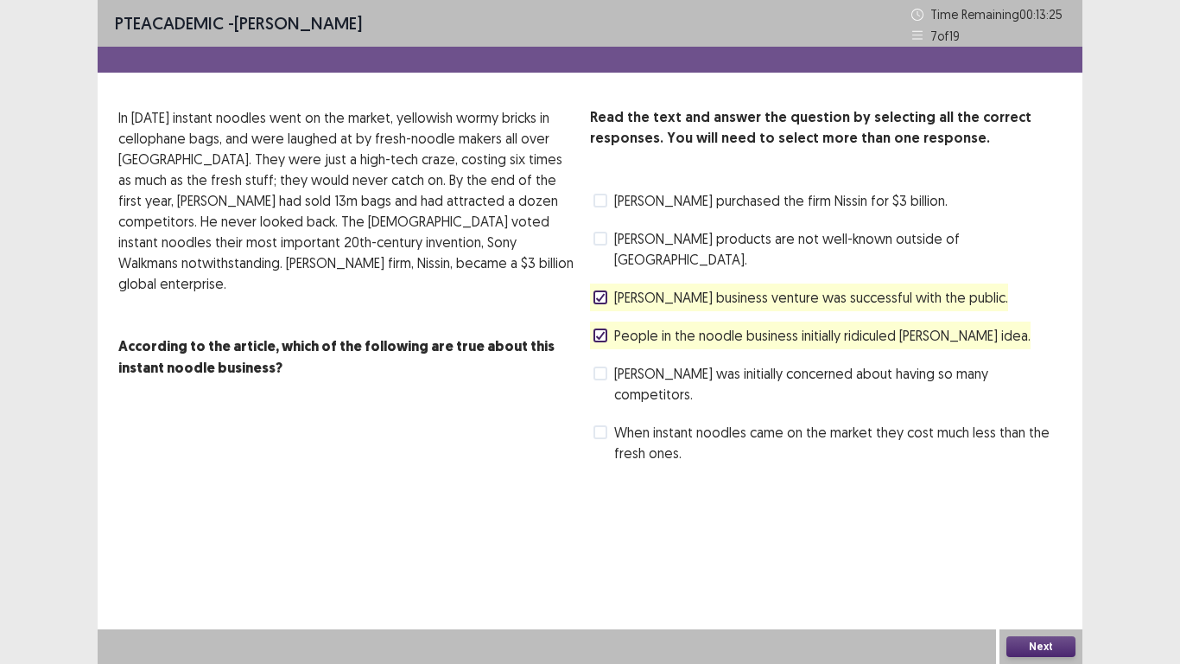
click at [1039, 546] on button "Next" at bounding box center [1041, 646] width 69 height 21
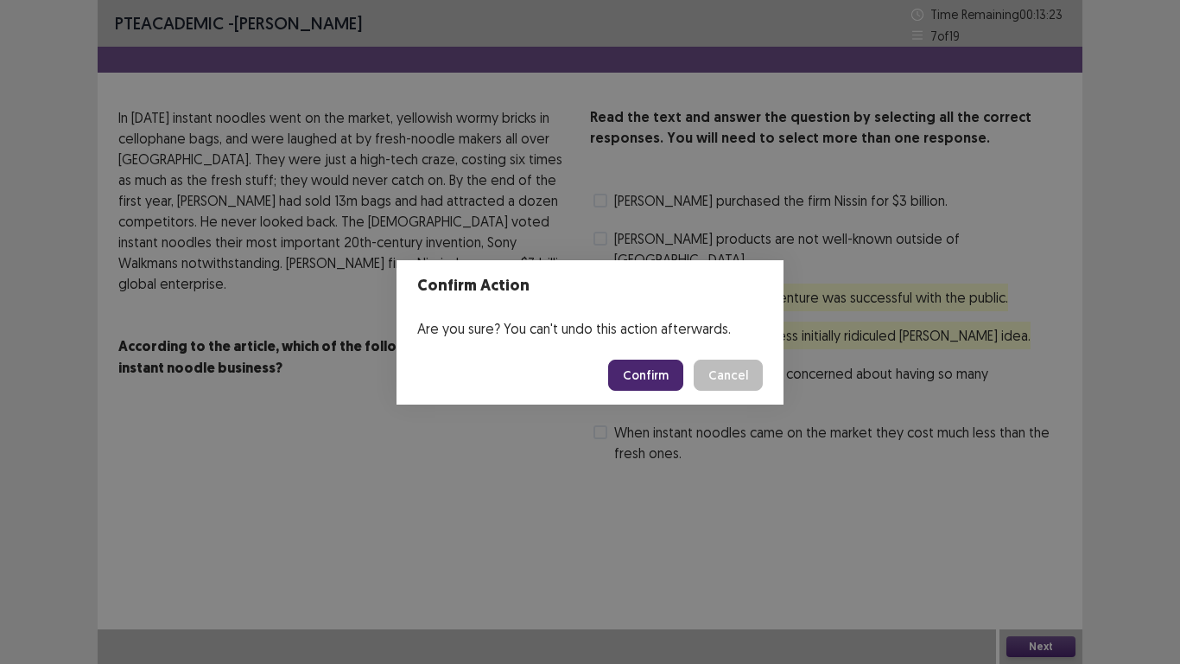
click at [626, 373] on button "Confirm" at bounding box center [645, 374] width 75 height 31
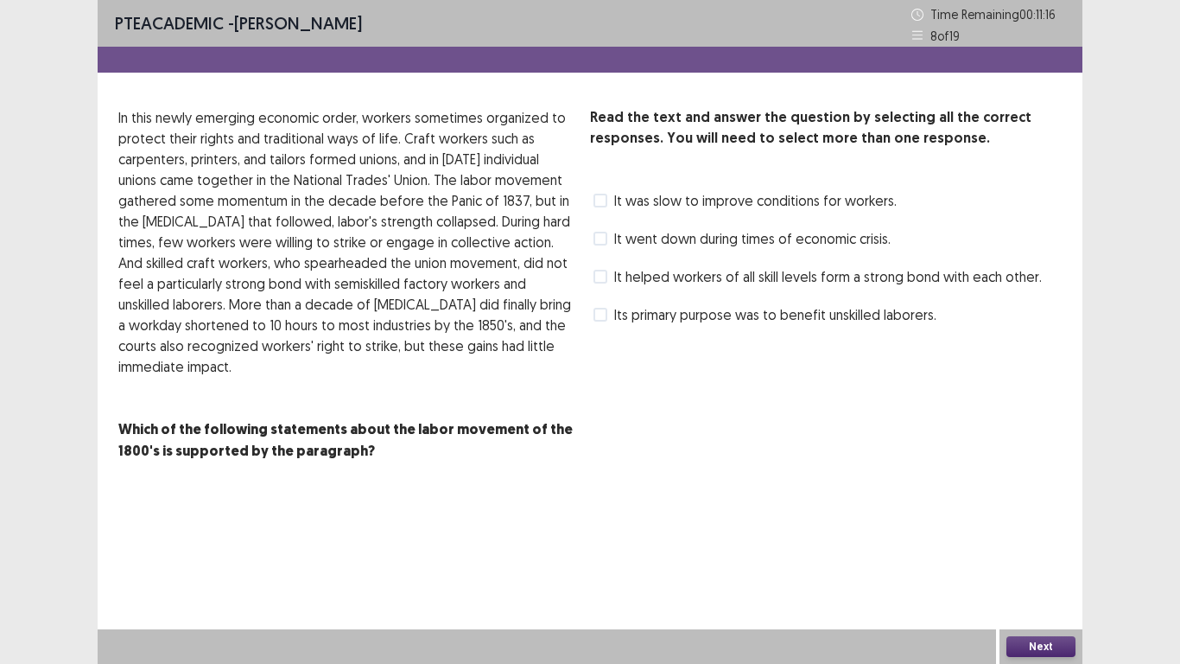
click at [598, 283] on label "It helped workers of all skill levels form a strong bond with each other." at bounding box center [818, 276] width 448 height 21
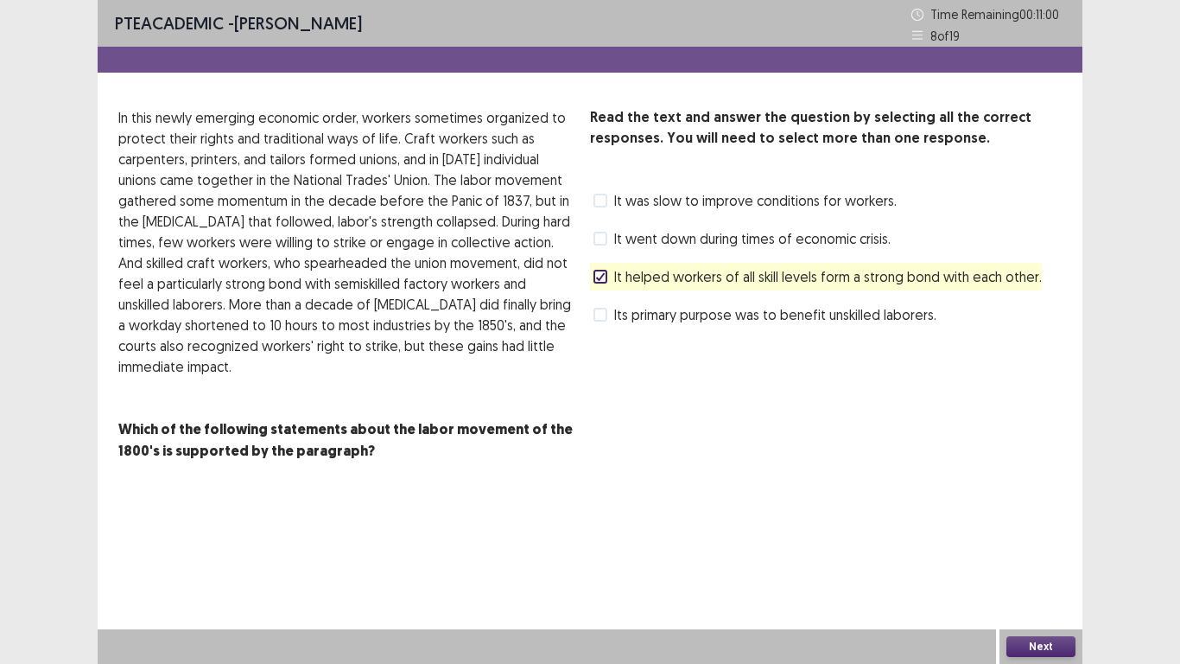
click at [605, 240] on span at bounding box center [601, 239] width 14 height 14
click at [1052, 546] on button "Next" at bounding box center [1041, 646] width 69 height 21
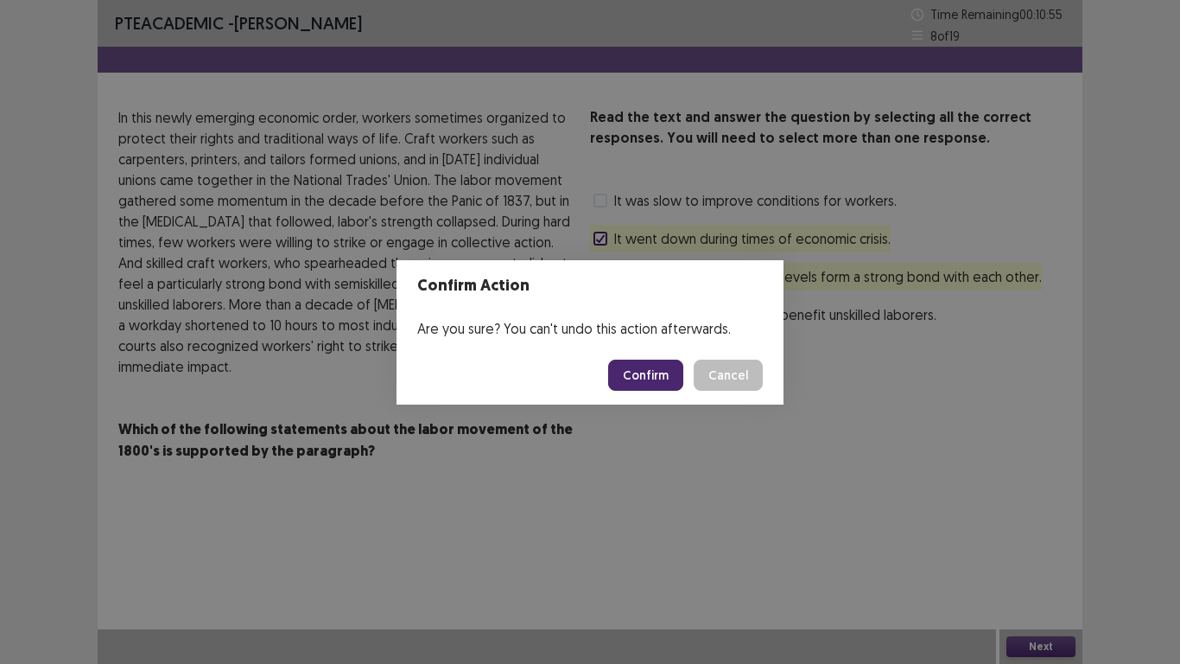
click at [681, 376] on button "Confirm" at bounding box center [645, 374] width 75 height 31
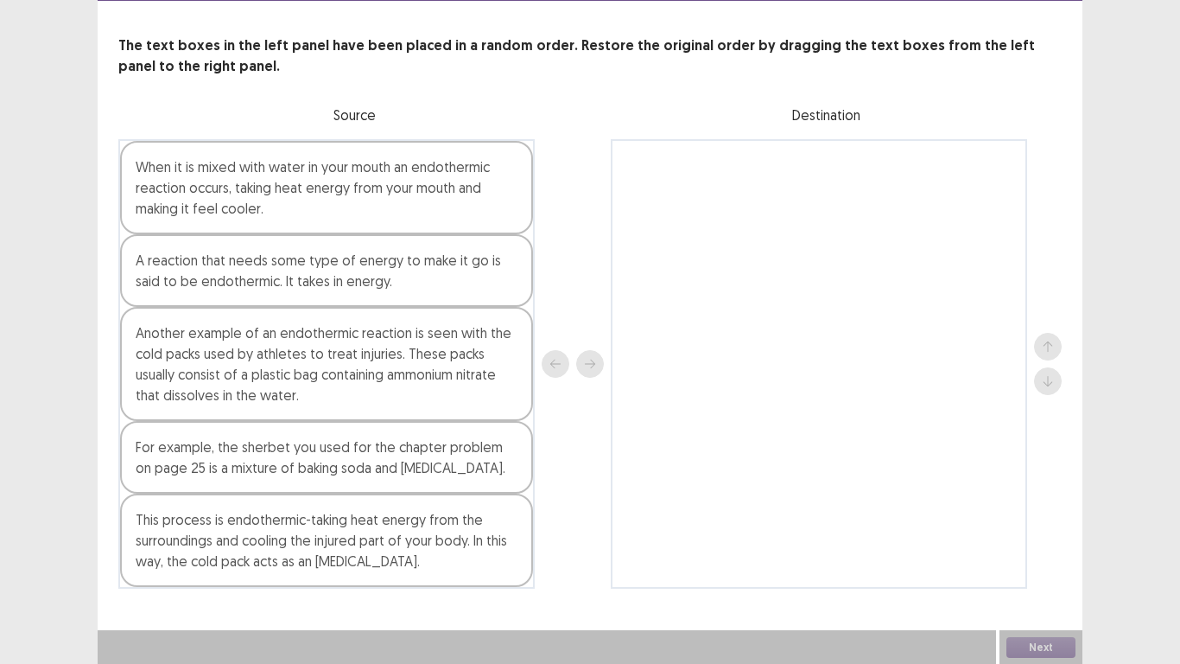
scroll to position [73, 0]
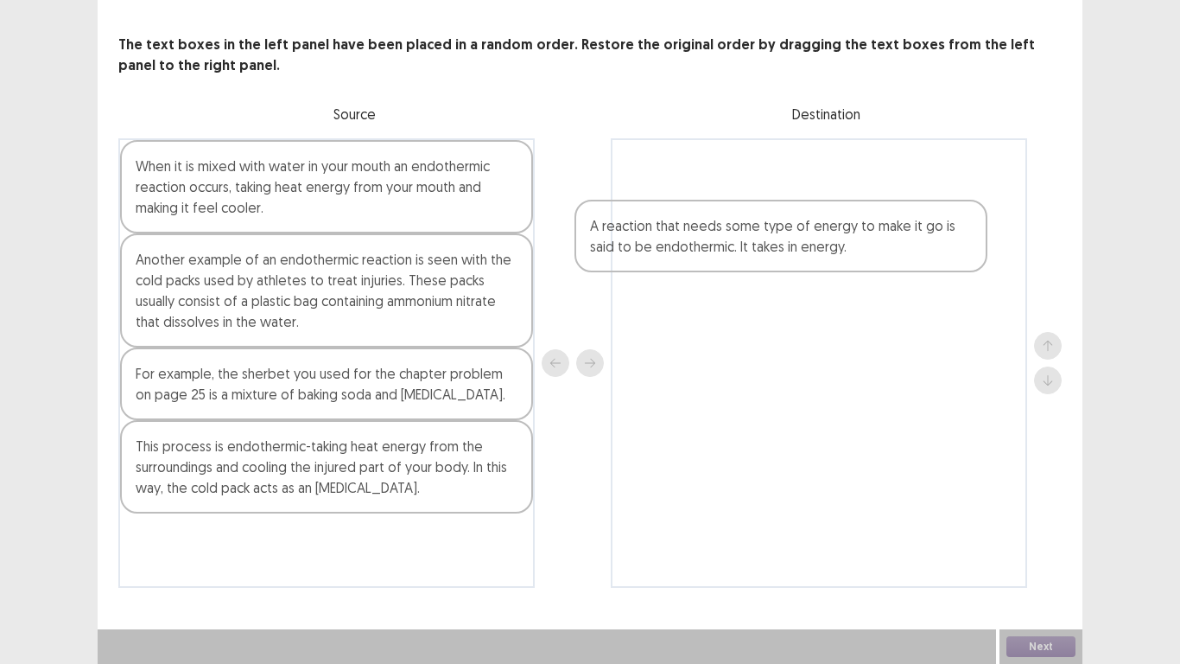
drag, startPoint x: 219, startPoint y: 279, endPoint x: 738, endPoint y: 229, distance: 521.7
click at [686, 242] on div "When it is mixed with water in your mouth an endothermic reaction occurs, takin…" at bounding box center [590, 362] width 944 height 449
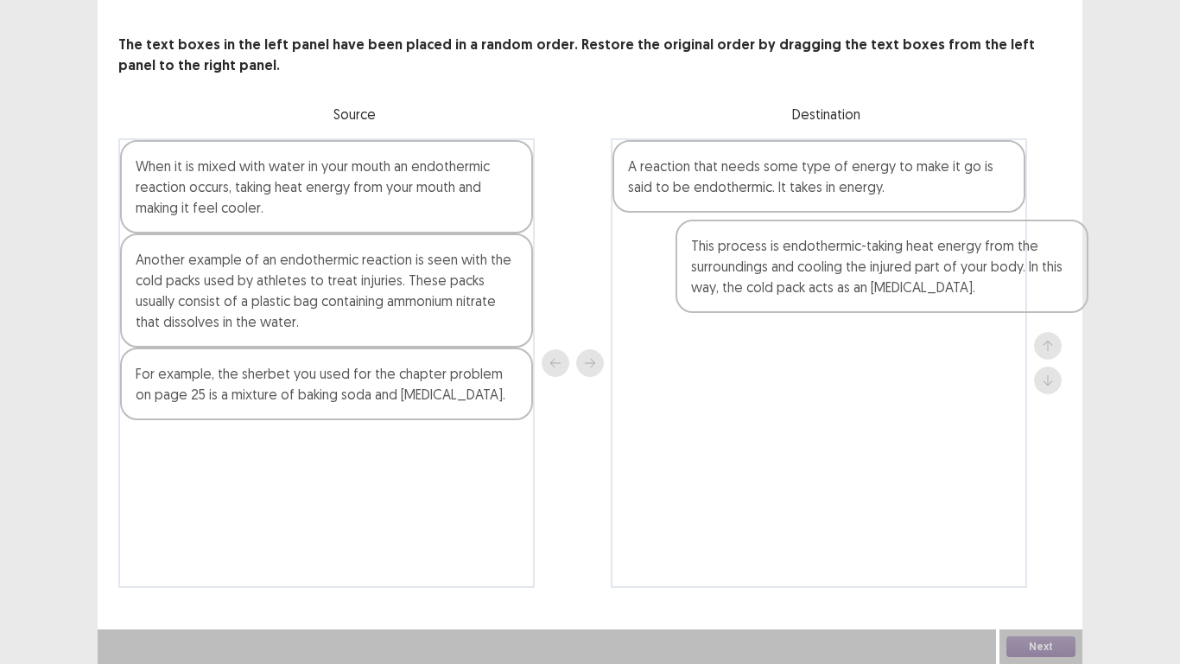
drag, startPoint x: 200, startPoint y: 472, endPoint x: 759, endPoint y: 270, distance: 594.5
click at [759, 270] on div "When it is mixed with water in your mouth an endothermic reaction occurs, takin…" at bounding box center [590, 362] width 944 height 449
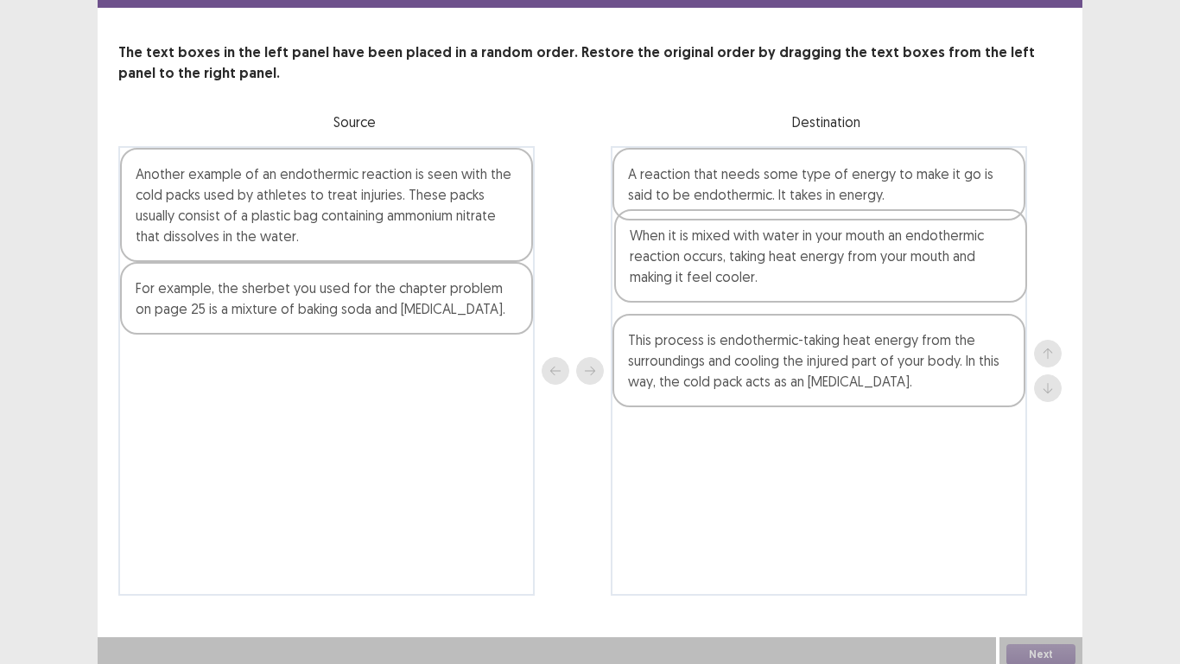
drag, startPoint x: 410, startPoint y: 181, endPoint x: 891, endPoint y: 254, distance: 486.8
click at [891, 254] on div "When it is mixed with water in your mouth an endothermic reaction occurs, takin…" at bounding box center [590, 370] width 944 height 449
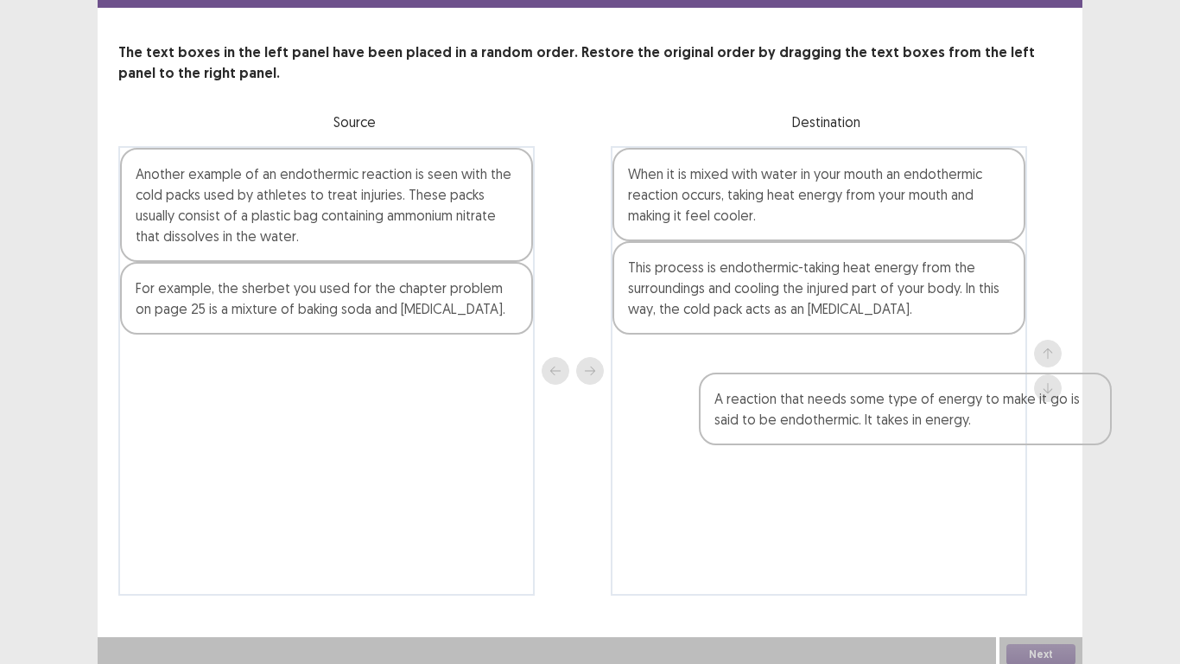
drag, startPoint x: 719, startPoint y: 191, endPoint x: 811, endPoint y: 430, distance: 256.6
click at [811, 430] on div "A reaction that needs some type of energy to make it go is said to be endotherm…" at bounding box center [819, 370] width 417 height 449
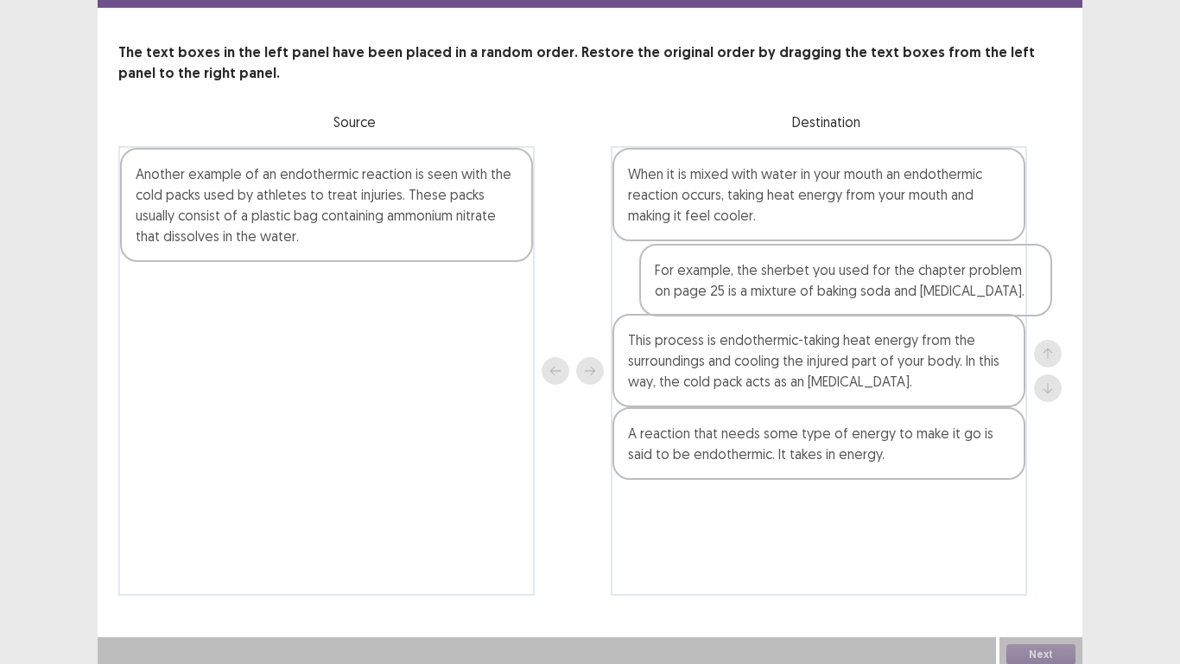
drag, startPoint x: 266, startPoint y: 297, endPoint x: 792, endPoint y: 288, distance: 525.5
click at [793, 287] on div "Another example of an endothermic reaction is seen with the cold packs used by …" at bounding box center [590, 370] width 944 height 449
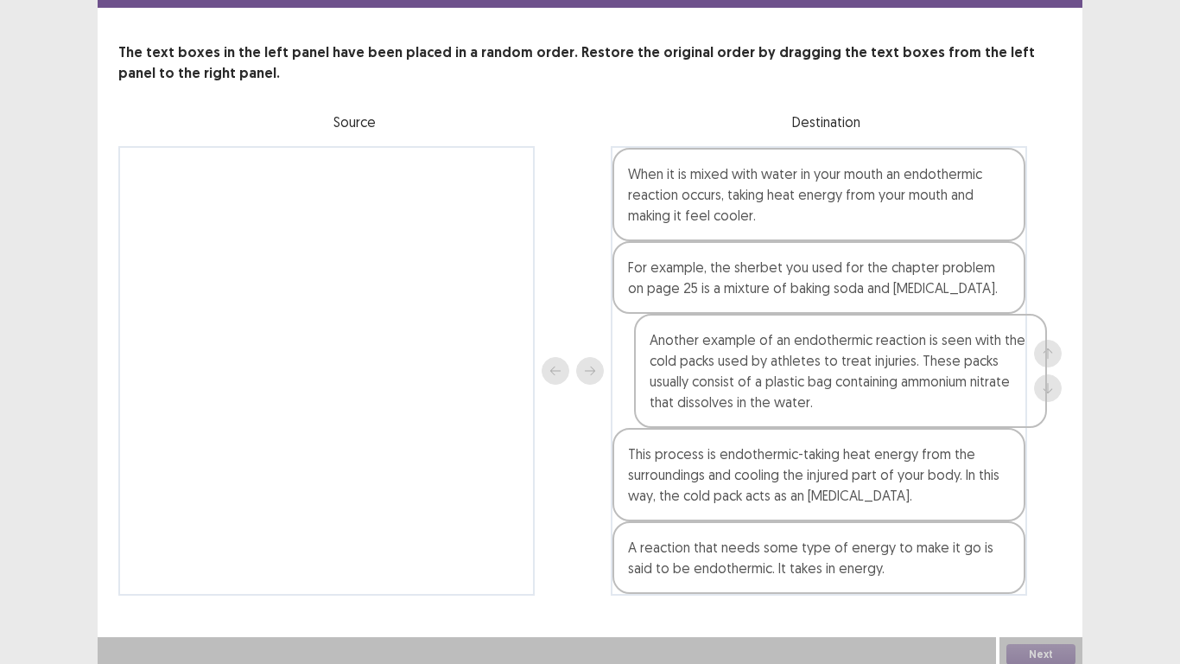
drag, startPoint x: 186, startPoint y: 191, endPoint x: 707, endPoint y: 365, distance: 549.2
click at [707, 365] on div "Another example of an endothermic reaction is seen with the cold packs used by …" at bounding box center [590, 370] width 944 height 449
click at [1052, 546] on div "Next" at bounding box center [1041, 654] width 83 height 35
click at [1050, 546] on button "Next" at bounding box center [1041, 654] width 69 height 21
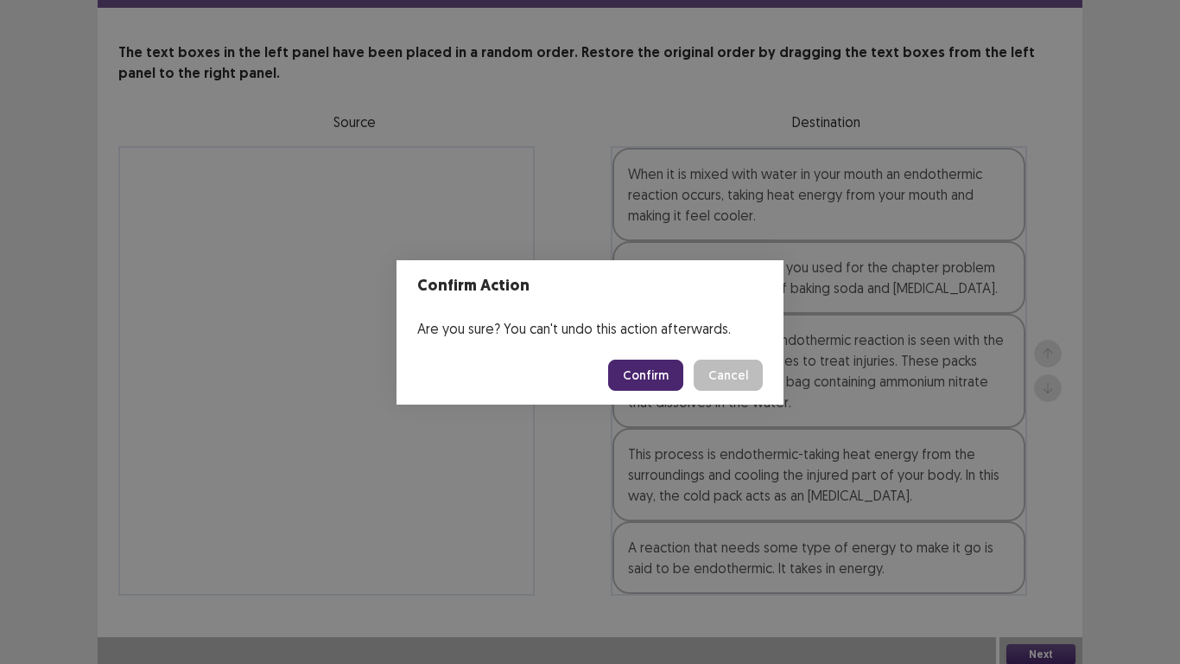
click at [652, 373] on button "Confirm" at bounding box center [645, 374] width 75 height 31
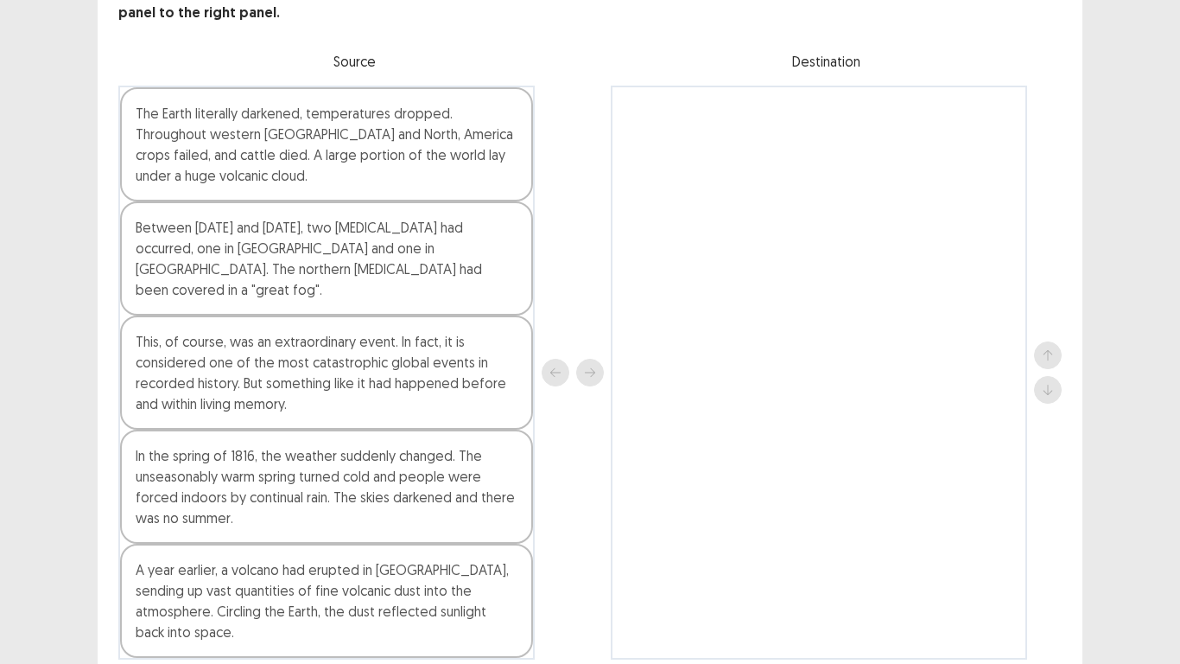
scroll to position [156, 0]
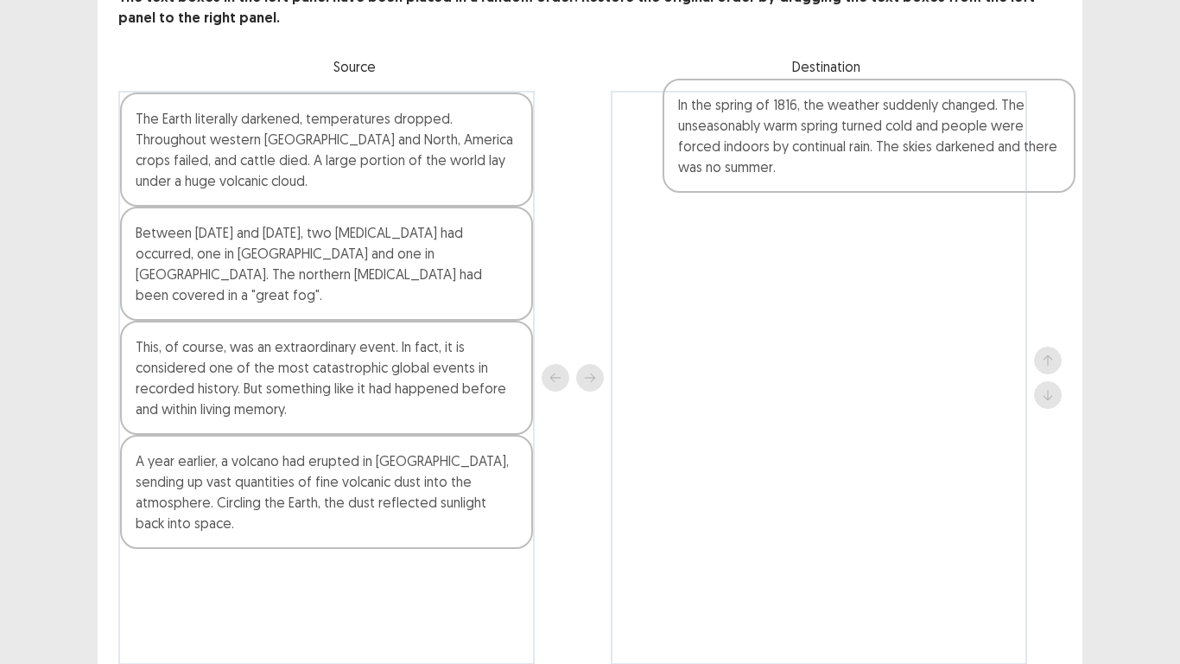
drag, startPoint x: 235, startPoint y: 436, endPoint x: 775, endPoint y: 129, distance: 621.5
click at [775, 129] on div "The Earth literally darkened, temperatures dropped. Throughout western [GEOGRAP…" at bounding box center [590, 378] width 944 height 574
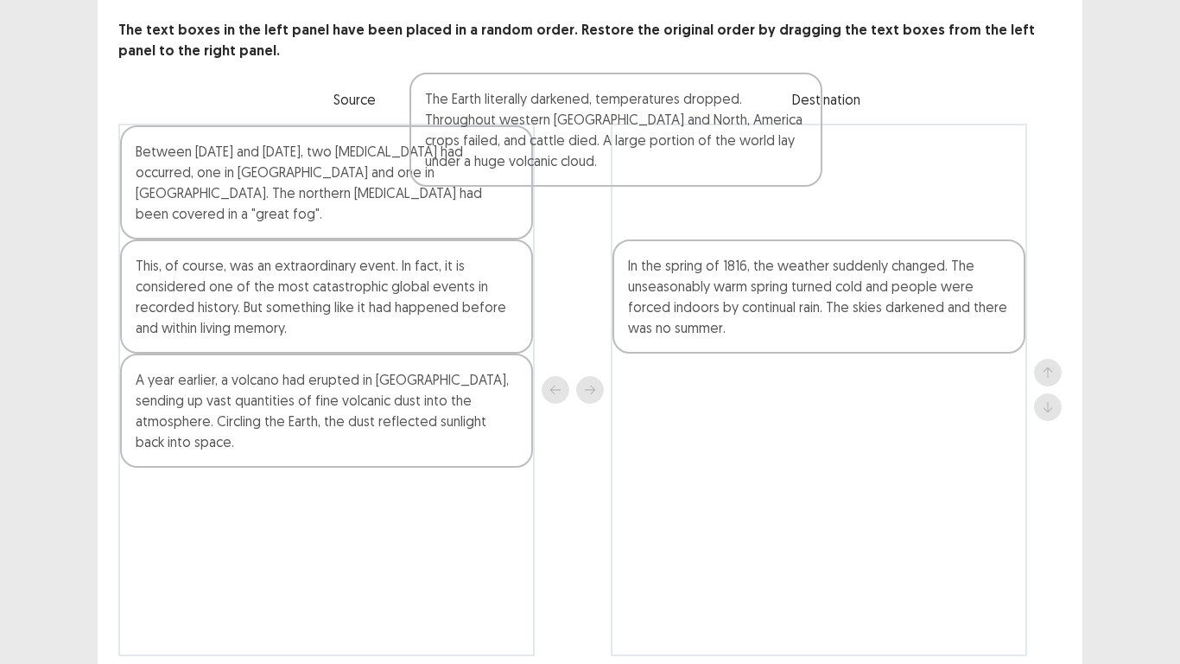
scroll to position [89, 0]
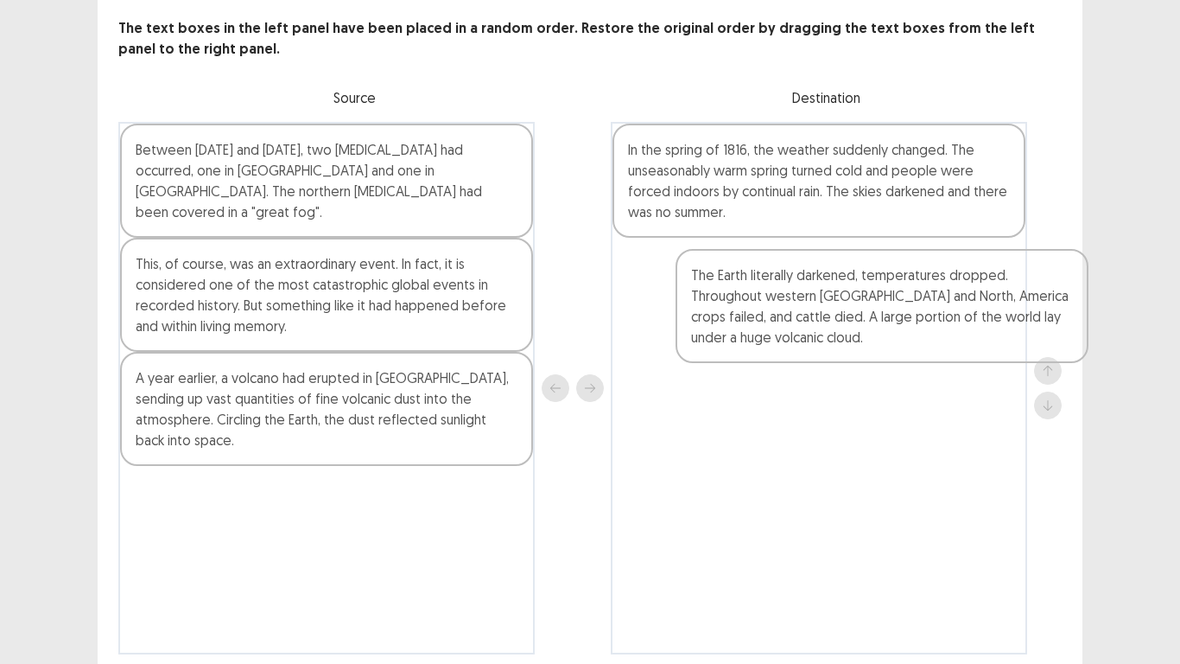
drag, startPoint x: 286, startPoint y: 177, endPoint x: 845, endPoint y: 330, distance: 579.6
click at [845, 330] on div "The Earth literally darkened, temperatures dropped. Throughout western [GEOGRAP…" at bounding box center [590, 388] width 944 height 532
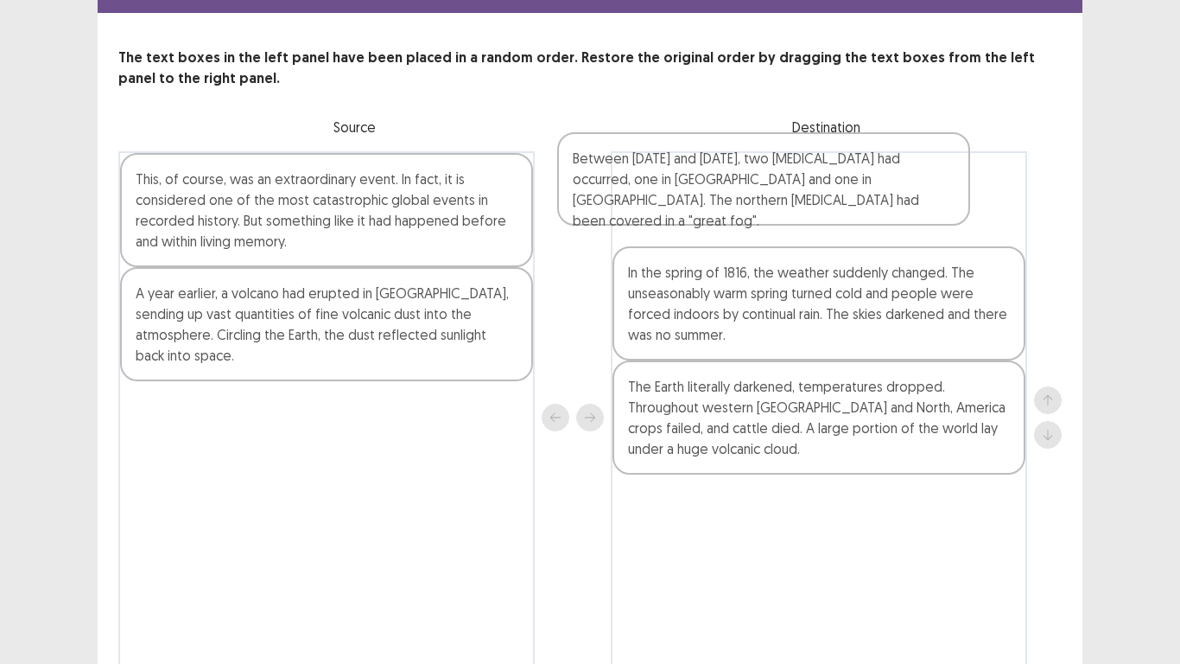
scroll to position [58, 0]
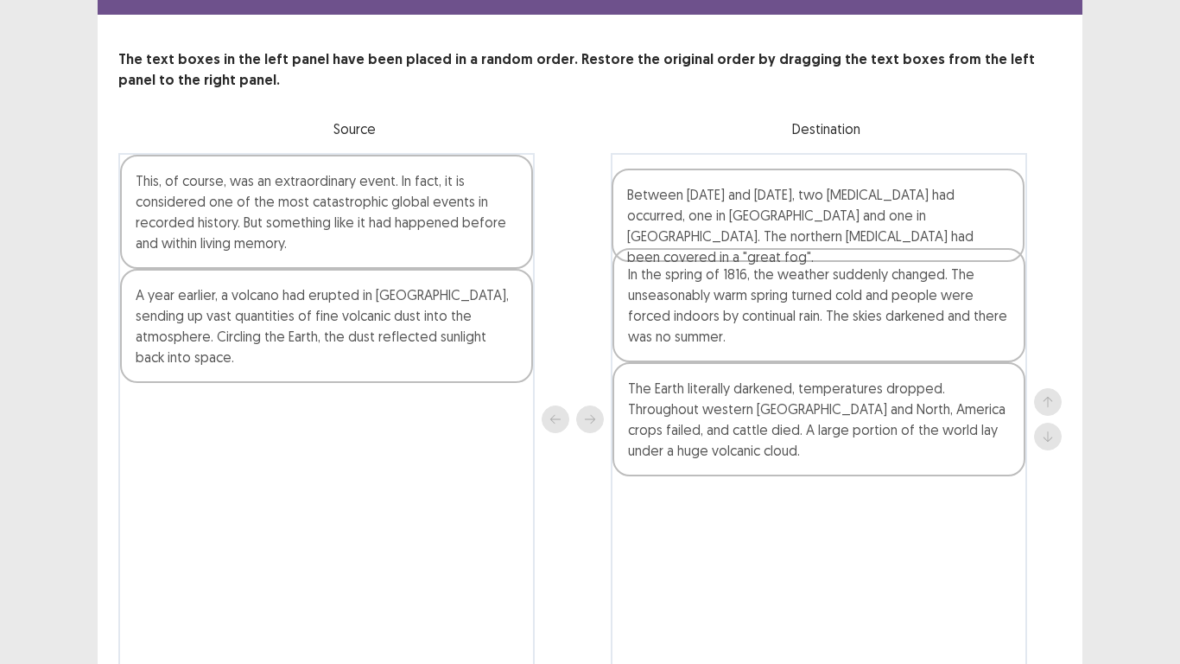
drag, startPoint x: 253, startPoint y: 170, endPoint x: 748, endPoint y: 209, distance: 496.7
click at [748, 209] on div "Between [DATE] and [DATE], two [MEDICAL_DATA] had occurred, one in [GEOGRAPHIC_…" at bounding box center [590, 419] width 944 height 532
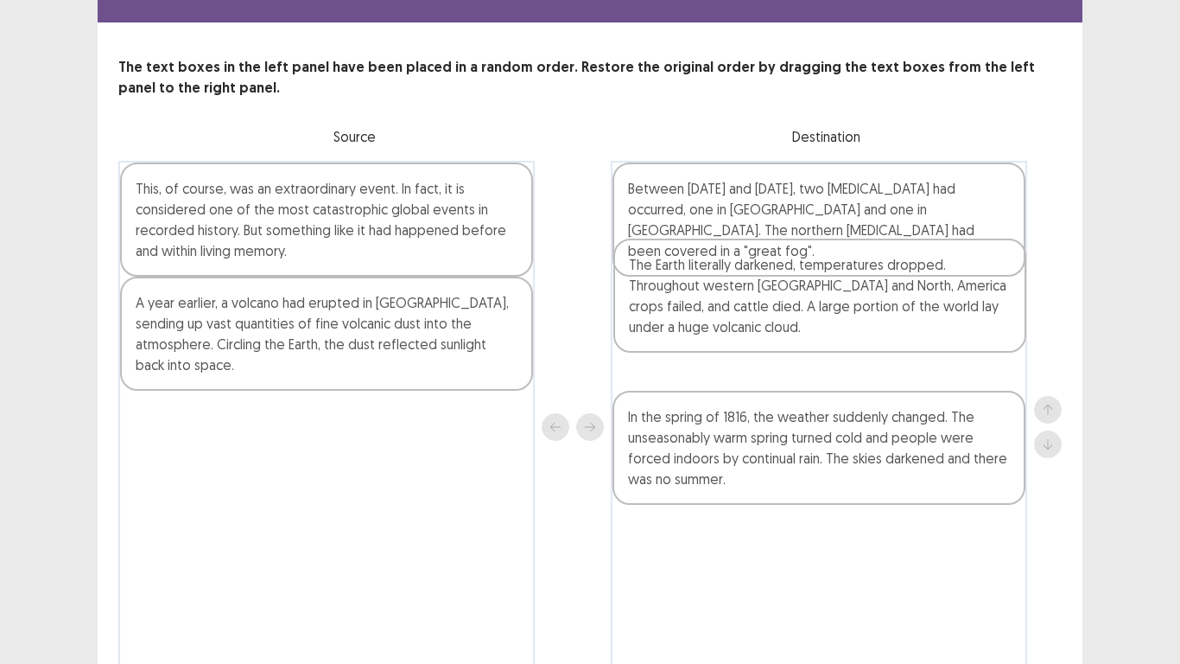
drag, startPoint x: 693, startPoint y: 426, endPoint x: 695, endPoint y: 298, distance: 127.9
click at [695, 298] on div "Between [DATE] and [DATE], two [MEDICAL_DATA] had occurred, one in [GEOGRAPHIC_…" at bounding box center [819, 427] width 417 height 532
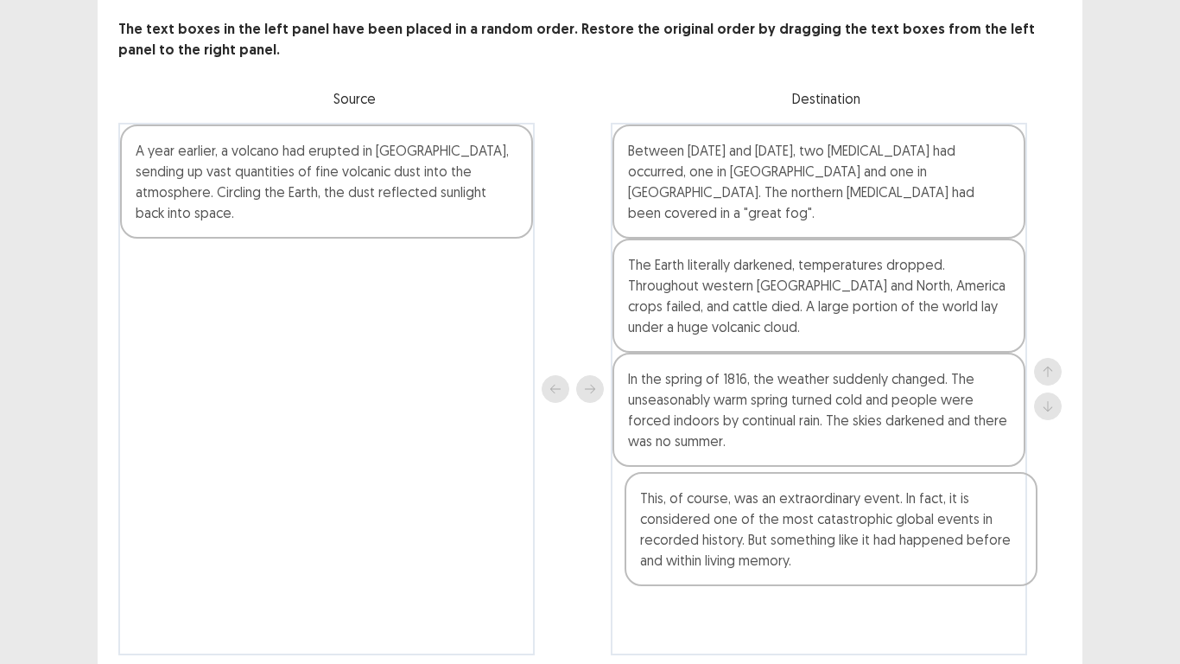
scroll to position [111, 0]
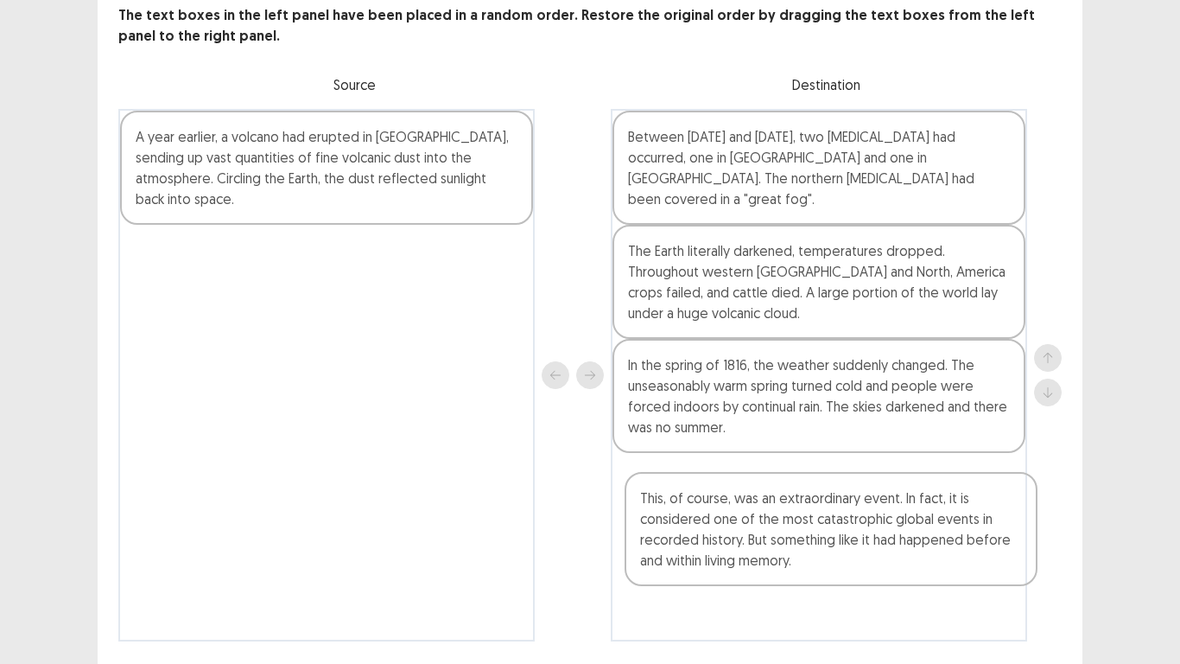
drag, startPoint x: 244, startPoint y: 237, endPoint x: 754, endPoint y: 561, distance: 604.1
click at [754, 546] on div "This, of course, was an extraordinary event. In fact, it is considered one of t…" at bounding box center [590, 375] width 944 height 532
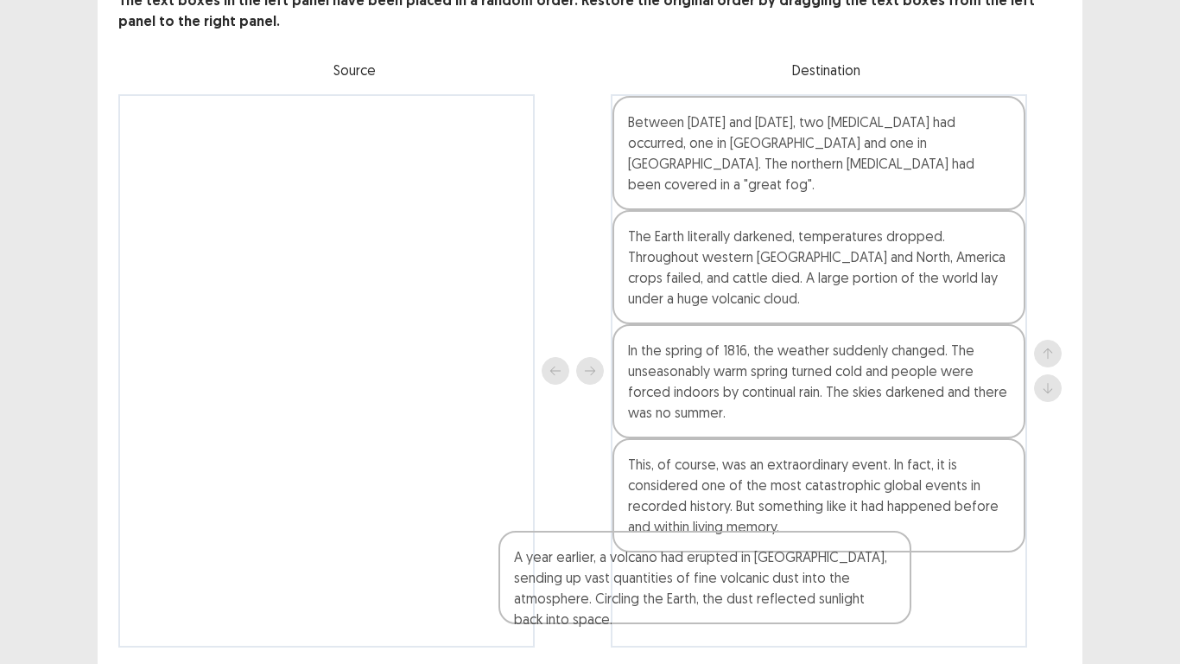
scroll to position [156, 0]
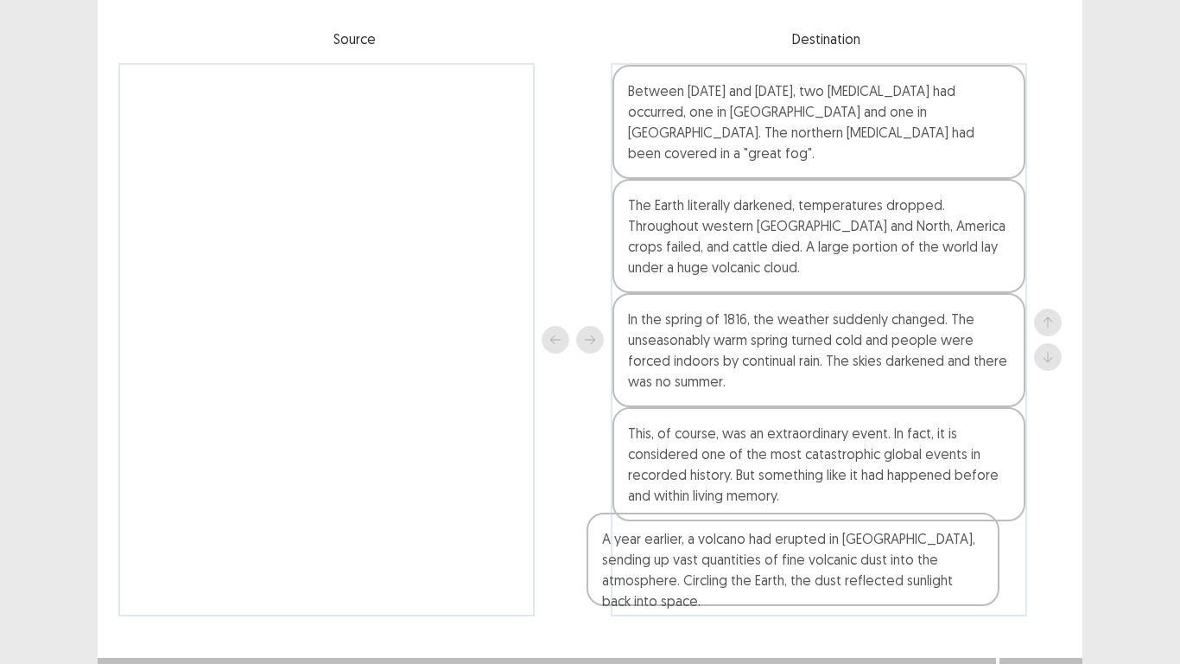
drag, startPoint x: 237, startPoint y: 164, endPoint x: 709, endPoint y: 572, distance: 624.3
click at [709, 546] on div "A year earlier, a volcano had erupted in [GEOGRAPHIC_DATA], sending up vast qua…" at bounding box center [590, 339] width 944 height 553
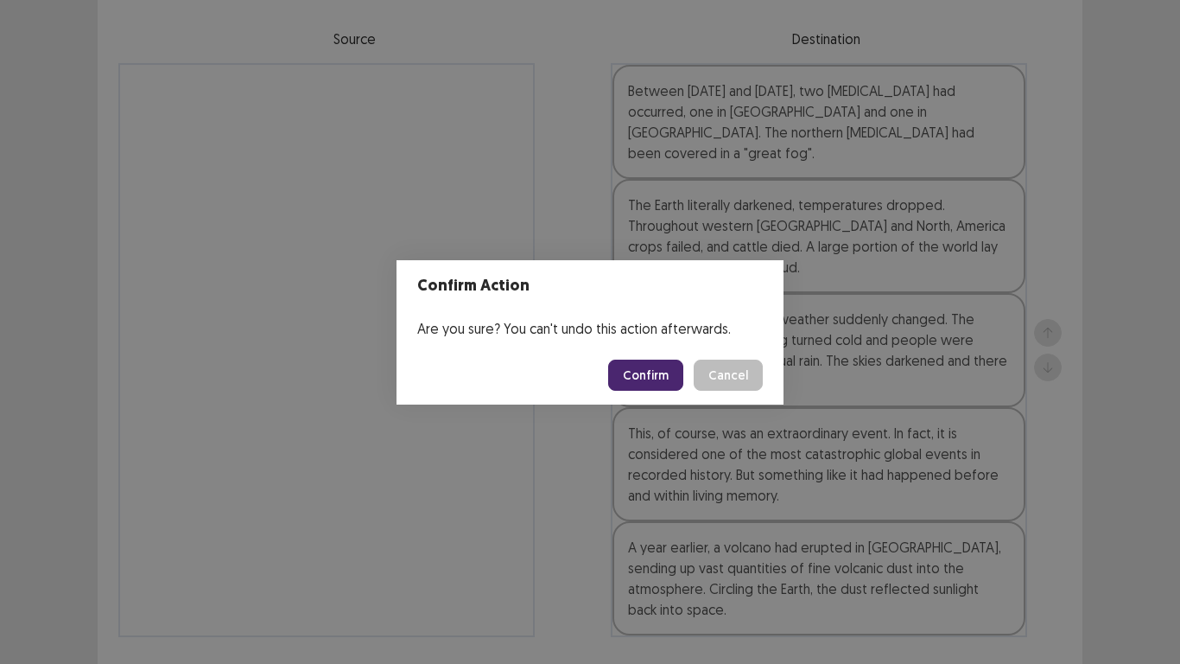
click at [659, 377] on button "Confirm" at bounding box center [645, 374] width 75 height 31
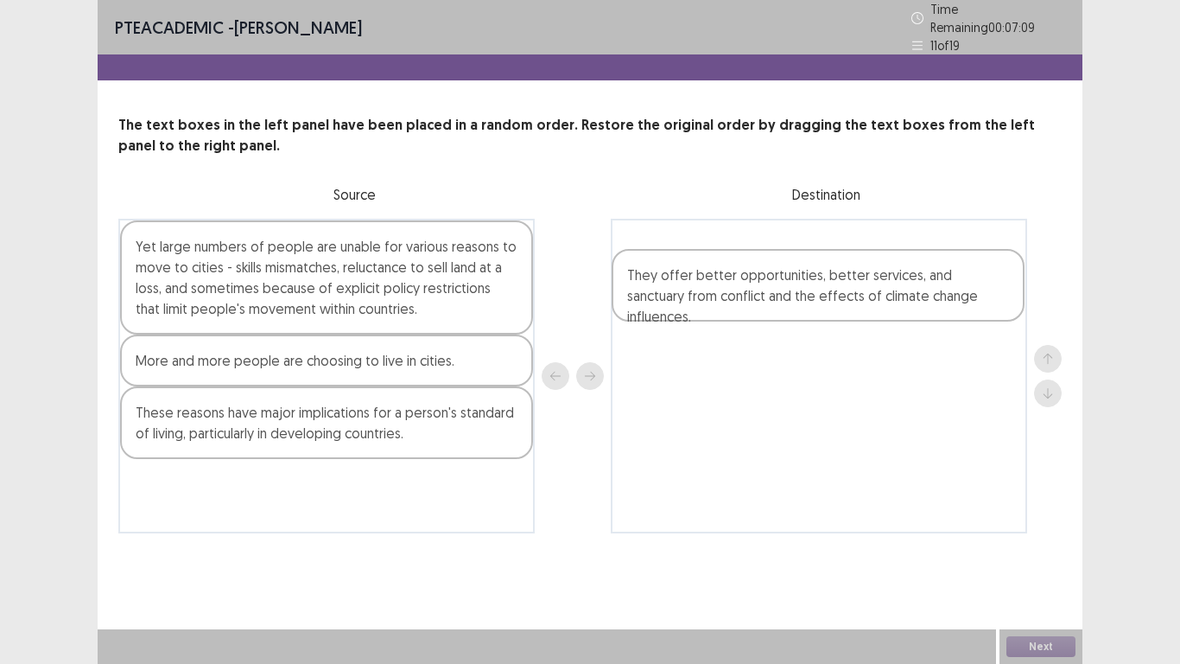
drag, startPoint x: 226, startPoint y: 492, endPoint x: 722, endPoint y: 287, distance: 536.6
click at [722, 287] on div "Yet large numbers of people are unable for various reasons to move to cities - …" at bounding box center [590, 376] width 944 height 315
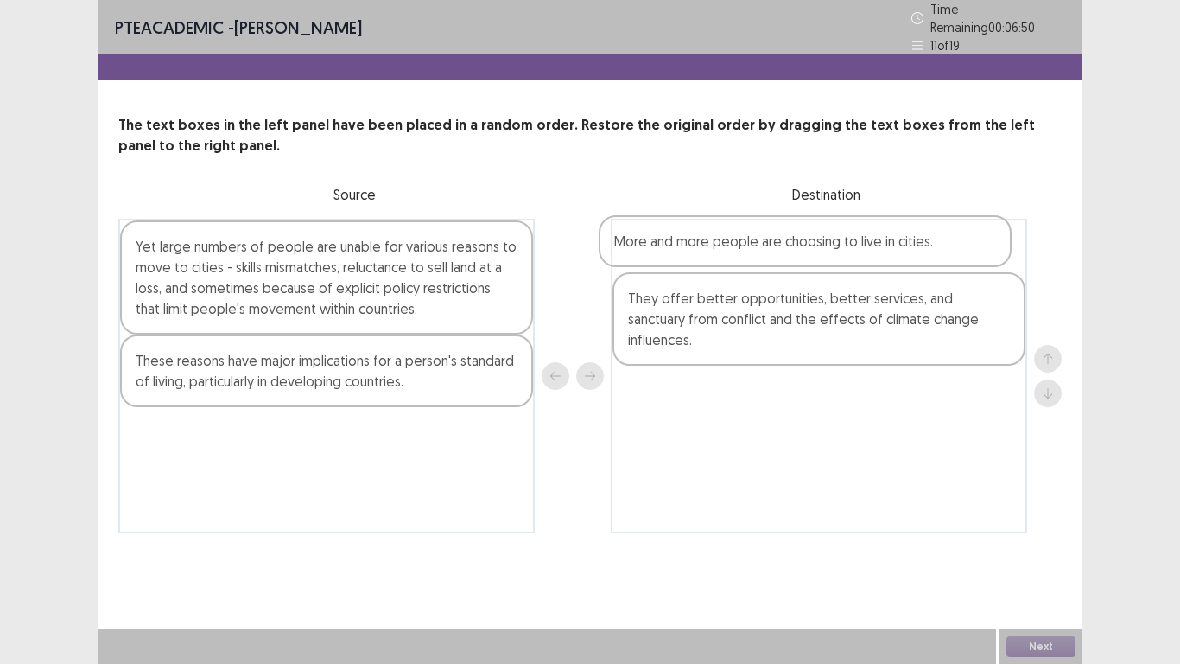
drag, startPoint x: 226, startPoint y: 372, endPoint x: 710, endPoint y: 254, distance: 498.8
click at [710, 254] on div "Yet large numbers of people are unable for various reasons to move to cities - …" at bounding box center [590, 376] width 944 height 315
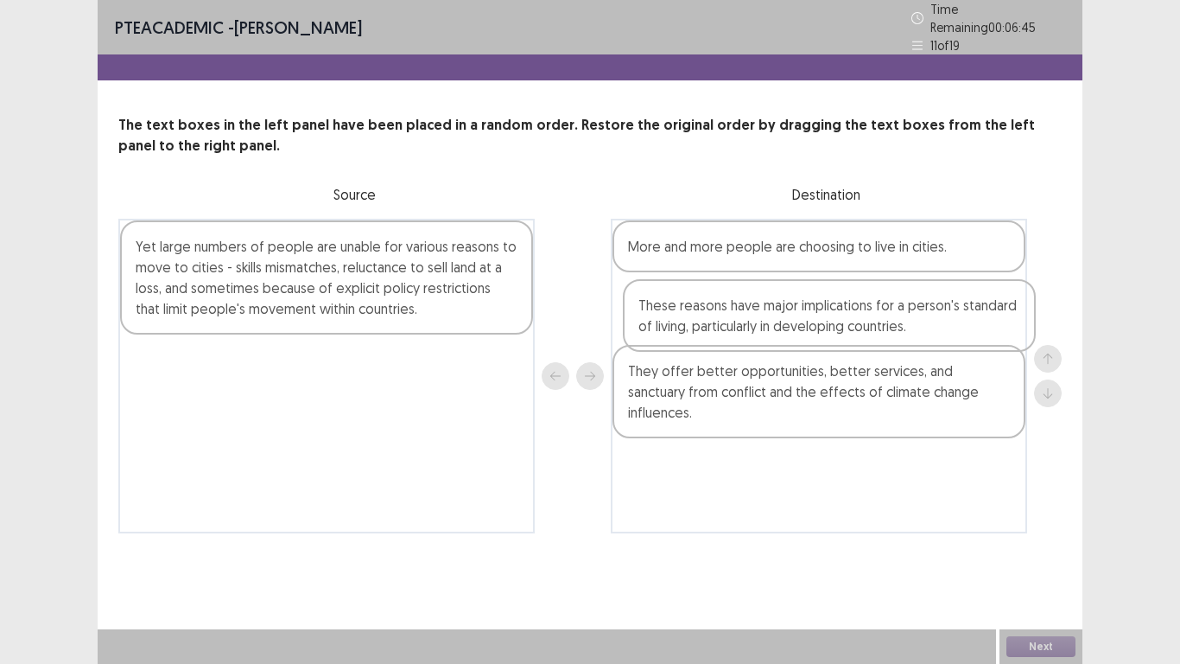
drag, startPoint x: 278, startPoint y: 370, endPoint x: 785, endPoint y: 321, distance: 509.5
click at [785, 321] on div "Yet large numbers of people are unable for various reasons to move to cities - …" at bounding box center [590, 376] width 944 height 315
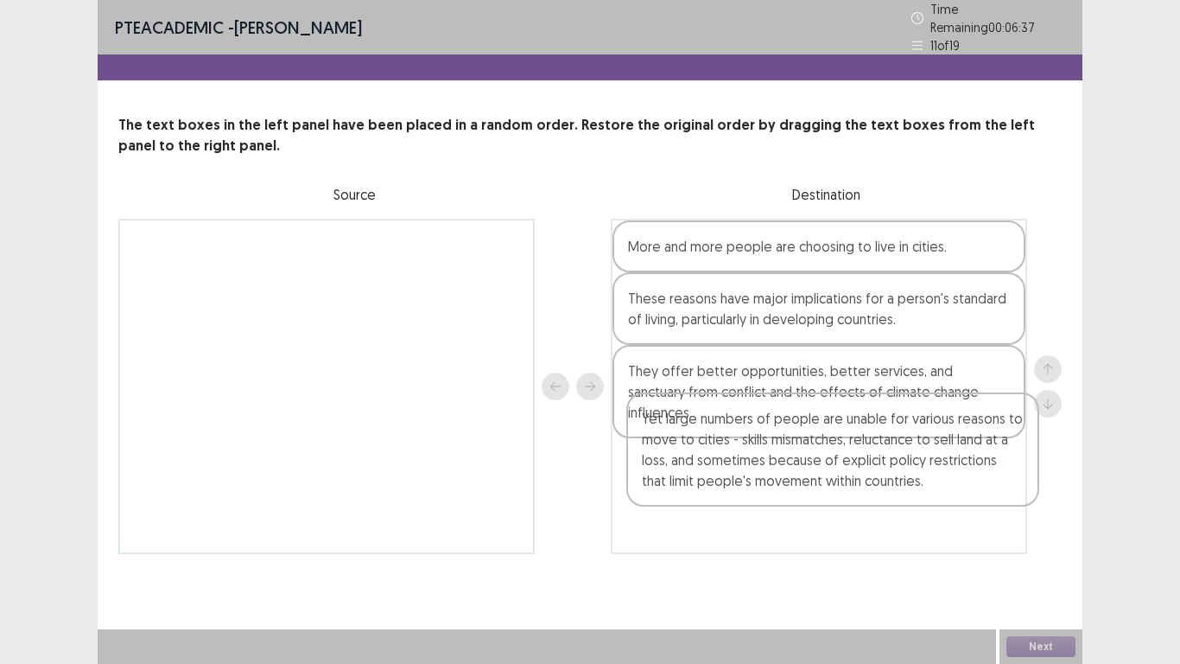
drag, startPoint x: 301, startPoint y: 270, endPoint x: 814, endPoint y: 453, distance: 545.0
click at [814, 453] on div "Yet large numbers of people are unable for various reasons to move to cities - …" at bounding box center [590, 386] width 944 height 335
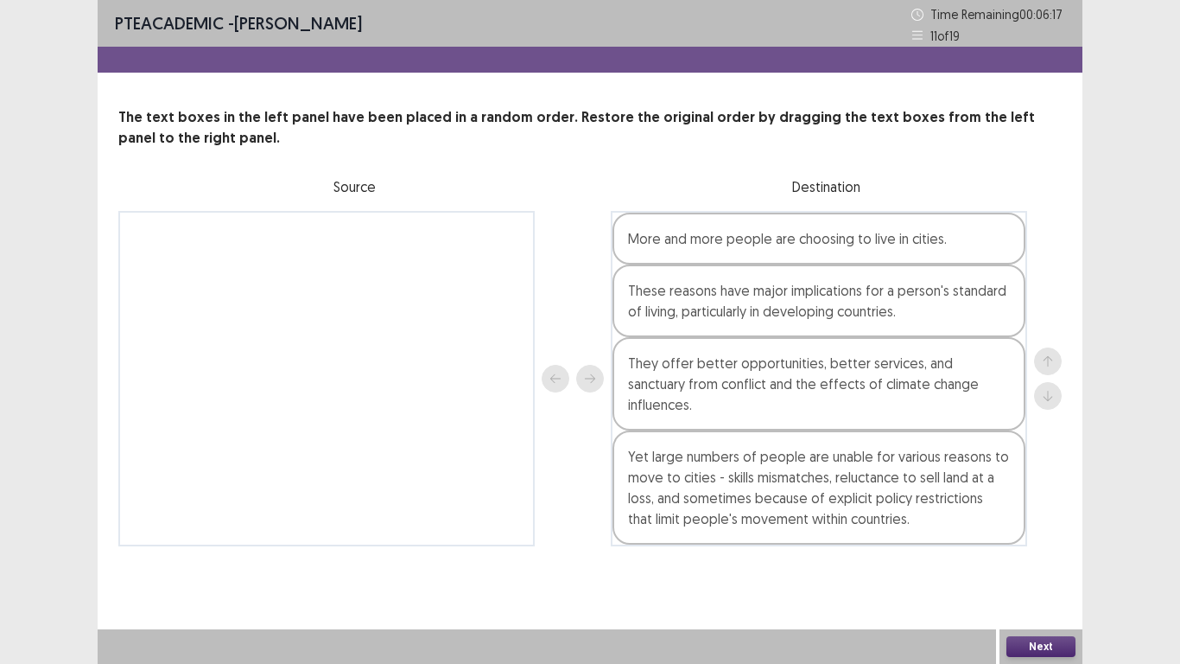
click at [1043, 546] on button "Next" at bounding box center [1041, 646] width 69 height 21
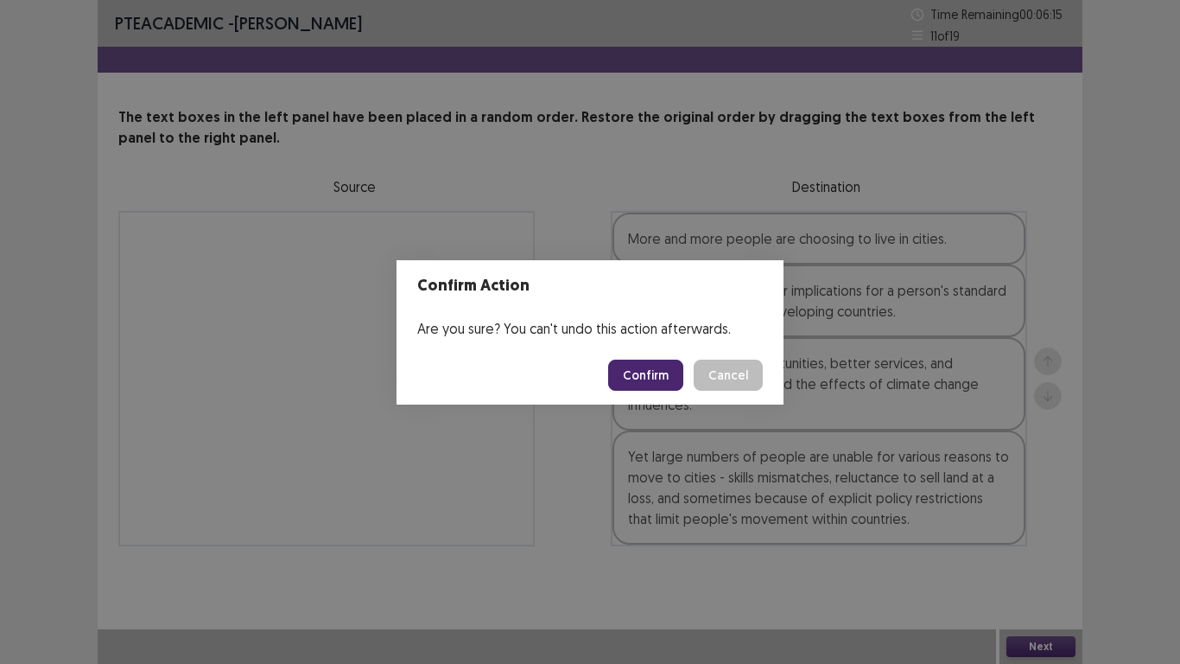
click at [656, 378] on button "Confirm" at bounding box center [645, 374] width 75 height 31
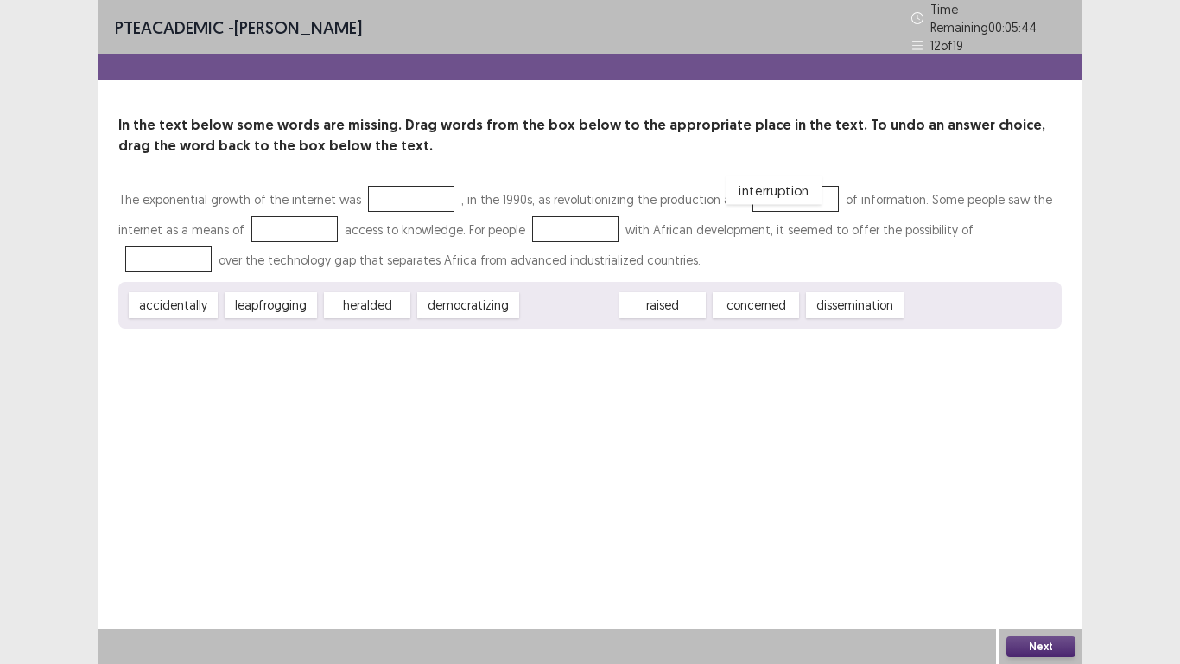
drag, startPoint x: 544, startPoint y: 303, endPoint x: 750, endPoint y: 188, distance: 235.6
drag, startPoint x: 474, startPoint y: 304, endPoint x: 297, endPoint y: 226, distance: 193.5
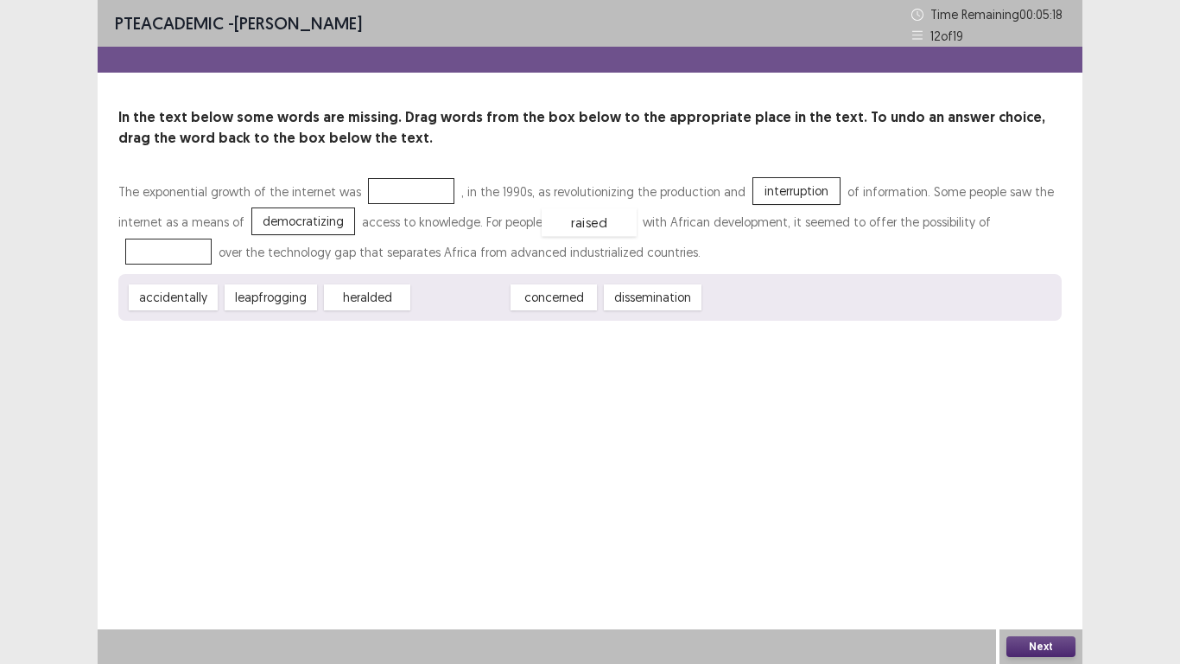
drag, startPoint x: 469, startPoint y: 302, endPoint x: 596, endPoint y: 229, distance: 146.7
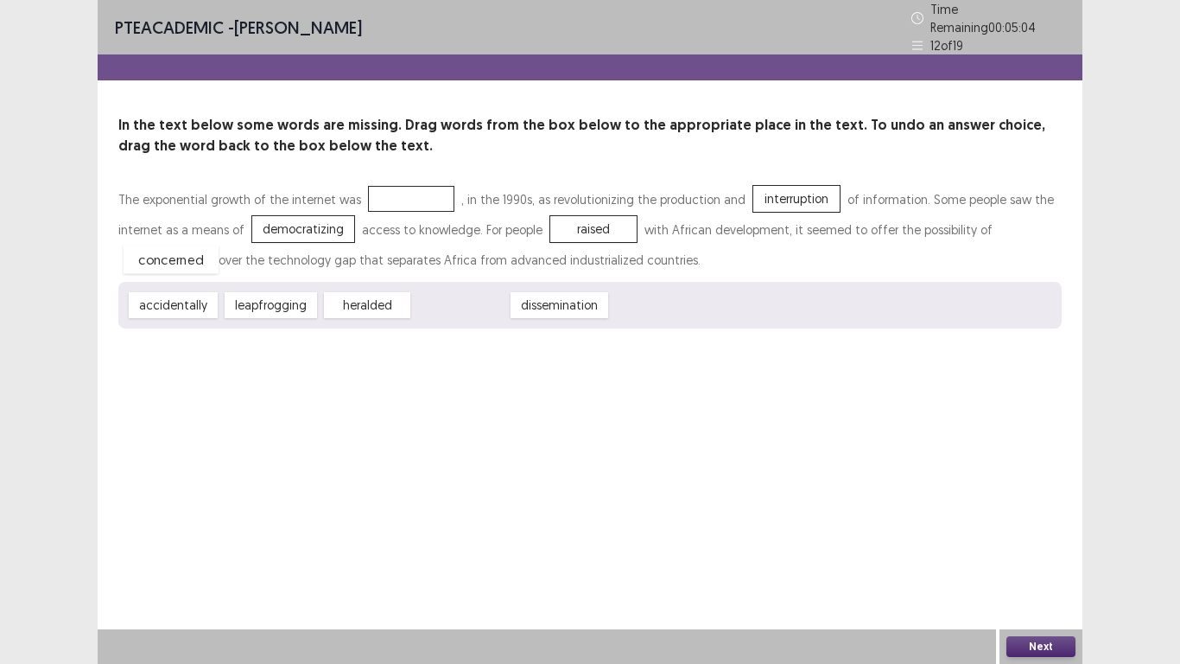
drag, startPoint x: 455, startPoint y: 308, endPoint x: 166, endPoint y: 262, distance: 293.1
drag, startPoint x: 277, startPoint y: 303, endPoint x: 405, endPoint y: 198, distance: 165.7
click at [1056, 546] on button "Next" at bounding box center [1041, 646] width 69 height 21
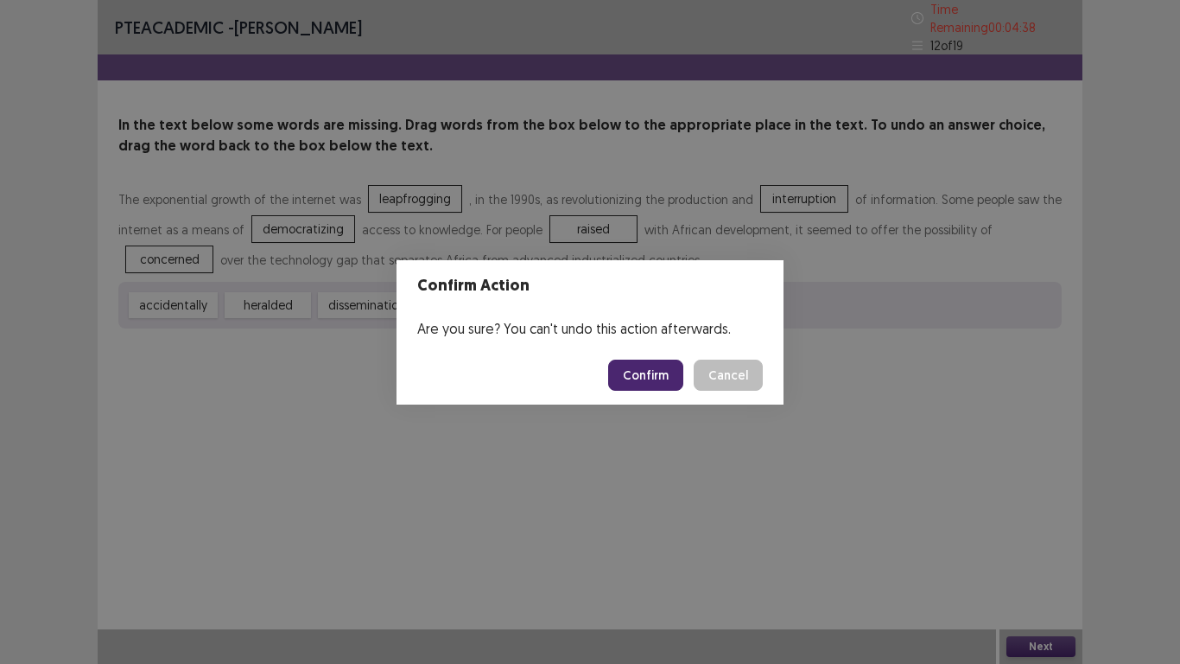
click at [633, 383] on button "Confirm" at bounding box center [645, 374] width 75 height 31
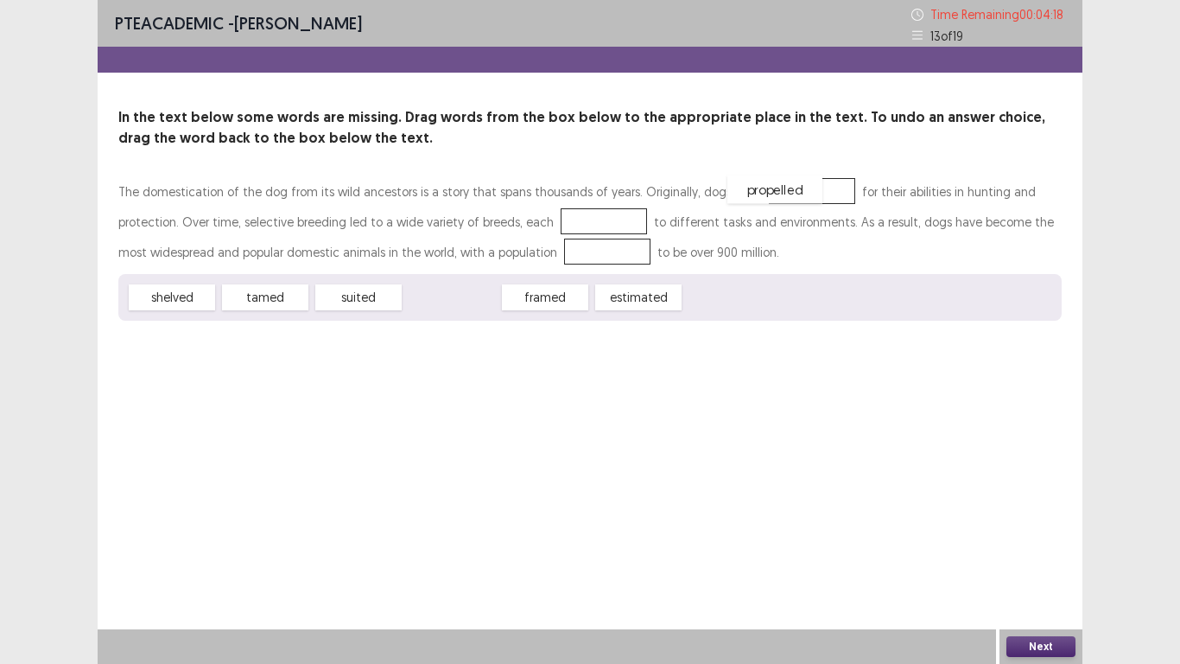
drag, startPoint x: 455, startPoint y: 307, endPoint x: 780, endPoint y: 199, distance: 343.2
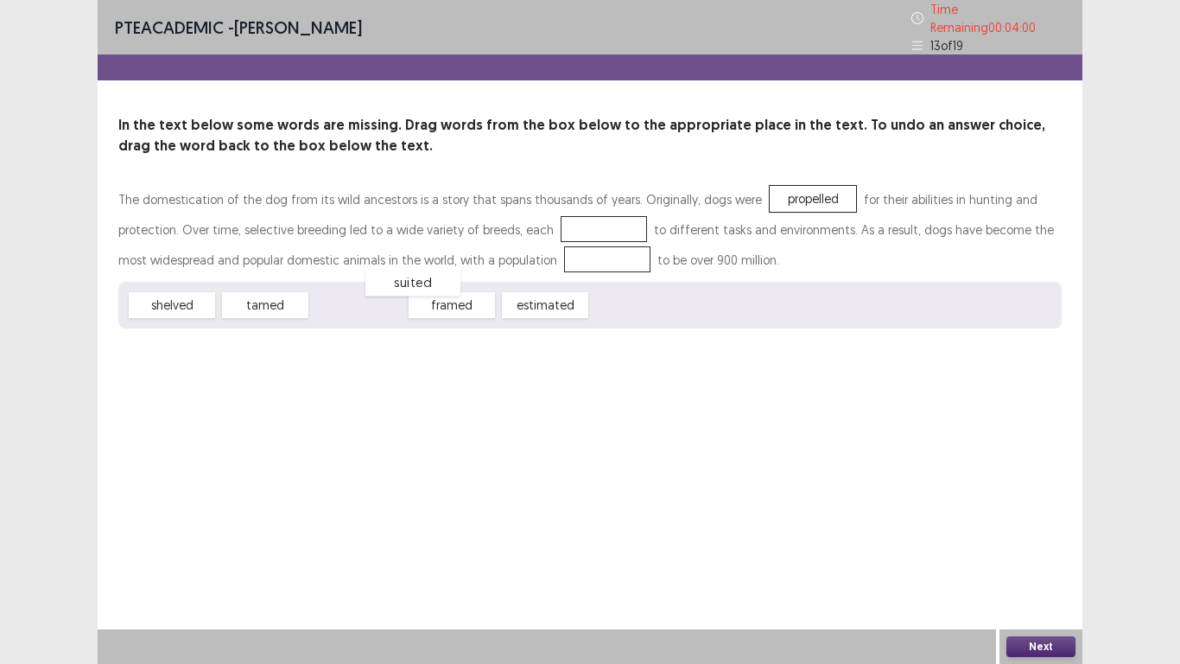
drag, startPoint x: 376, startPoint y: 302, endPoint x: 412, endPoint y: 296, distance: 36.9
click at [428, 282] on div "suited" at bounding box center [413, 282] width 95 height 29
drag, startPoint x: 255, startPoint y: 293, endPoint x: 528, endPoint y: 226, distance: 281.0
drag, startPoint x: 469, startPoint y: 308, endPoint x: 512, endPoint y: 256, distance: 67.5
click at [1054, 546] on button "Next" at bounding box center [1041, 646] width 69 height 21
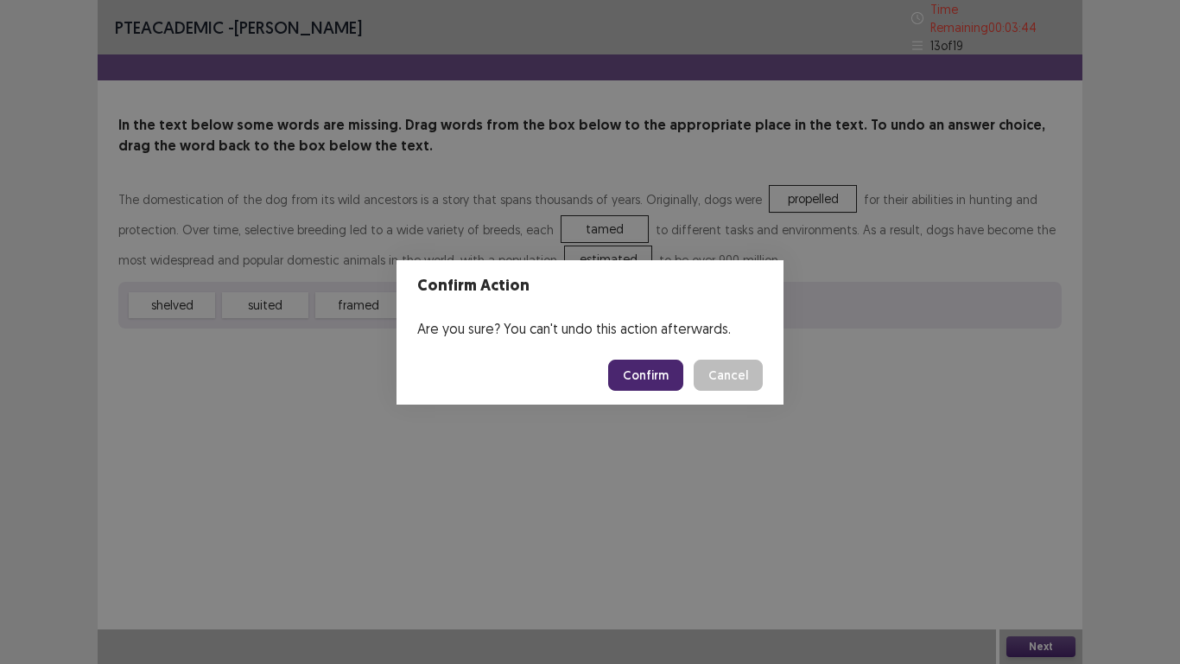
click at [653, 383] on button "Confirm" at bounding box center [645, 374] width 75 height 31
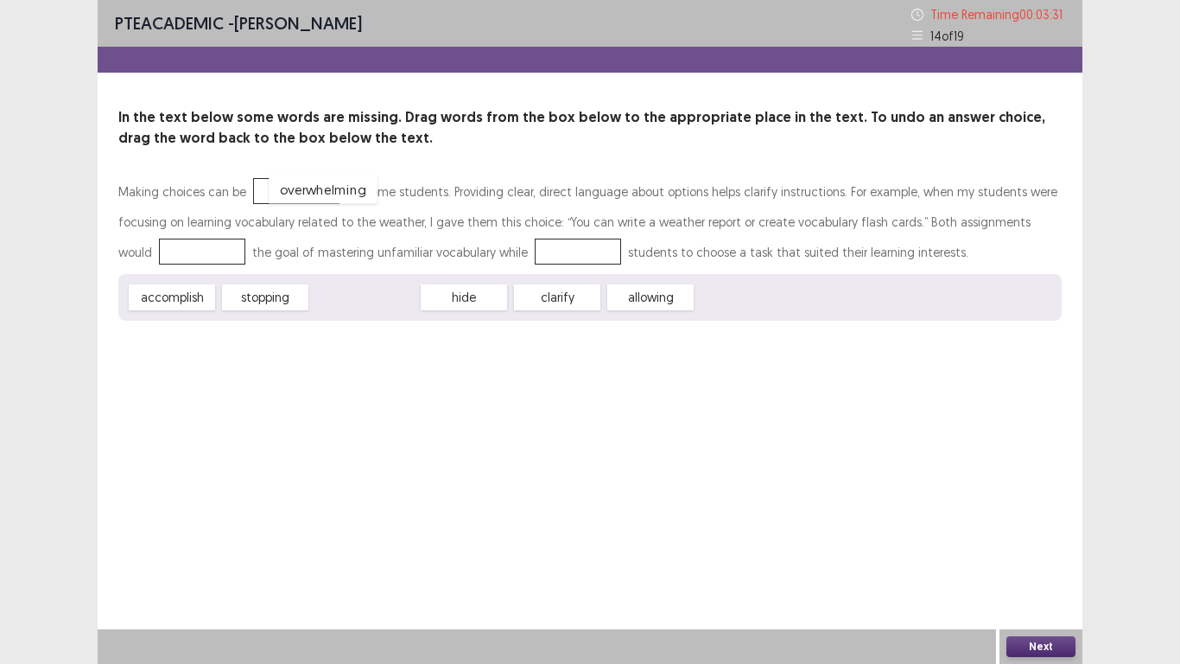
drag, startPoint x: 348, startPoint y: 296, endPoint x: 307, endPoint y: 188, distance: 115.7
drag, startPoint x: 169, startPoint y: 297, endPoint x: 155, endPoint y: 264, distance: 36.0
click at [163, 283] on div "accomplish" at bounding box center [171, 297] width 95 height 29
drag, startPoint x: 154, startPoint y: 308, endPoint x: 162, endPoint y: 258, distance: 50.9
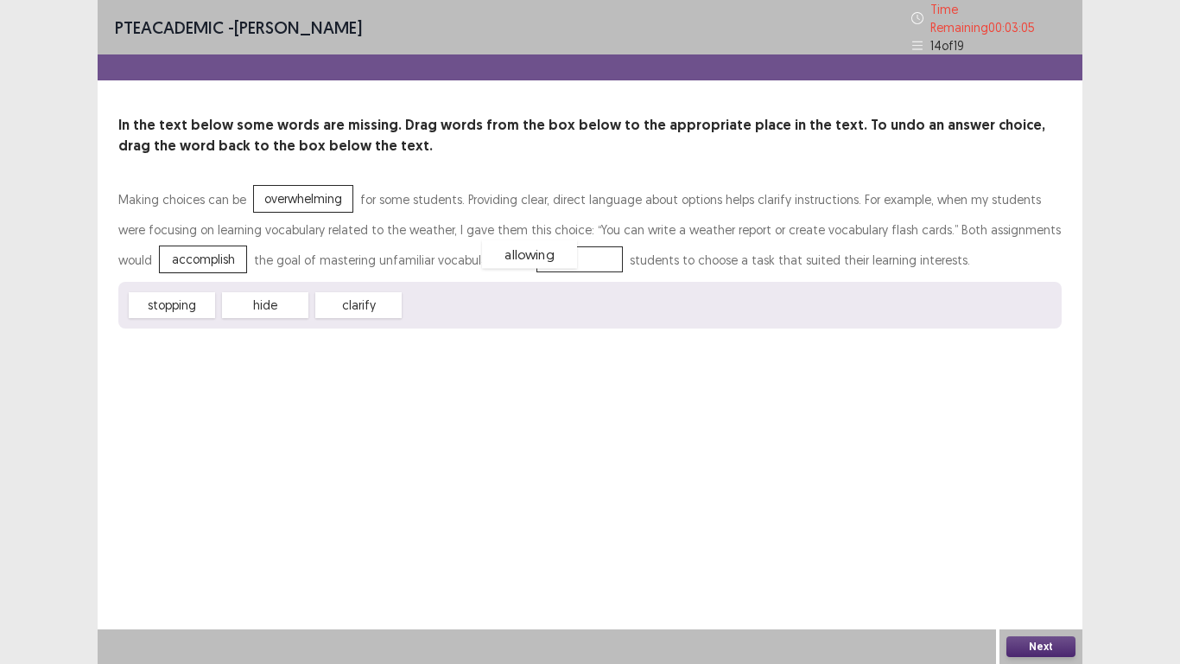
drag, startPoint x: 436, startPoint y: 300, endPoint x: 513, endPoint y: 257, distance: 89.0
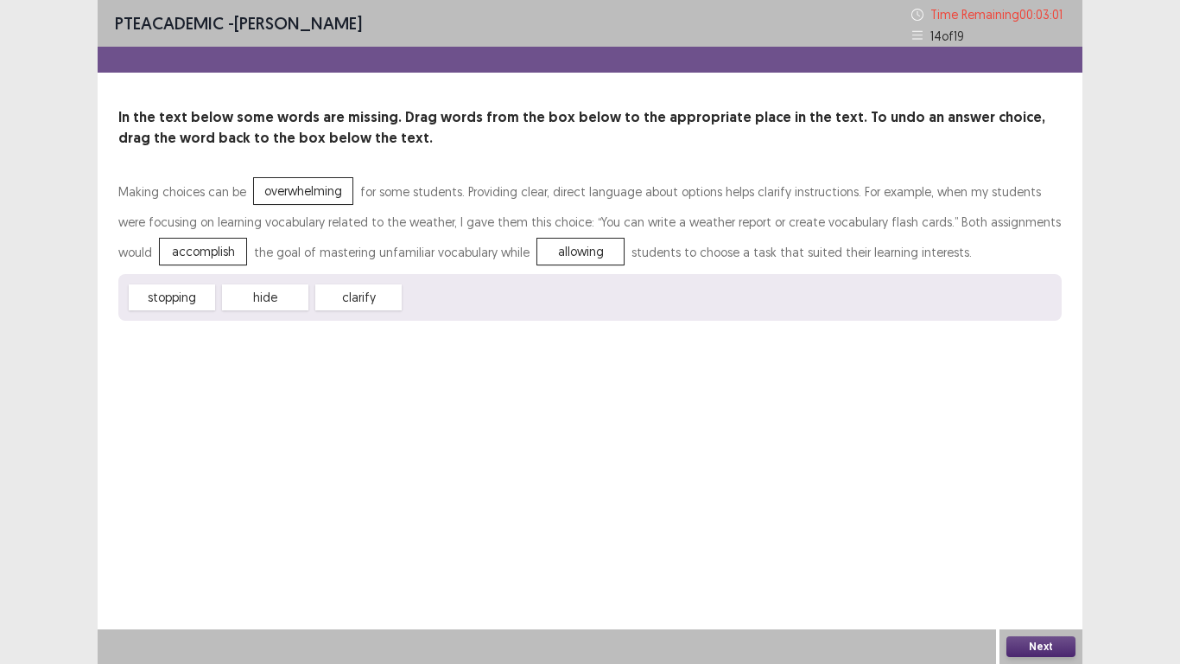
click at [1053, 546] on button "Next" at bounding box center [1041, 646] width 69 height 21
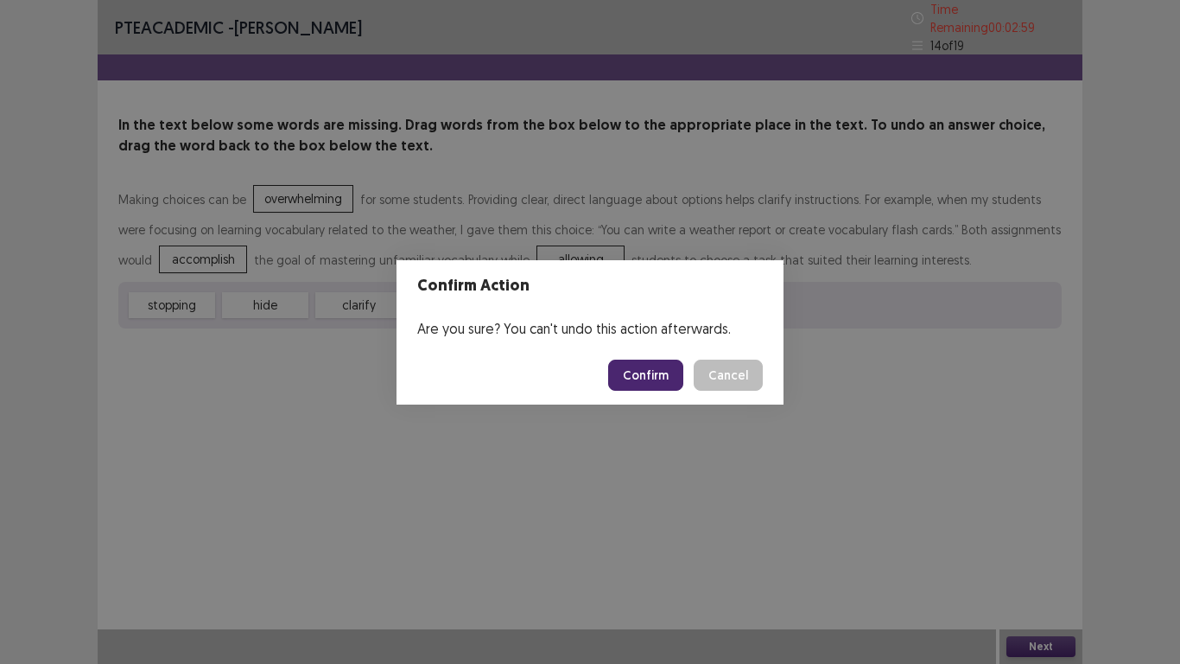
click at [654, 383] on button "Confirm" at bounding box center [645, 374] width 75 height 31
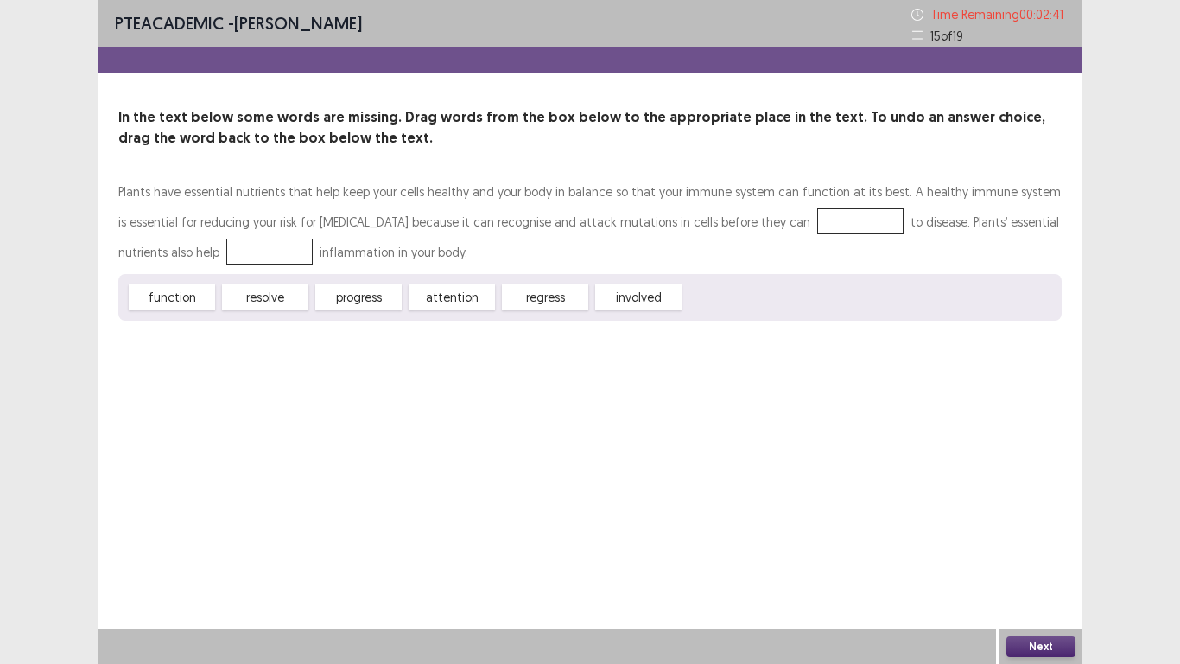
drag, startPoint x: 381, startPoint y: 291, endPoint x: 726, endPoint y: 250, distance: 347.3
click at [726, 250] on div "Plants have essential nutrients that help keep your cells healthy and your body…" at bounding box center [590, 248] width 944 height 144
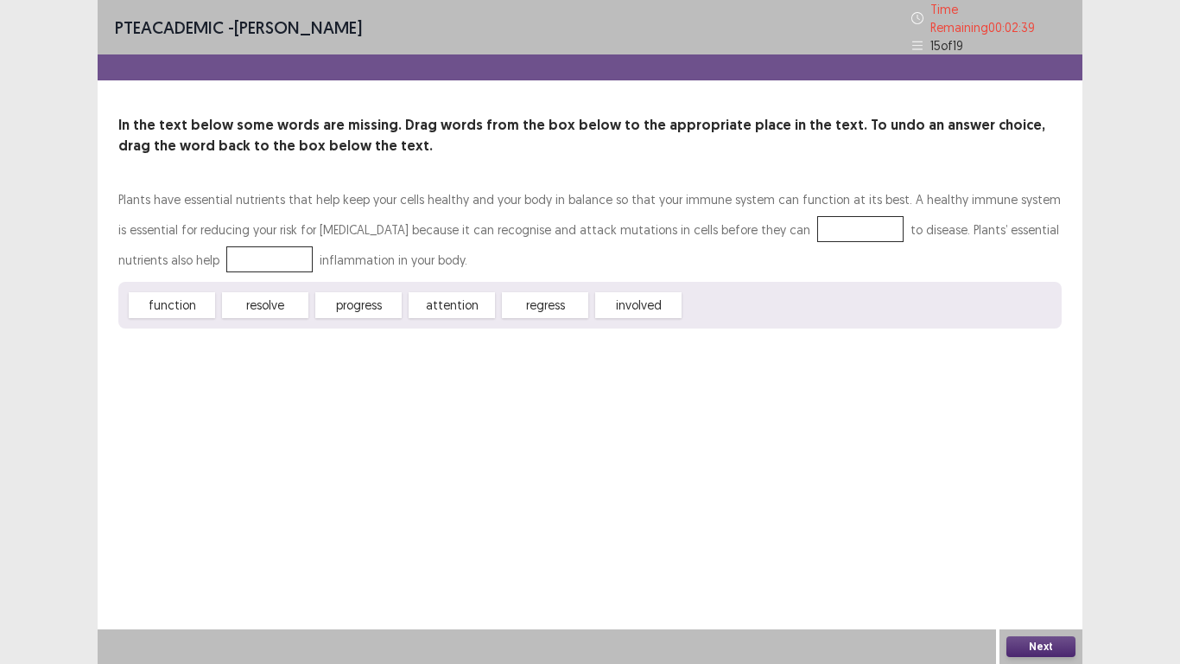
drag, startPoint x: 369, startPoint y: 289, endPoint x: 486, endPoint y: 337, distance: 126.3
click at [501, 308] on div "function resolve progress attention regress involved" at bounding box center [590, 305] width 944 height 47
drag, startPoint x: 334, startPoint y: 297, endPoint x: 706, endPoint y: 233, distance: 377.9
drag, startPoint x: 273, startPoint y: 303, endPoint x: 188, endPoint y: 252, distance: 99.6
click at [1053, 546] on button "Next" at bounding box center [1041, 646] width 69 height 21
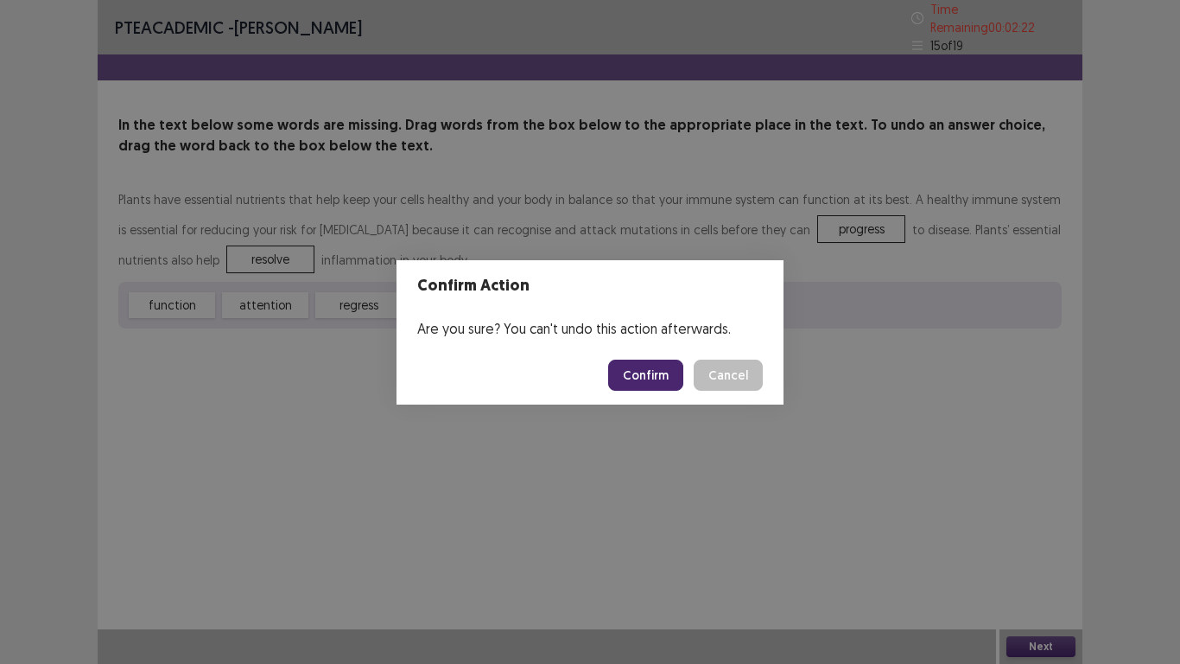
click at [657, 391] on footer "Confirm Cancel" at bounding box center [590, 375] width 387 height 59
click at [632, 372] on button "Confirm" at bounding box center [645, 374] width 75 height 31
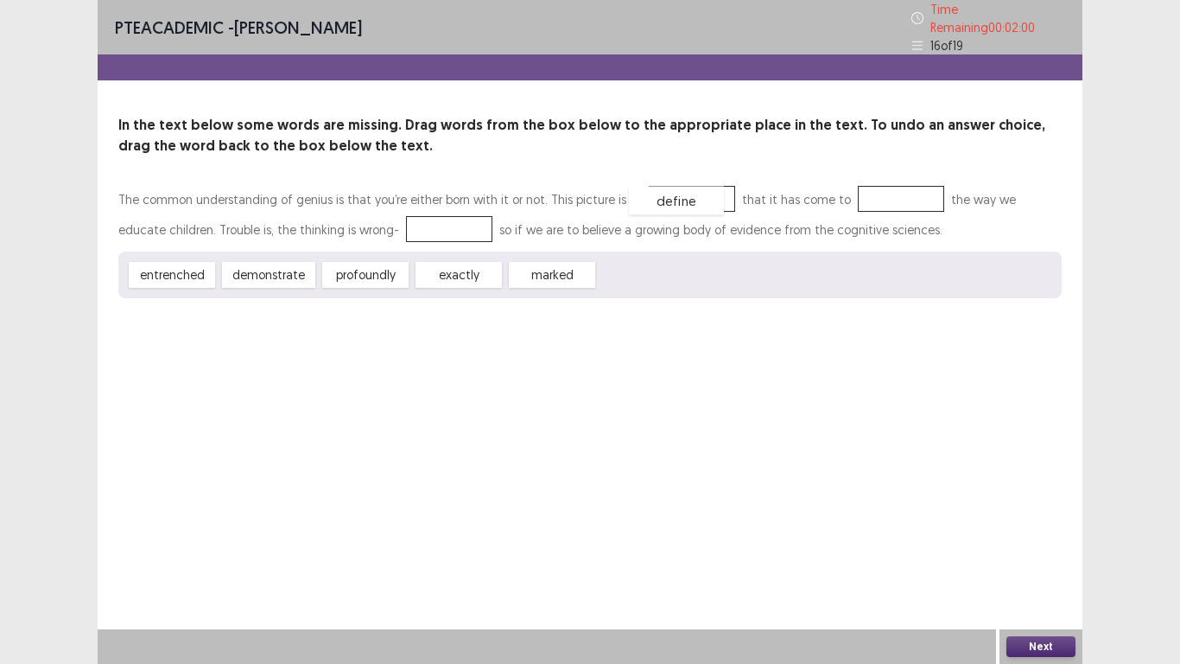
drag, startPoint x: 626, startPoint y: 271, endPoint x: 658, endPoint y: 197, distance: 80.6
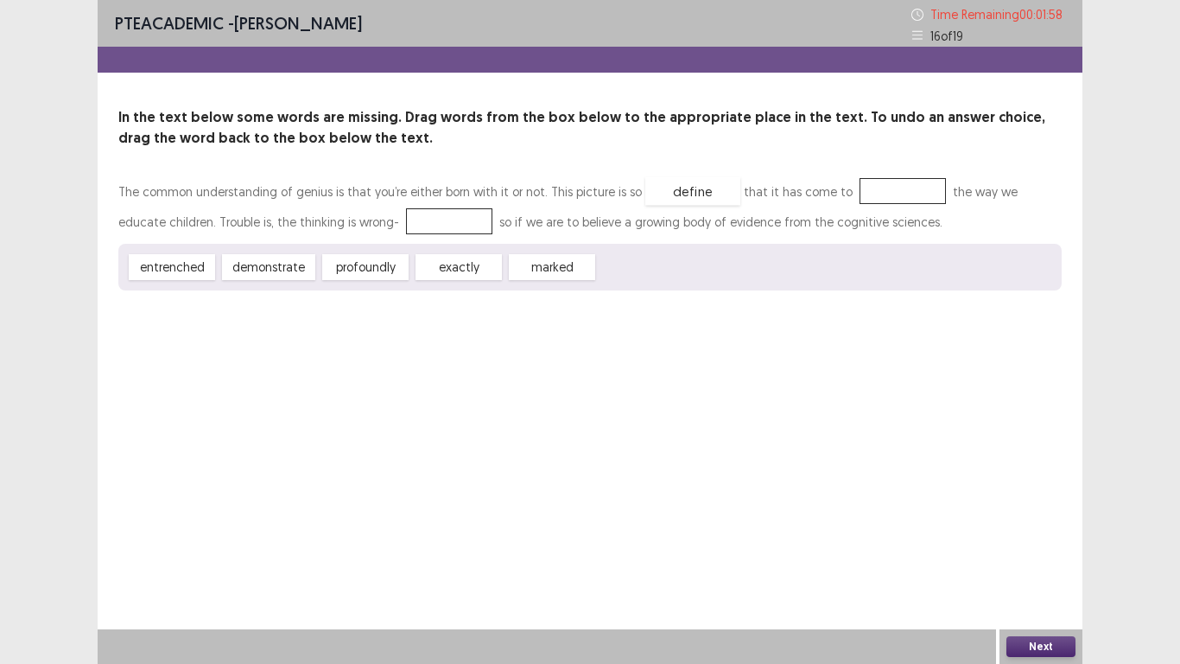
drag, startPoint x: 674, startPoint y: 188, endPoint x: 680, endPoint y: 226, distance: 37.6
click at [680, 206] on div "define" at bounding box center [692, 191] width 95 height 29
drag, startPoint x: 646, startPoint y: 188, endPoint x: 684, endPoint y: 274, distance: 94.1
drag, startPoint x: 474, startPoint y: 262, endPoint x: 852, endPoint y: 191, distance: 385.1
drag, startPoint x: 455, startPoint y: 271, endPoint x: 480, endPoint y: 382, distance: 113.4
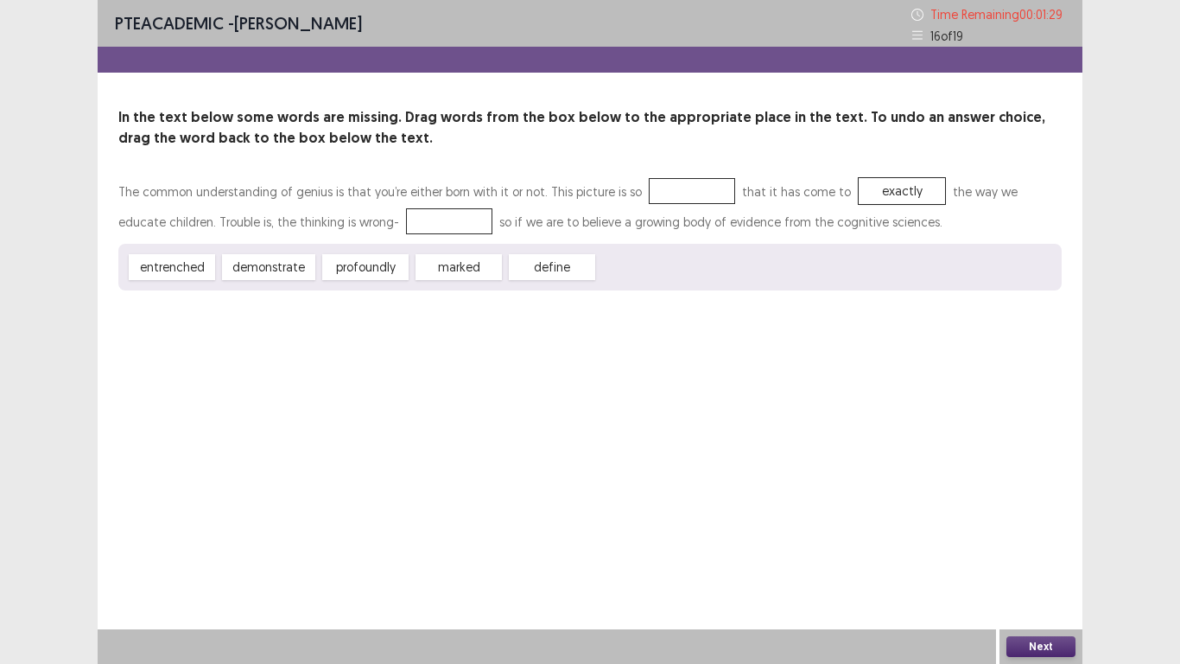
click at [435, 285] on div "entrenched demonstrate profoundly marked define" at bounding box center [590, 267] width 944 height 47
drag, startPoint x: 441, startPoint y: 274, endPoint x: 392, endPoint y: 218, distance: 74.1
drag, startPoint x: 348, startPoint y: 272, endPoint x: 557, endPoint y: 192, distance: 224.0
click at [557, 192] on div "profoundly" at bounding box center [573, 187] width 95 height 29
drag, startPoint x: 366, startPoint y: 268, endPoint x: 638, endPoint y: 160, distance: 292.0
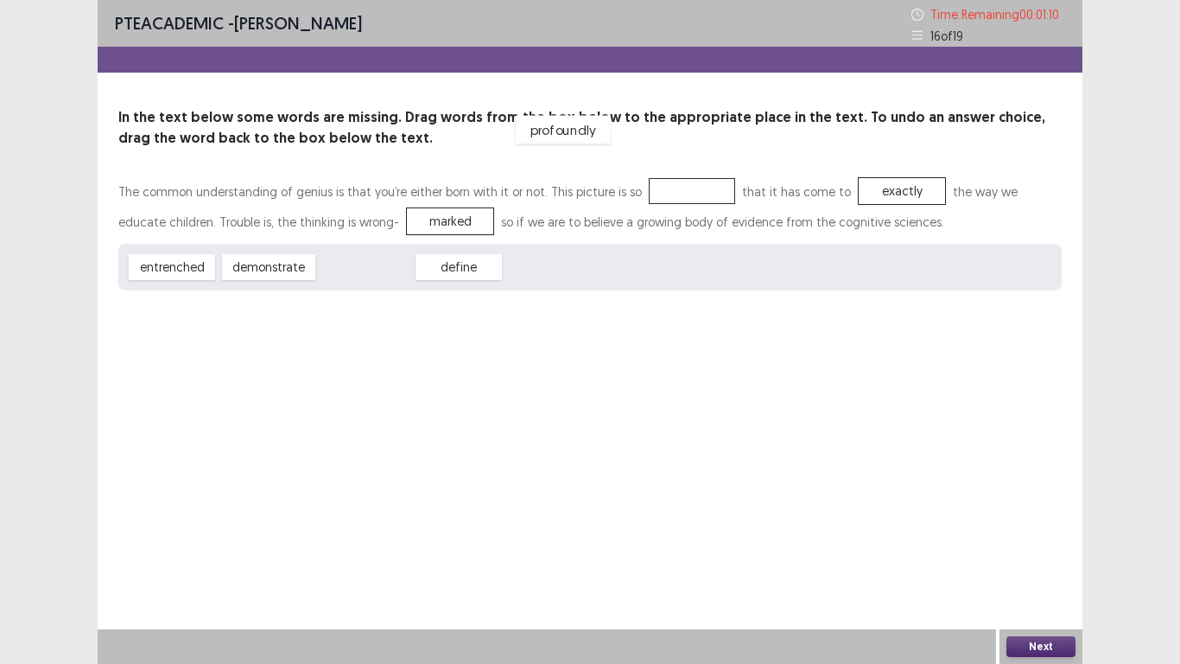
click at [580, 138] on div "profoundly" at bounding box center [563, 130] width 95 height 29
drag, startPoint x: 359, startPoint y: 273, endPoint x: 789, endPoint y: 249, distance: 430.1
click at [829, 258] on div "profoundly" at bounding box center [855, 254] width 95 height 29
drag, startPoint x: 361, startPoint y: 261, endPoint x: 677, endPoint y: 219, distance: 319.0
click at [677, 219] on div "profoundly" at bounding box center [682, 226] width 95 height 29
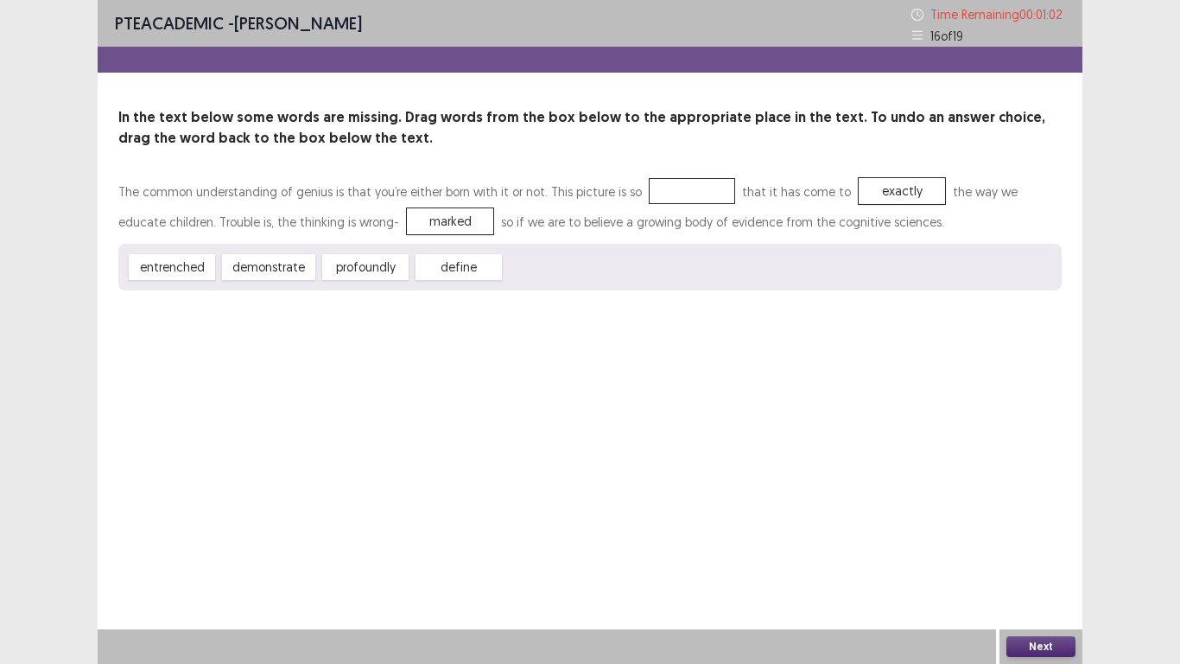
click at [678, 210] on div "The common understanding of genius is that you’re either born with it or not. T…" at bounding box center [590, 206] width 944 height 60
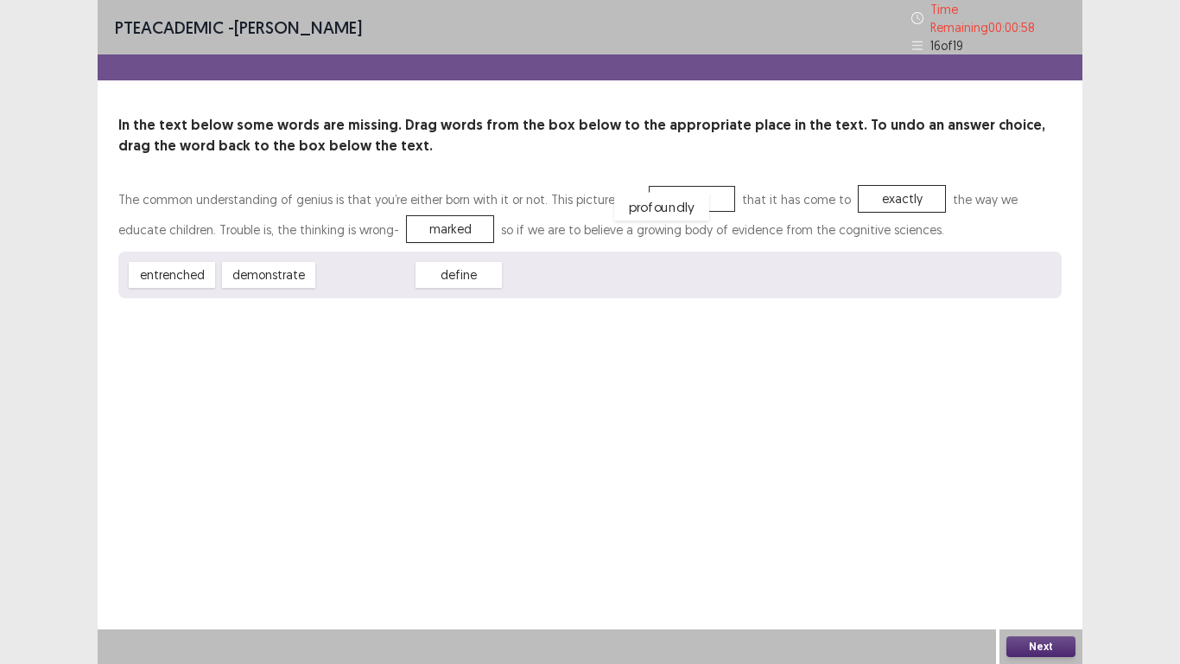
drag, startPoint x: 372, startPoint y: 257, endPoint x: 671, endPoint y: 186, distance: 307.3
click at [1030, 546] on button "Next" at bounding box center [1041, 646] width 69 height 21
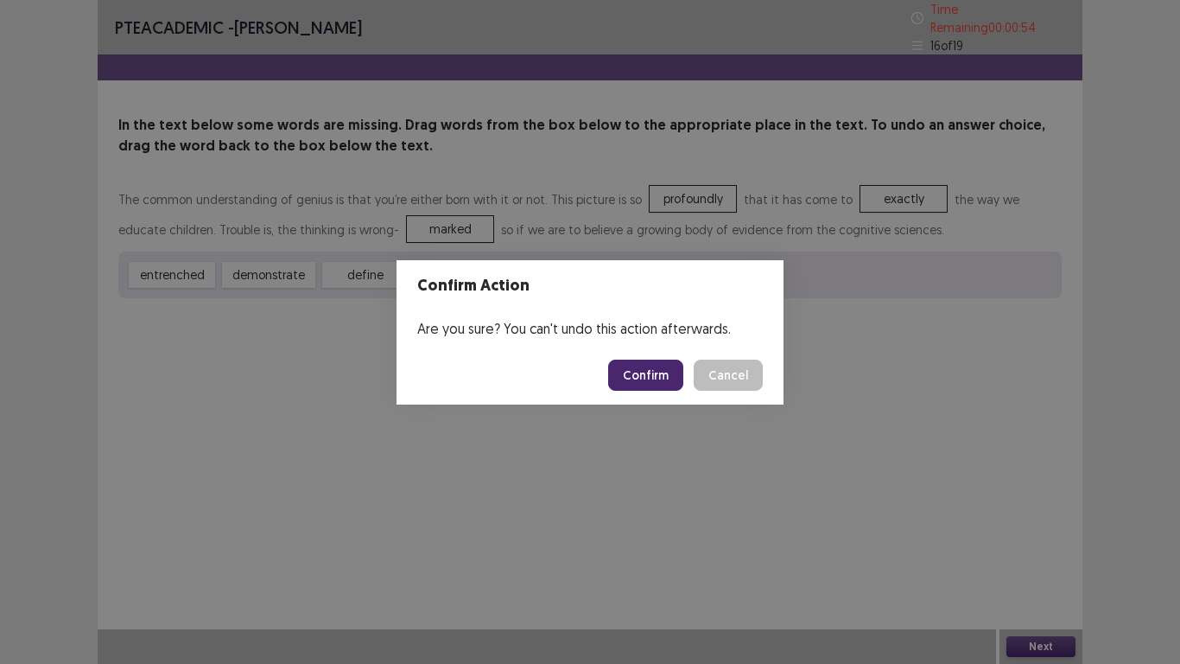
click at [642, 382] on button "Confirm" at bounding box center [645, 374] width 75 height 31
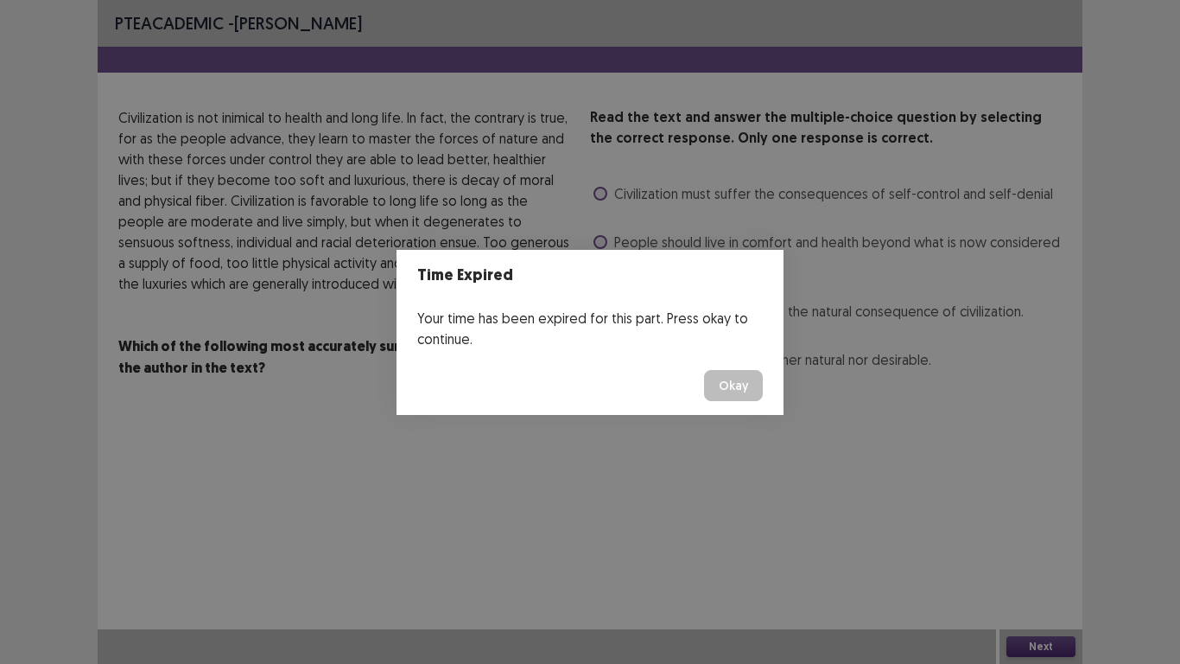
click at [729, 381] on button "Okay" at bounding box center [733, 385] width 59 height 31
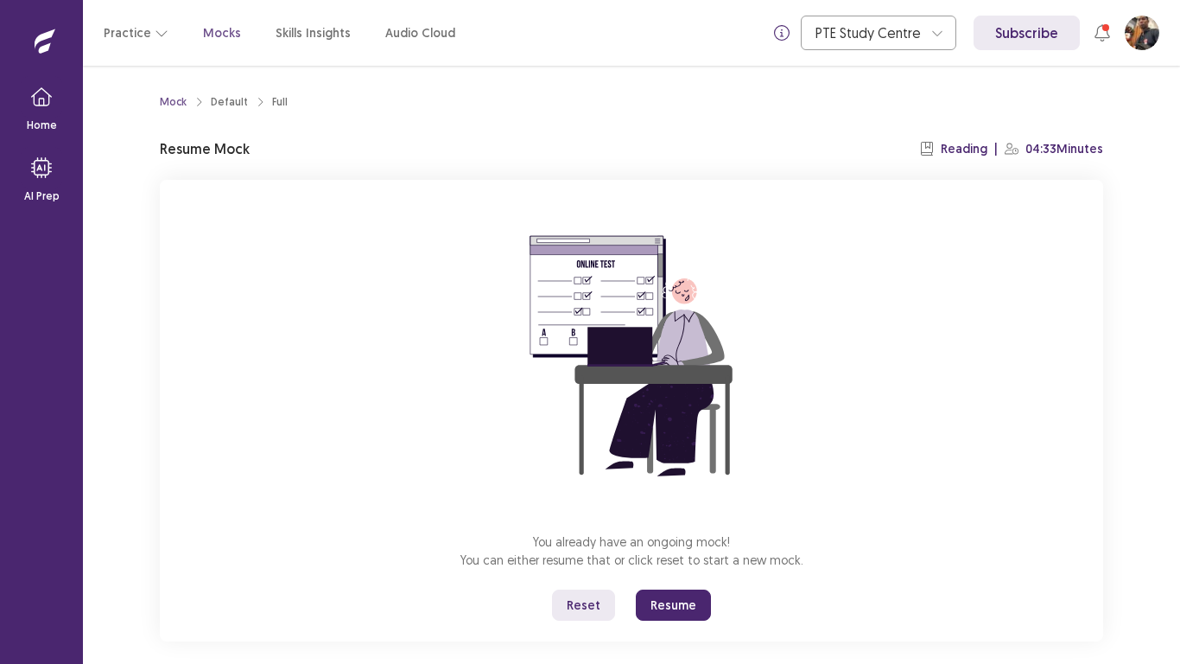
click at [681, 546] on button "Resume" at bounding box center [673, 604] width 75 height 31
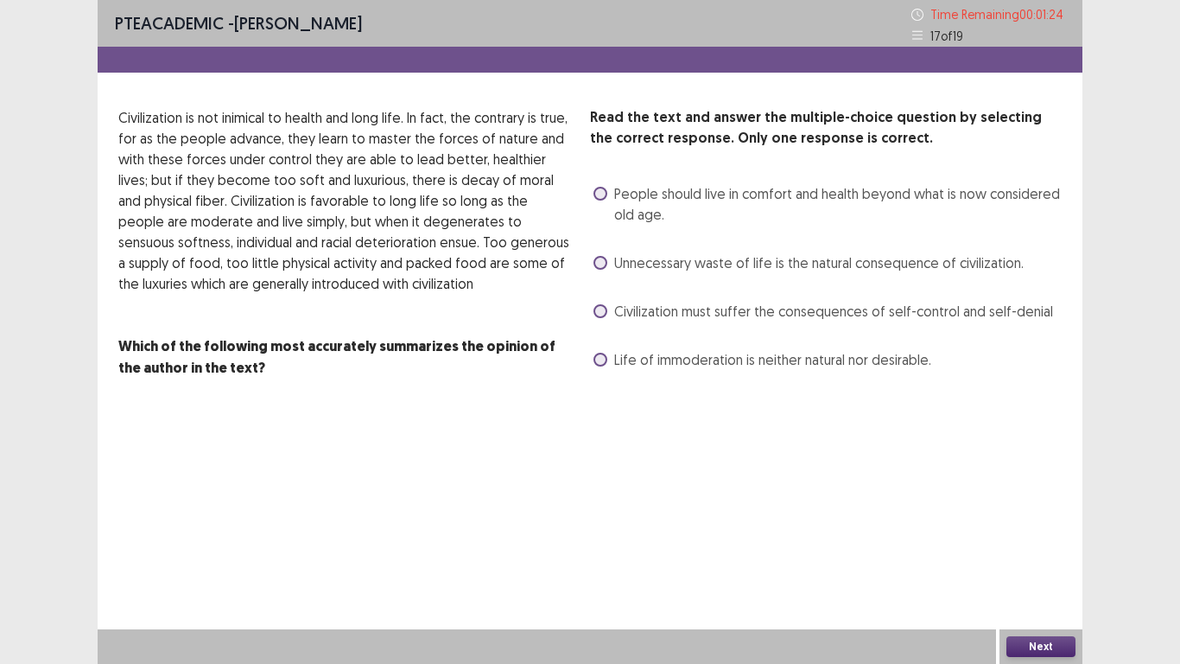
click at [598, 192] on span at bounding box center [601, 194] width 14 height 14
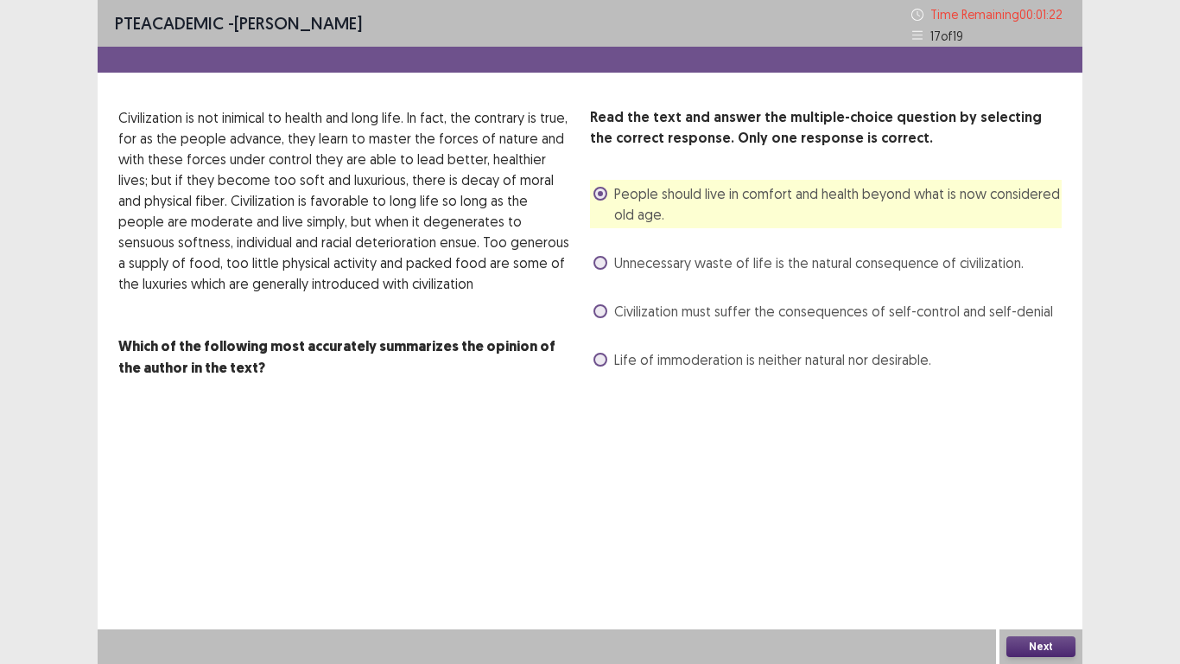
click at [1043, 546] on button "Next" at bounding box center [1041, 646] width 69 height 21
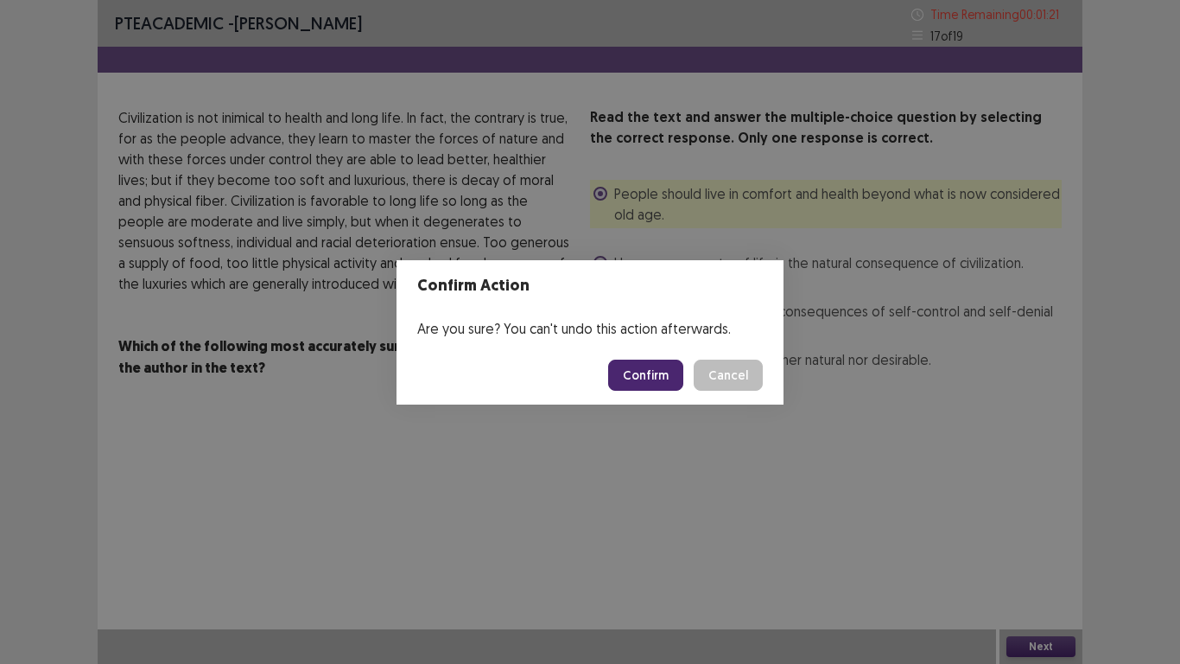
click at [656, 379] on button "Confirm" at bounding box center [645, 374] width 75 height 31
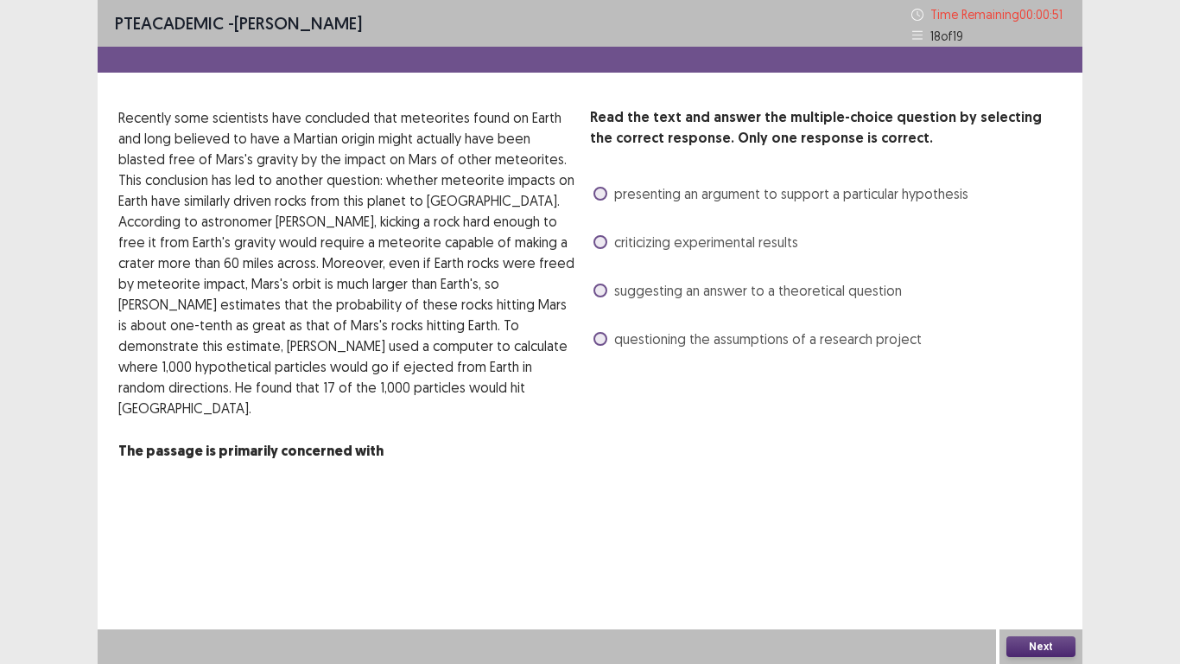
click at [609, 197] on label "presenting an argument to support a particular hypothesis" at bounding box center [781, 193] width 375 height 21
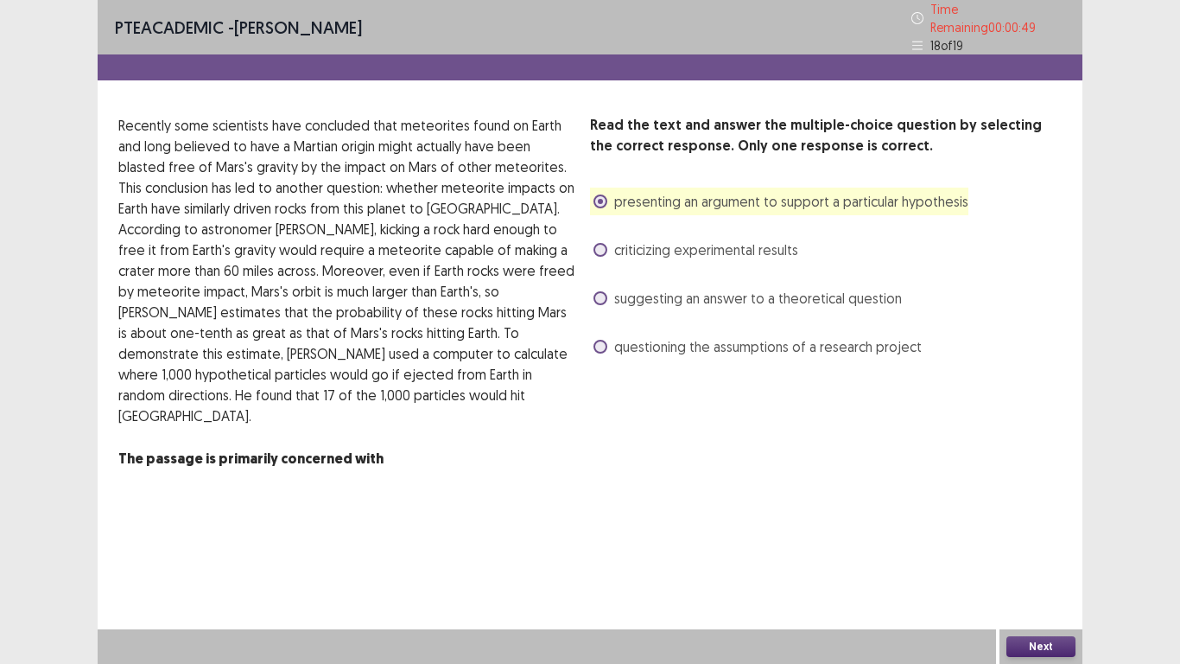
click at [1068, 546] on button "Next" at bounding box center [1041, 646] width 69 height 21
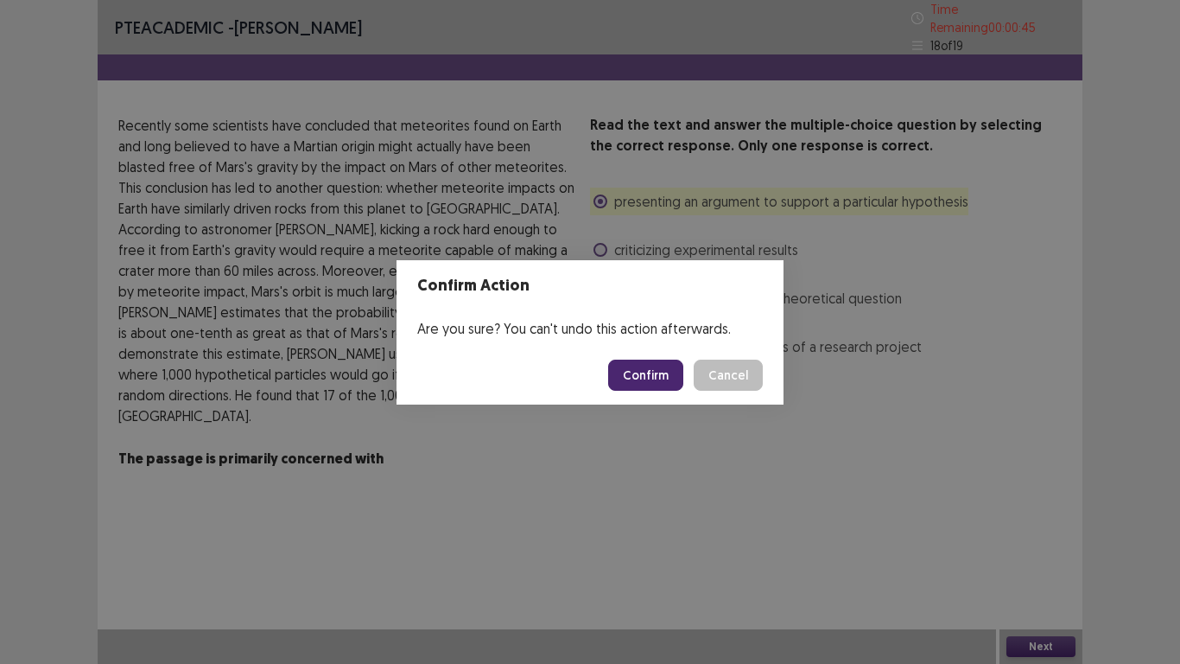
click at [648, 385] on button "Confirm" at bounding box center [645, 374] width 75 height 31
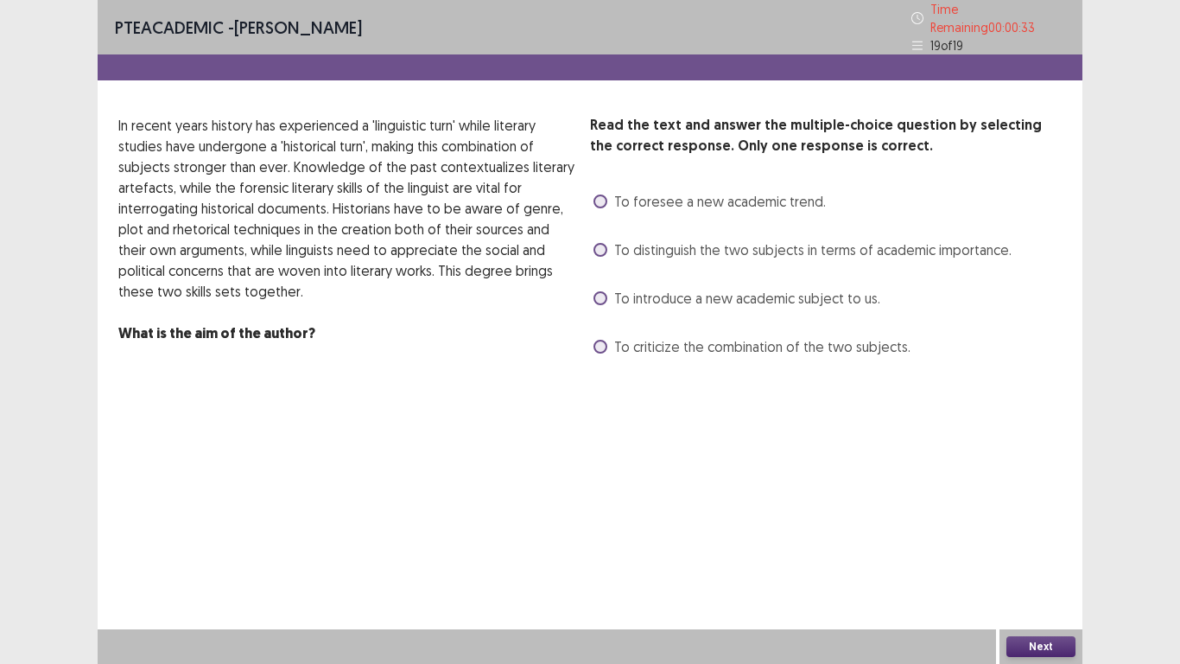
click at [602, 298] on label "To introduce a new academic subject to us." at bounding box center [737, 298] width 287 height 21
click at [1046, 546] on button "Next" at bounding box center [1041, 646] width 69 height 21
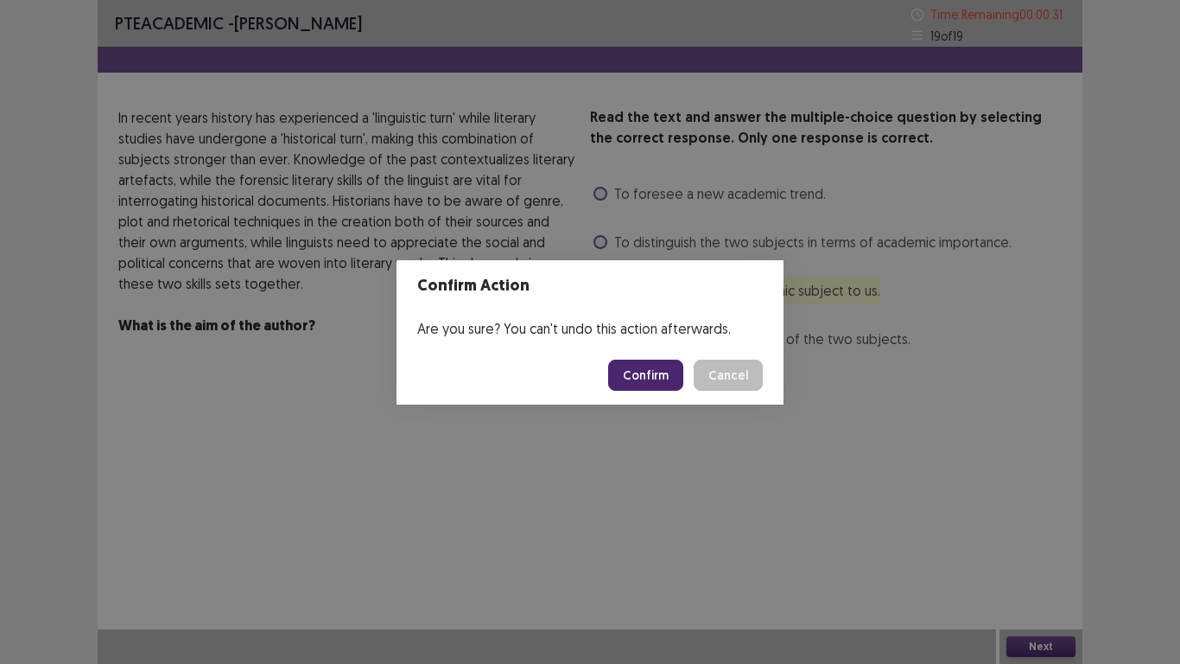
click at [652, 382] on button "Confirm" at bounding box center [645, 374] width 75 height 31
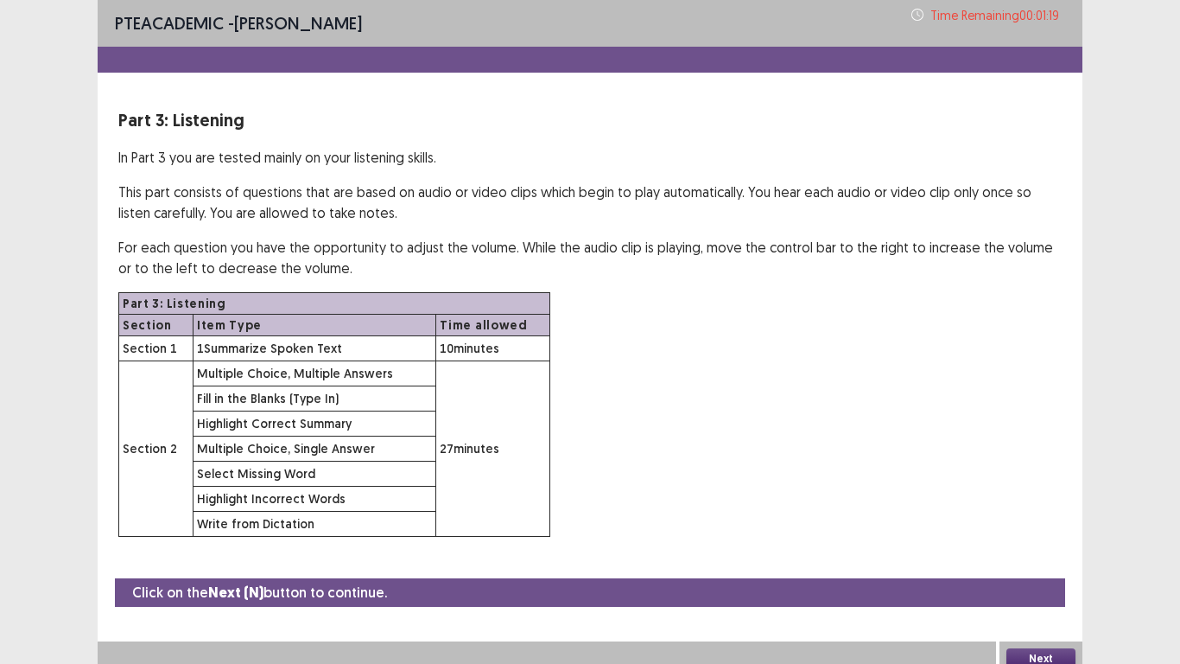
scroll to position [12, 0]
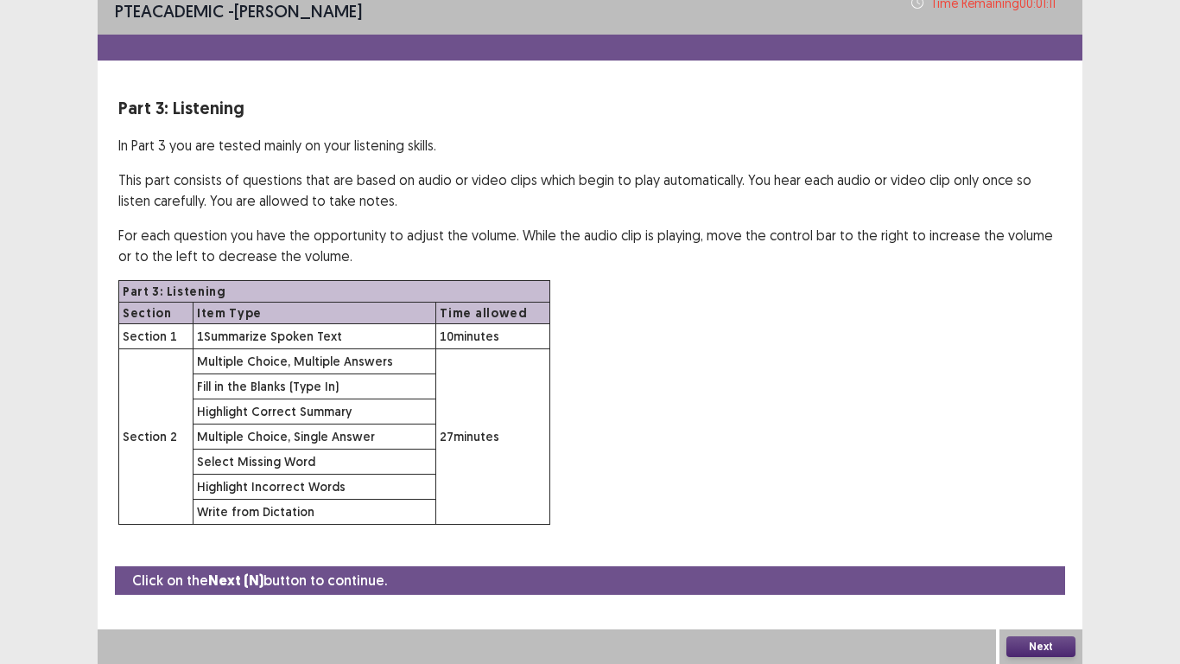
click at [1022, 546] on button "Next" at bounding box center [1041, 646] width 69 height 21
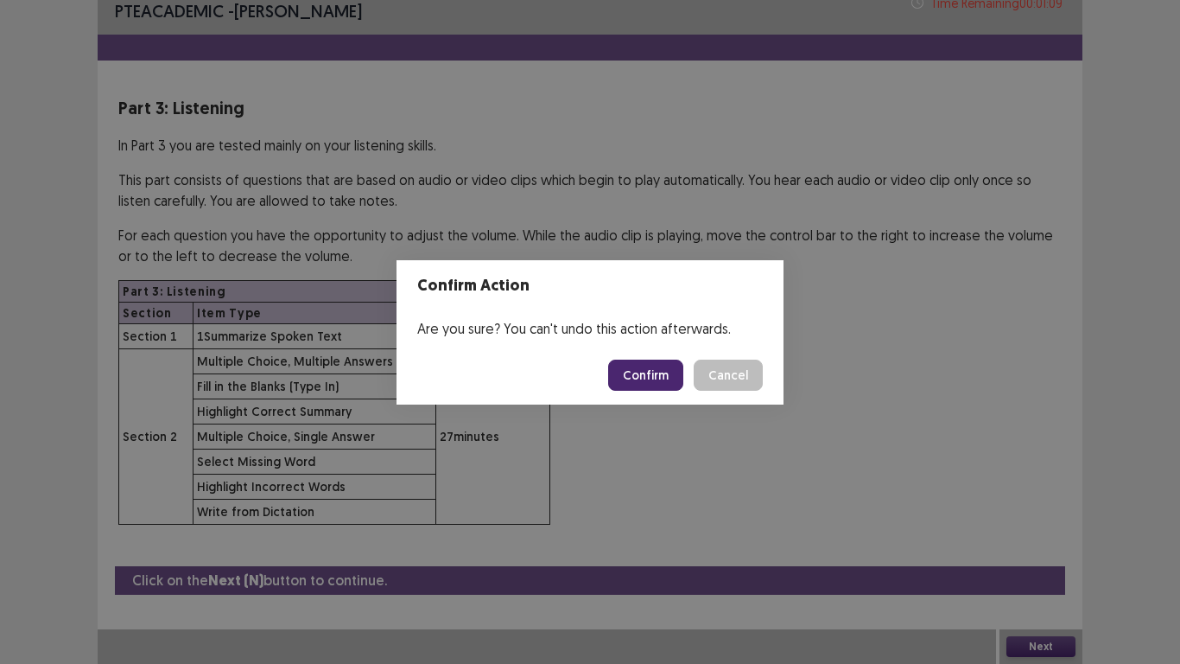
click at [654, 376] on button "Confirm" at bounding box center [645, 374] width 75 height 31
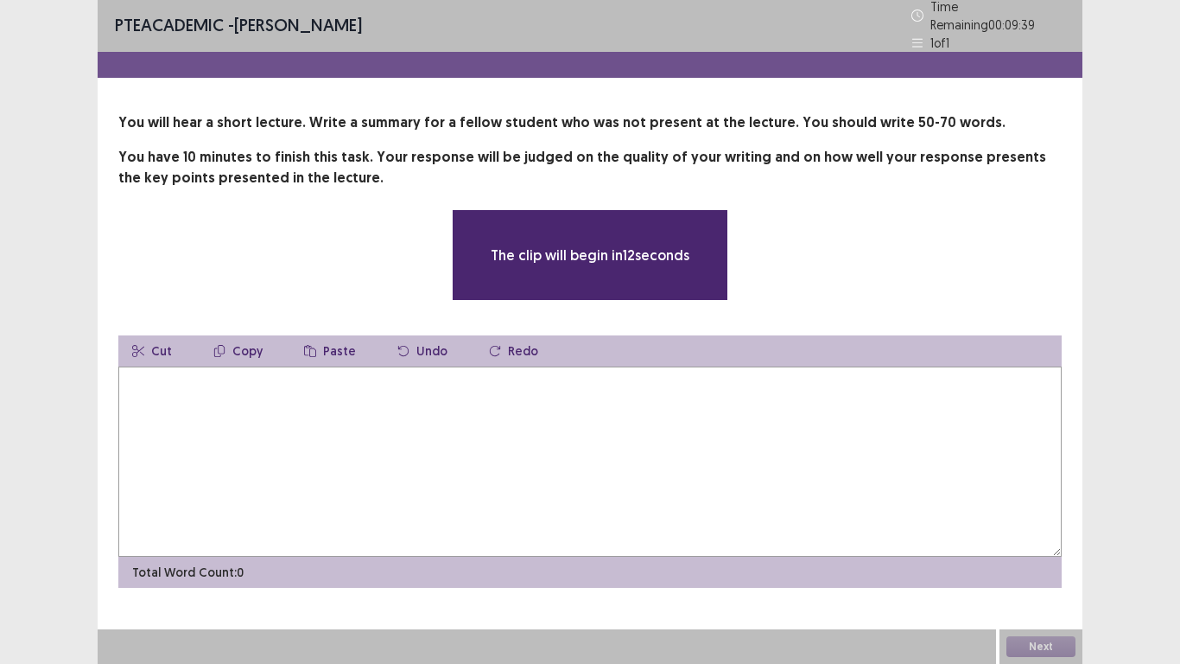
scroll to position [0, 0]
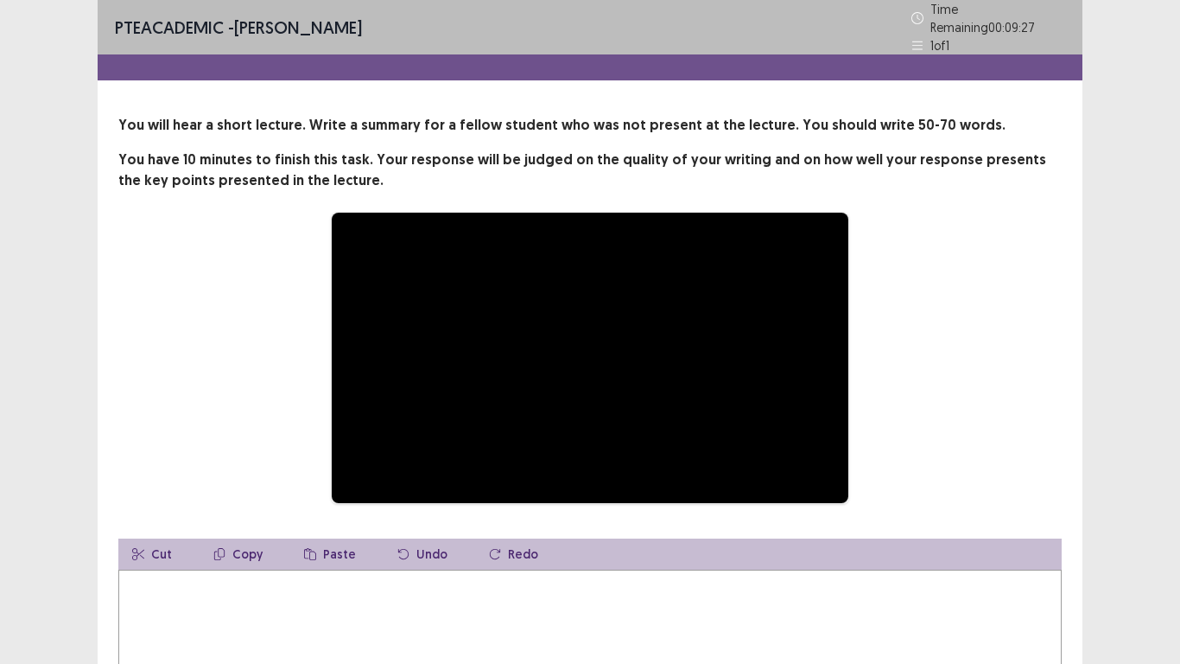
click at [158, 406] on div "**********" at bounding box center [590, 358] width 944 height 292
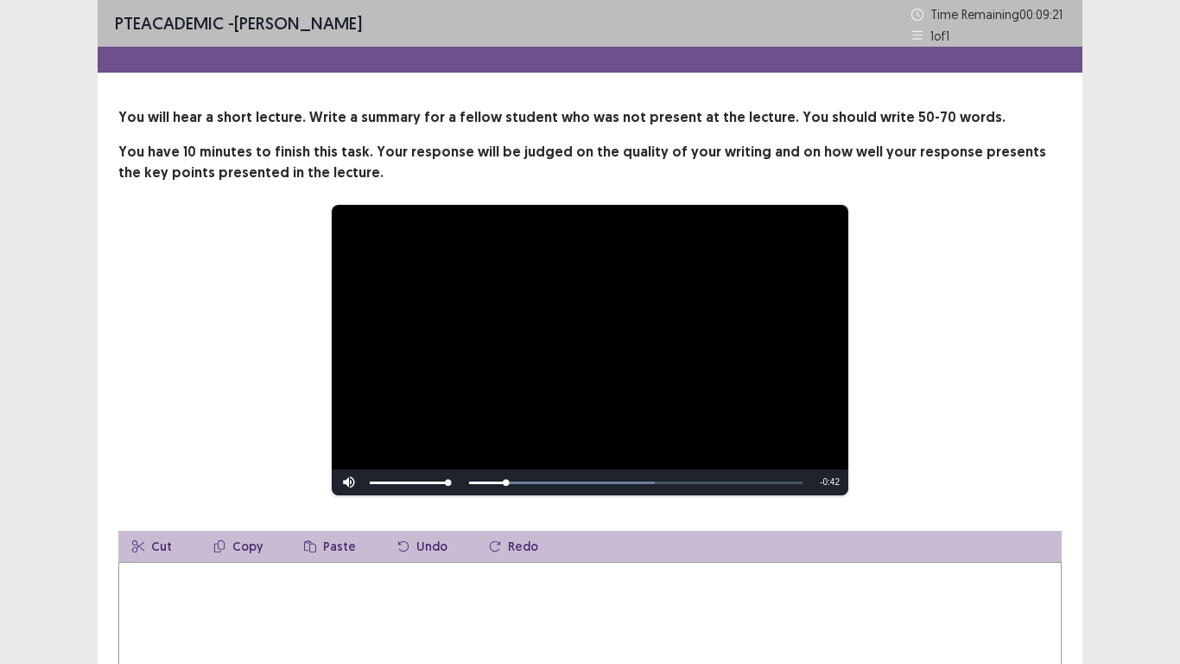
scroll to position [86, 0]
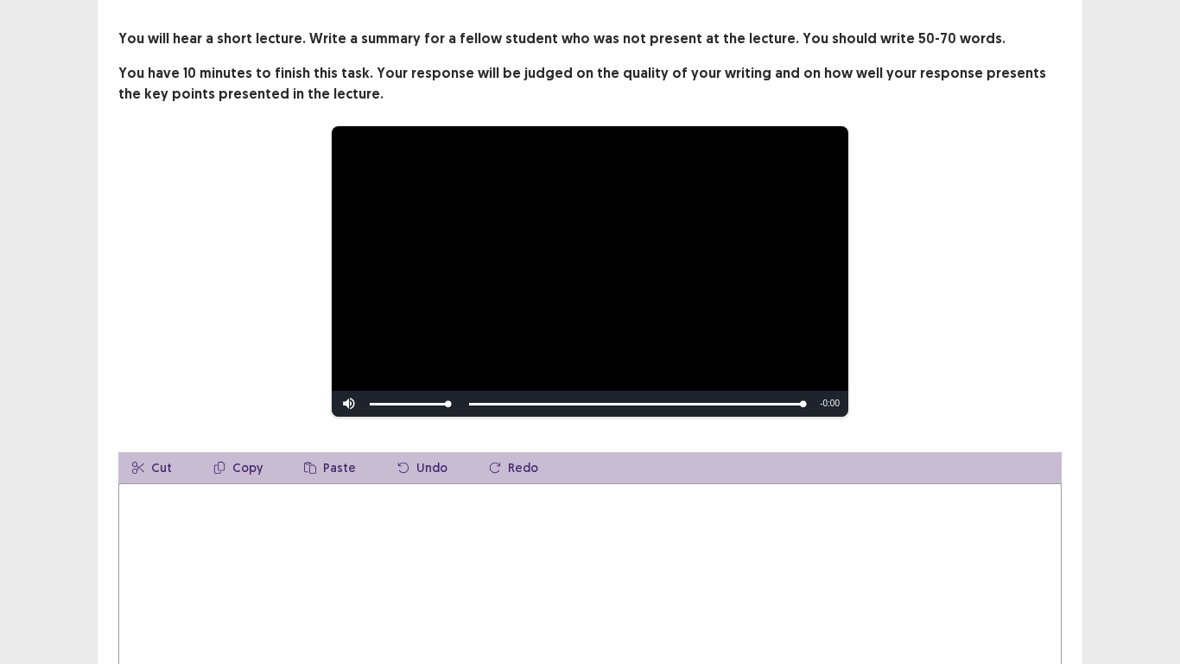
click at [258, 512] on textarea at bounding box center [590, 578] width 944 height 190
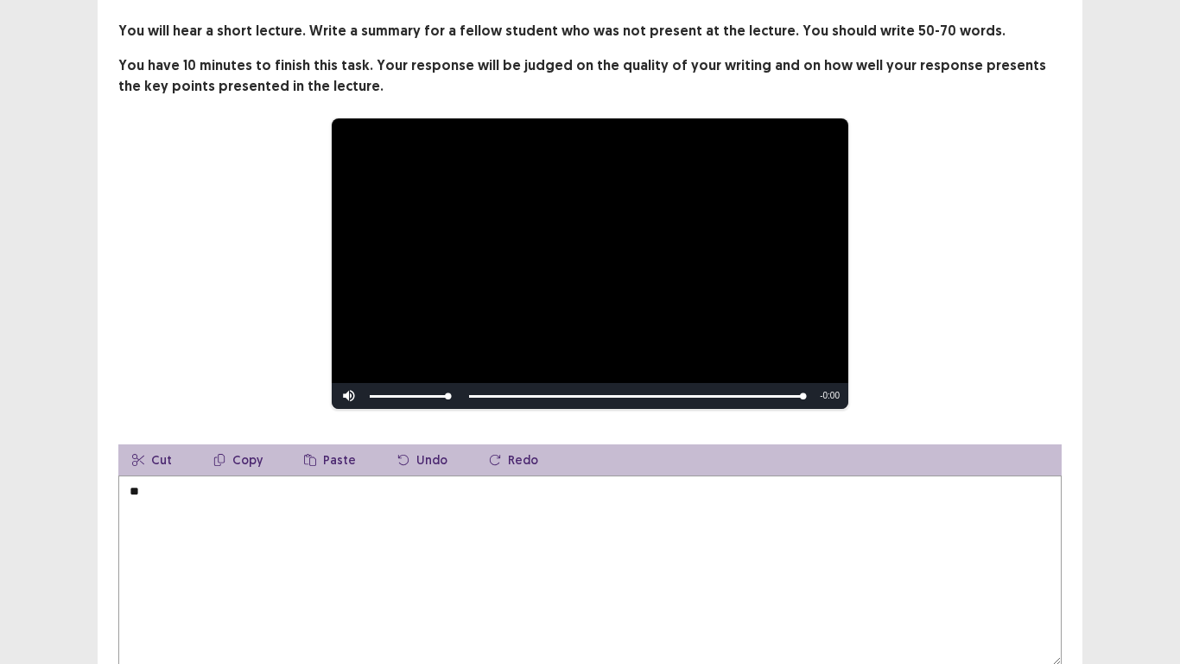
type textarea "*"
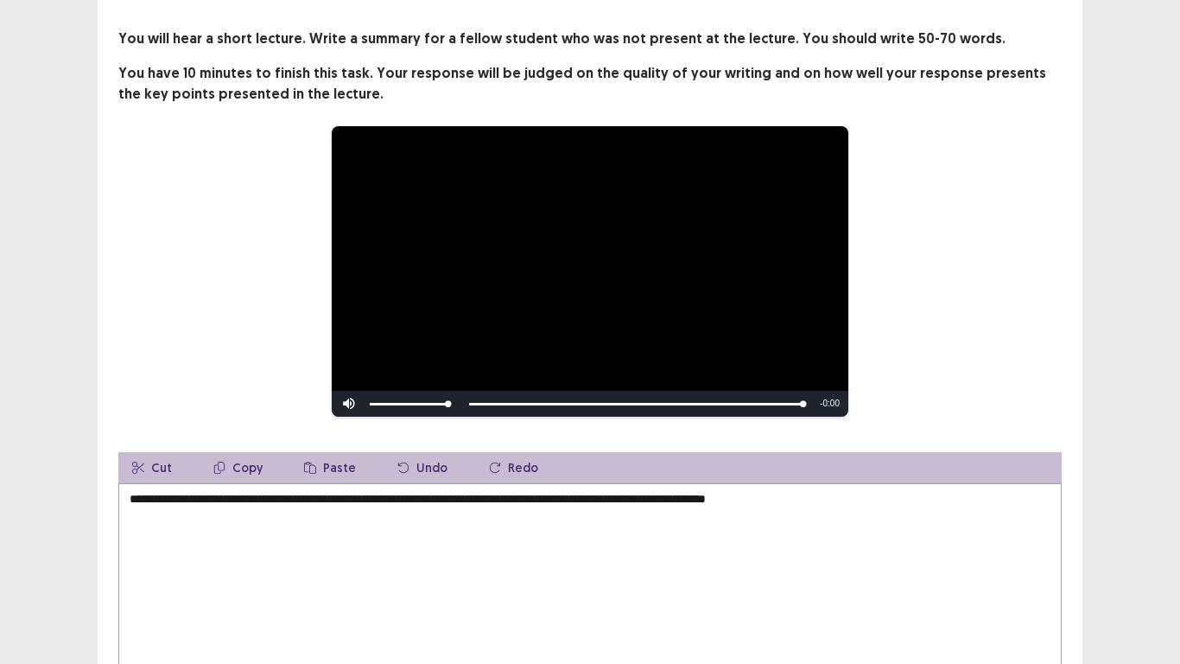
click at [164, 489] on textarea "**********" at bounding box center [590, 578] width 944 height 190
click at [843, 495] on textarea "**********" at bounding box center [590, 578] width 944 height 190
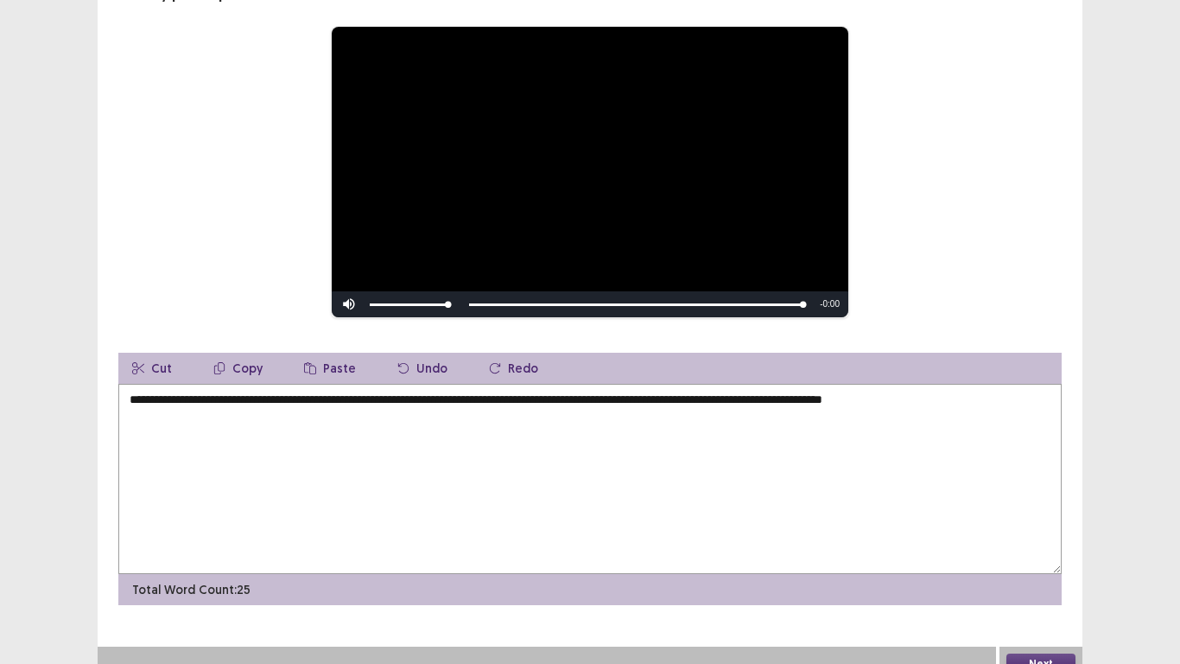
scroll to position [195, 0]
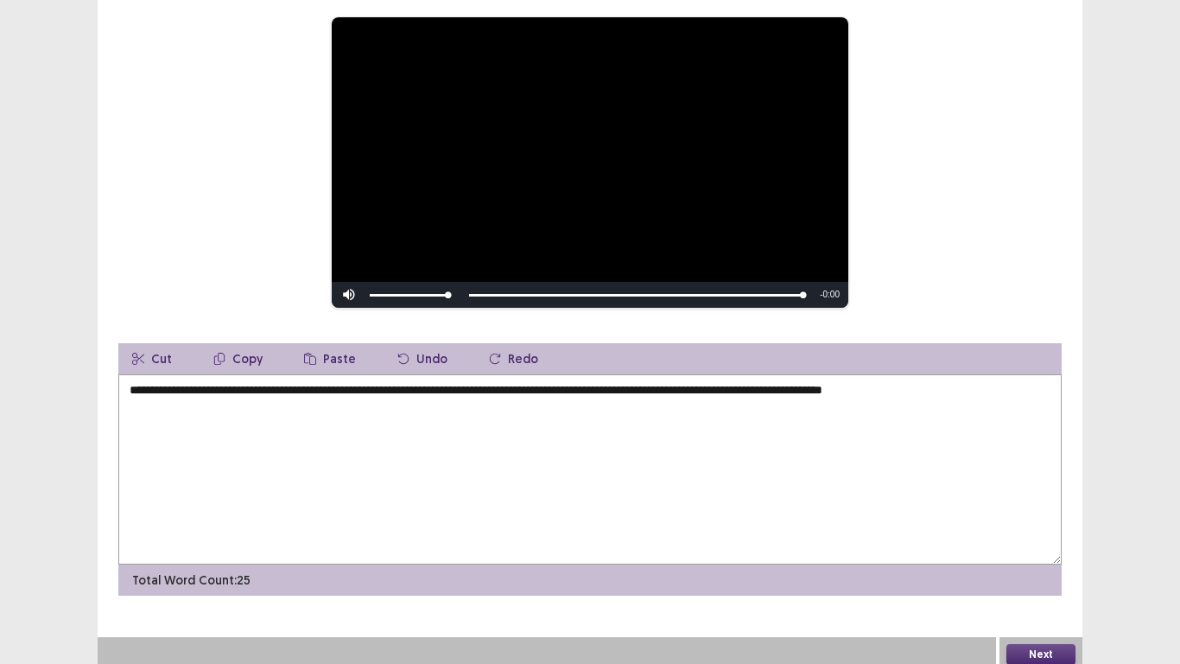
click at [996, 399] on textarea "**********" at bounding box center [590, 469] width 944 height 190
type textarea "**********"
click at [1033, 546] on button "Next" at bounding box center [1041, 654] width 69 height 21
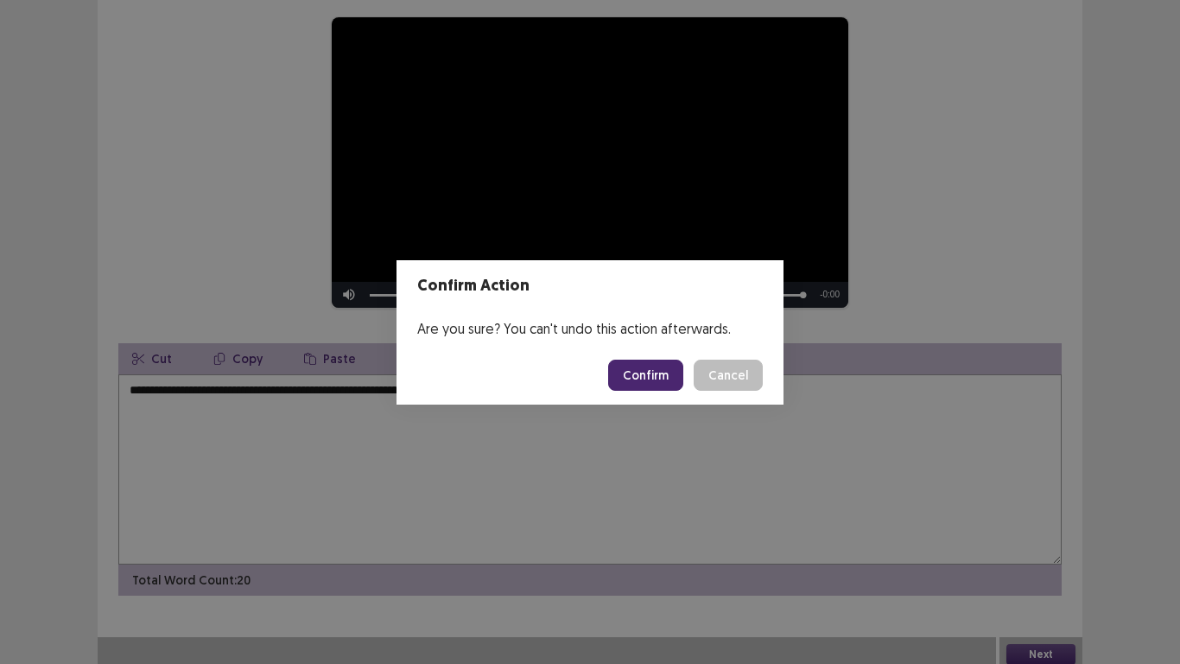
click at [655, 375] on button "Confirm" at bounding box center [645, 374] width 75 height 31
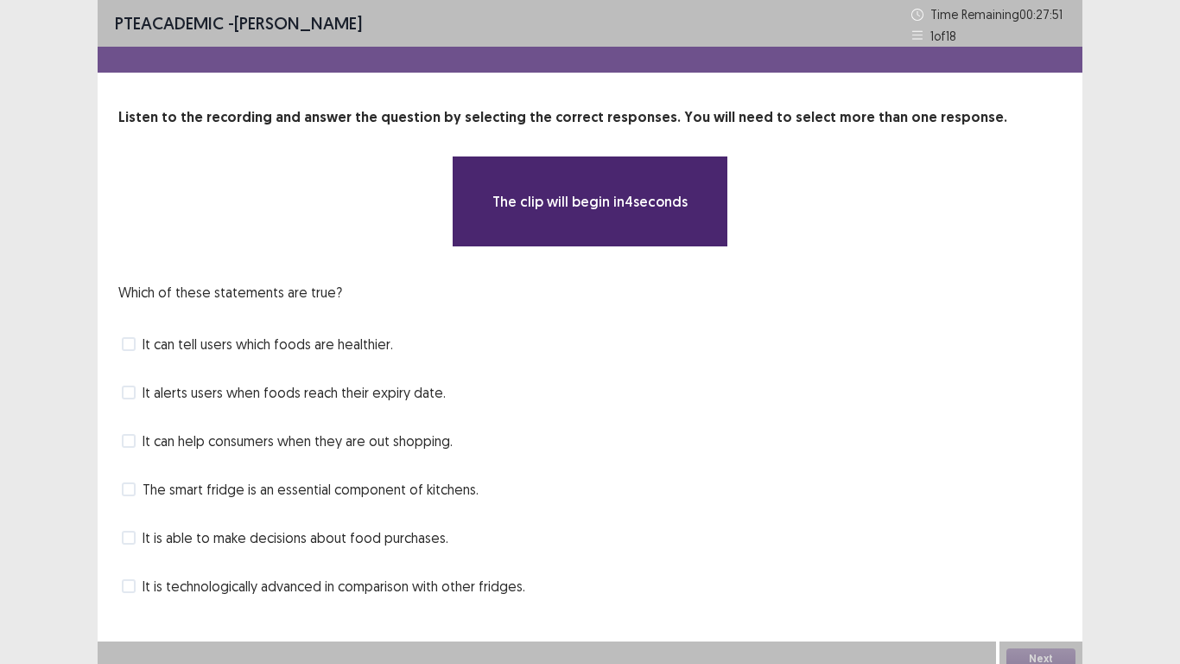
scroll to position [12, 0]
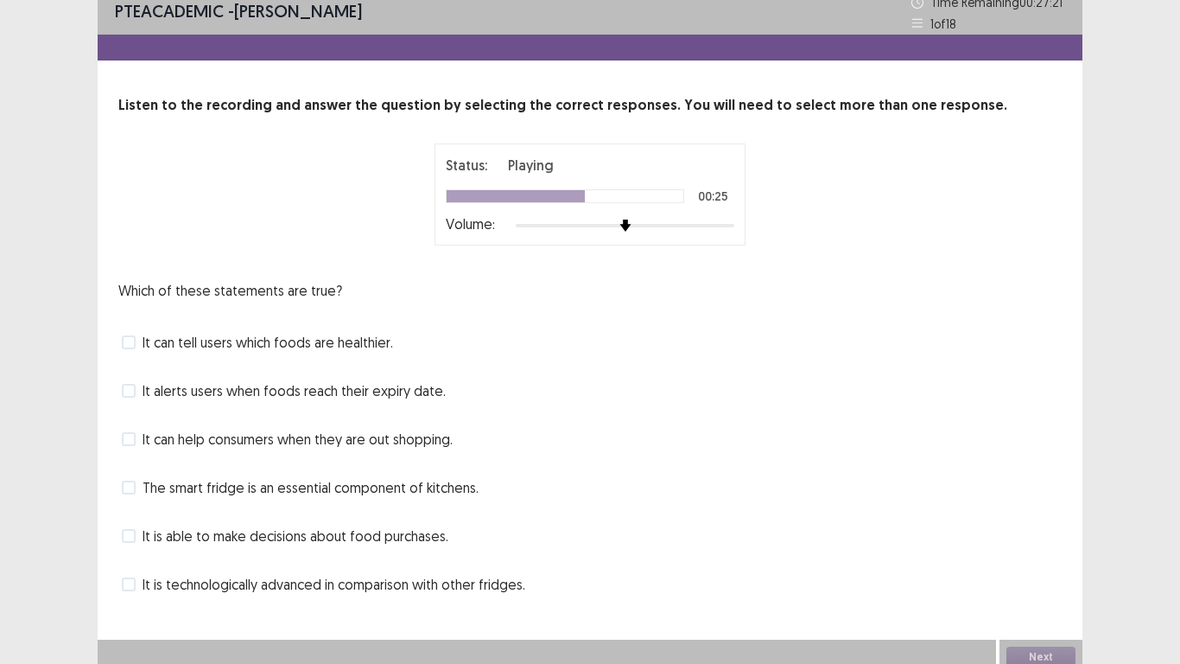
click at [130, 394] on span at bounding box center [129, 391] width 14 height 14
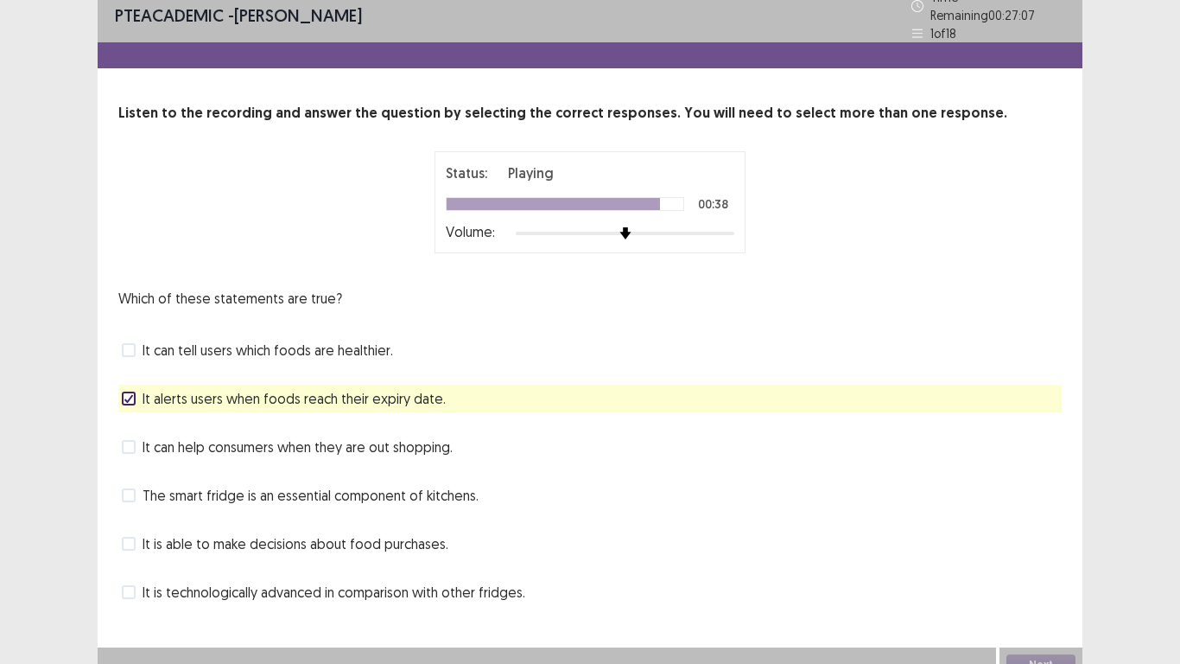
click at [132, 541] on span at bounding box center [129, 544] width 14 height 14
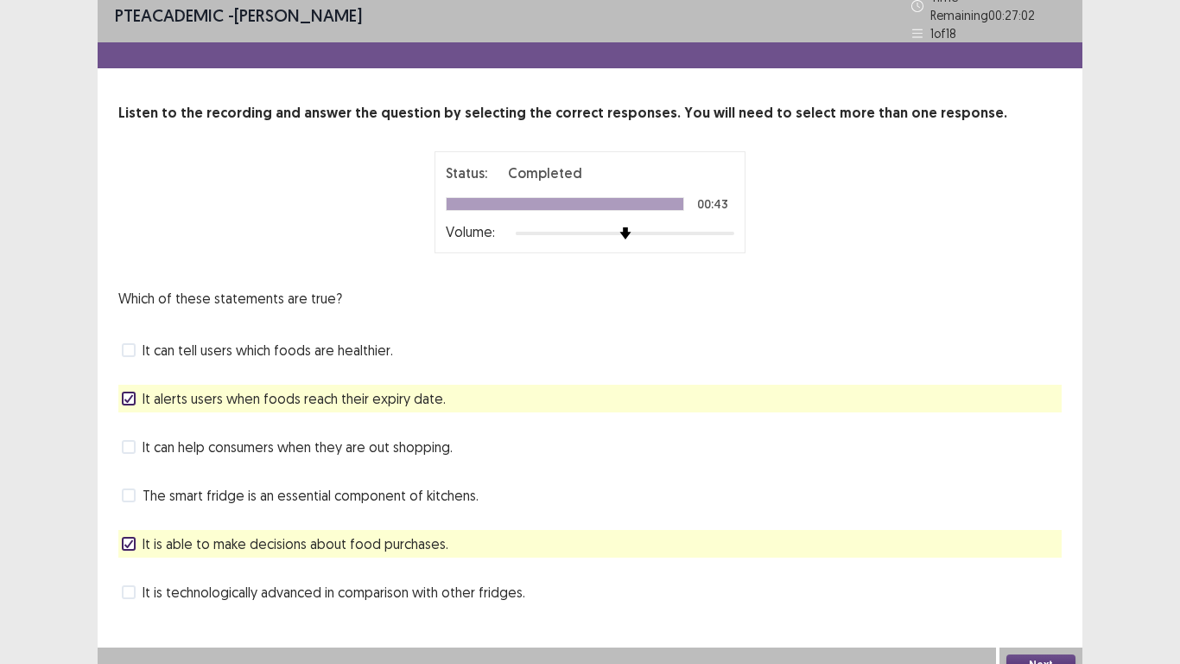
click at [130, 343] on span at bounding box center [129, 350] width 14 height 14
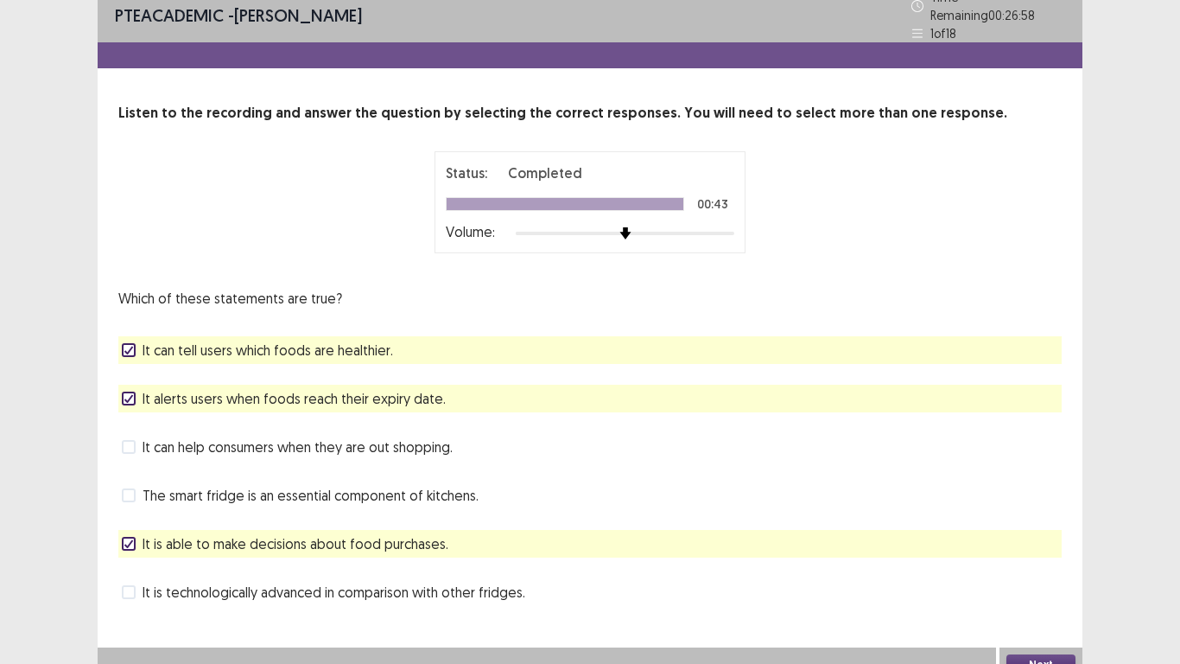
click at [1021, 546] on button "Next" at bounding box center [1041, 664] width 69 height 21
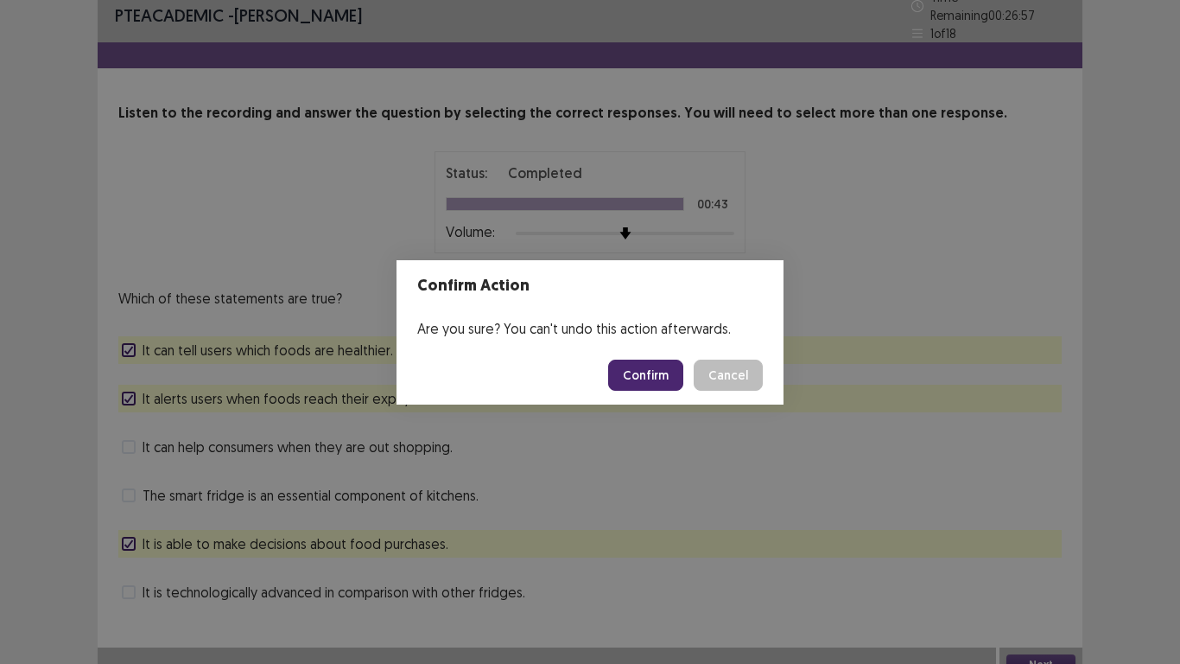
click at [641, 378] on button "Confirm" at bounding box center [645, 374] width 75 height 31
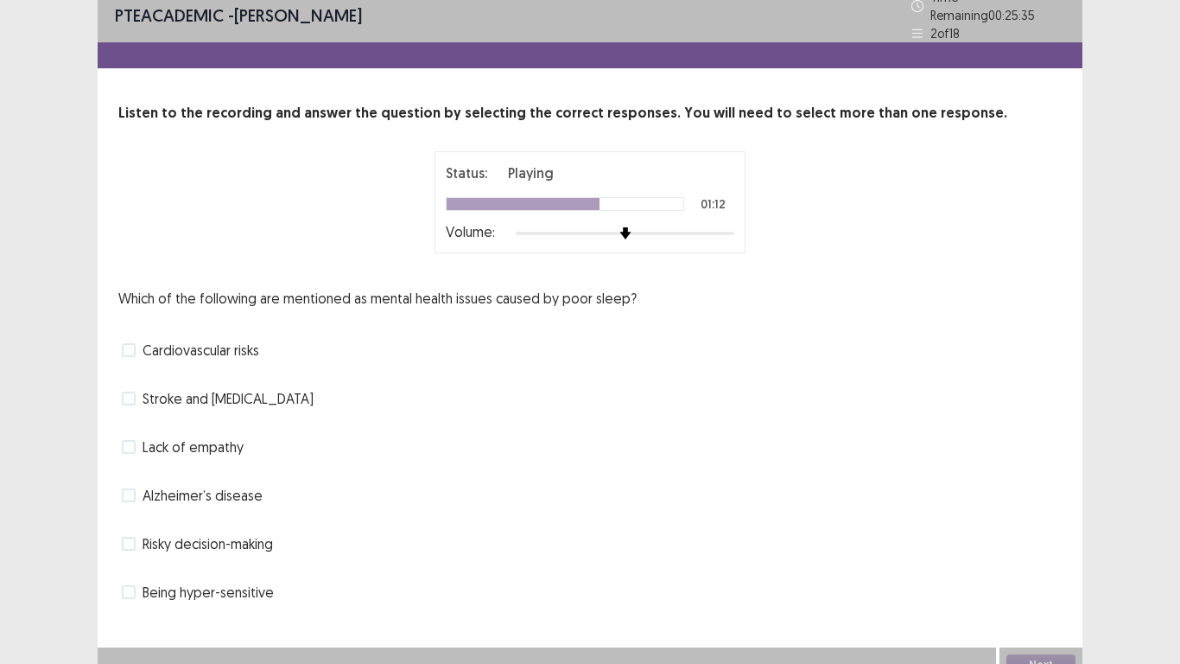
click at [131, 490] on span at bounding box center [129, 495] width 14 height 14
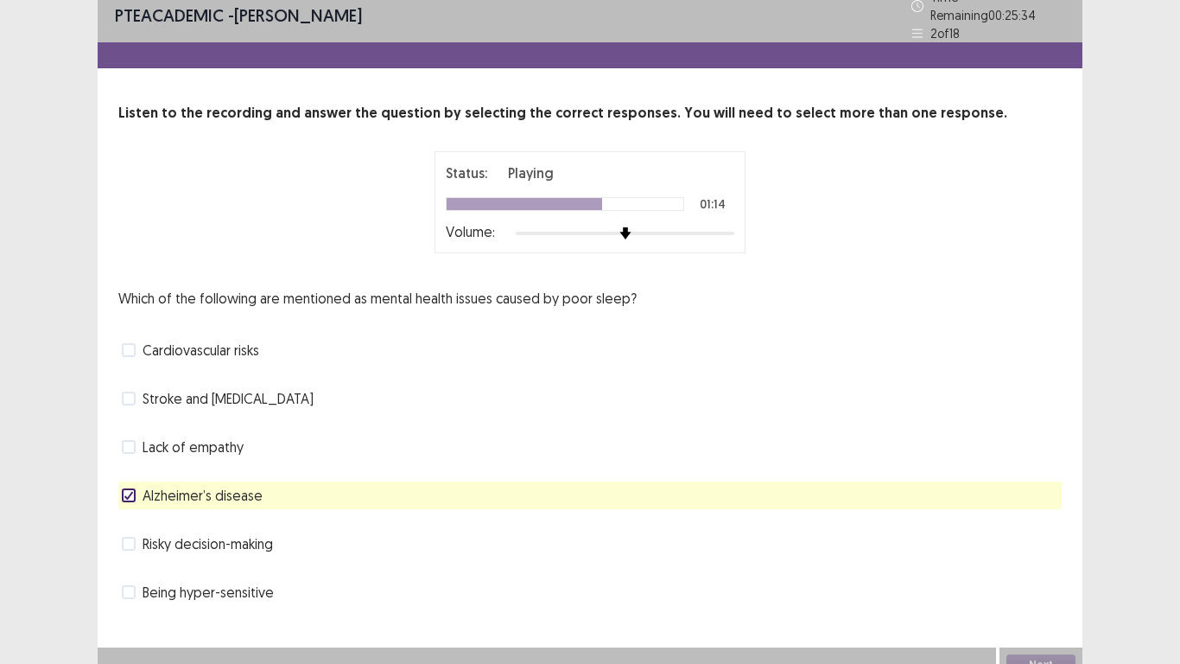
click at [134, 344] on span at bounding box center [129, 350] width 14 height 14
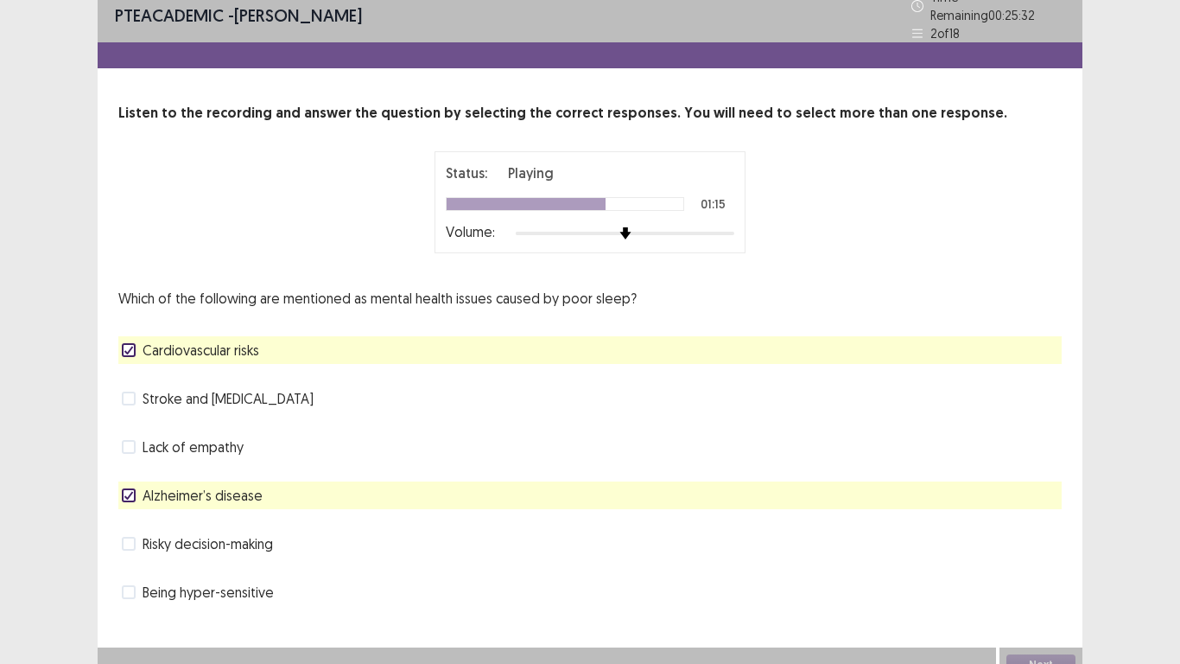
click at [131, 391] on span at bounding box center [129, 398] width 14 height 14
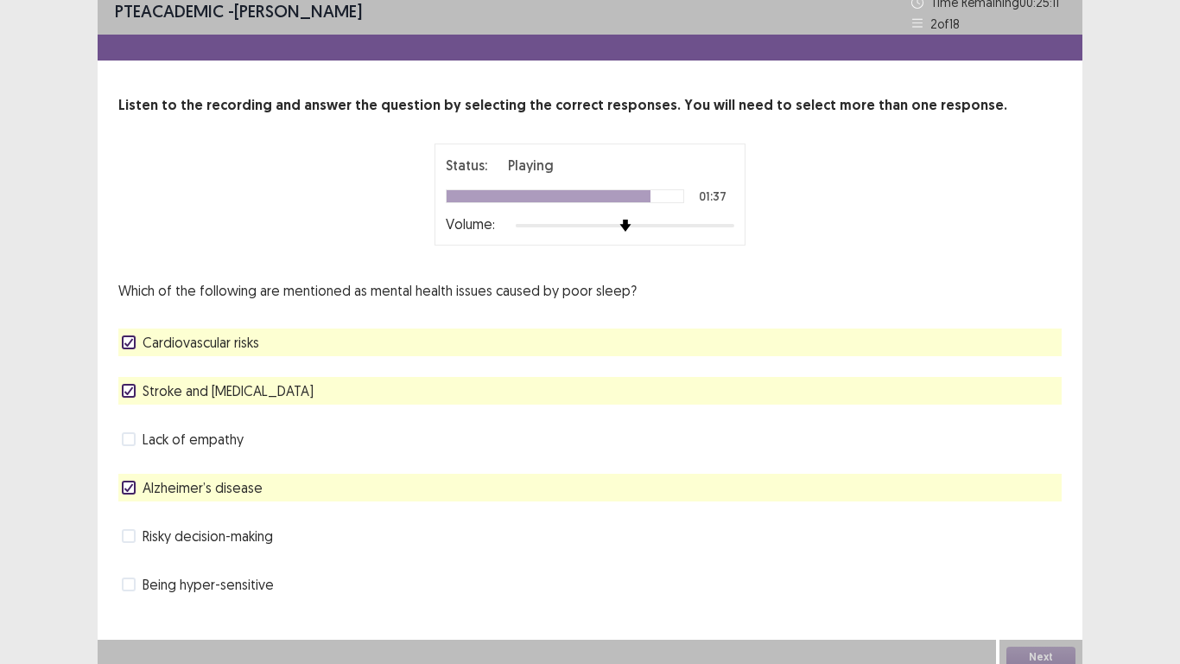
click at [129, 537] on span at bounding box center [129, 536] width 14 height 14
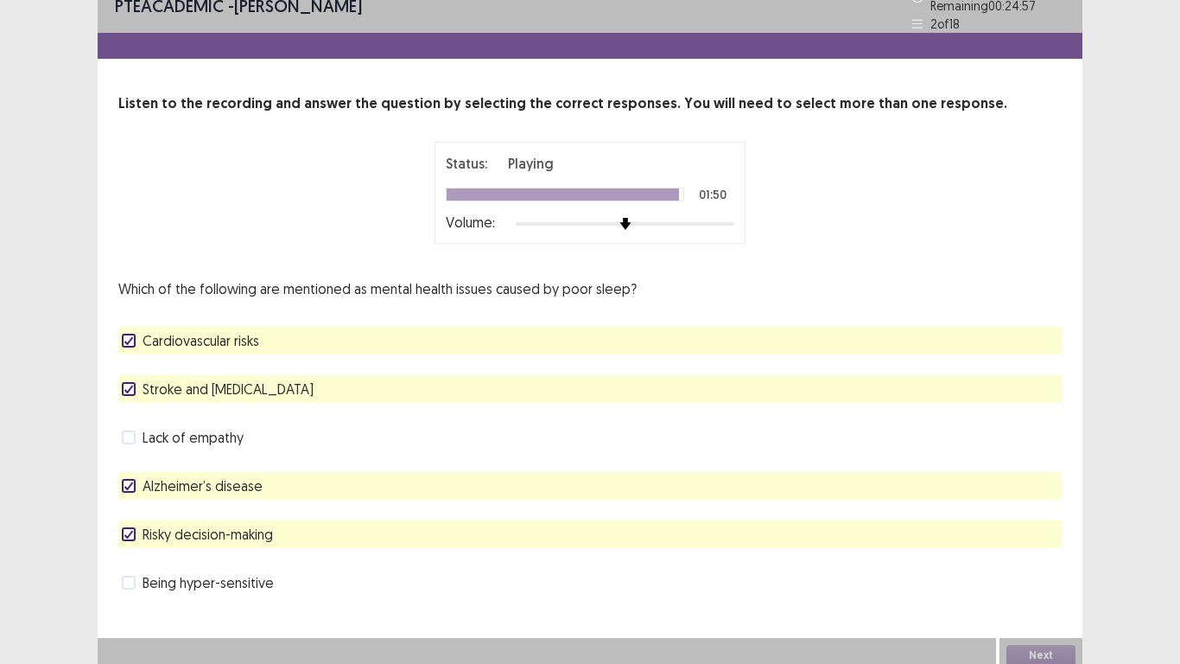
scroll to position [22, 0]
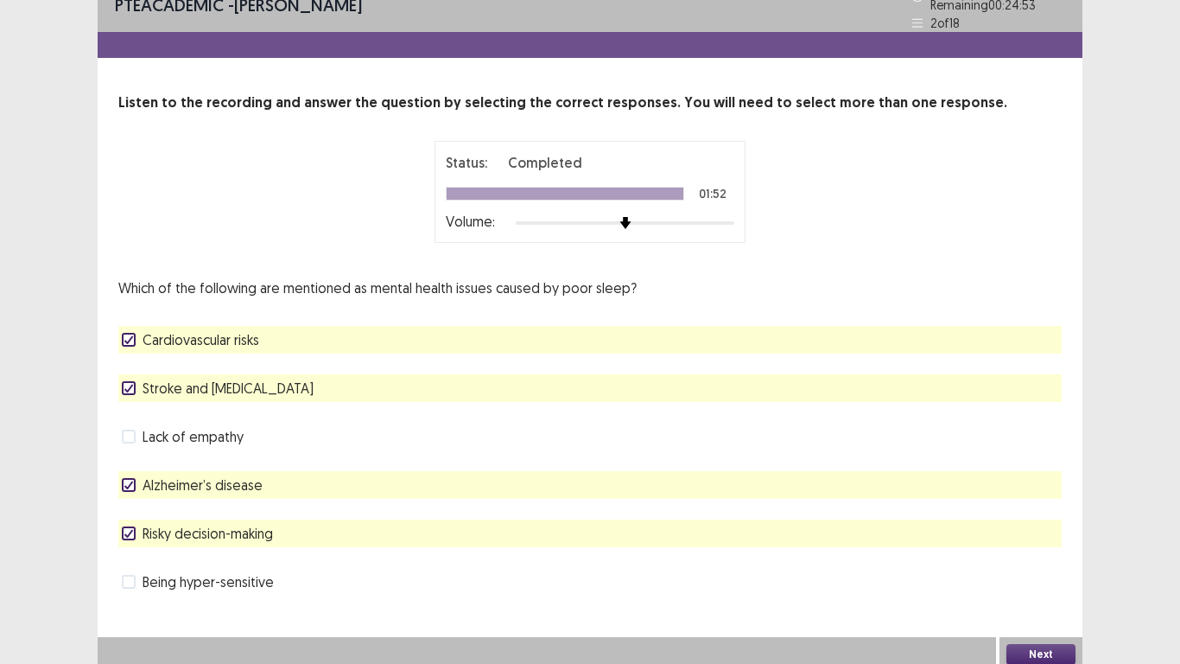
click at [1051, 546] on button "Next" at bounding box center [1041, 654] width 69 height 21
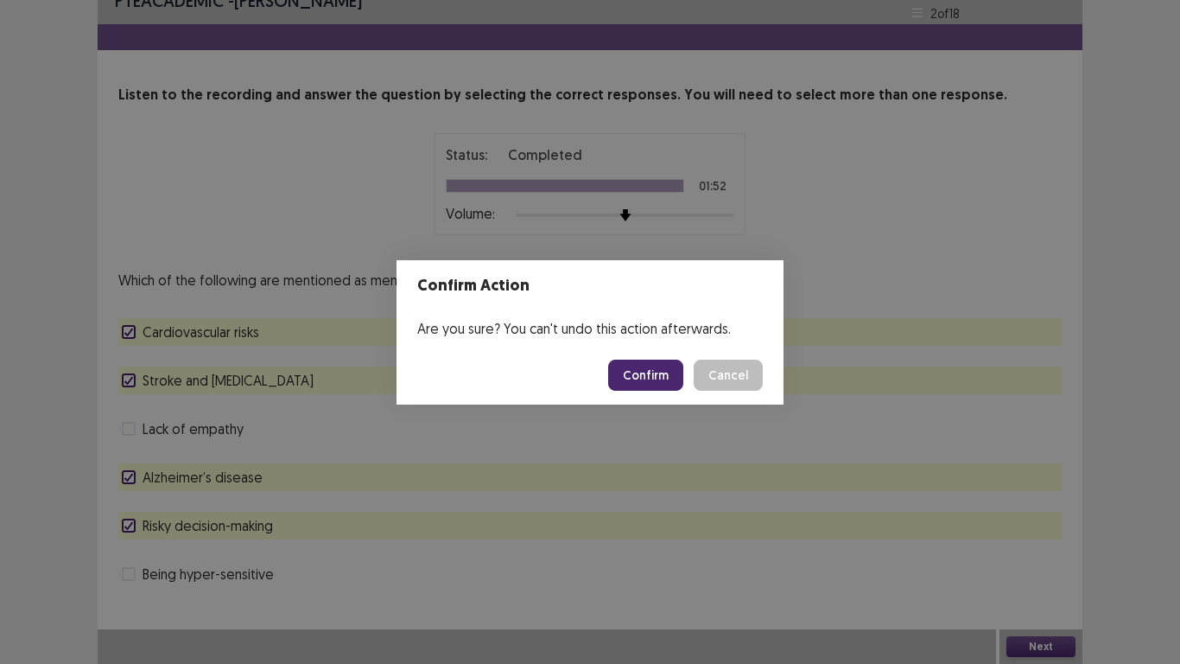
click at [659, 372] on button "Confirm" at bounding box center [645, 374] width 75 height 31
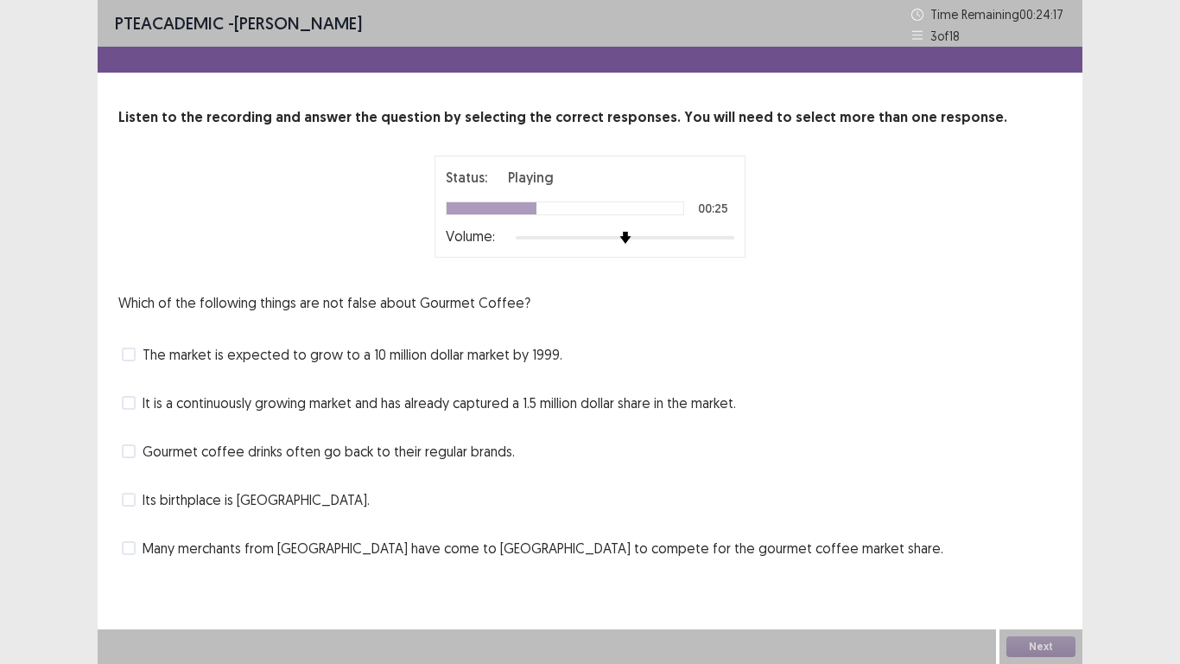
click at [132, 503] on span at bounding box center [129, 500] width 14 height 14
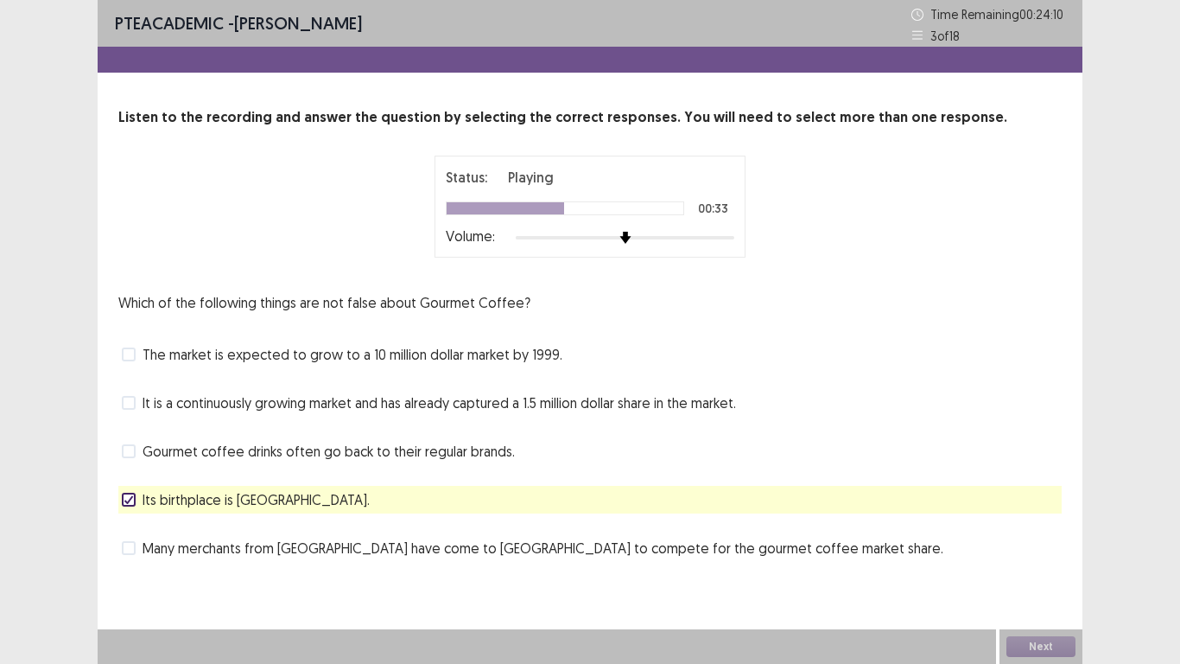
click at [135, 546] on span at bounding box center [129, 548] width 14 height 14
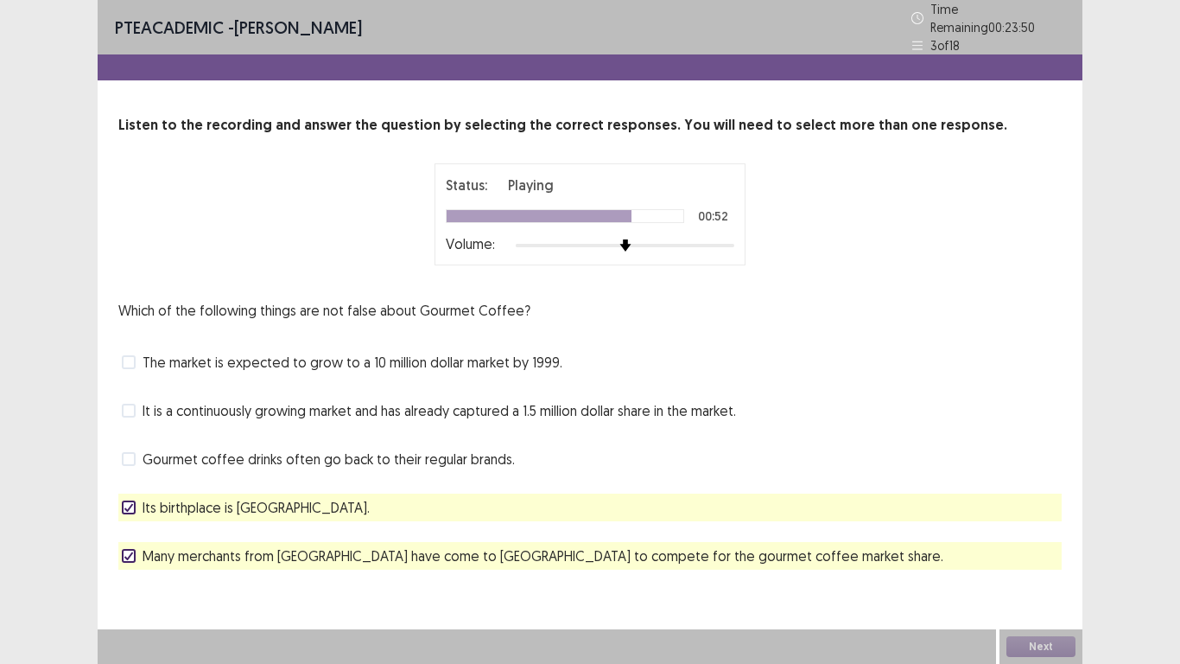
click at [132, 407] on span at bounding box center [129, 411] width 14 height 14
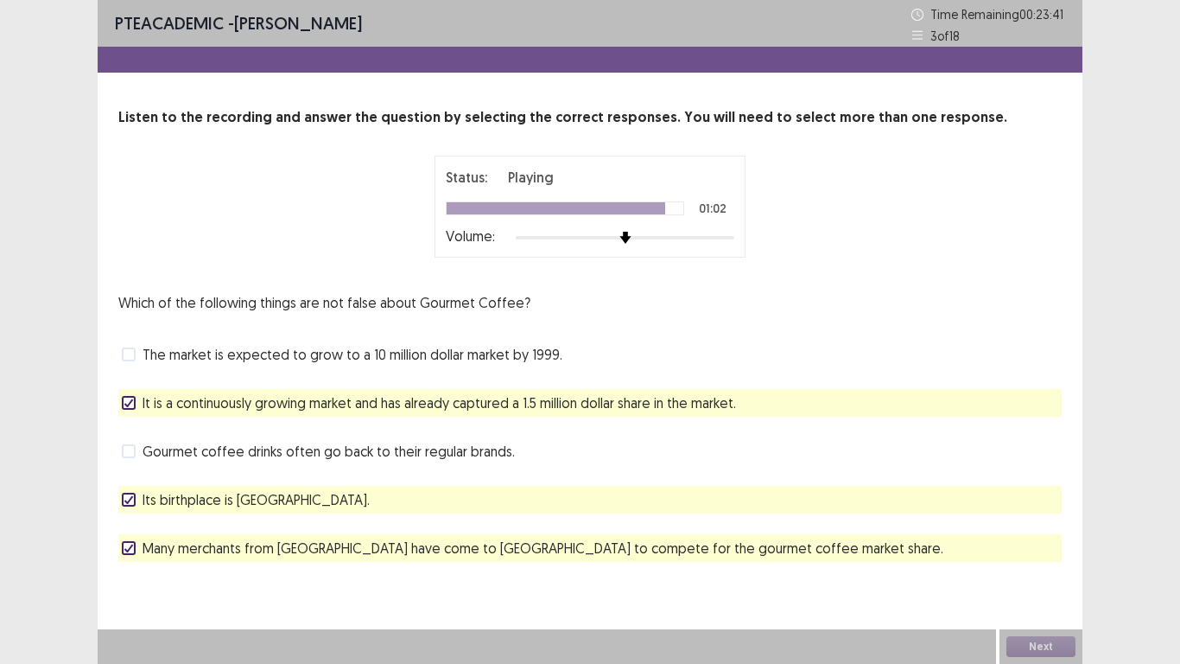
click at [130, 455] on span at bounding box center [129, 451] width 14 height 14
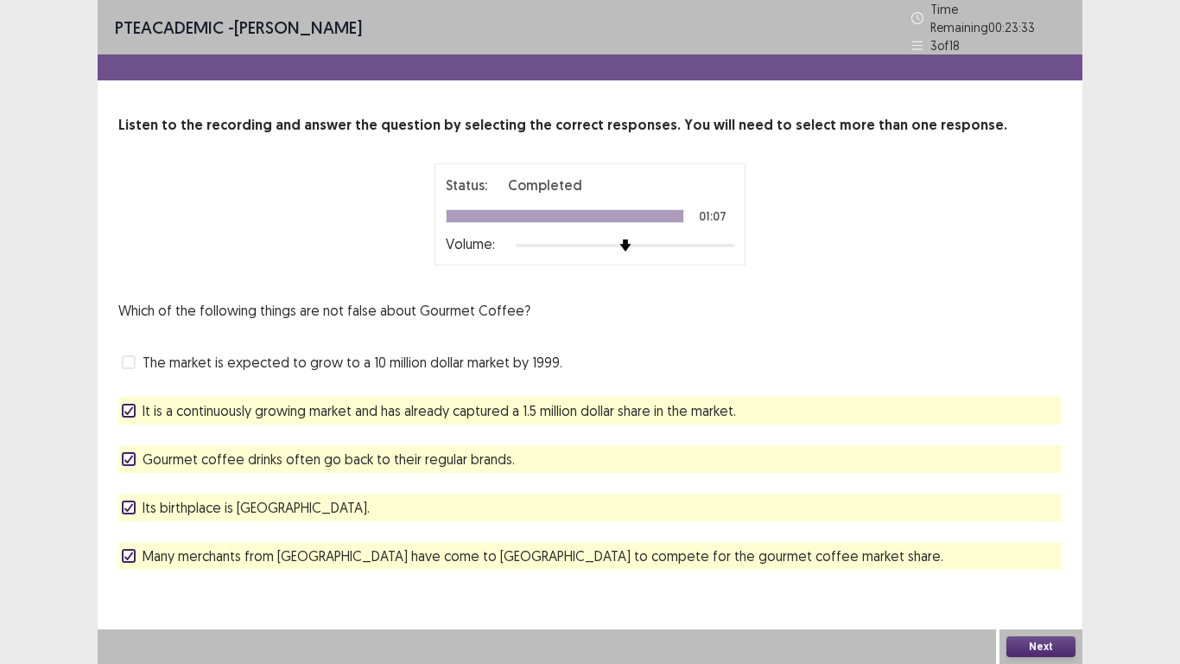
click at [1043, 546] on button "Next" at bounding box center [1041, 646] width 69 height 21
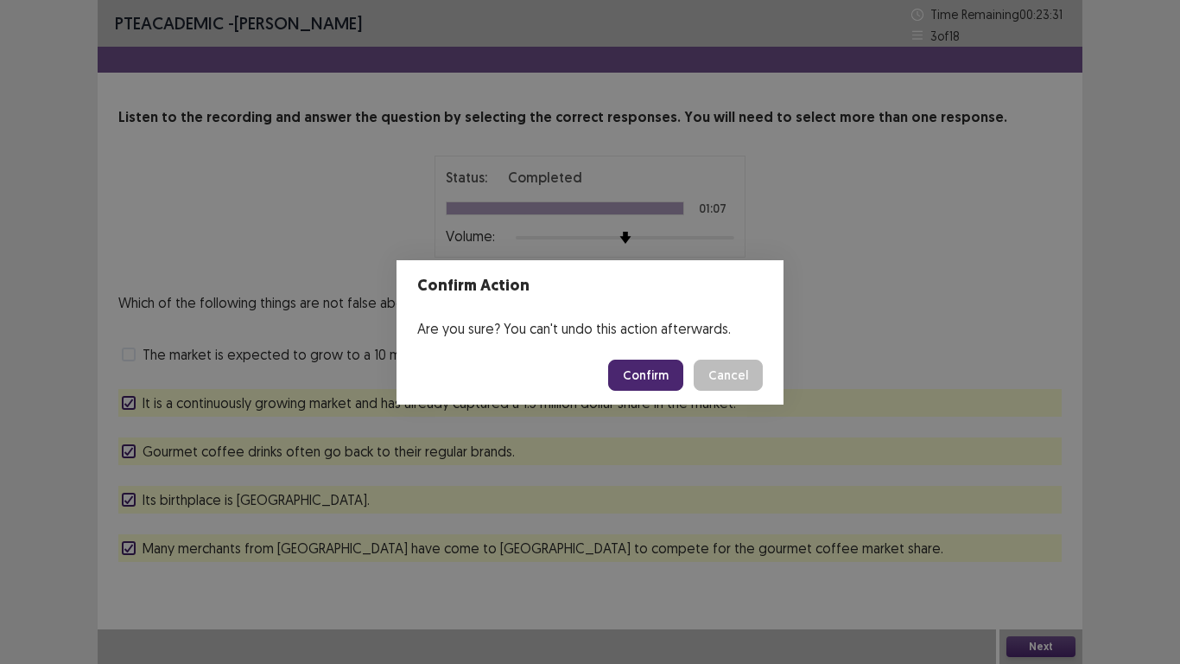
click at [658, 383] on button "Confirm" at bounding box center [645, 374] width 75 height 31
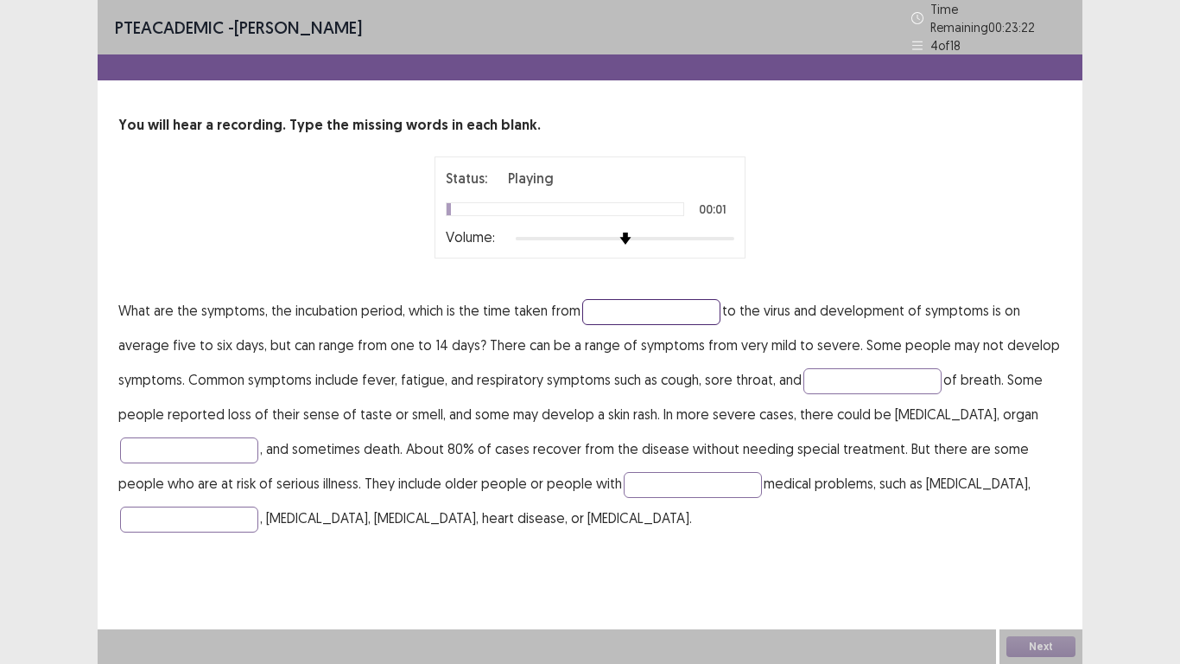
click at [639, 302] on input "text" at bounding box center [651, 312] width 138 height 26
type input "********"
click at [889, 375] on input "text" at bounding box center [873, 381] width 138 height 26
type input "********"
click at [212, 439] on input "text" at bounding box center [189, 450] width 138 height 26
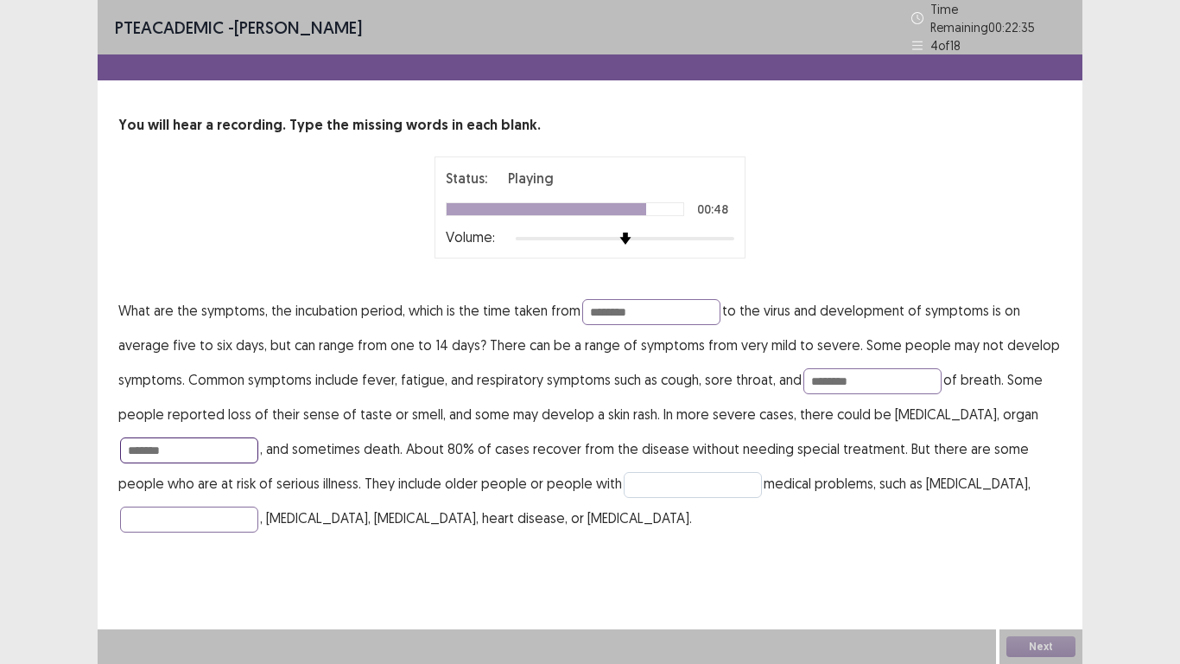
type input "*******"
click at [635, 472] on input "text" at bounding box center [693, 485] width 138 height 26
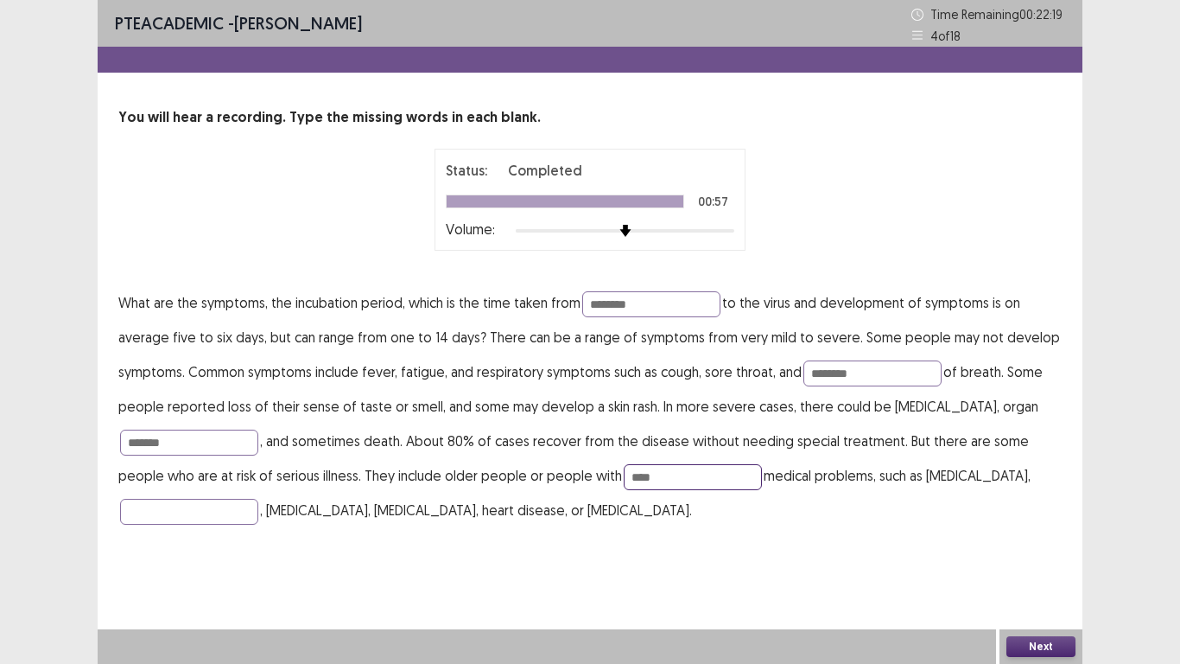
click at [645, 478] on input "****" at bounding box center [693, 477] width 138 height 26
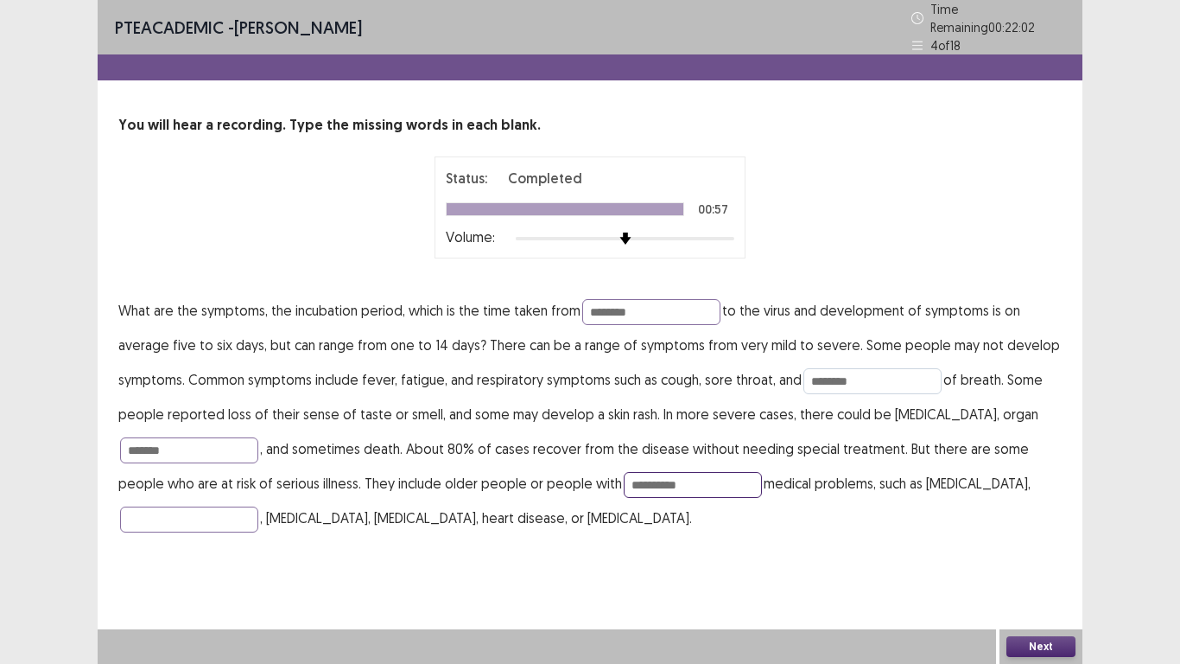
type input "**********"
click at [831, 374] on input "********" at bounding box center [873, 381] width 138 height 26
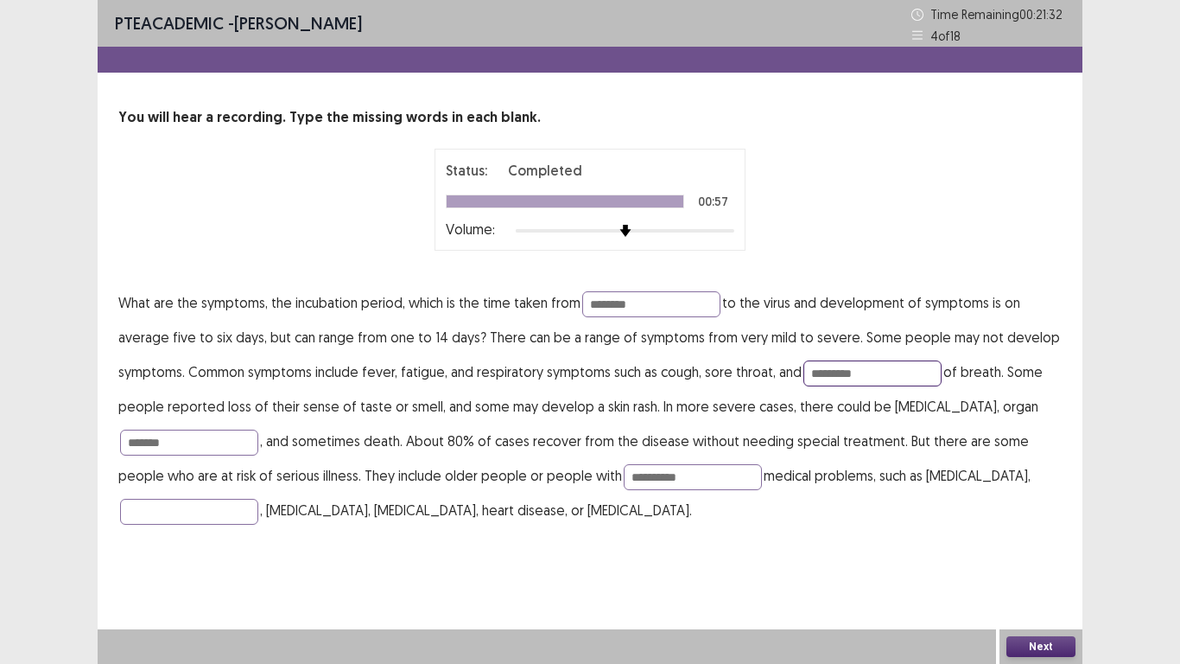
type input "*********"
click at [1059, 546] on button "Next" at bounding box center [1041, 646] width 69 height 21
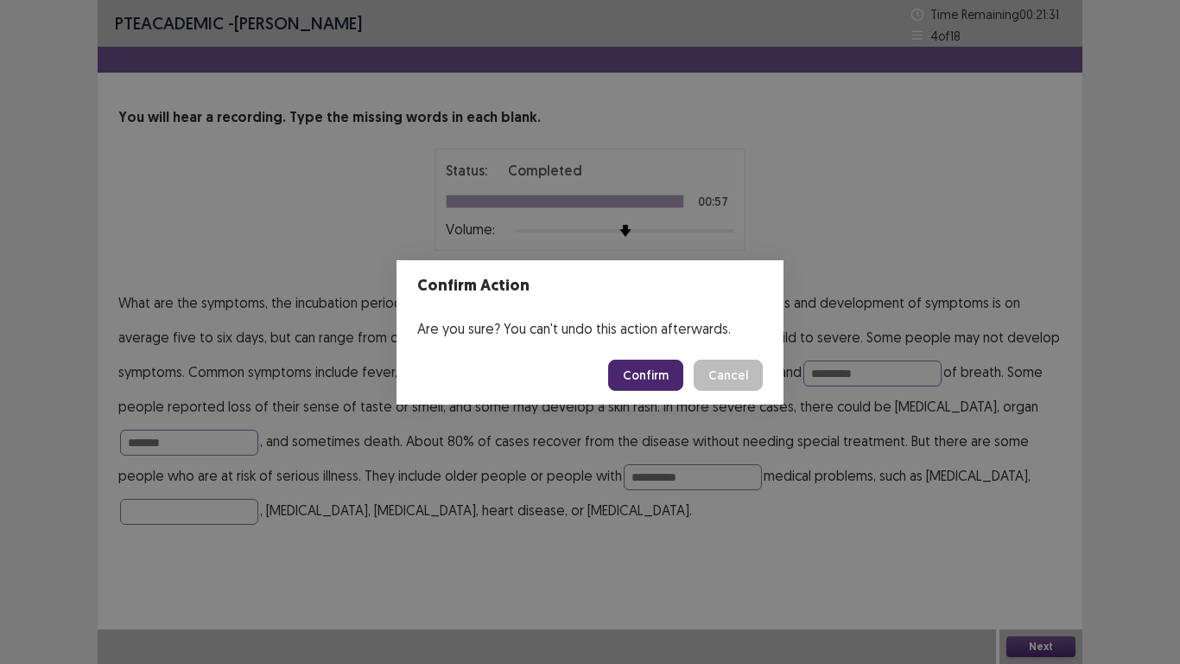
click at [654, 376] on button "Confirm" at bounding box center [645, 374] width 75 height 31
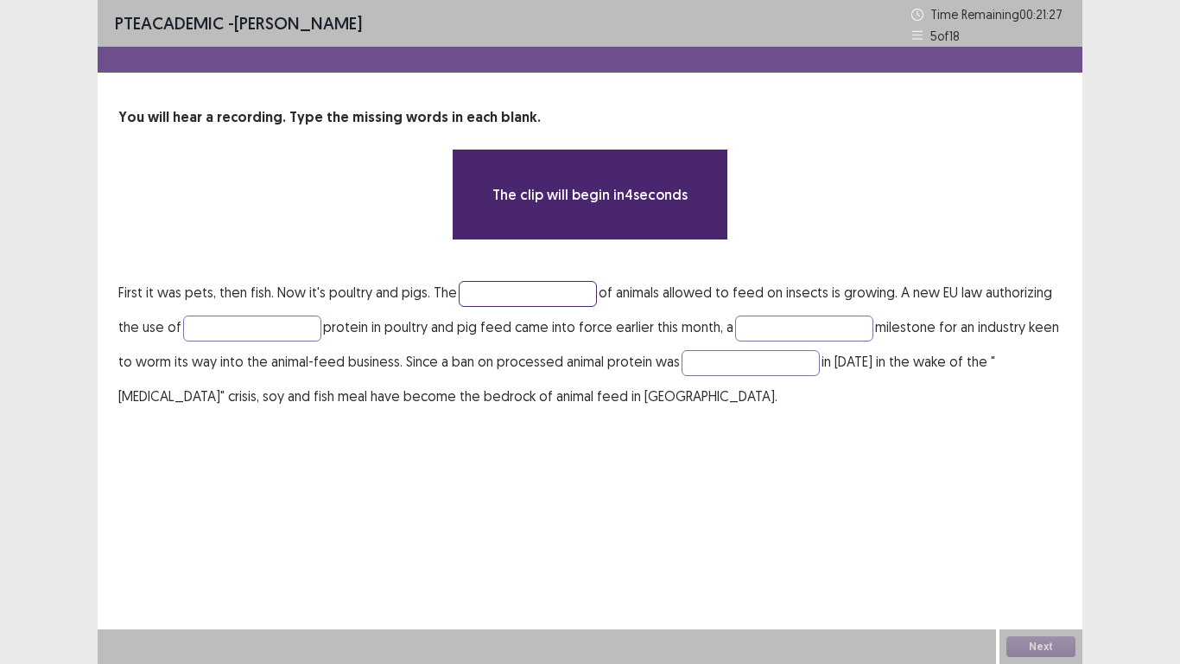
click at [495, 295] on input "text" at bounding box center [528, 294] width 138 height 26
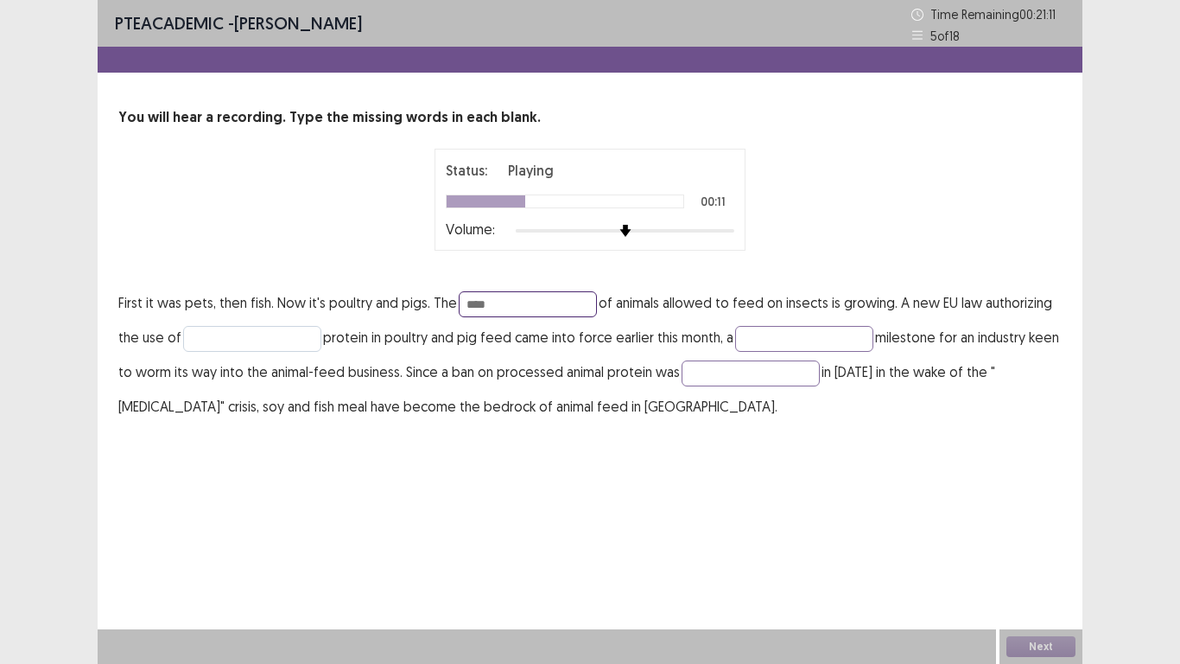
type input "****"
click at [266, 336] on input "text" at bounding box center [252, 339] width 138 height 26
type input "******"
click at [776, 341] on input "text" at bounding box center [804, 339] width 138 height 26
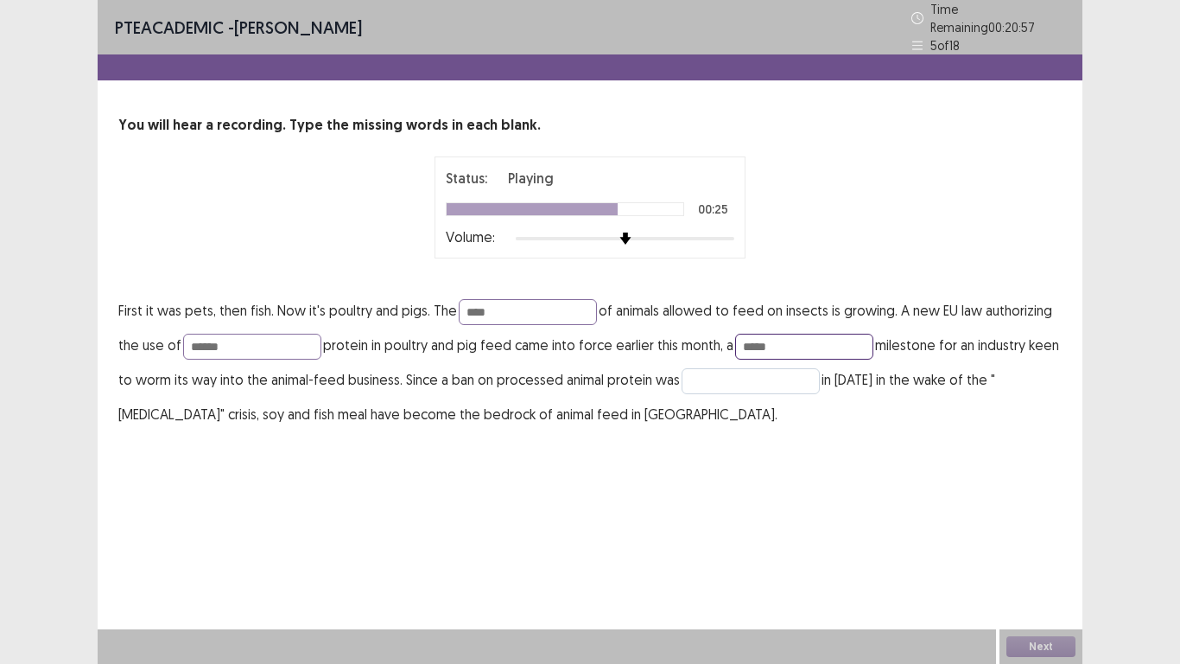
type input "*****"
click at [752, 373] on input "text" at bounding box center [751, 381] width 138 height 26
type input "*******"
click at [817, 339] on input "*****" at bounding box center [804, 347] width 138 height 26
type input "**********"
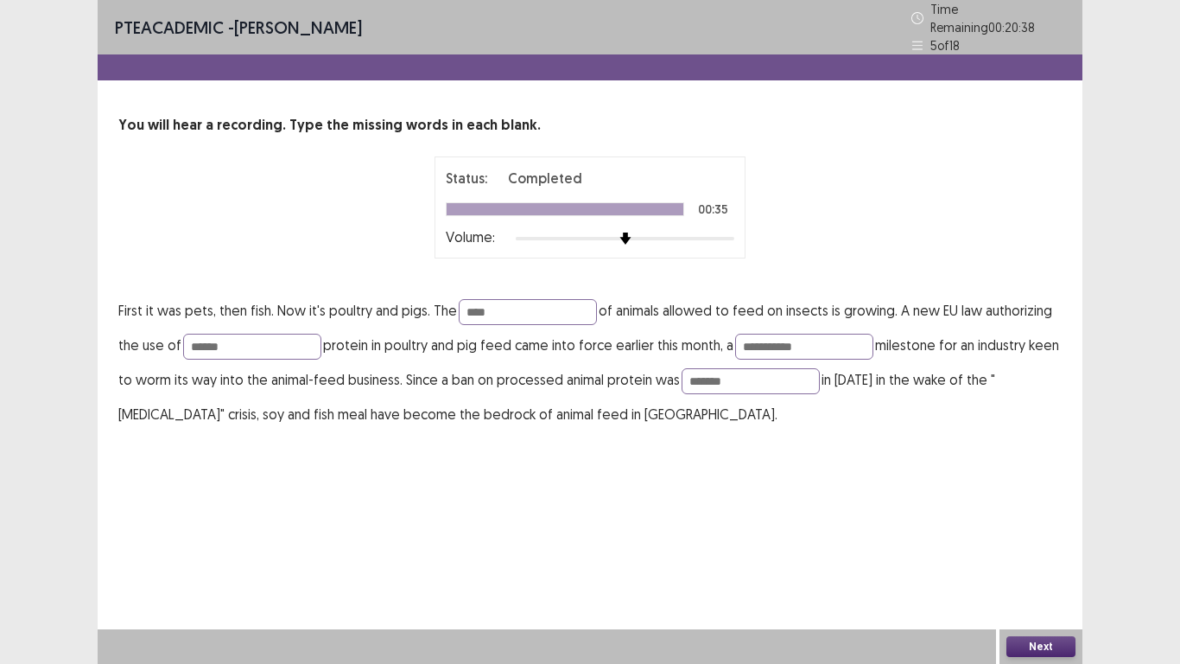
click at [1052, 546] on button "Next" at bounding box center [1041, 646] width 69 height 21
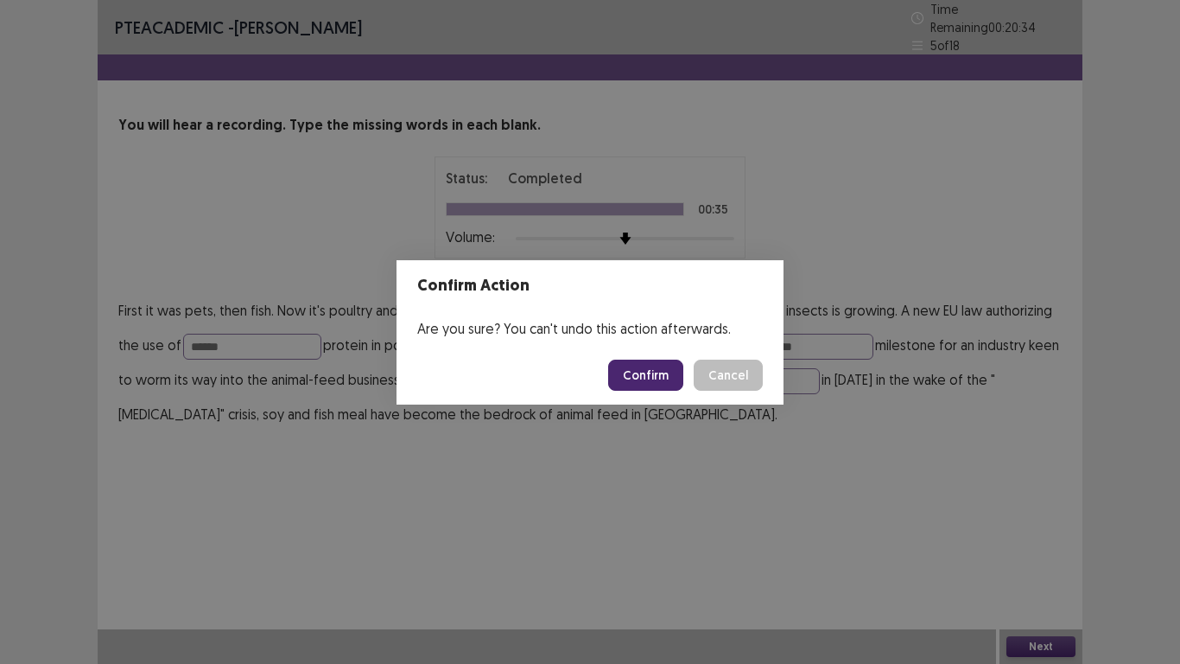
click at [738, 365] on button "Cancel" at bounding box center [728, 374] width 69 height 31
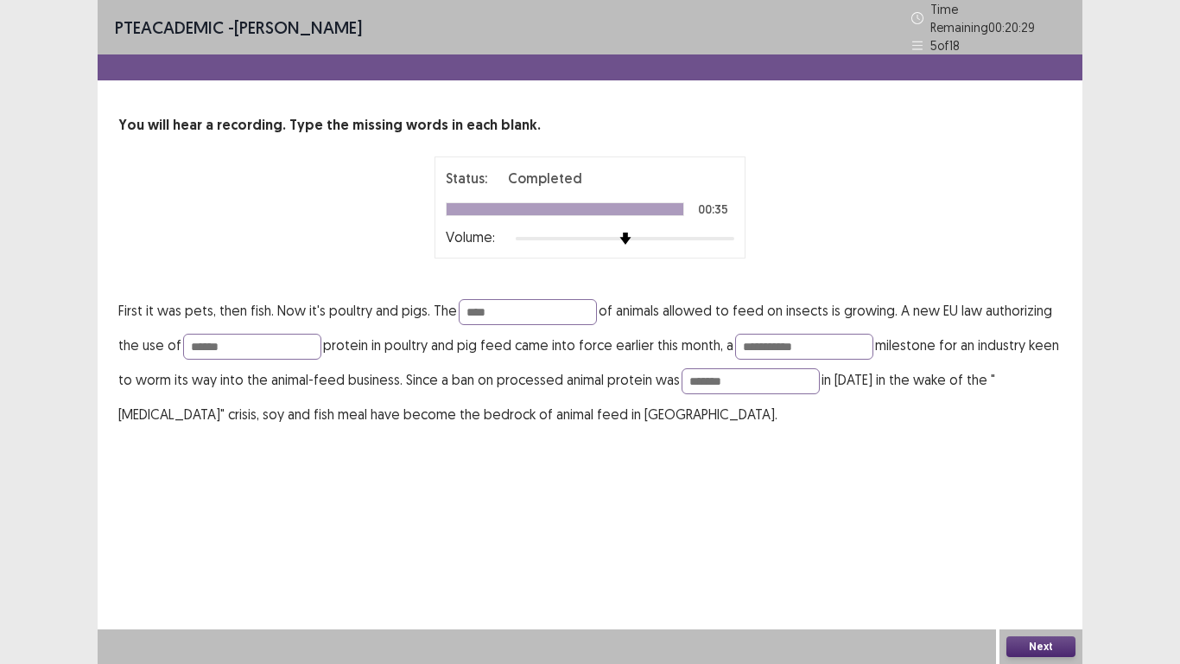
click at [1051, 546] on button "Next" at bounding box center [1041, 646] width 69 height 21
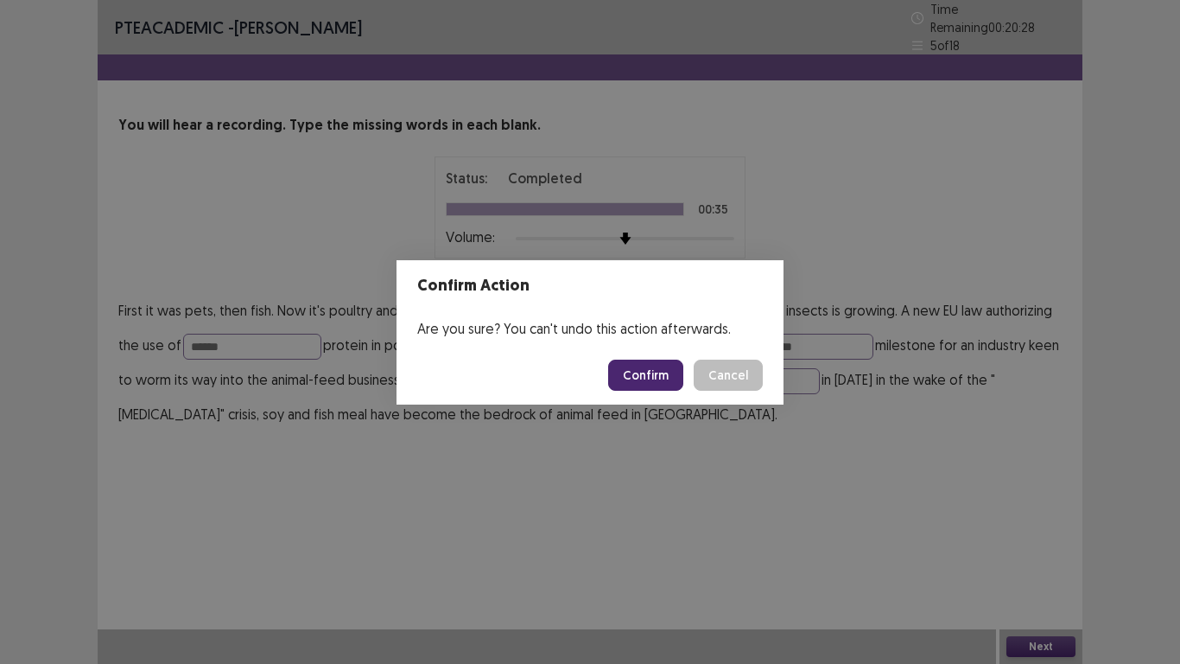
click at [664, 372] on button "Confirm" at bounding box center [645, 374] width 75 height 31
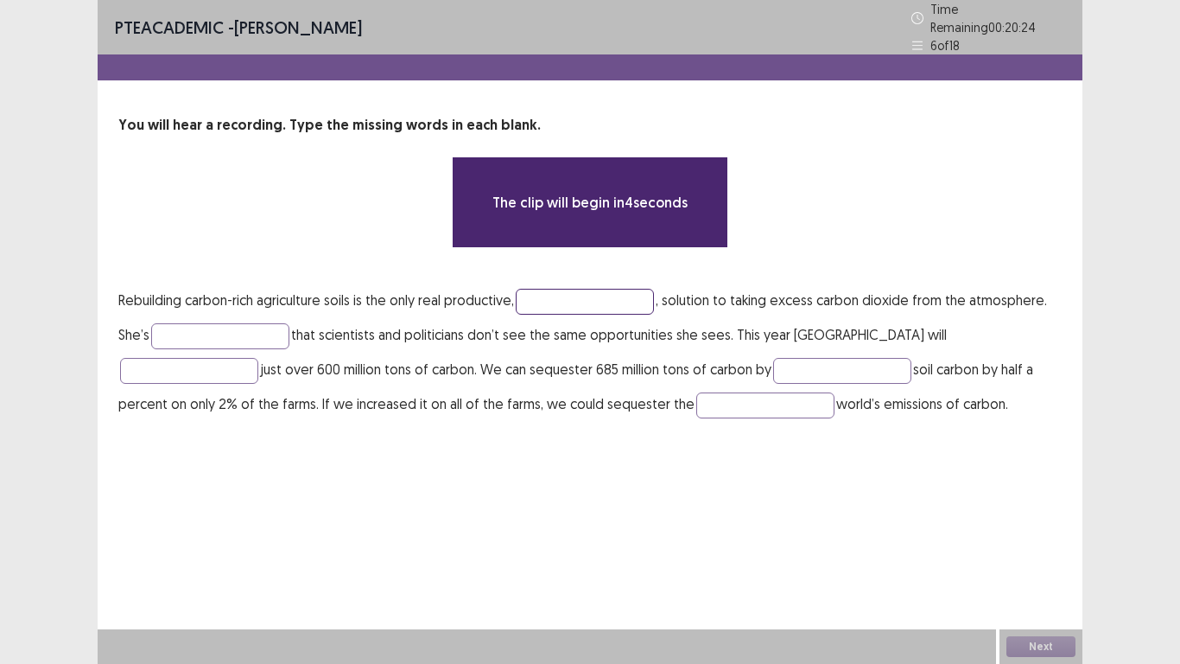
click at [575, 289] on input "text" at bounding box center [585, 302] width 138 height 26
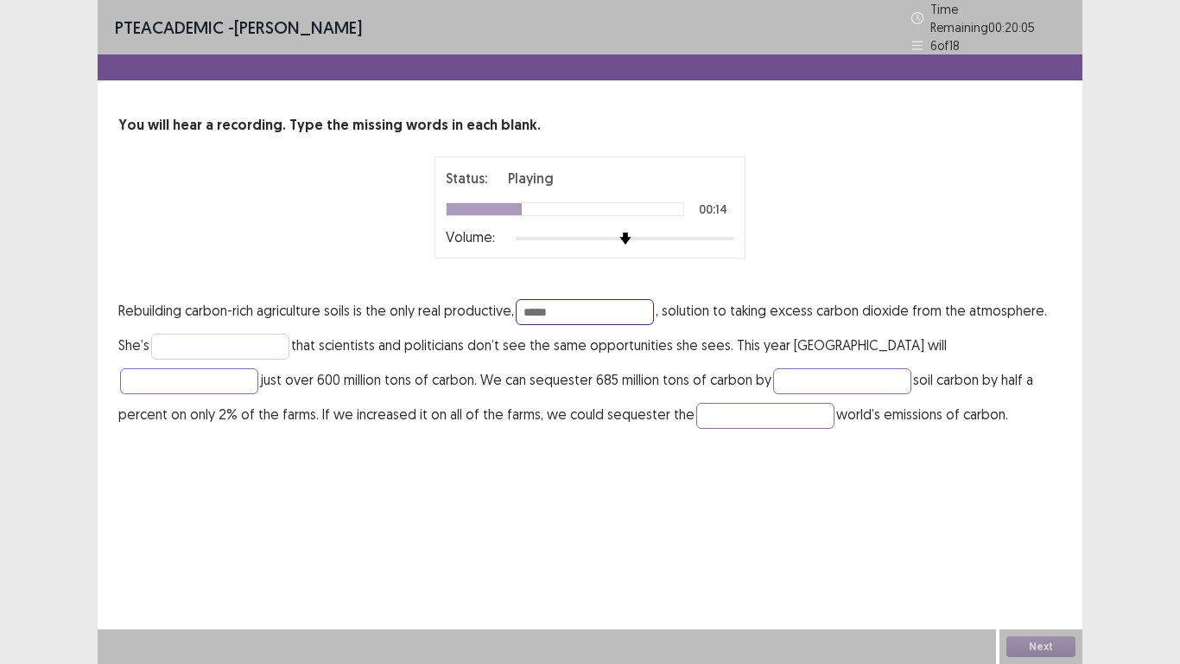
type input "*****"
click at [191, 335] on input "text" at bounding box center [220, 347] width 138 height 26
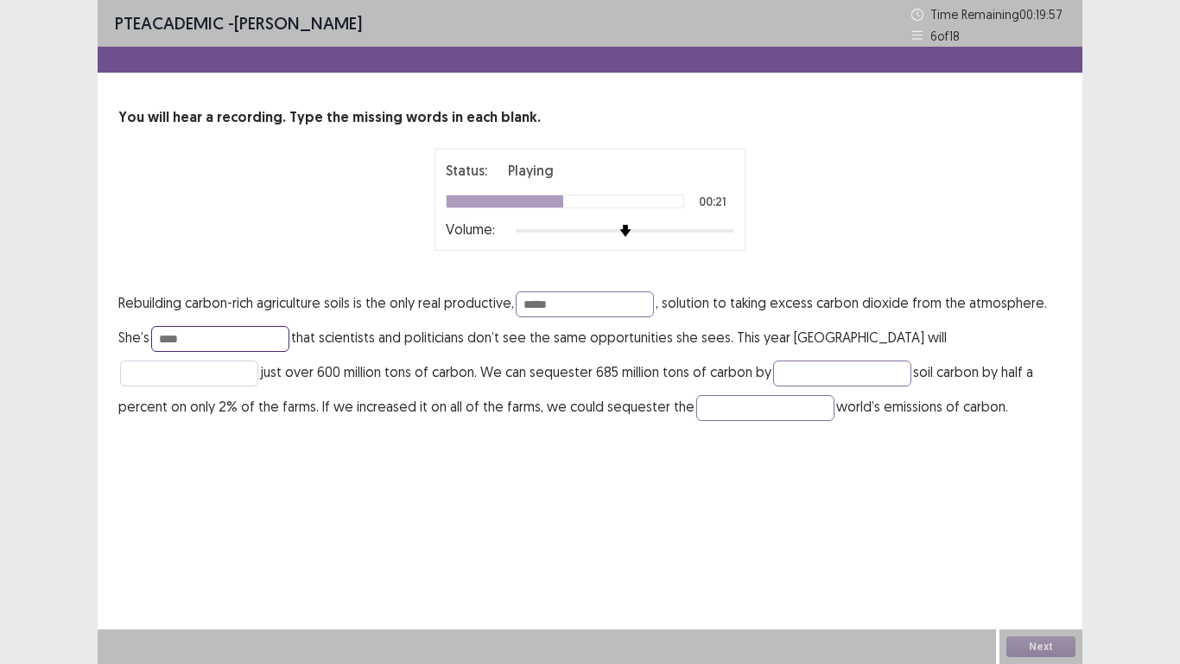
type input "****"
click at [258, 360] on input "text" at bounding box center [189, 373] width 138 height 26
type input "*****"
click at [643, 359] on p "Rebuilding carbon-rich agriculture soils is the only real productive, ***** , s…" at bounding box center [590, 354] width 944 height 138
click at [773, 368] on input "text" at bounding box center [842, 373] width 138 height 26
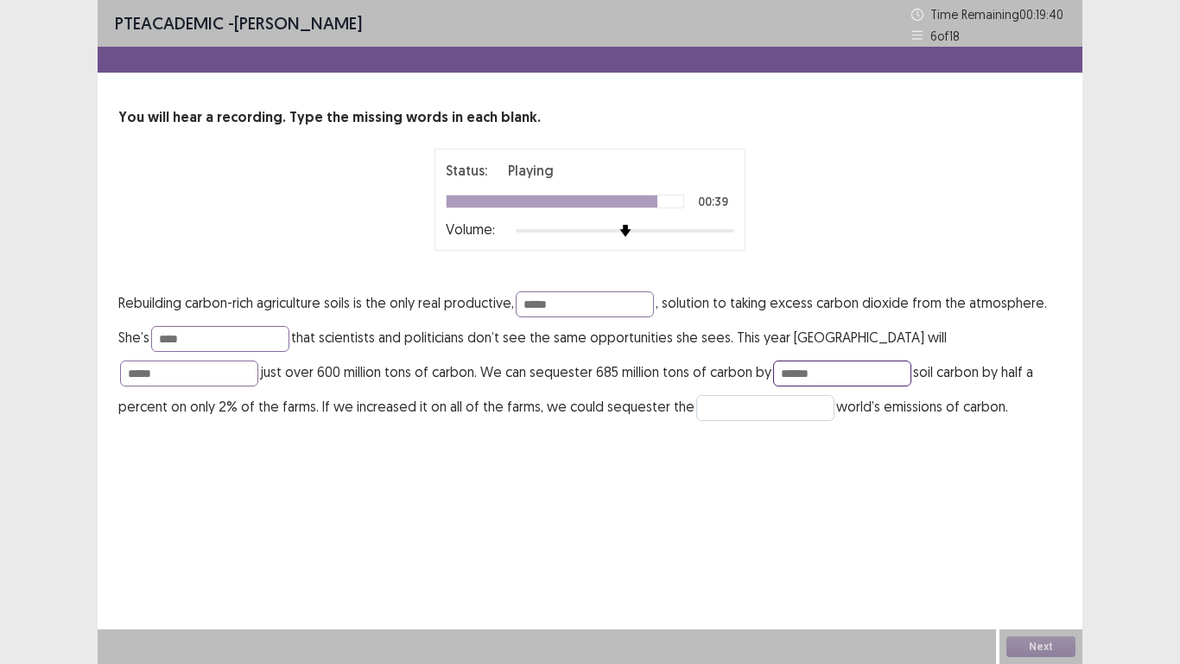
type input "******"
click at [696, 405] on input "text" at bounding box center [765, 408] width 138 height 26
type input "*****"
click at [773, 374] on input "******" at bounding box center [842, 373] width 138 height 26
type input "**********"
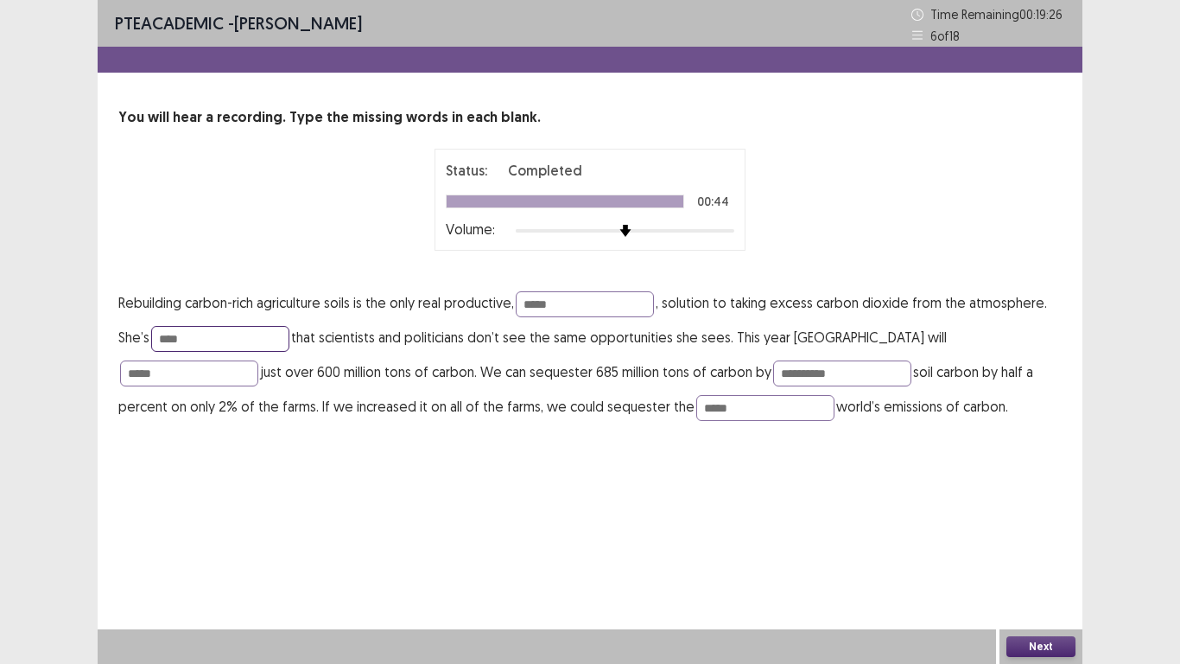
click at [196, 335] on input "****" at bounding box center [220, 339] width 138 height 26
click at [258, 360] on input "*****" at bounding box center [189, 373] width 138 height 26
type input "****"
click at [588, 308] on input "*****" at bounding box center [585, 304] width 138 height 26
type input "*********"
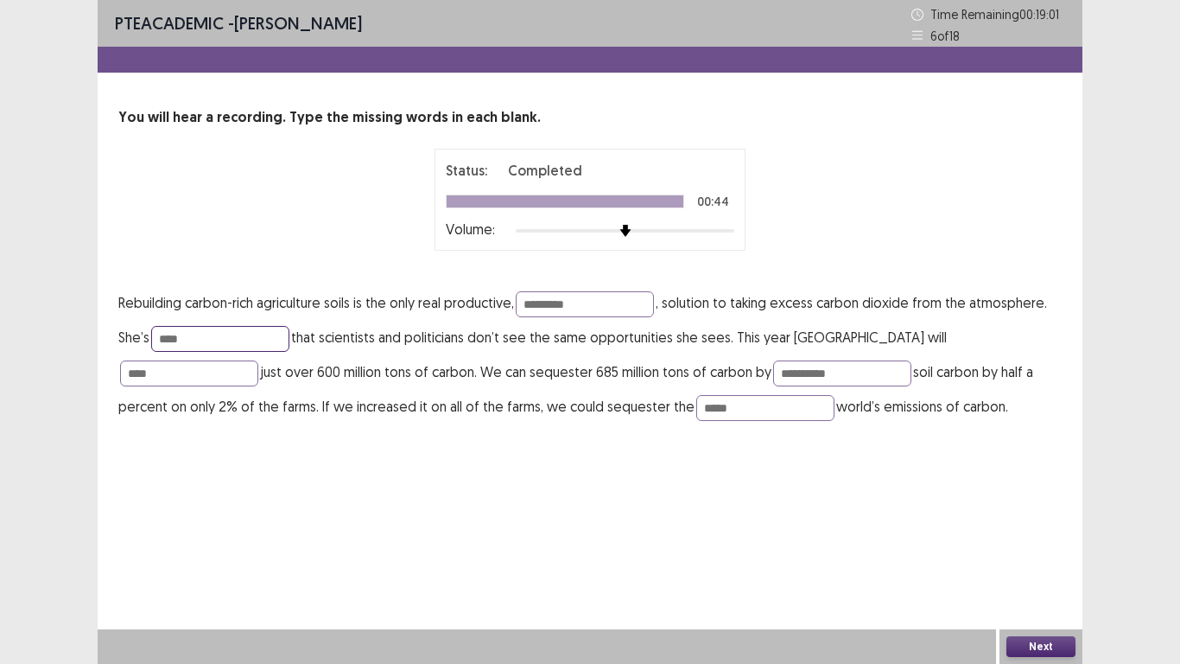
click at [207, 335] on input "****" at bounding box center [220, 339] width 138 height 26
click at [222, 336] on input "*********" at bounding box center [220, 339] width 138 height 26
type input "*"
click at [1044, 546] on button "Next" at bounding box center [1041, 646] width 69 height 21
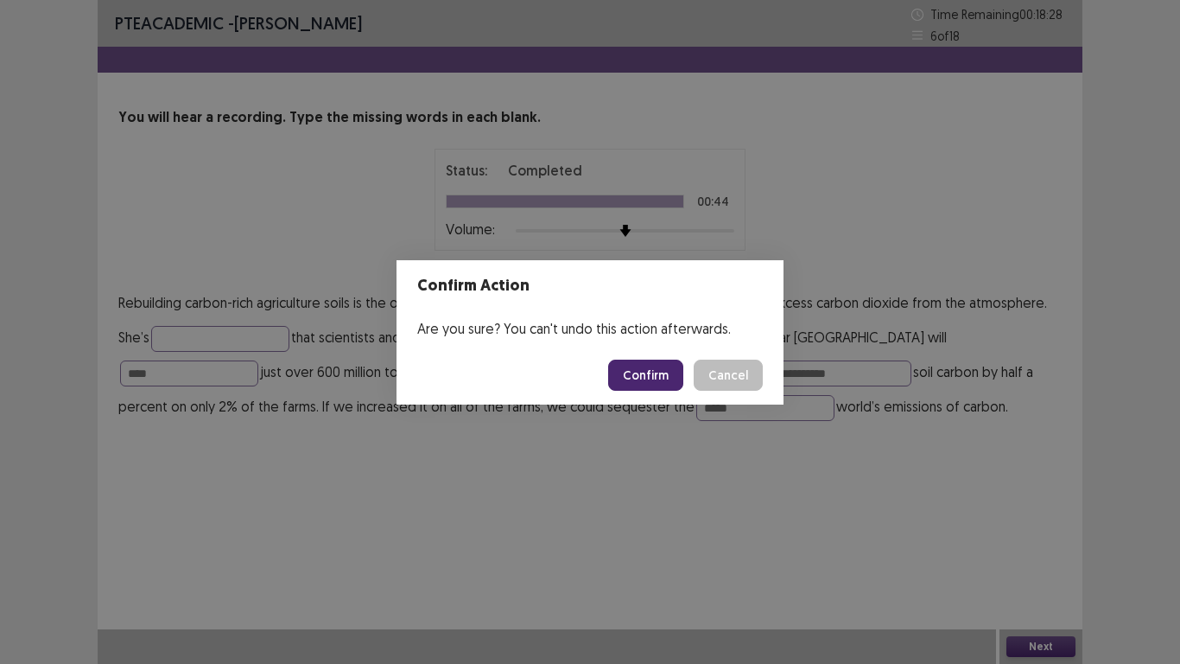
click at [639, 377] on button "Confirm" at bounding box center [645, 374] width 75 height 31
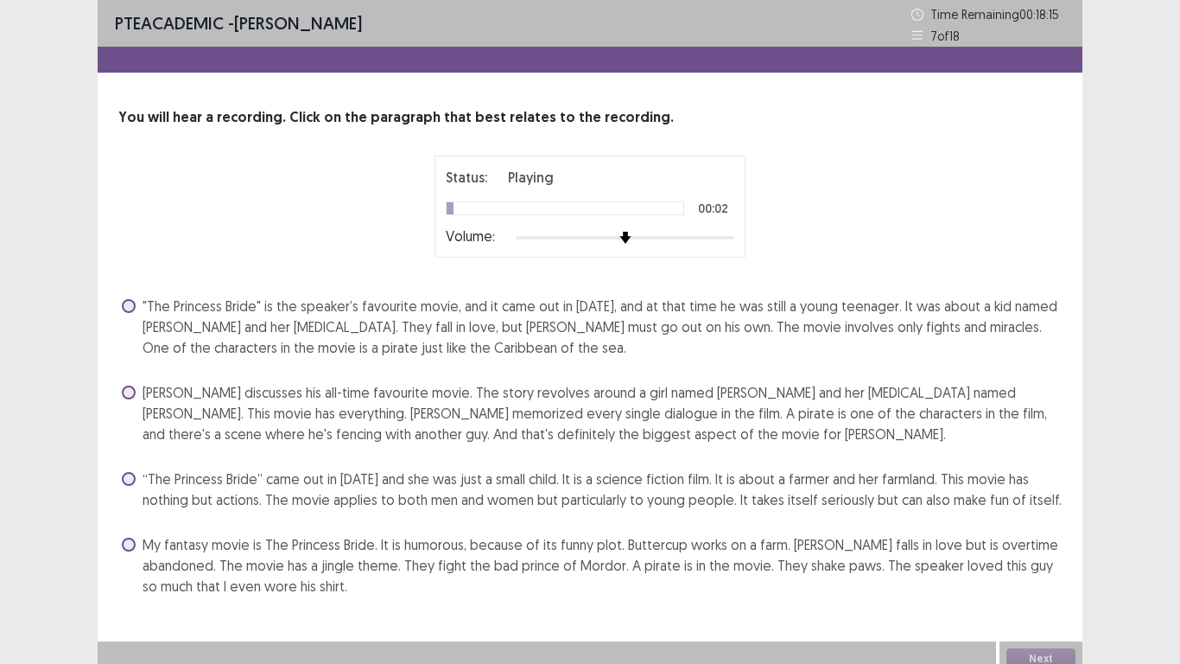
scroll to position [12, 0]
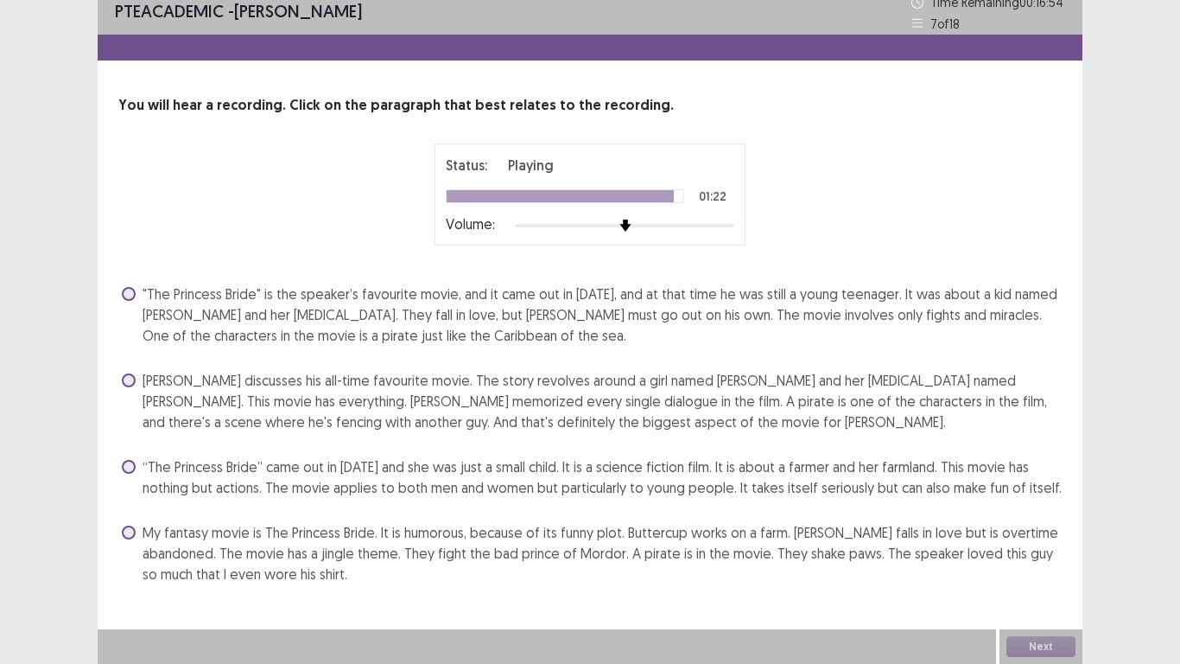
click at [131, 378] on span at bounding box center [129, 380] width 14 height 14
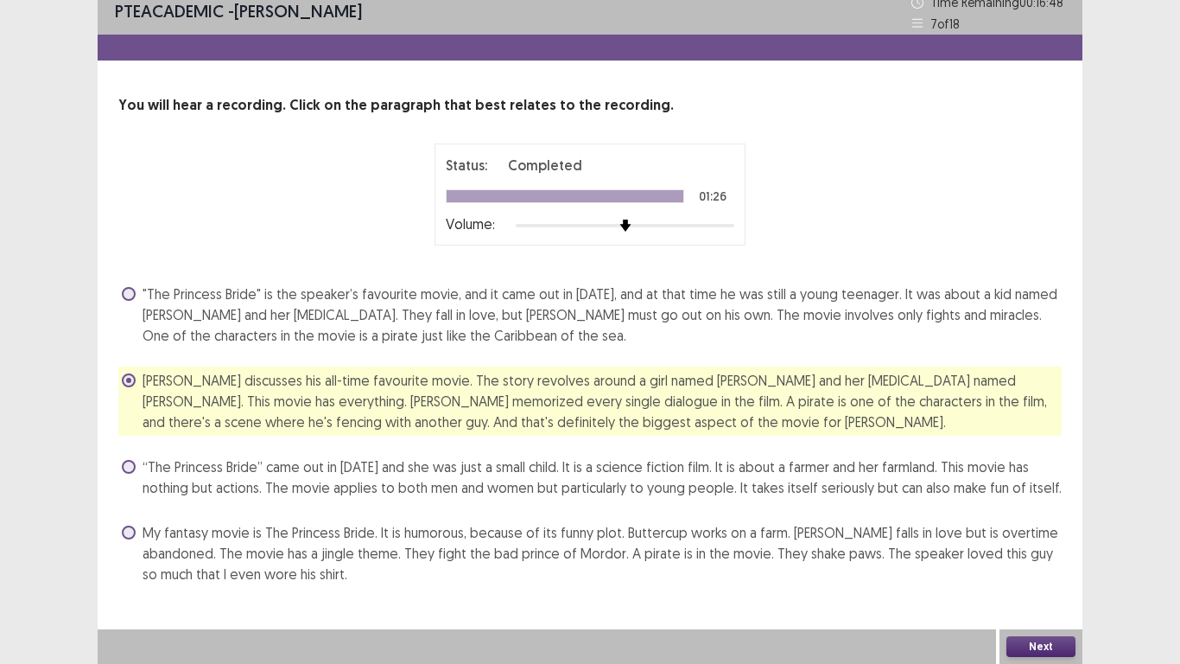
click at [1029, 546] on button "Next" at bounding box center [1041, 646] width 69 height 21
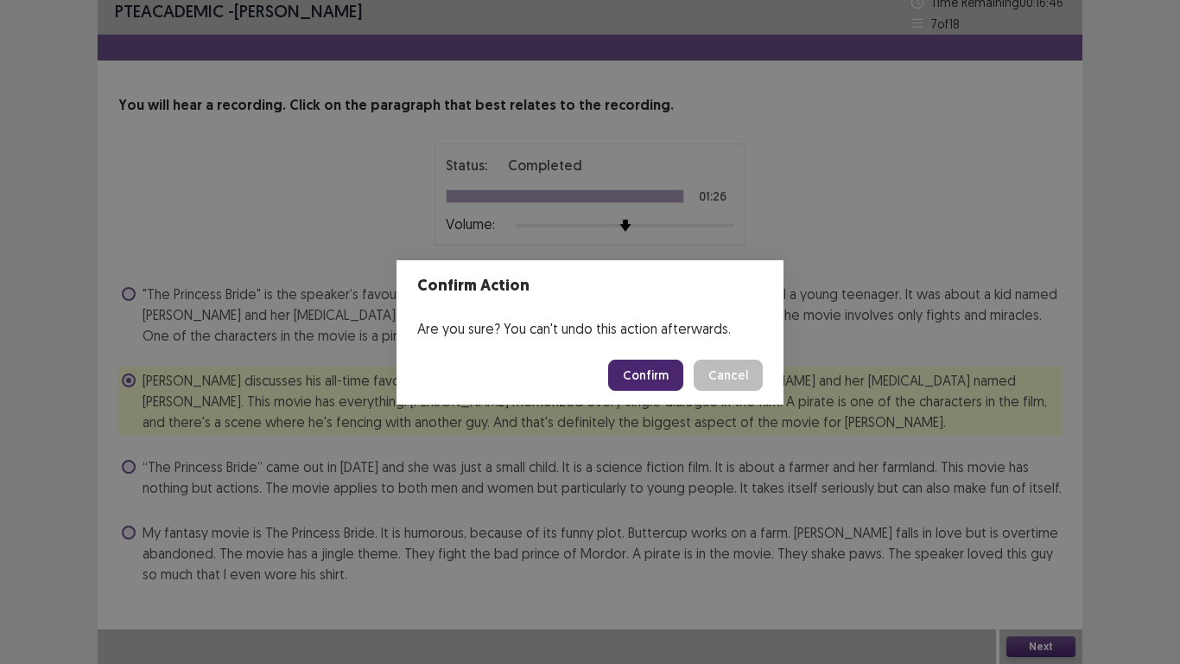
click at [662, 371] on button "Confirm" at bounding box center [645, 374] width 75 height 31
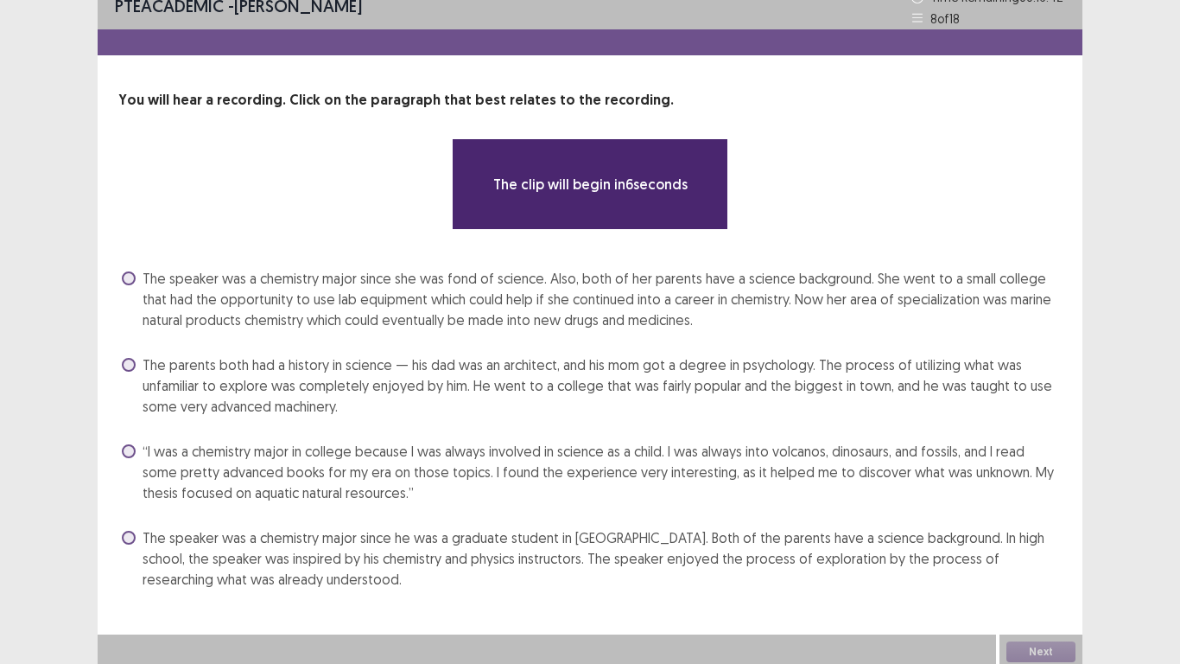
scroll to position [22, 0]
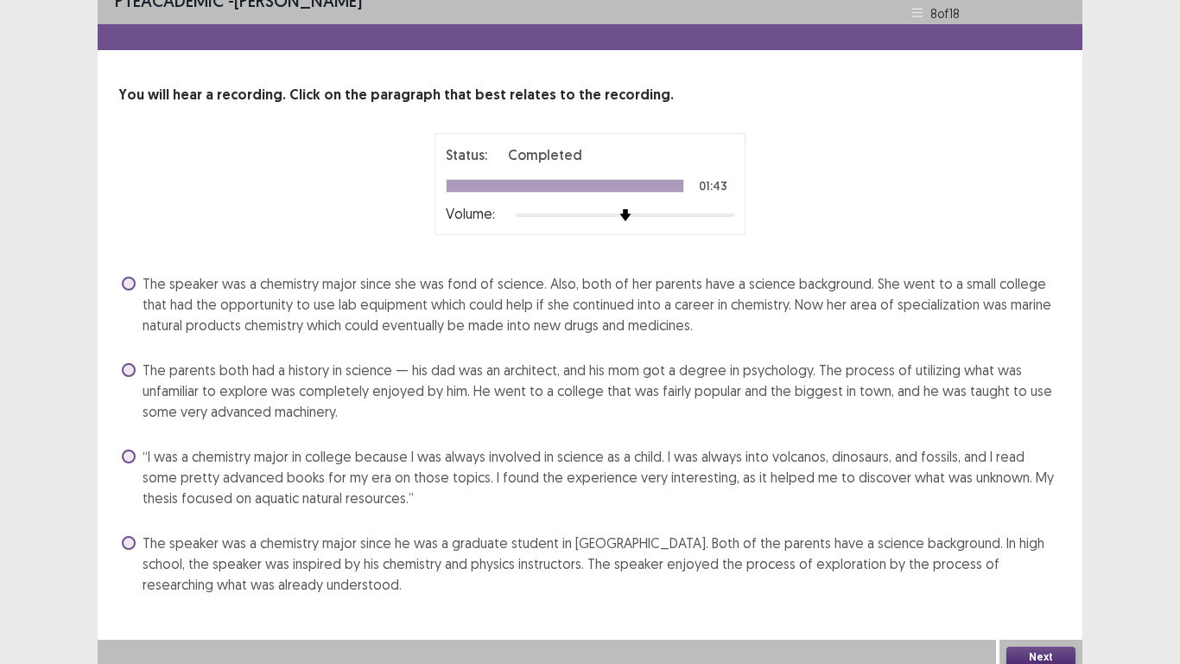
click at [129, 542] on span at bounding box center [129, 543] width 14 height 14
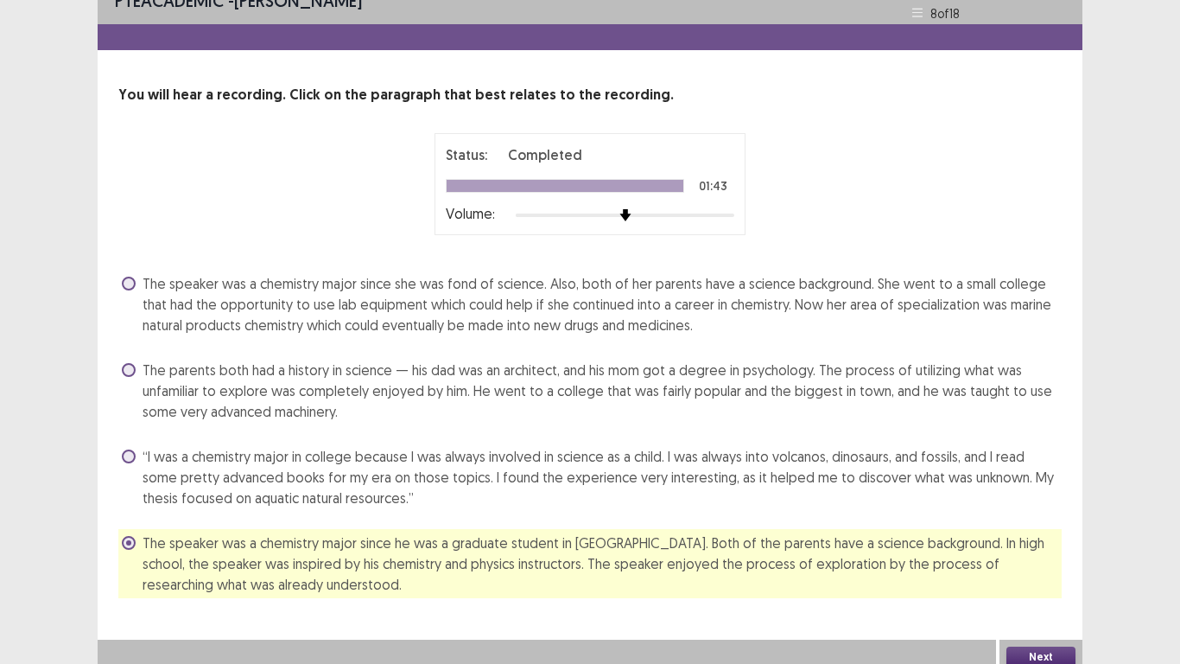
click at [130, 455] on span at bounding box center [129, 456] width 14 height 14
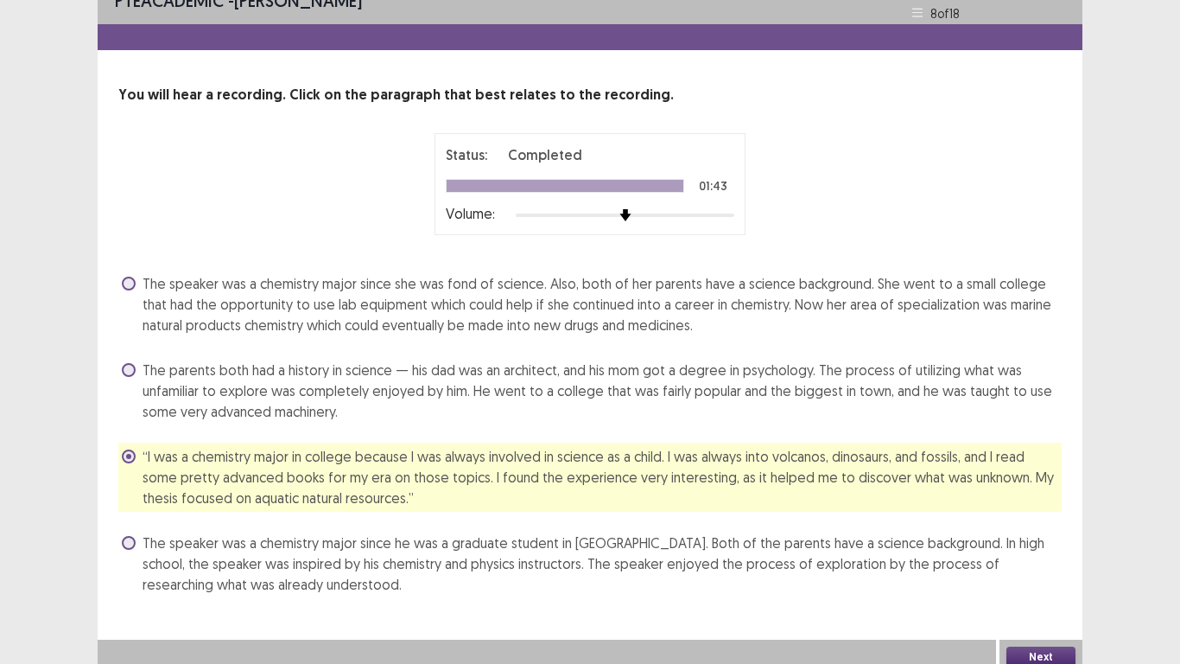
click at [1031, 546] on button "Next" at bounding box center [1041, 656] width 69 height 21
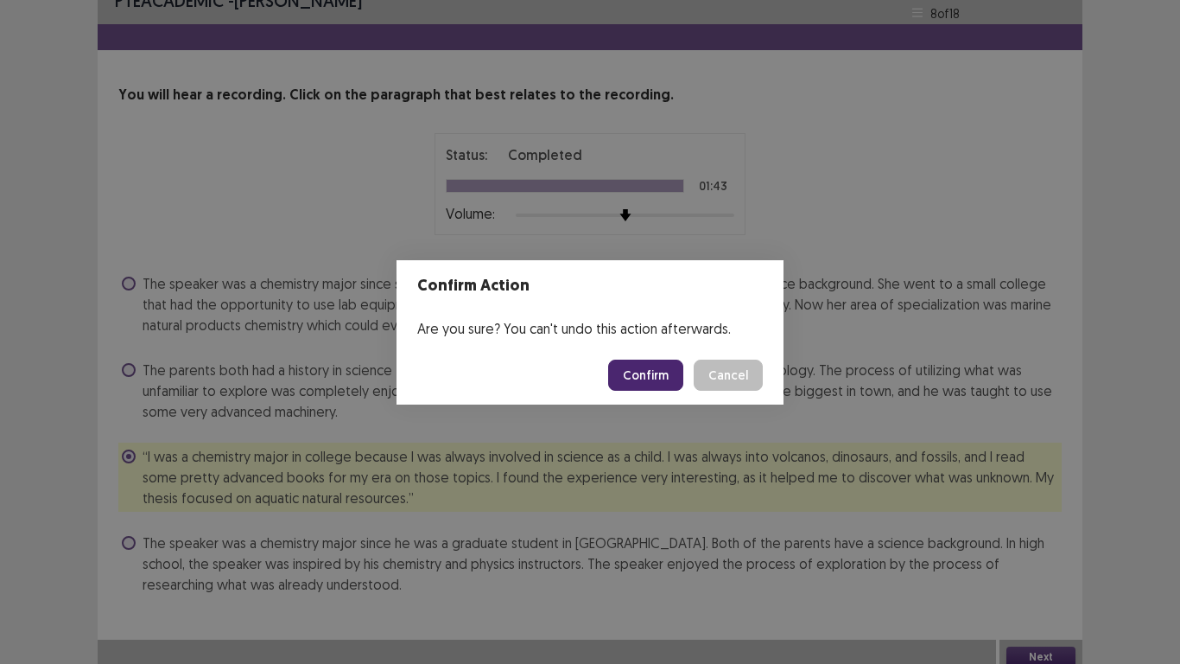
click at [646, 359] on button "Confirm" at bounding box center [645, 374] width 75 height 31
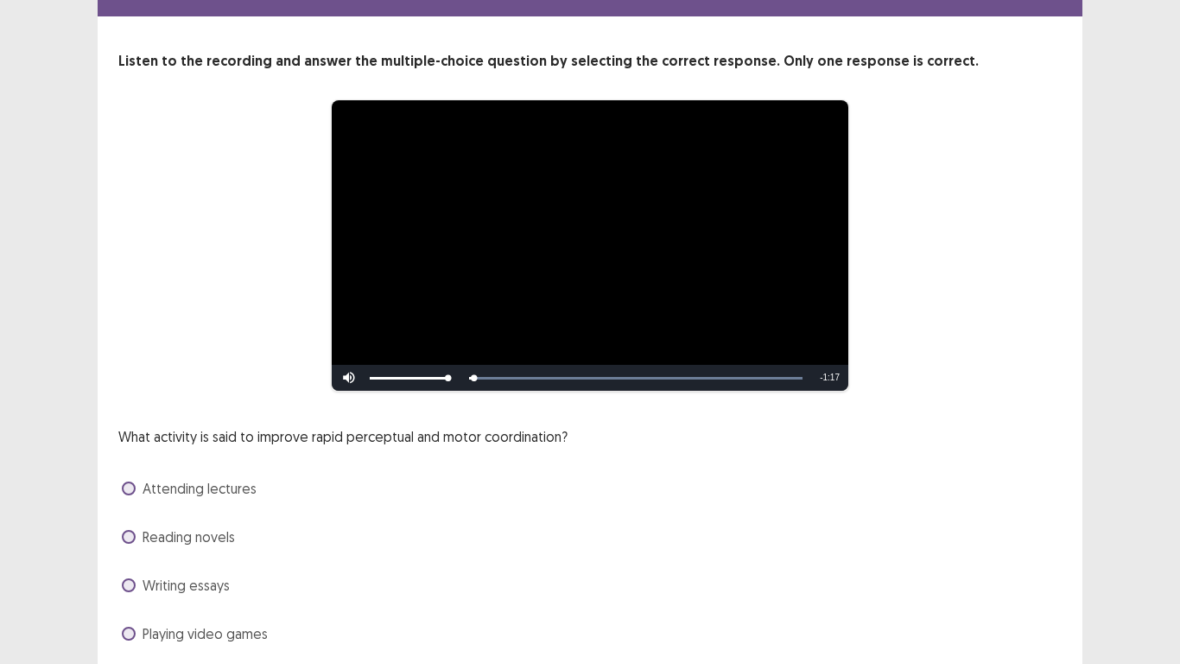
scroll to position [86, 0]
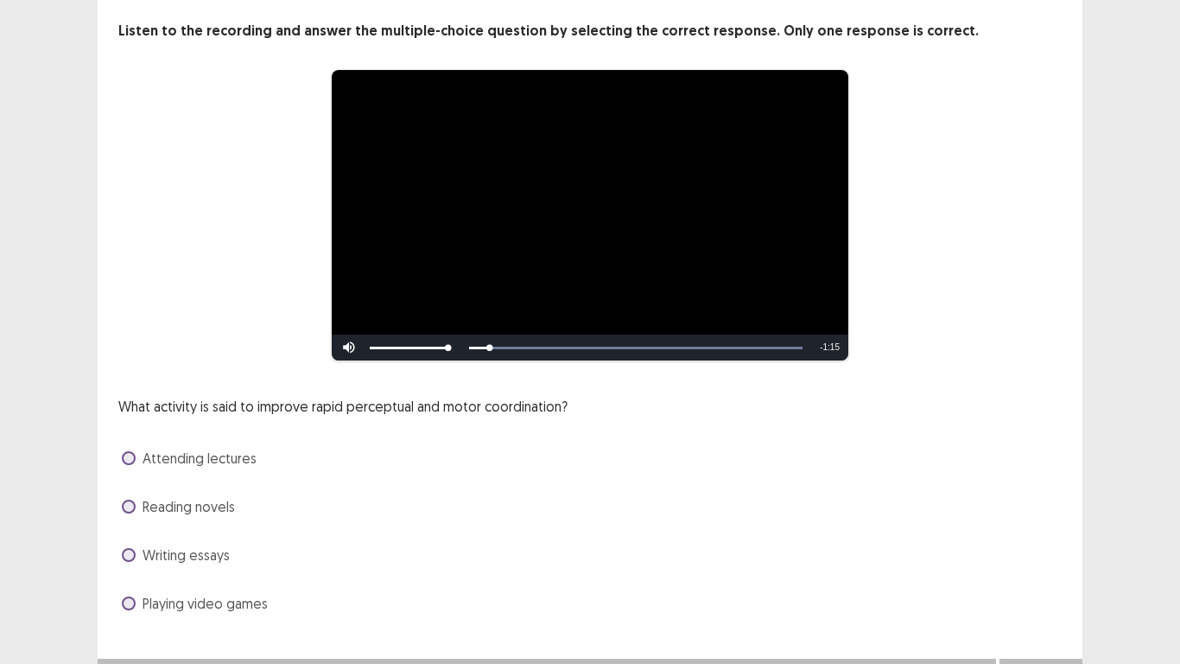
click at [130, 546] on span at bounding box center [129, 603] width 14 height 14
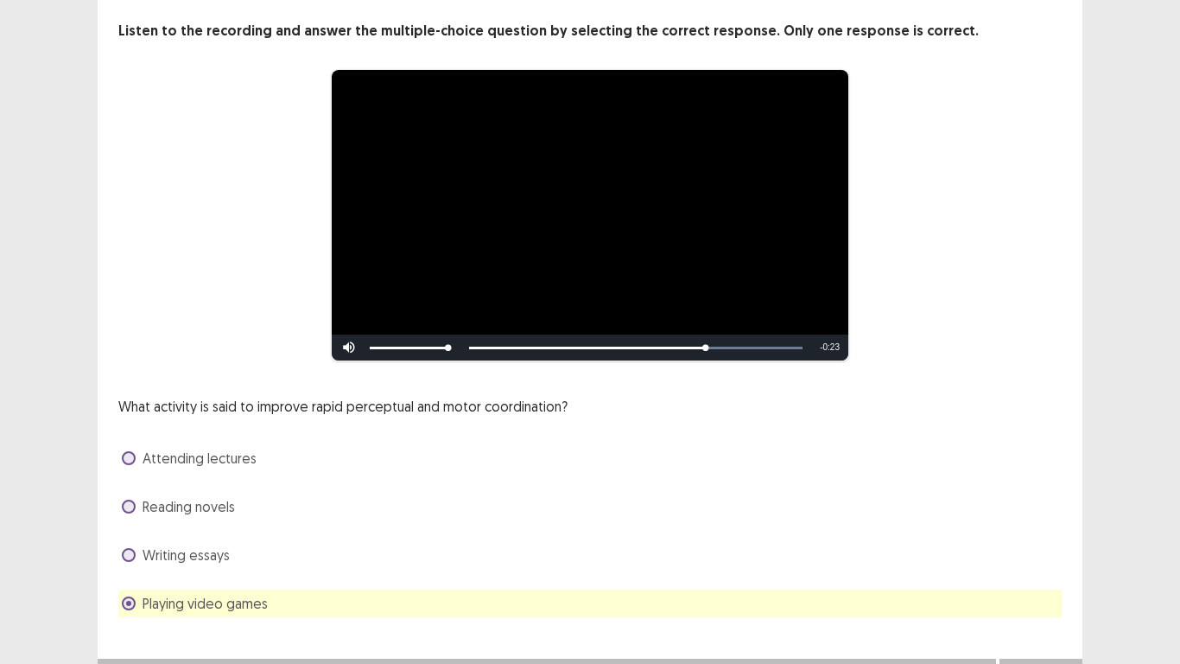
scroll to position [116, 0]
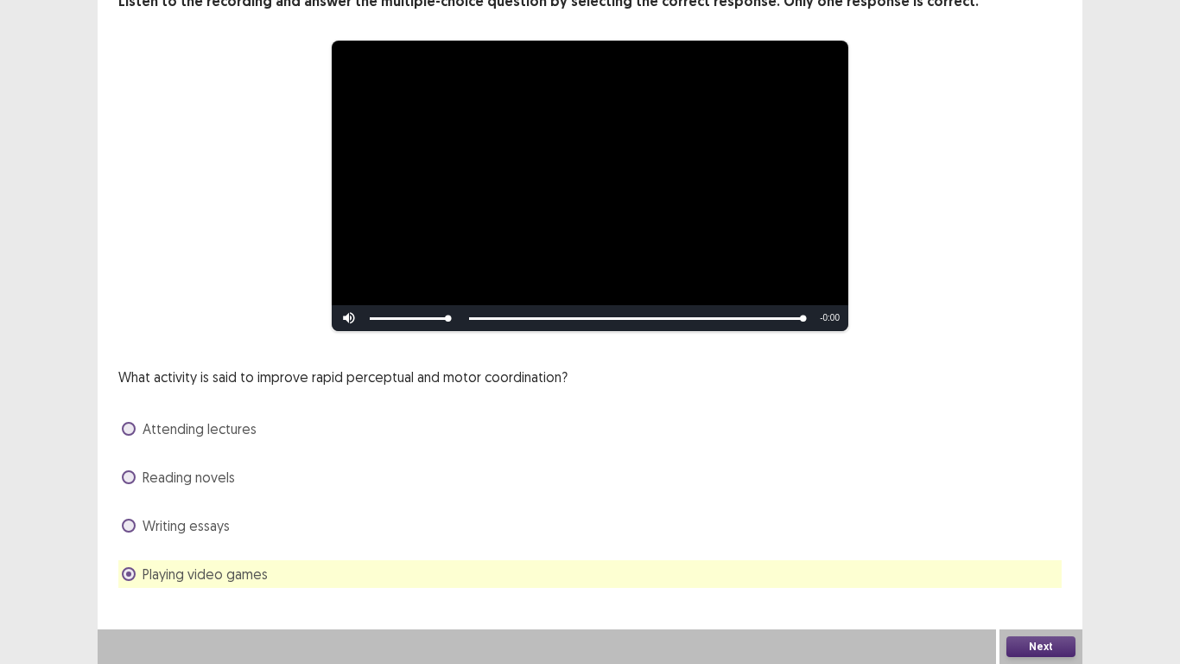
click at [1040, 546] on button "Next" at bounding box center [1041, 646] width 69 height 21
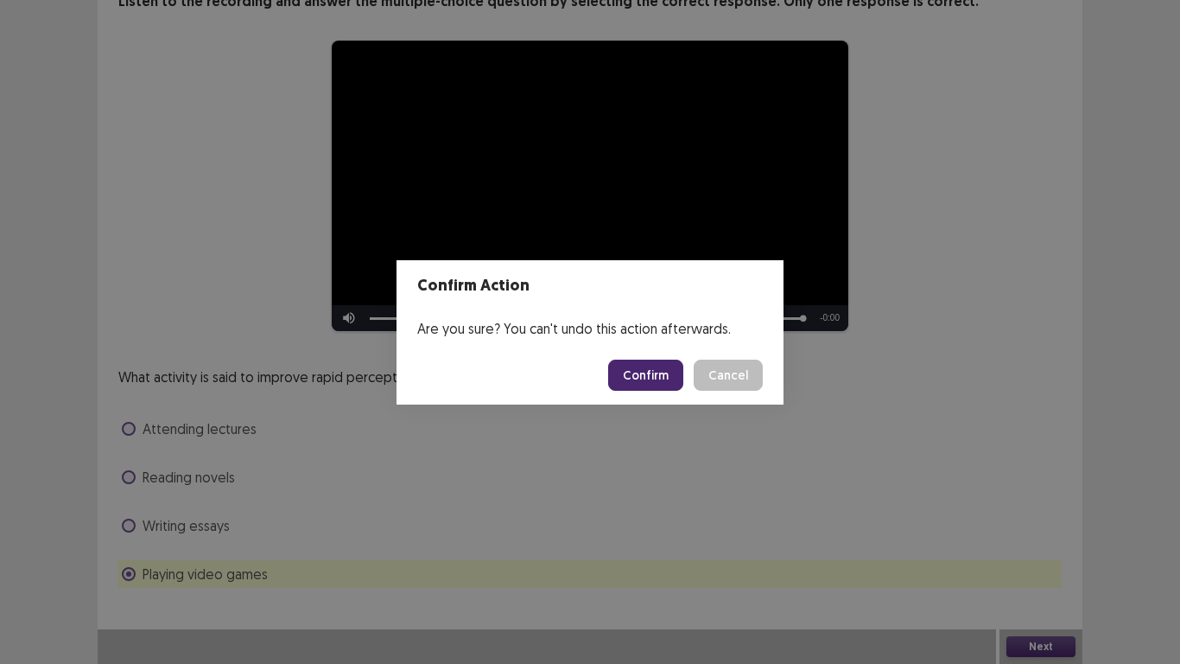
click at [650, 378] on button "Confirm" at bounding box center [645, 374] width 75 height 31
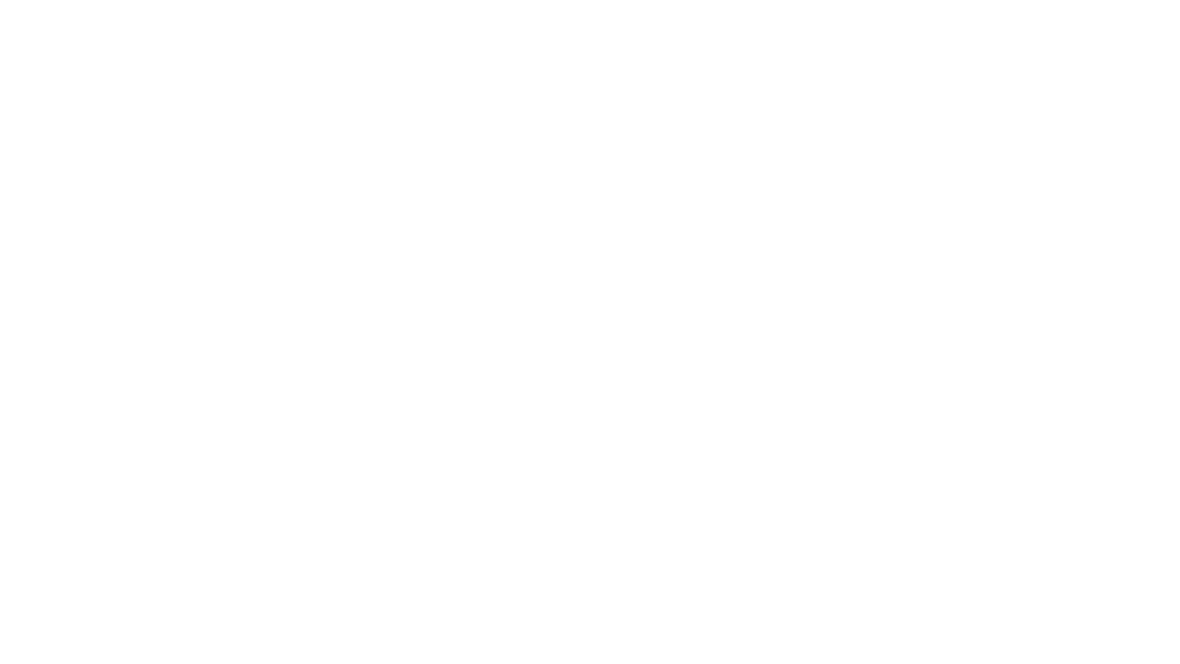
scroll to position [0, 0]
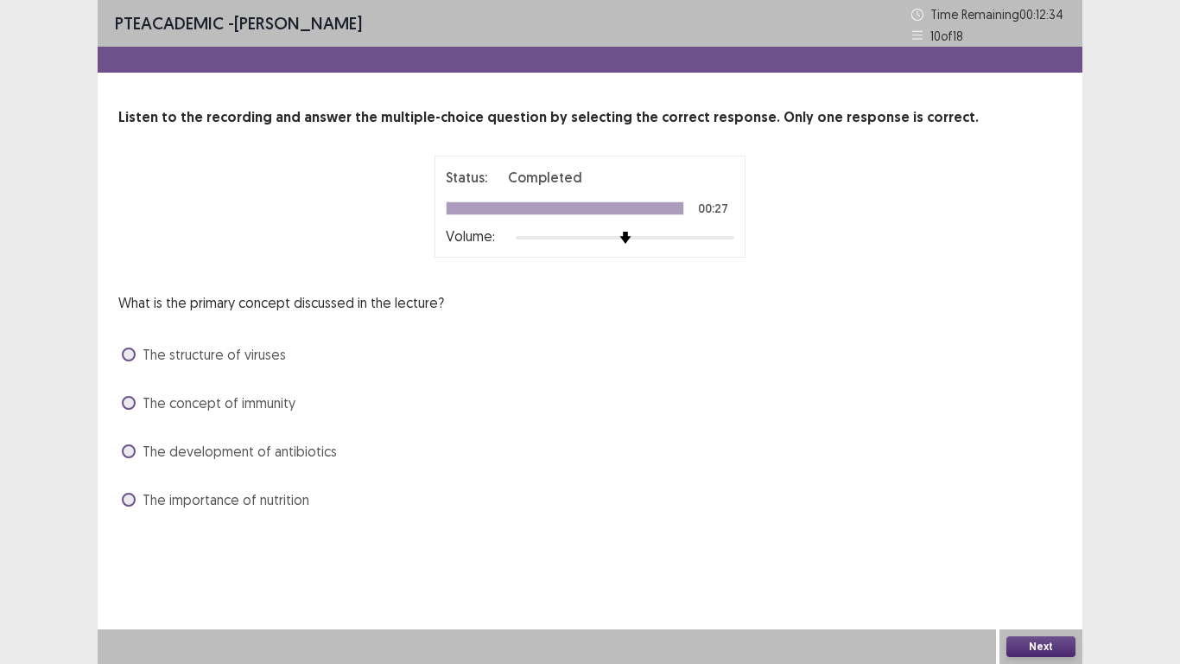
click at [131, 454] on span at bounding box center [129, 451] width 14 height 14
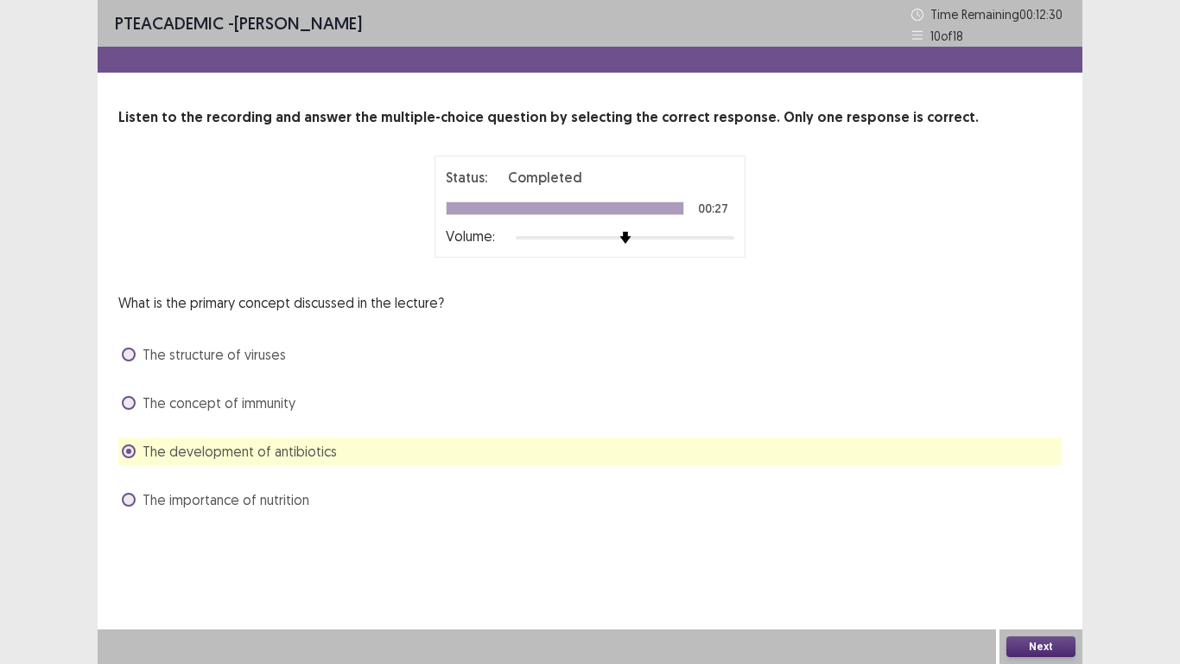
click at [1056, 546] on button "Next" at bounding box center [1041, 646] width 69 height 21
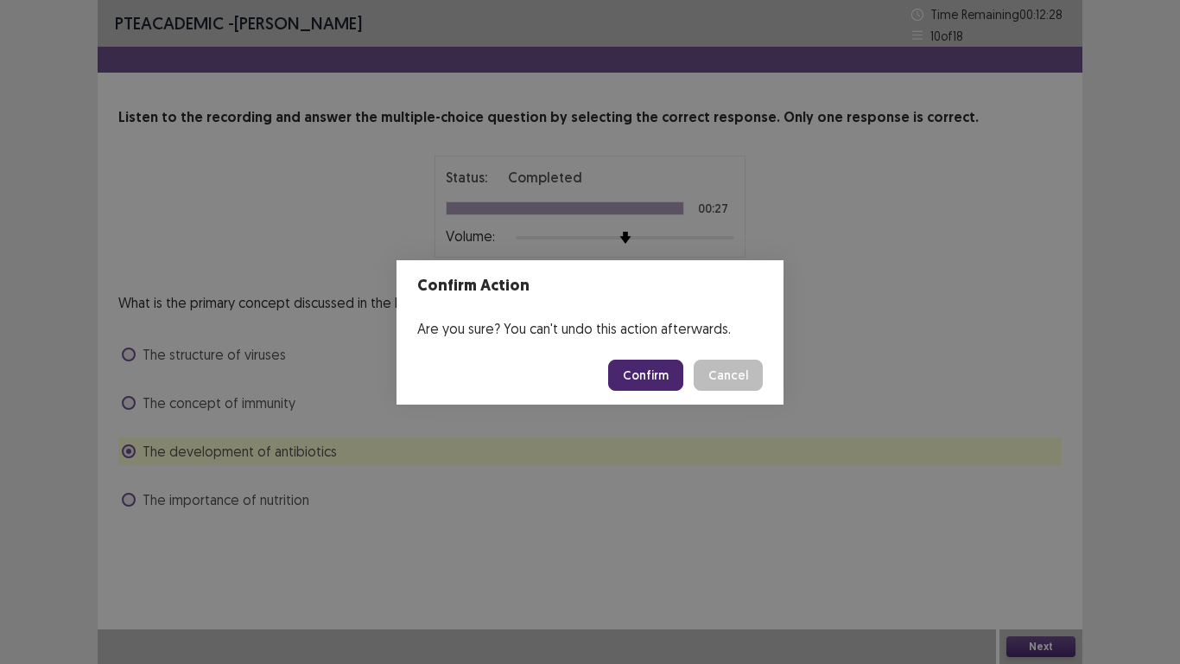
click at [652, 370] on button "Confirm" at bounding box center [645, 374] width 75 height 31
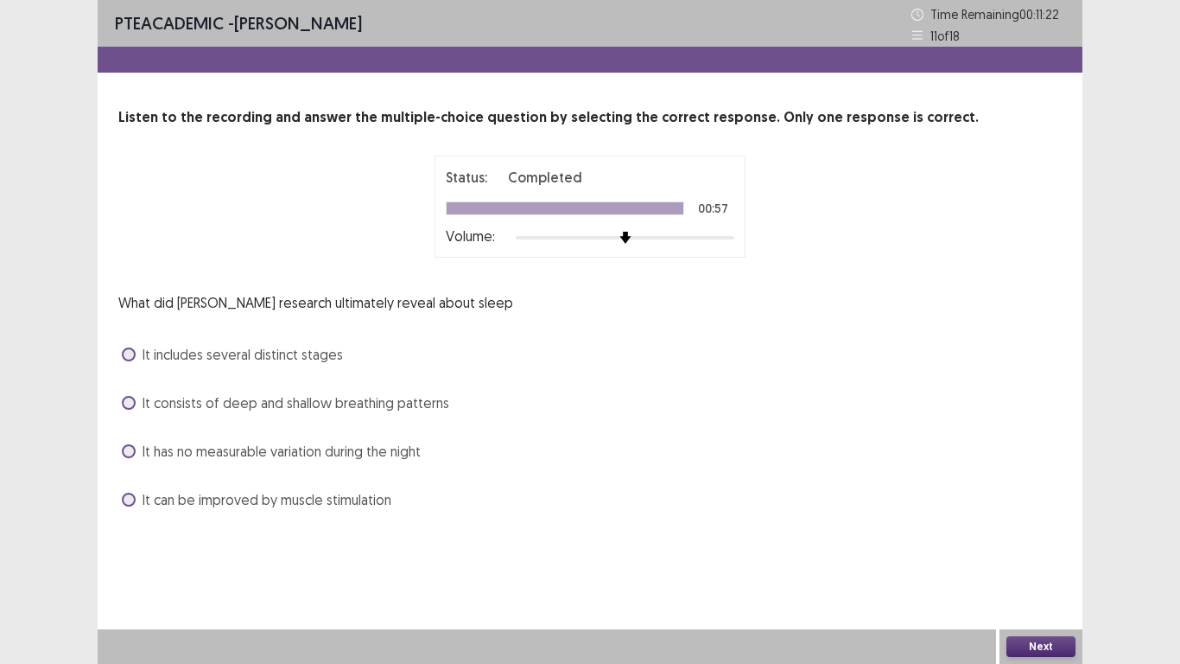
click at [132, 446] on span at bounding box center [129, 451] width 14 height 14
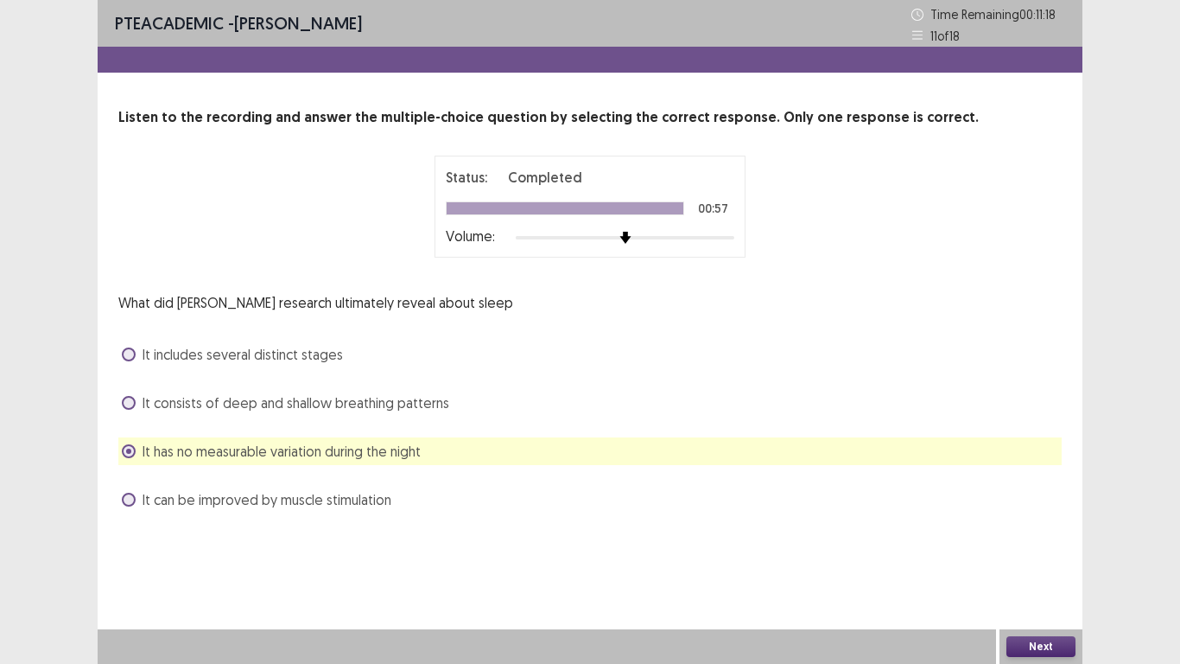
click at [1040, 644] on button "Next" at bounding box center [1041, 646] width 69 height 21
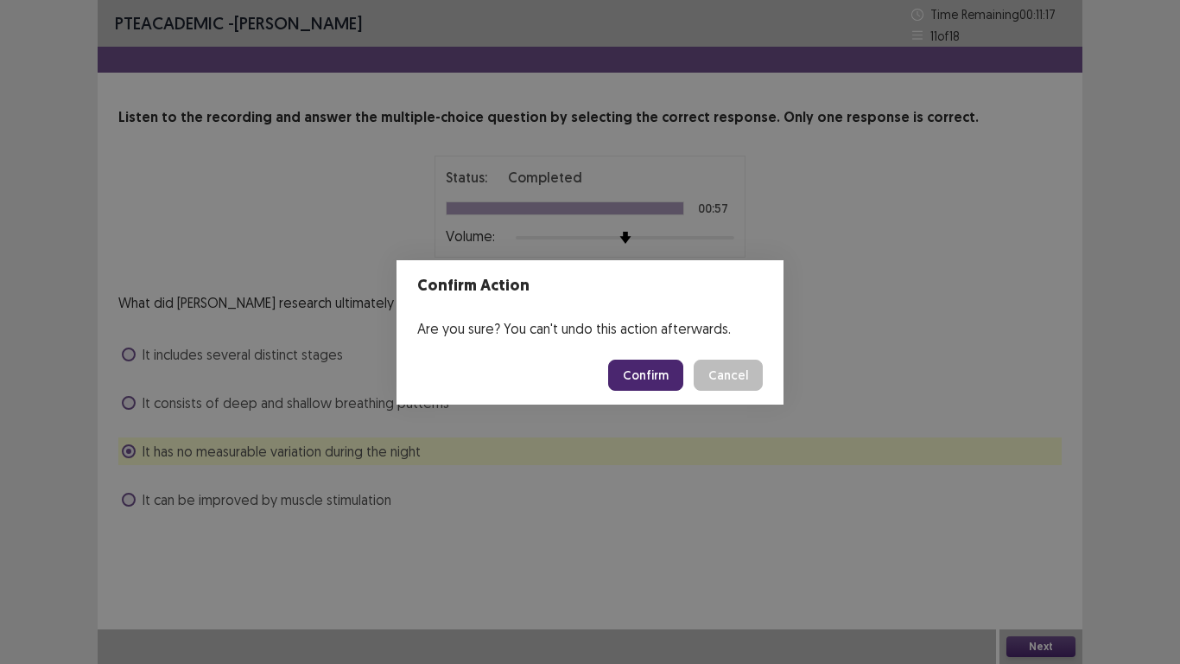
click at [665, 378] on button "Confirm" at bounding box center [645, 374] width 75 height 31
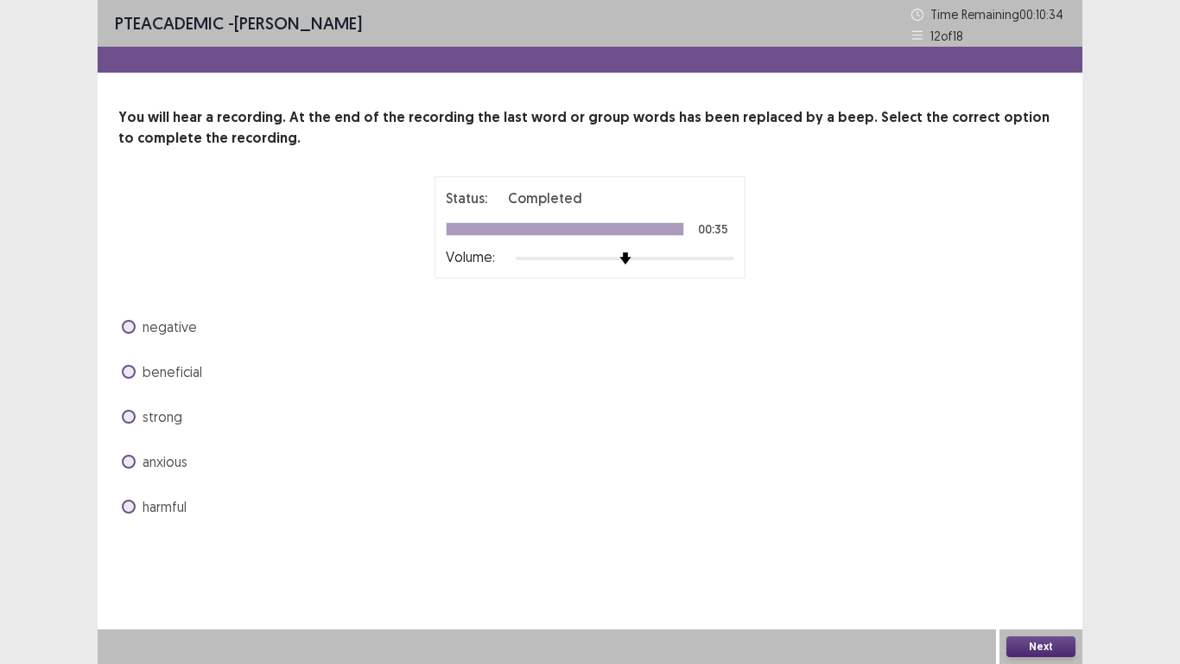
click at [134, 369] on span at bounding box center [129, 372] width 14 height 14
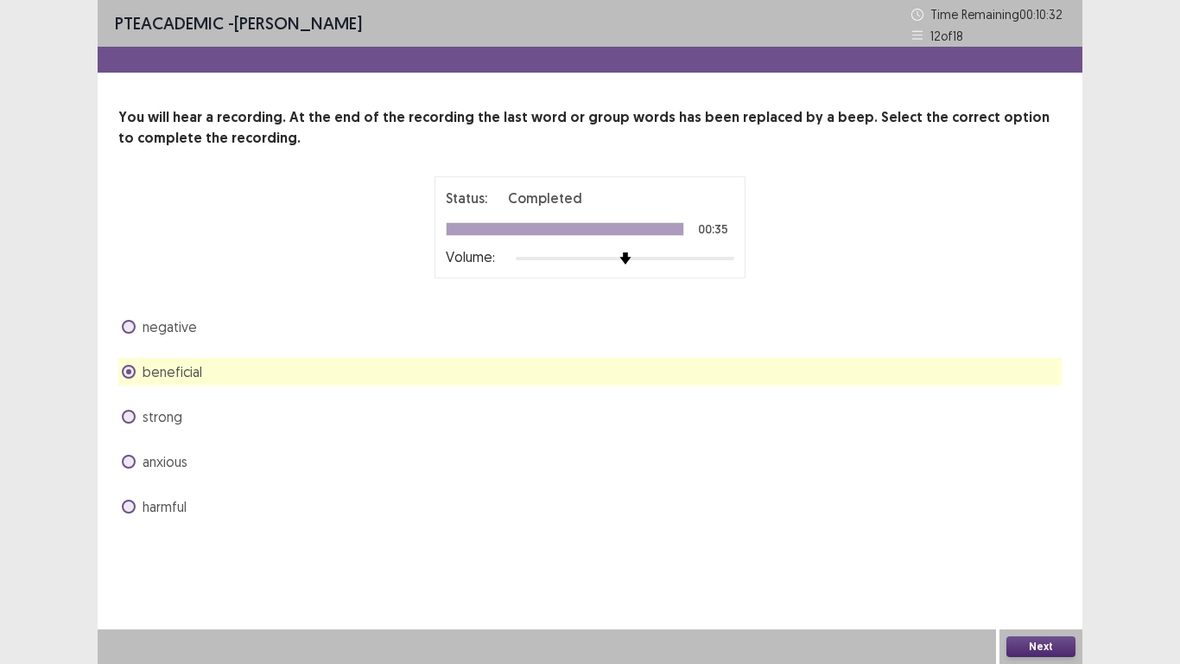
click at [1055, 642] on button "Next" at bounding box center [1041, 646] width 69 height 21
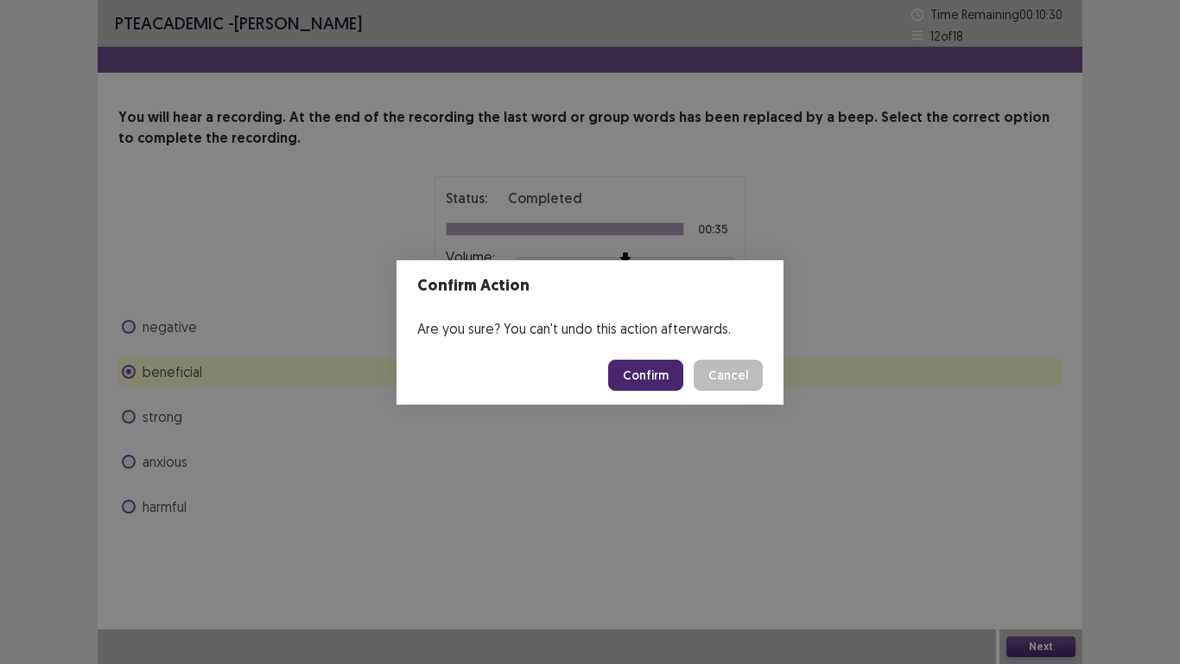
click at [640, 381] on button "Confirm" at bounding box center [645, 374] width 75 height 31
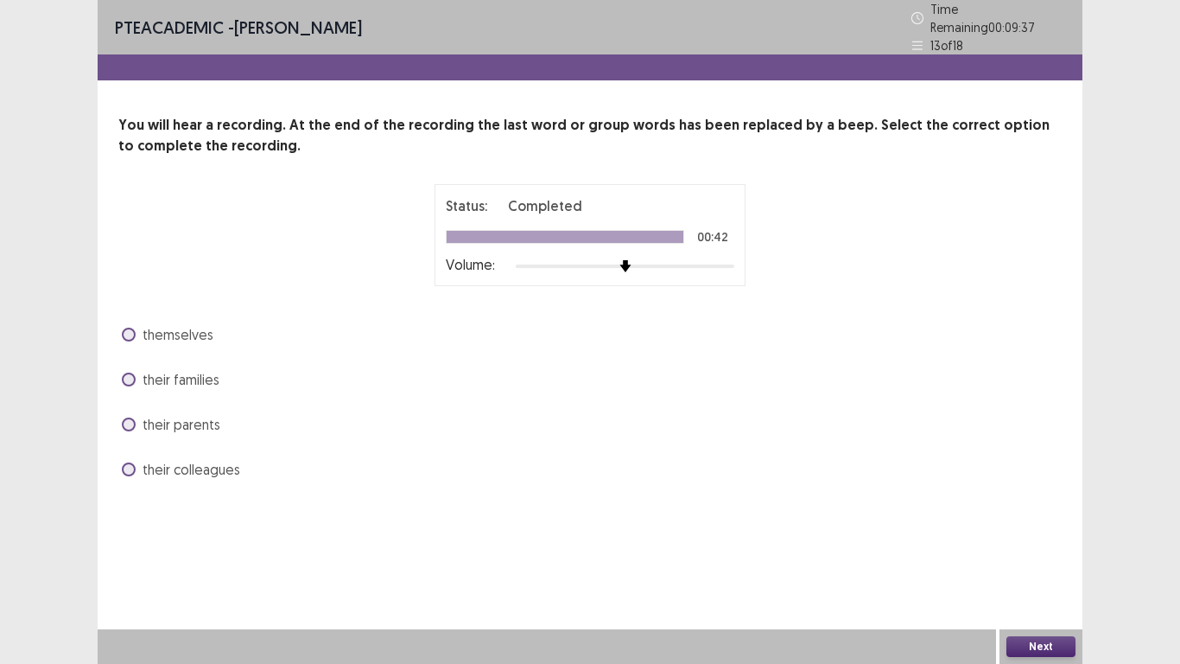
click at [131, 327] on span at bounding box center [129, 334] width 14 height 14
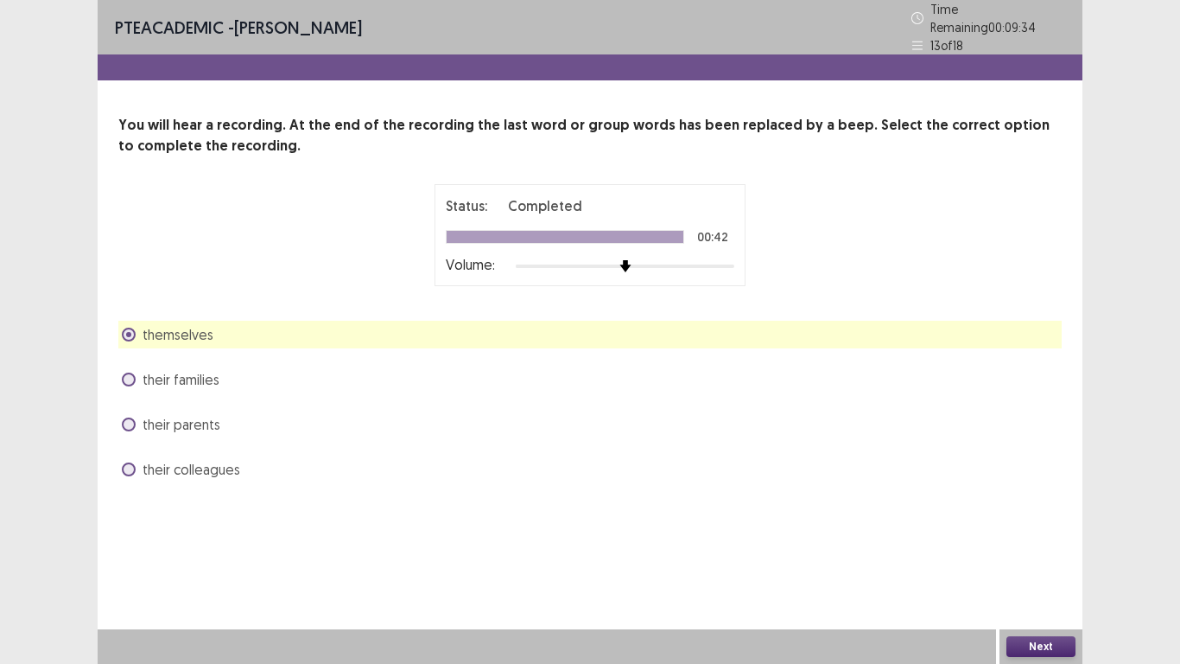
click at [1065, 646] on button "Next" at bounding box center [1041, 646] width 69 height 21
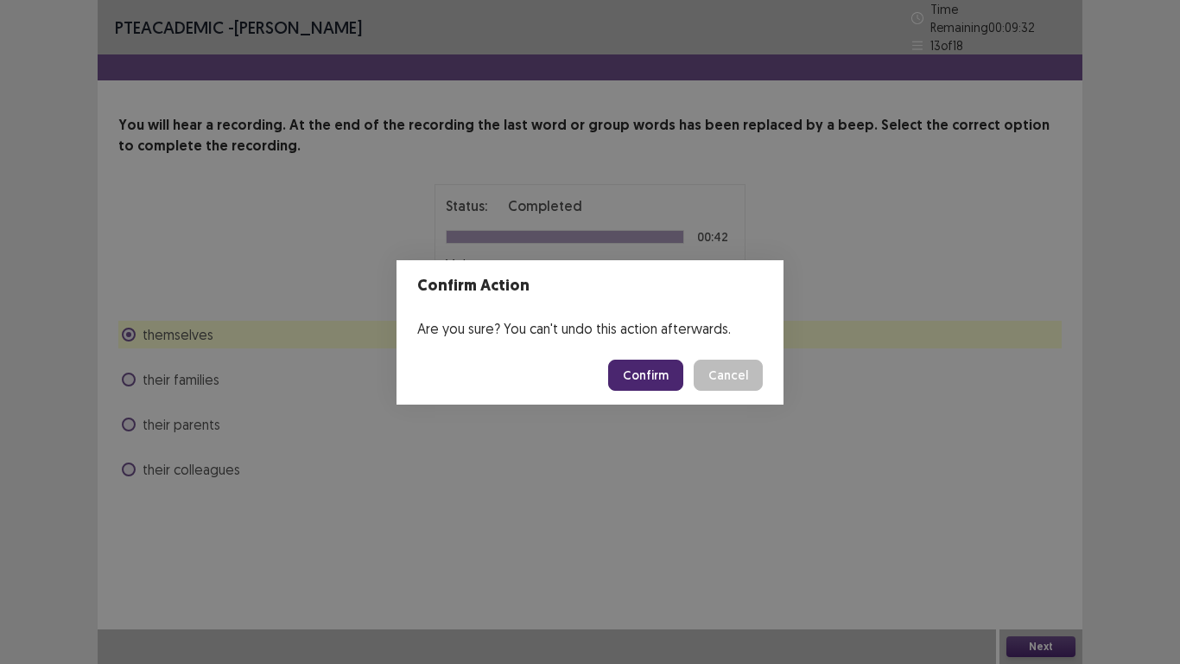
click at [629, 378] on button "Confirm" at bounding box center [645, 374] width 75 height 31
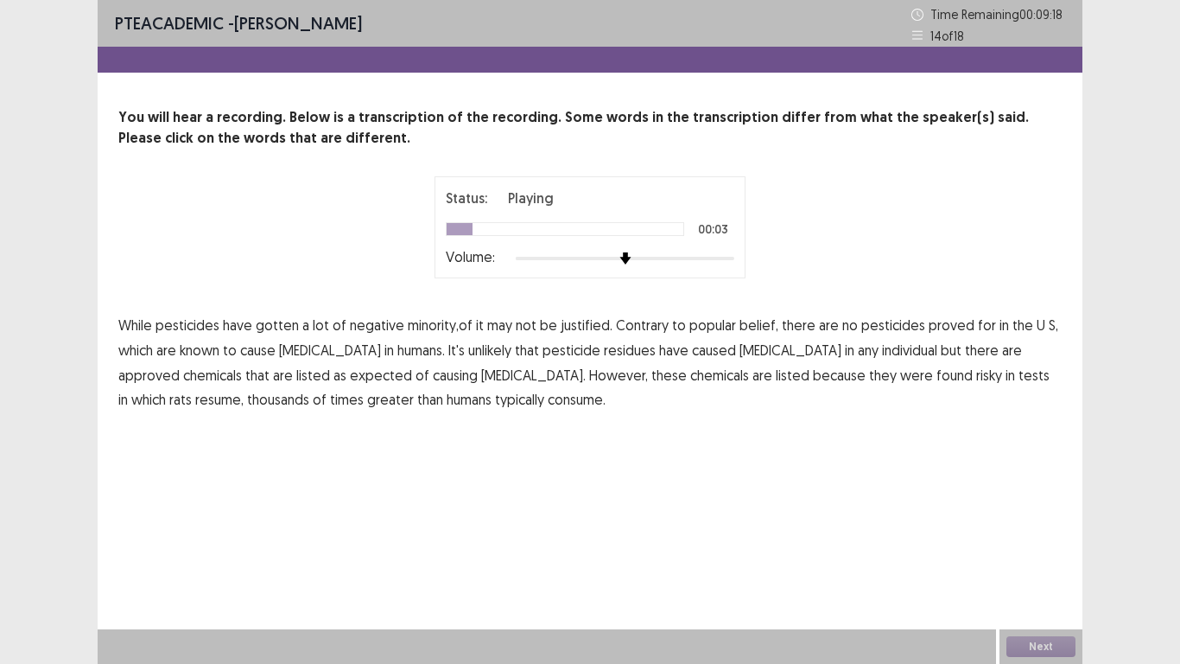
click at [425, 327] on span "minority,of" at bounding box center [440, 325] width 65 height 21
click at [244, 389] on span "resume," at bounding box center [219, 399] width 48 height 21
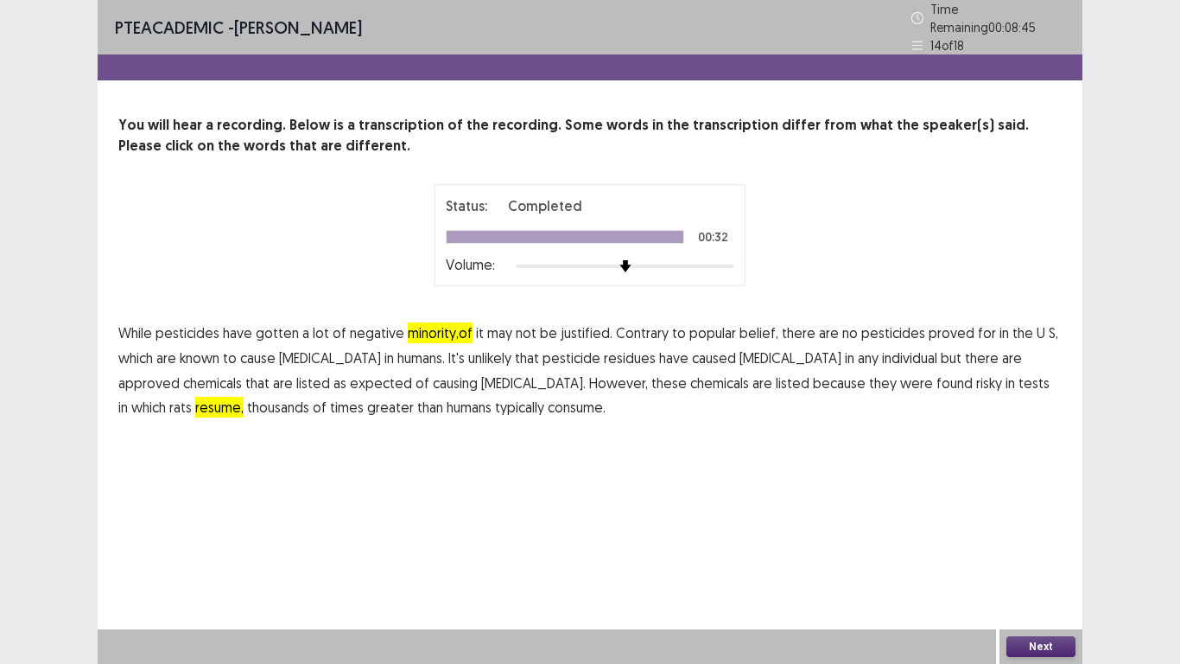
click at [1032, 650] on button "Next" at bounding box center [1041, 646] width 69 height 21
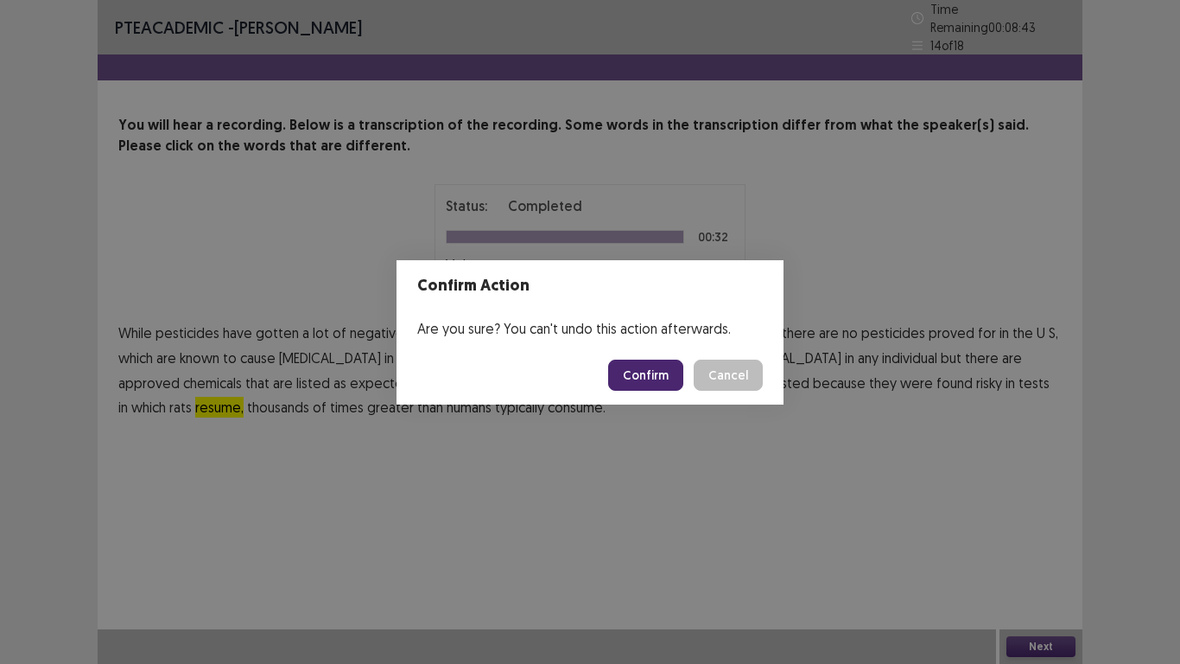
click at [672, 388] on button "Confirm" at bounding box center [645, 374] width 75 height 31
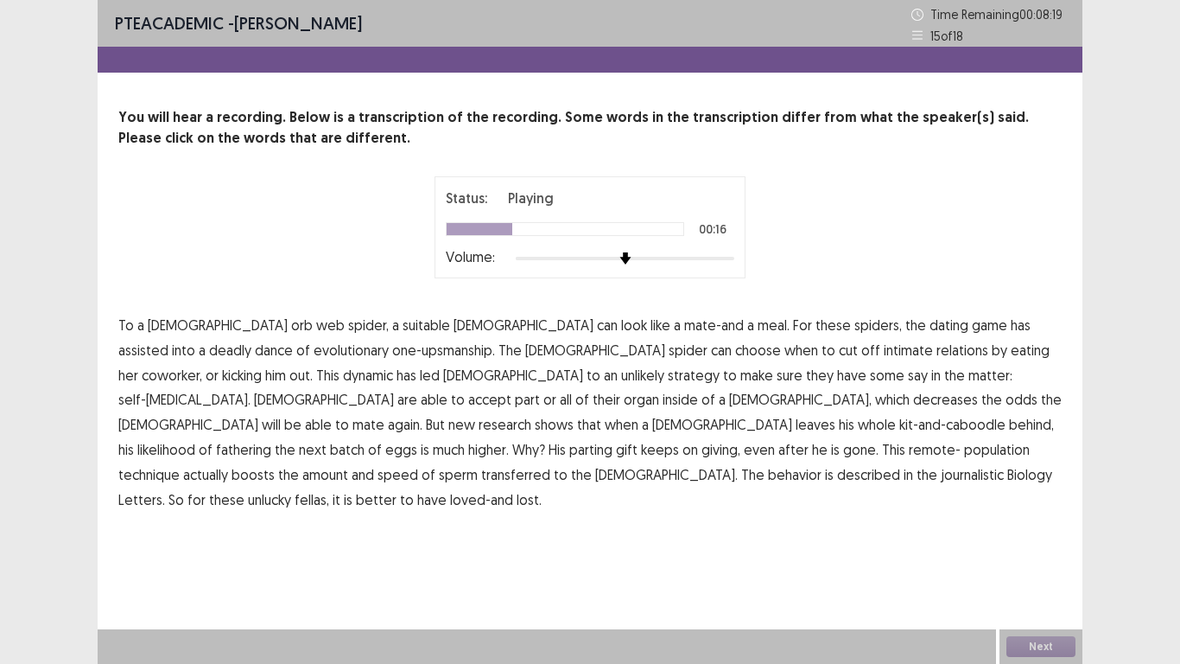
click at [202, 365] on span "coworker," at bounding box center [172, 375] width 60 height 21
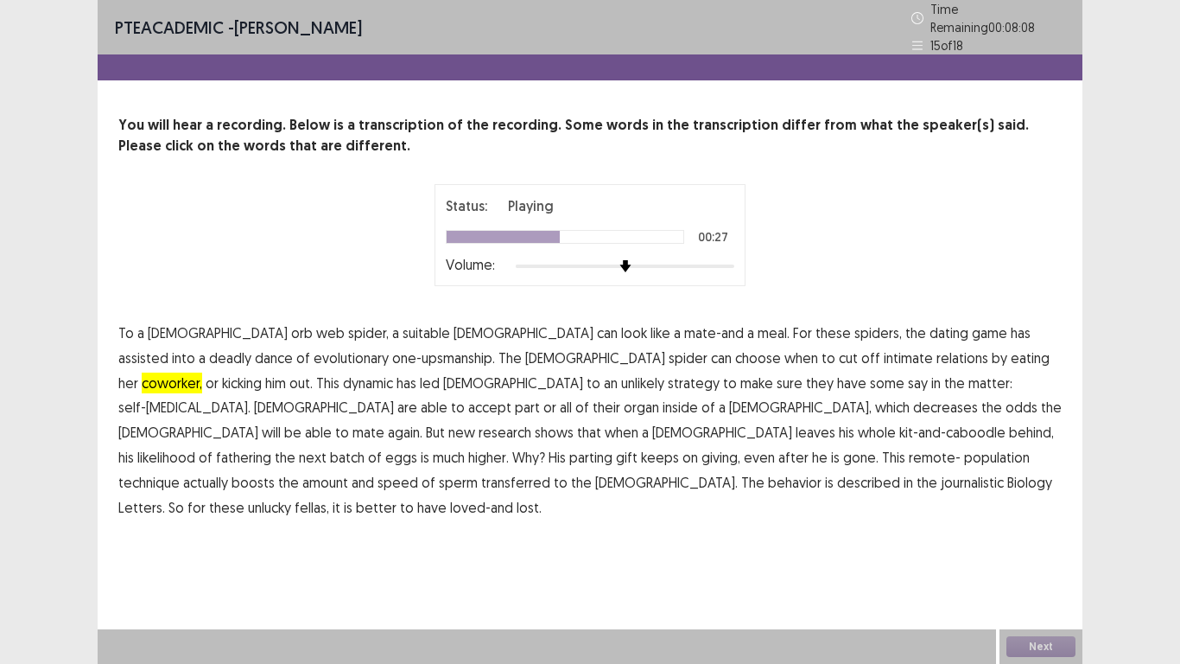
click at [512, 397] on span "accept" at bounding box center [489, 407] width 43 height 21
click at [913, 404] on span "decreases" at bounding box center [945, 407] width 65 height 21
click at [941, 472] on span "journalistic" at bounding box center [972, 482] width 63 height 21
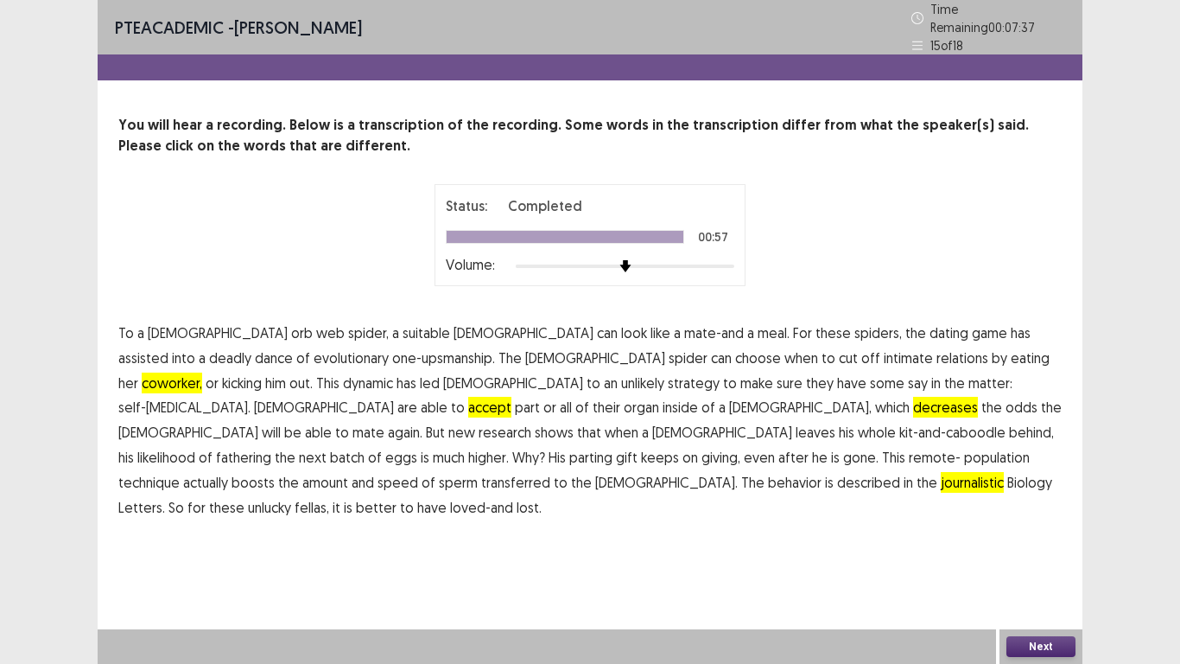
click at [1042, 639] on button "Next" at bounding box center [1041, 646] width 69 height 21
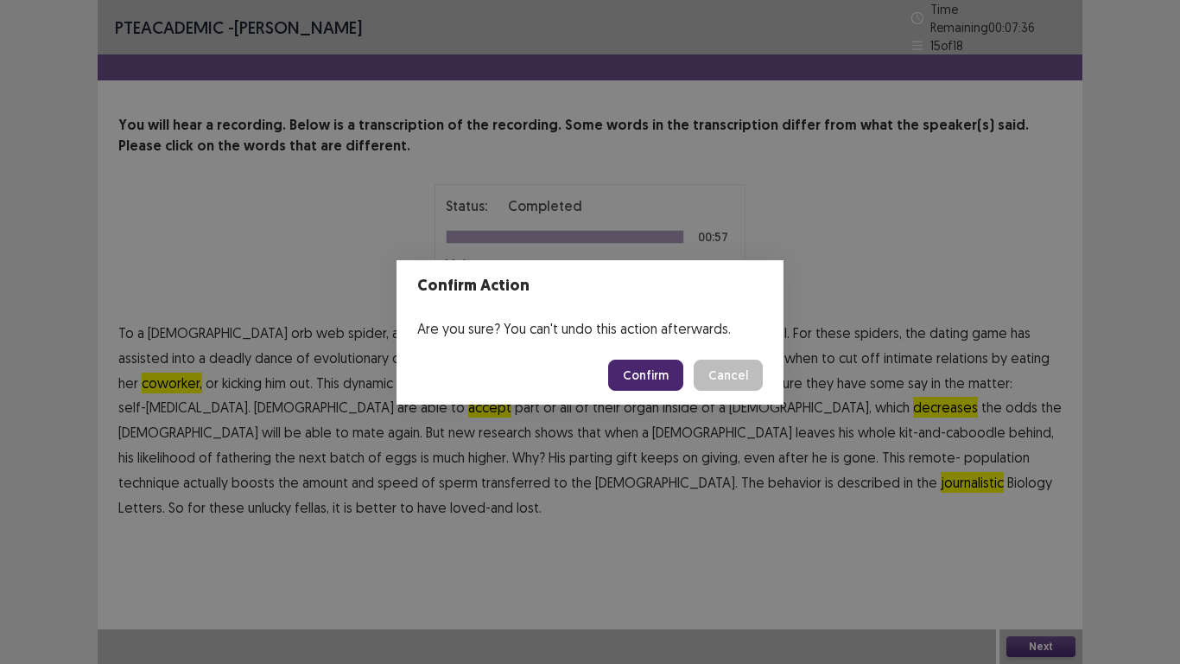
click at [669, 378] on button "Confirm" at bounding box center [645, 374] width 75 height 31
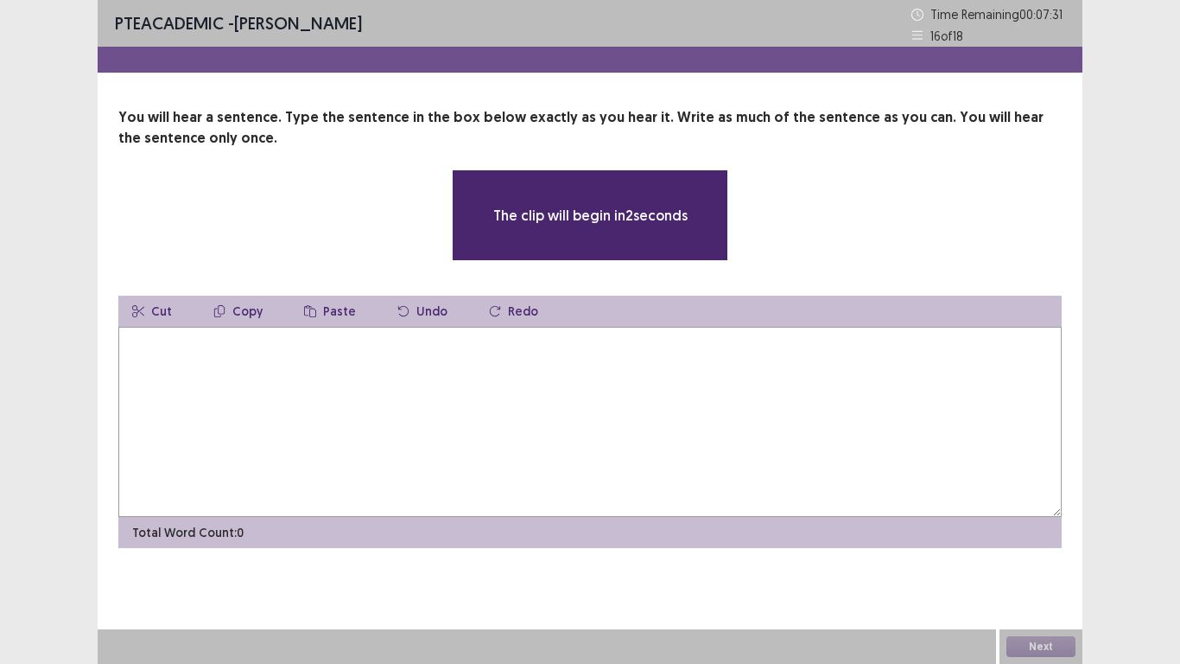
click at [189, 378] on textarea at bounding box center [590, 422] width 944 height 190
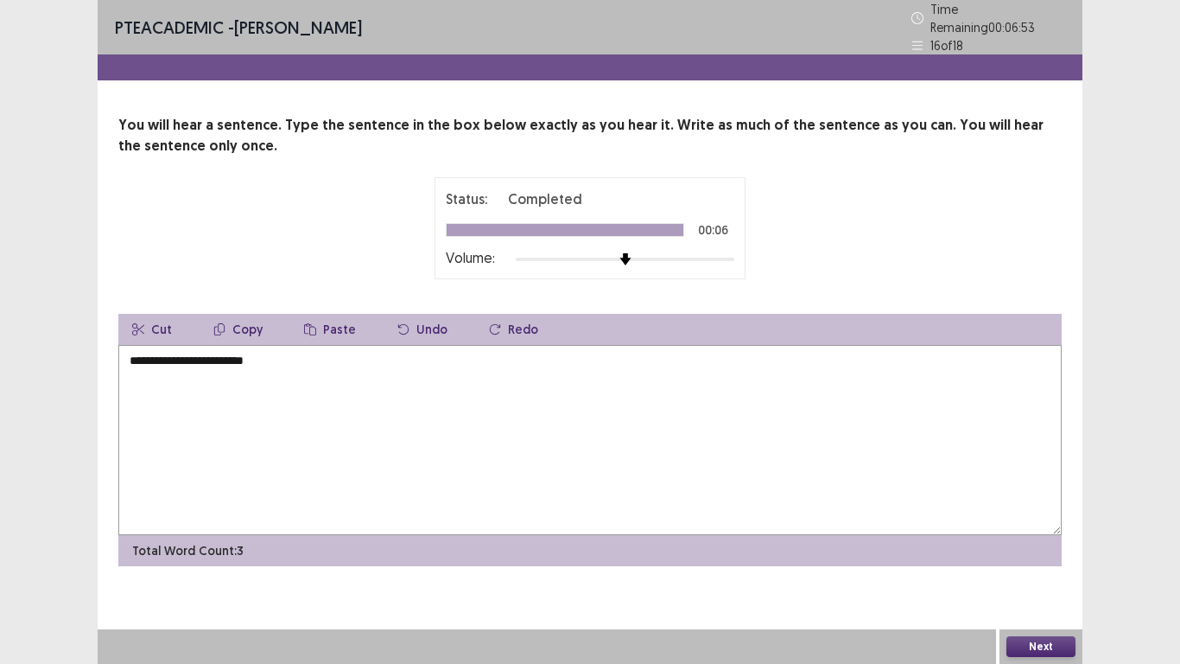
type textarea "**********"
click at [1040, 651] on button "Next" at bounding box center [1041, 646] width 69 height 21
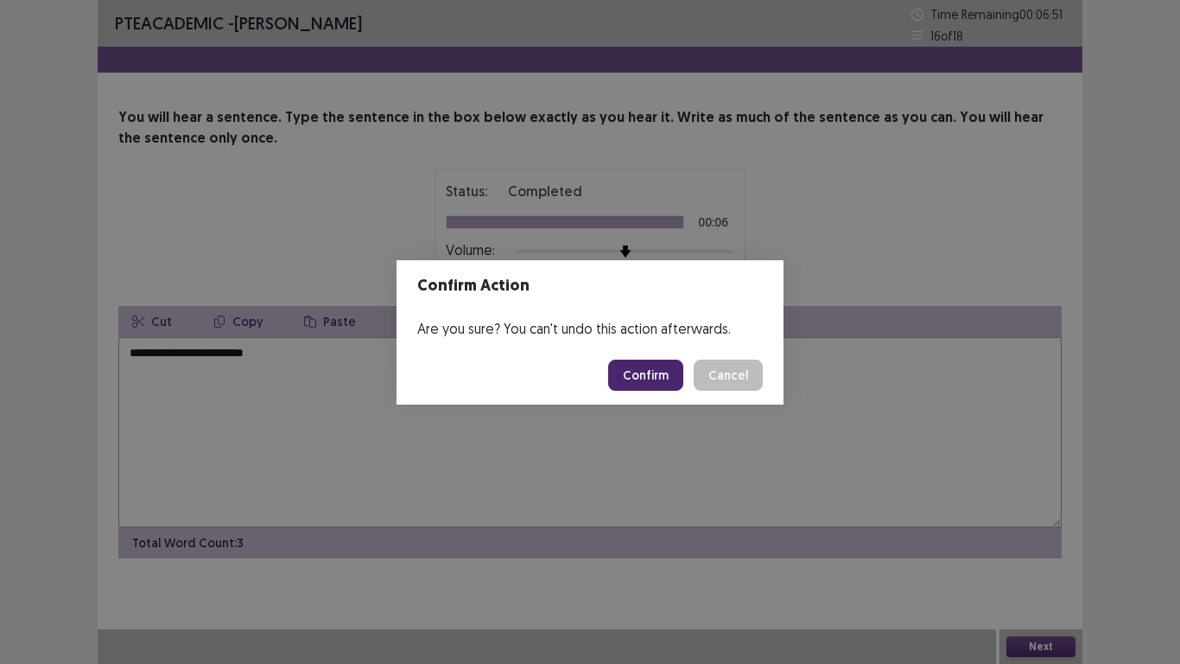
click at [646, 376] on button "Confirm" at bounding box center [645, 374] width 75 height 31
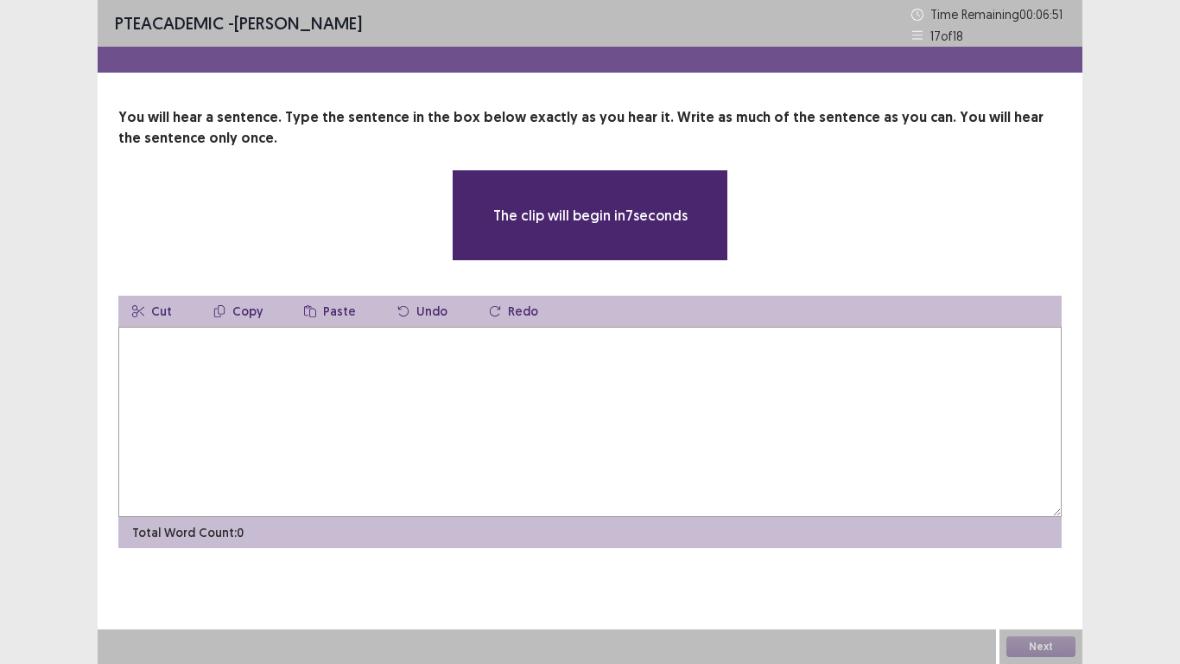
click at [446, 393] on textarea at bounding box center [590, 422] width 944 height 190
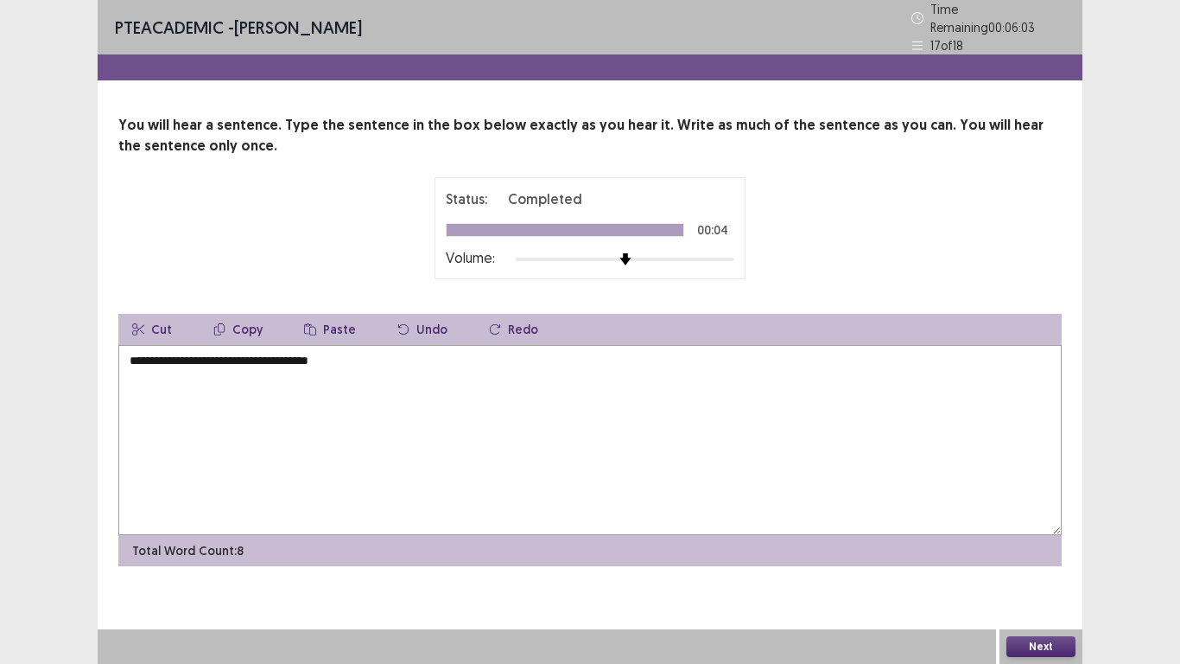
type textarea "**********"
click at [1052, 649] on button "Next" at bounding box center [1041, 646] width 69 height 21
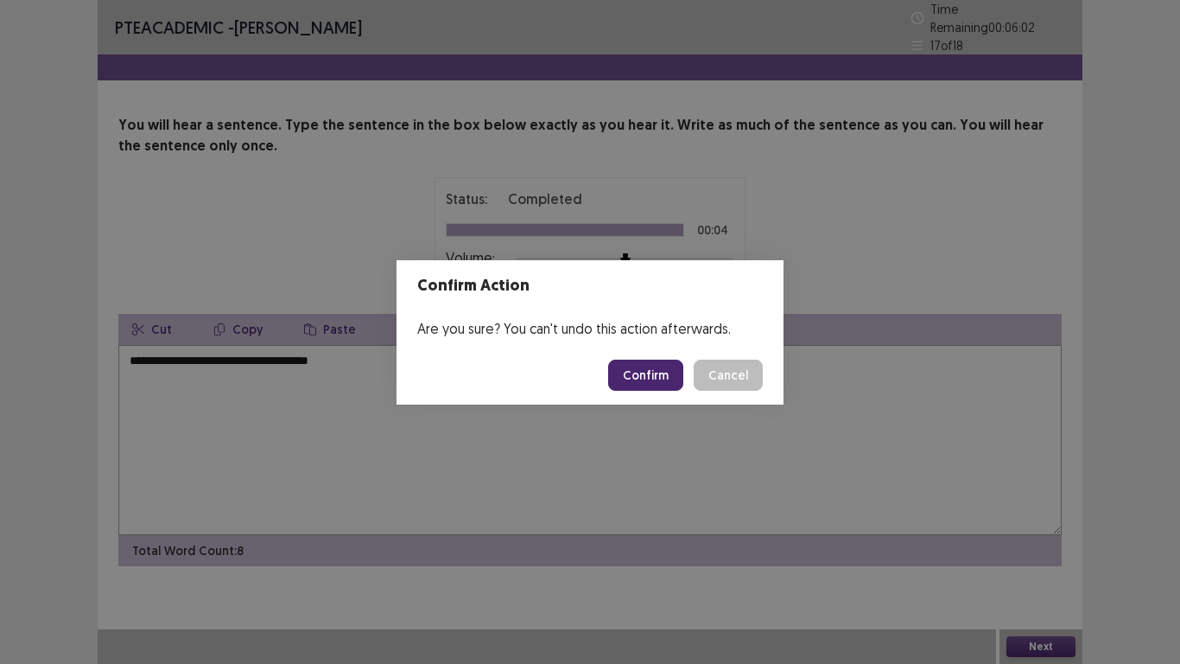
click at [639, 375] on button "Confirm" at bounding box center [645, 374] width 75 height 31
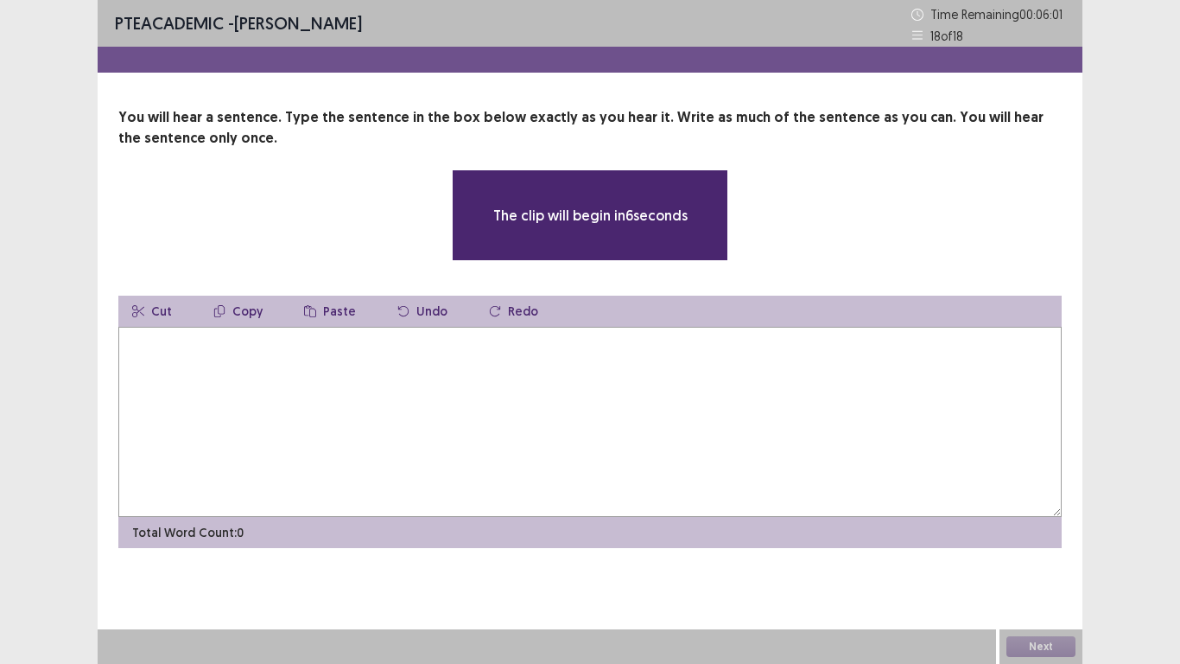
click at [373, 386] on textarea at bounding box center [590, 422] width 944 height 190
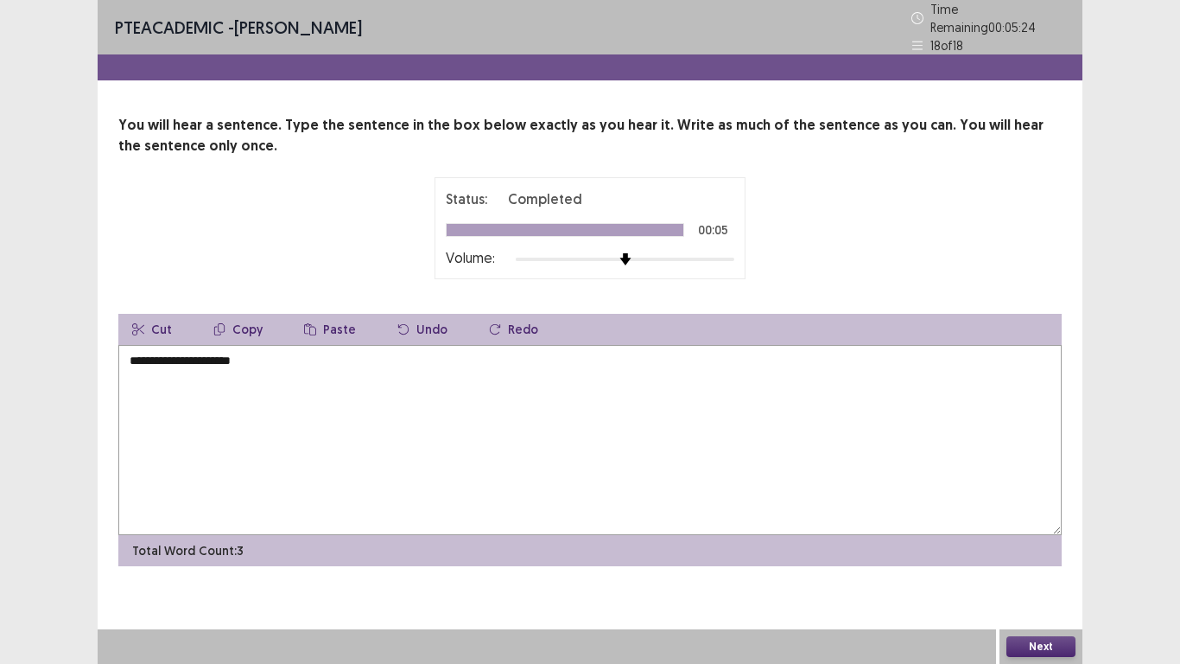
type textarea "**********"
click at [1062, 646] on button "Next" at bounding box center [1041, 646] width 69 height 21
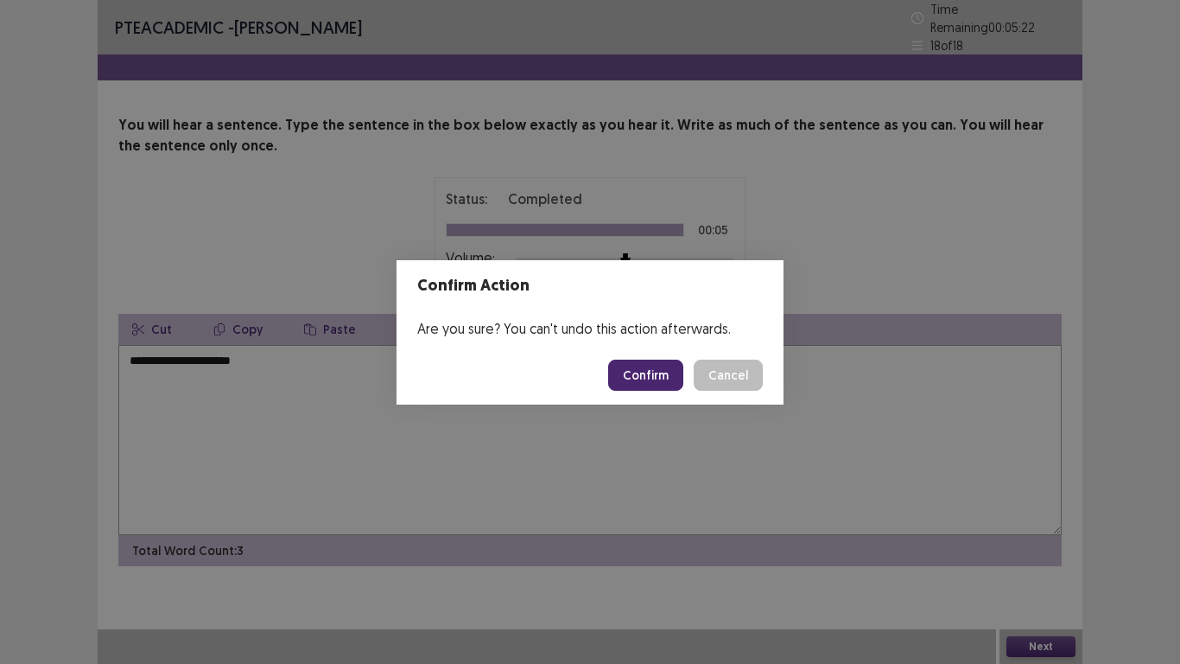
click at [637, 378] on button "Confirm" at bounding box center [645, 374] width 75 height 31
